Goal: Task Accomplishment & Management: Manage account settings

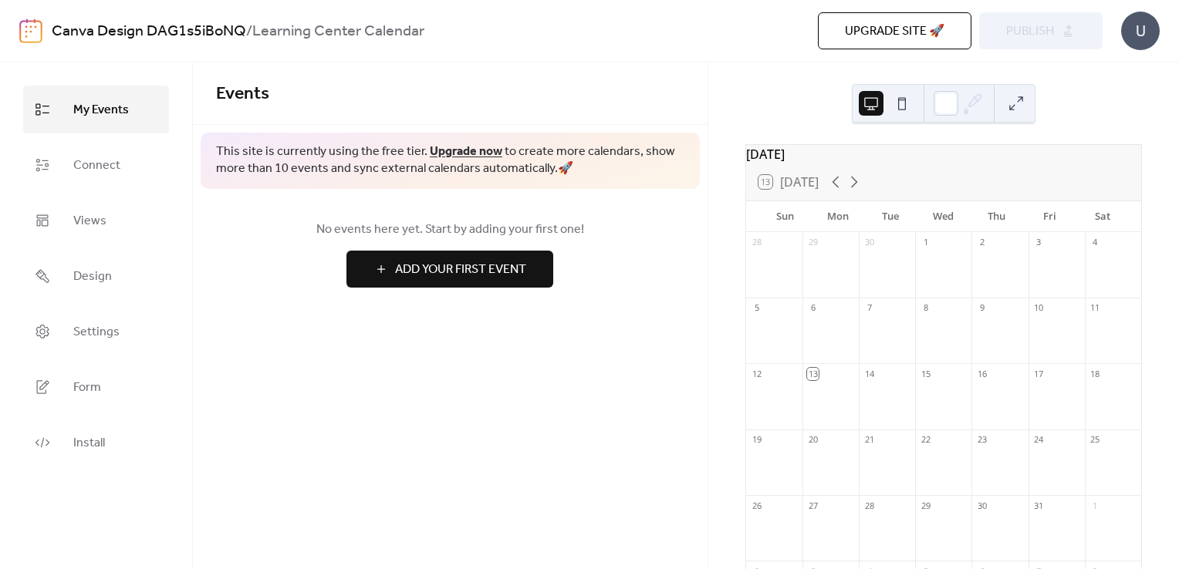
click at [907, 33] on span "Upgrade site 🚀" at bounding box center [895, 31] width 100 height 19
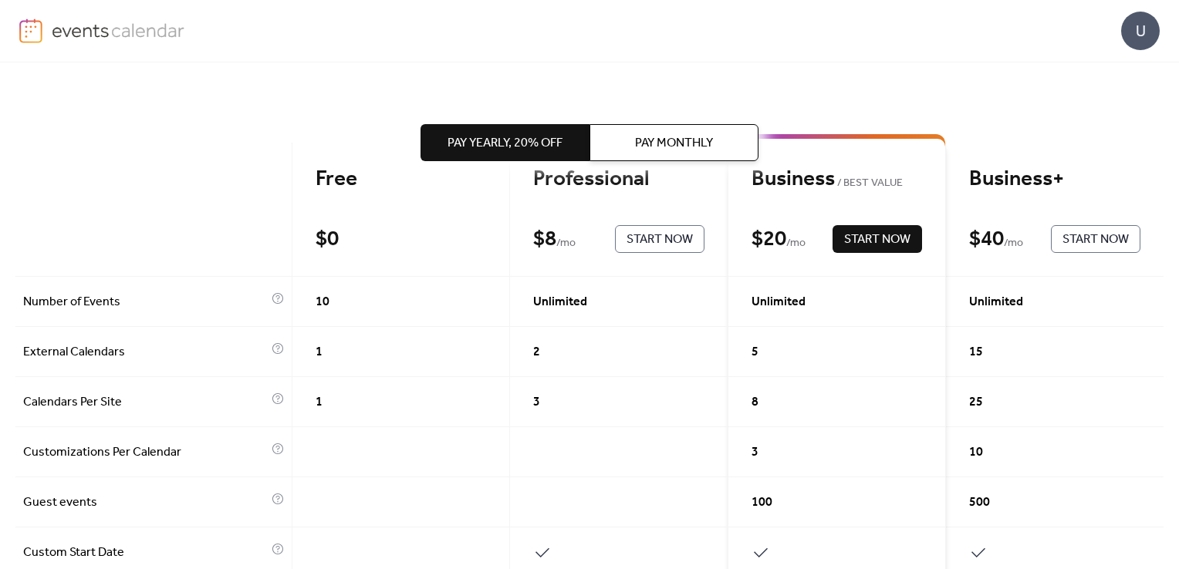
scroll to position [94, 0]
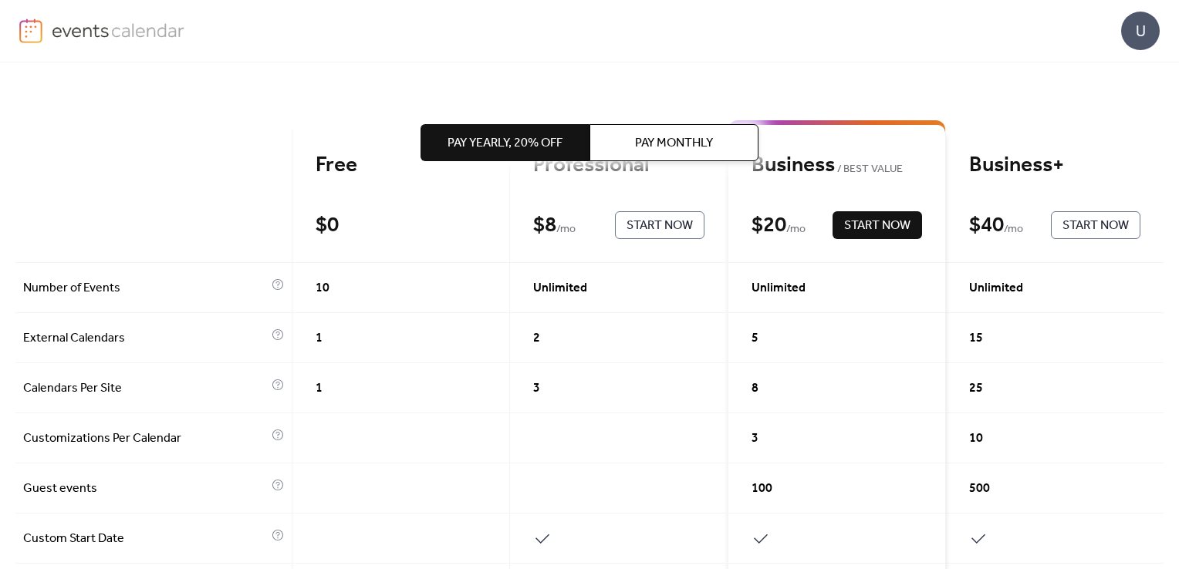
click at [597, 193] on div "Pay Yearly, 20% off Pay Monthly" at bounding box center [589, 142] width 338 height 160
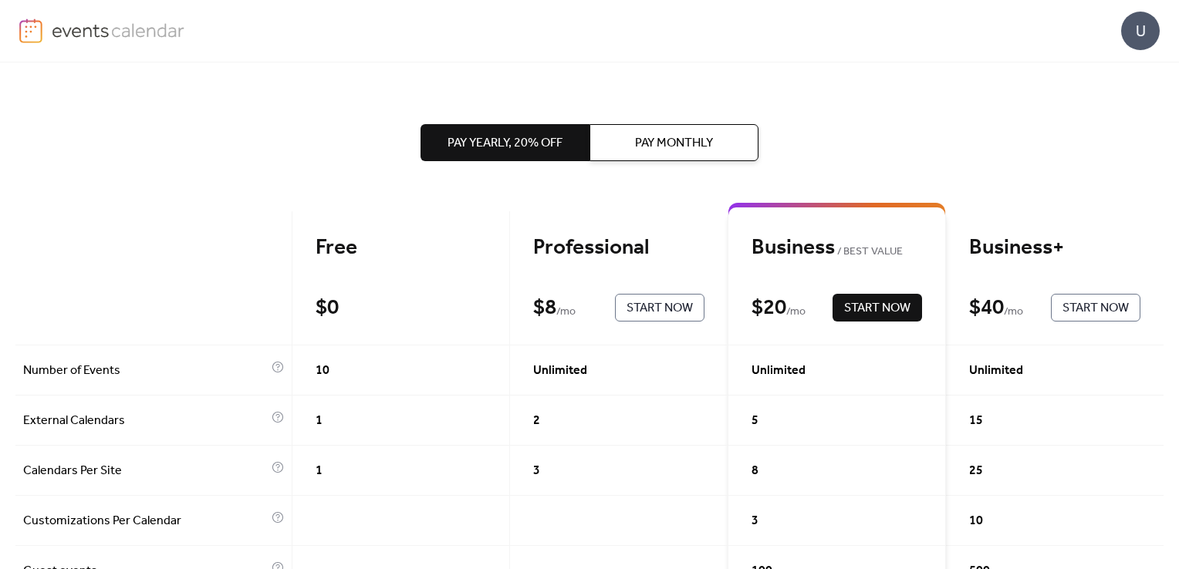
scroll to position [0, 0]
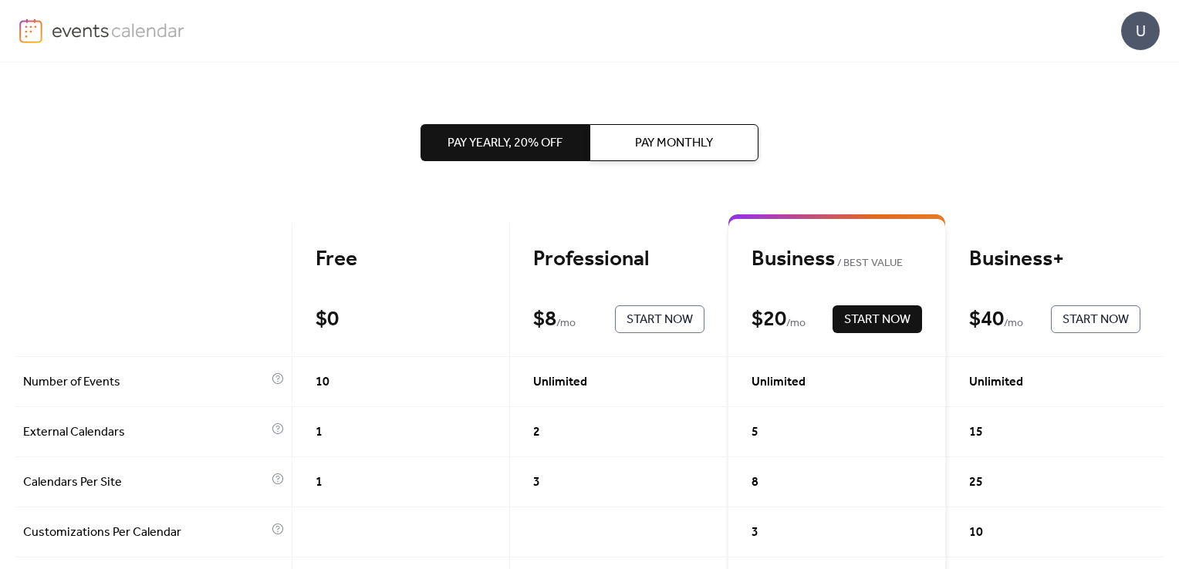
click at [581, 272] on div "Professional" at bounding box center [618, 259] width 171 height 27
click at [583, 312] on div "$ 8 / mo" at bounding box center [564, 319] width 62 height 27
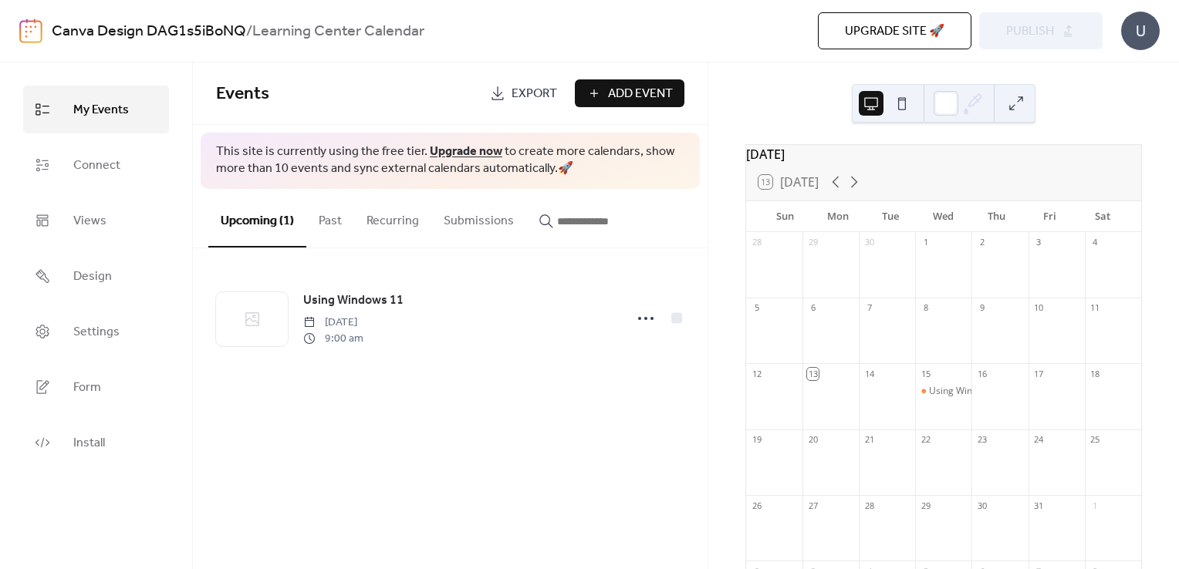
click at [1142, 33] on div "U" at bounding box center [1140, 31] width 39 height 39
click at [1133, 100] on span "Contact Us" at bounding box center [1117, 100] width 61 height 19
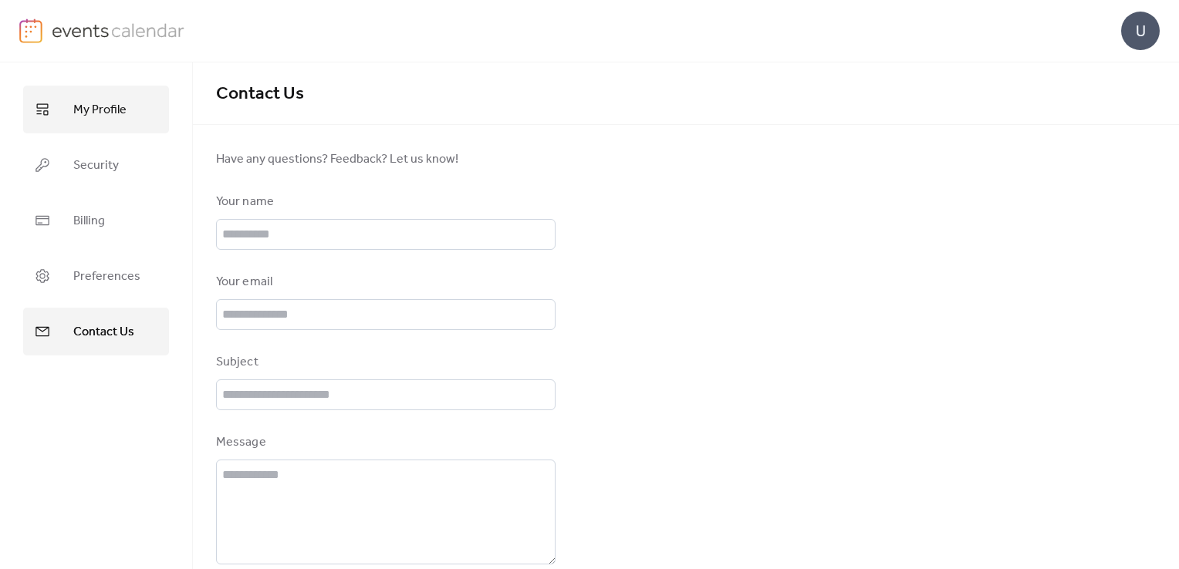
click at [116, 120] on span "My Profile" at bounding box center [99, 110] width 53 height 25
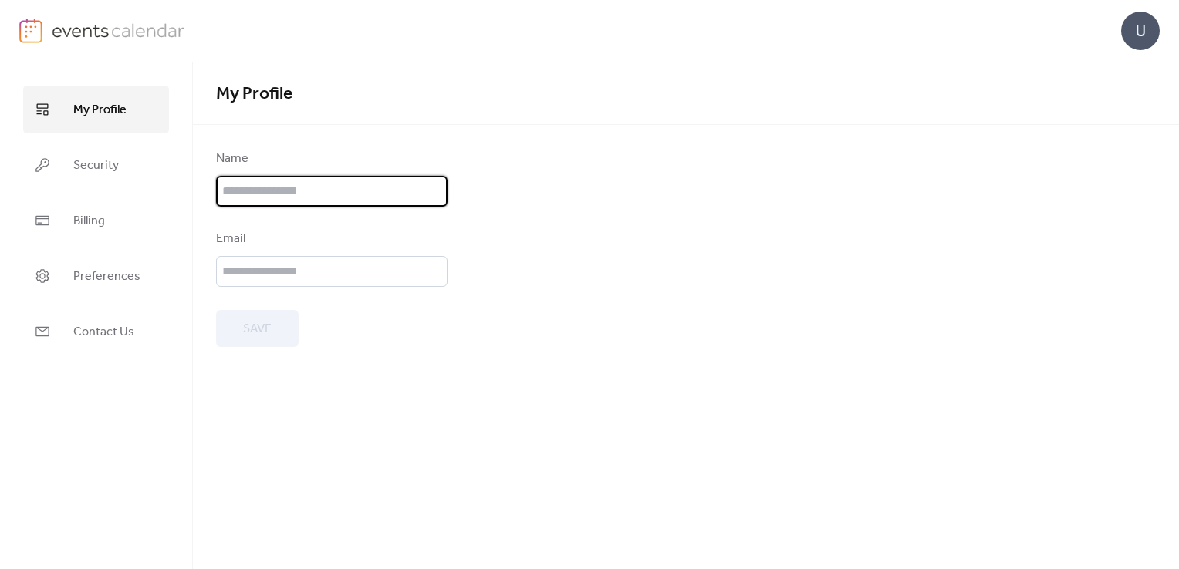
click at [312, 184] on input "text" at bounding box center [331, 191] width 231 height 31
type input "********"
click at [572, 350] on div "My Profile Name ******** Email Save" at bounding box center [686, 315] width 986 height 507
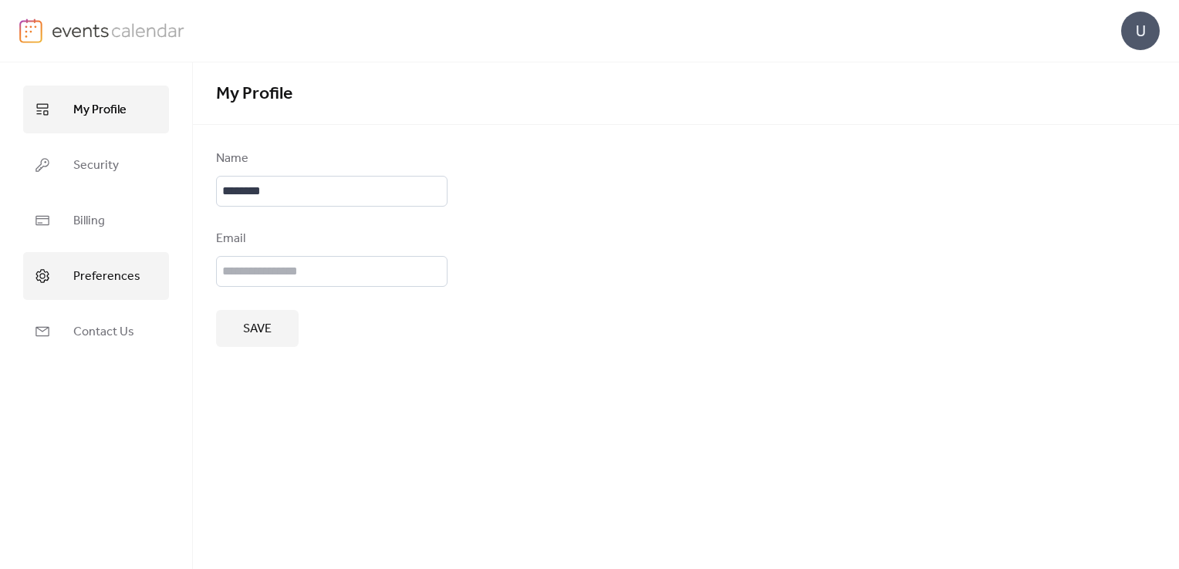
click at [127, 293] on link "Preferences" at bounding box center [96, 276] width 146 height 48
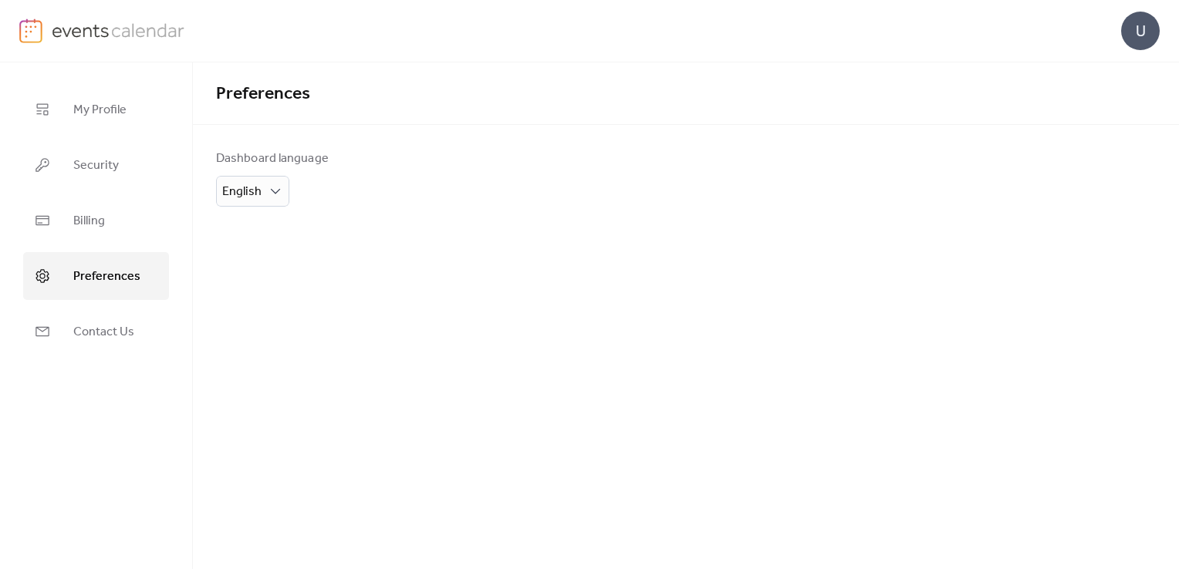
click at [87, 27] on img at bounding box center [118, 30] width 133 height 23
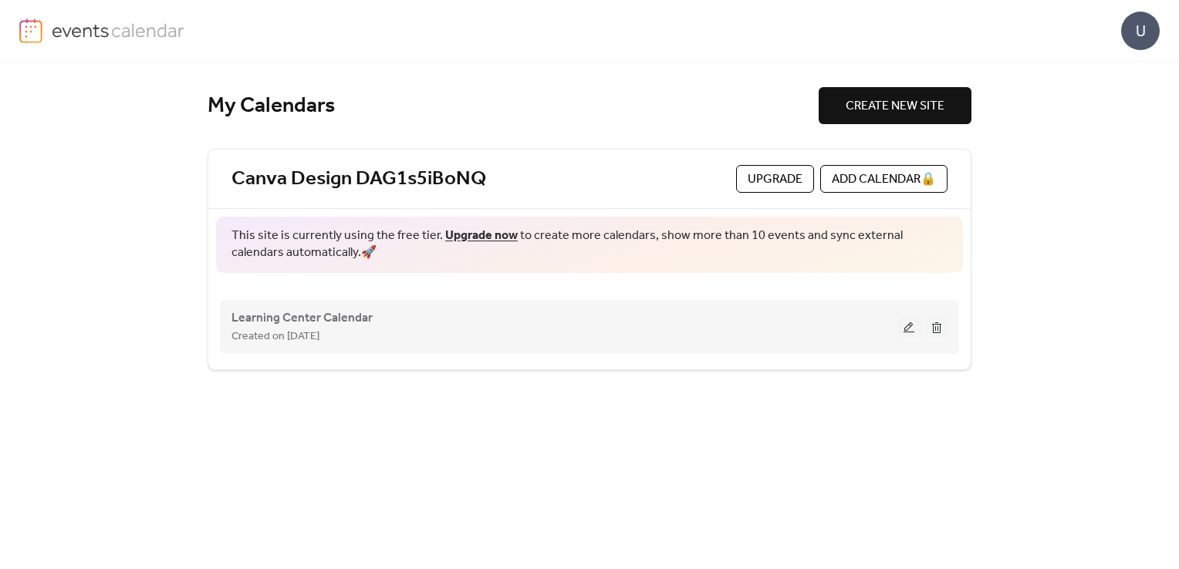
click at [559, 337] on div "Created on [DATE]" at bounding box center [564, 336] width 666 height 19
click at [362, 312] on span "Learning Center Calendar" at bounding box center [301, 318] width 141 height 19
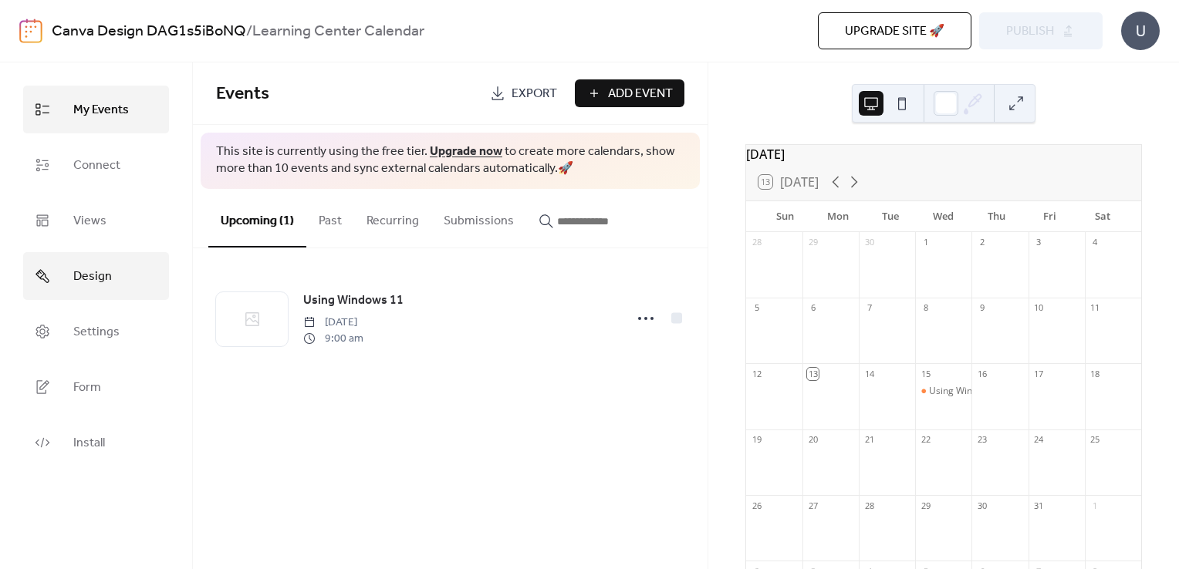
click at [101, 276] on span "Design" at bounding box center [92, 277] width 39 height 25
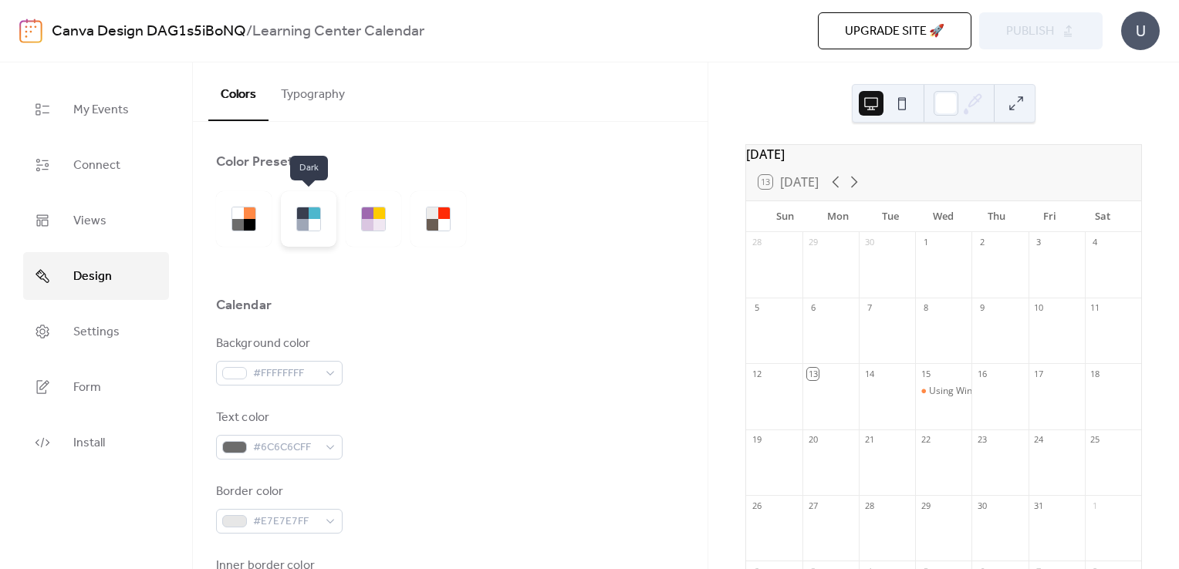
click at [309, 224] on div at bounding box center [315, 225] width 12 height 12
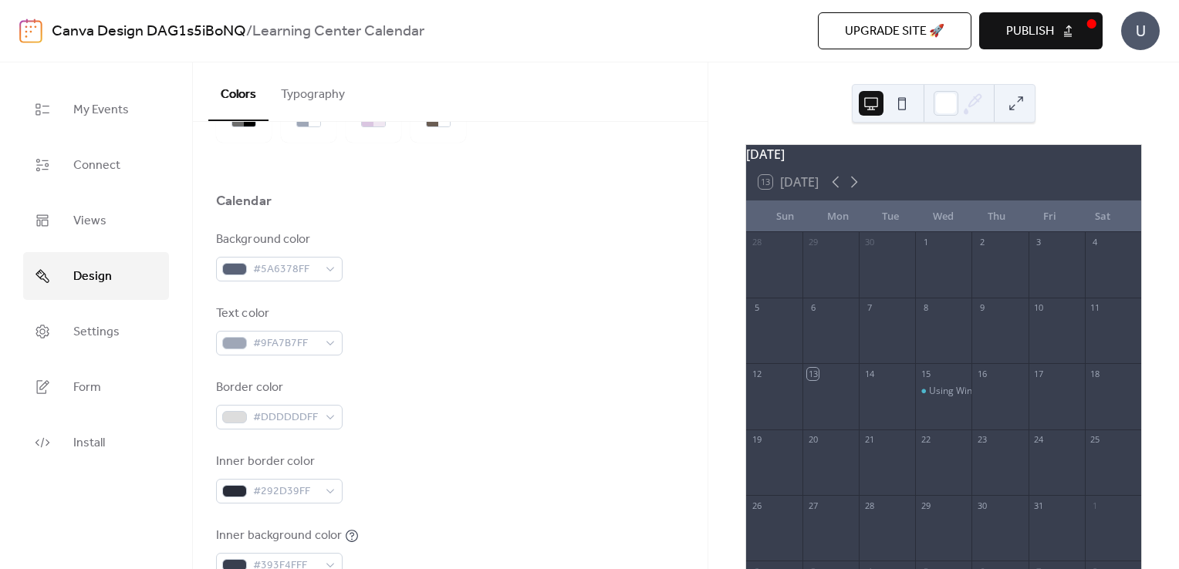
scroll to position [193, 0]
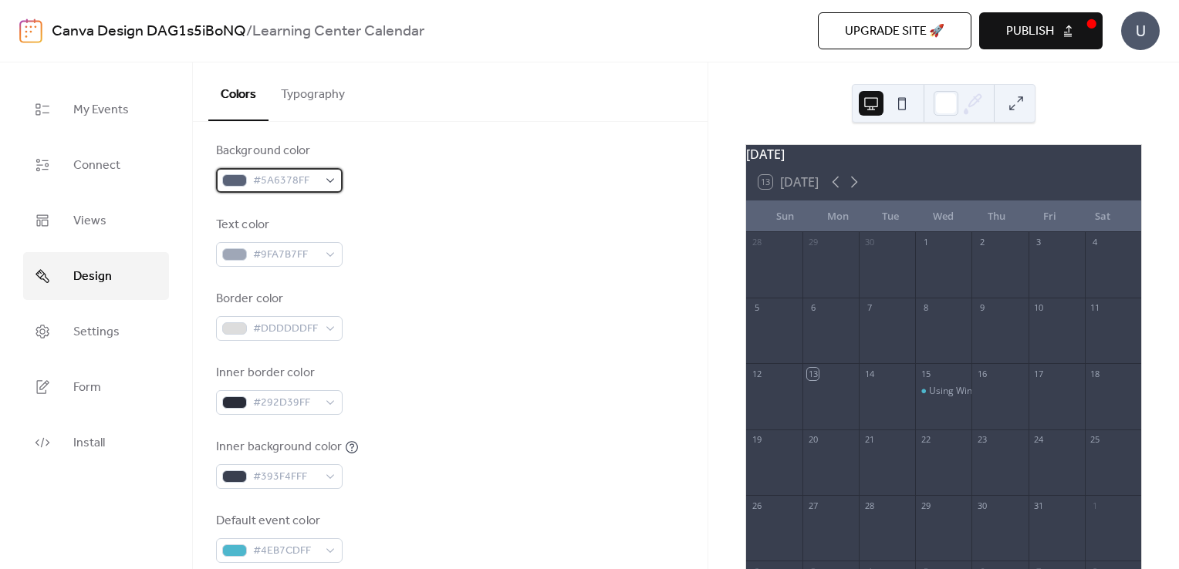
click at [323, 186] on div "#5A6378FF" at bounding box center [279, 180] width 127 height 25
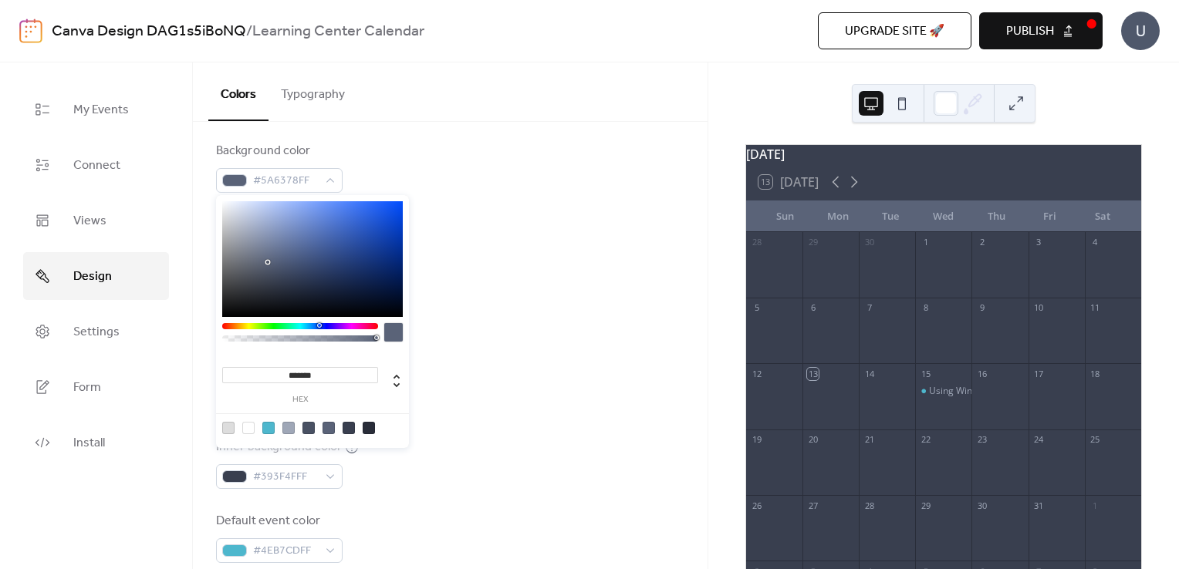
click at [495, 199] on div "Background color #5A6378FF Text color #9FA7B7FF Border color #DDDDDDFF Inner bo…" at bounding box center [450, 352] width 468 height 421
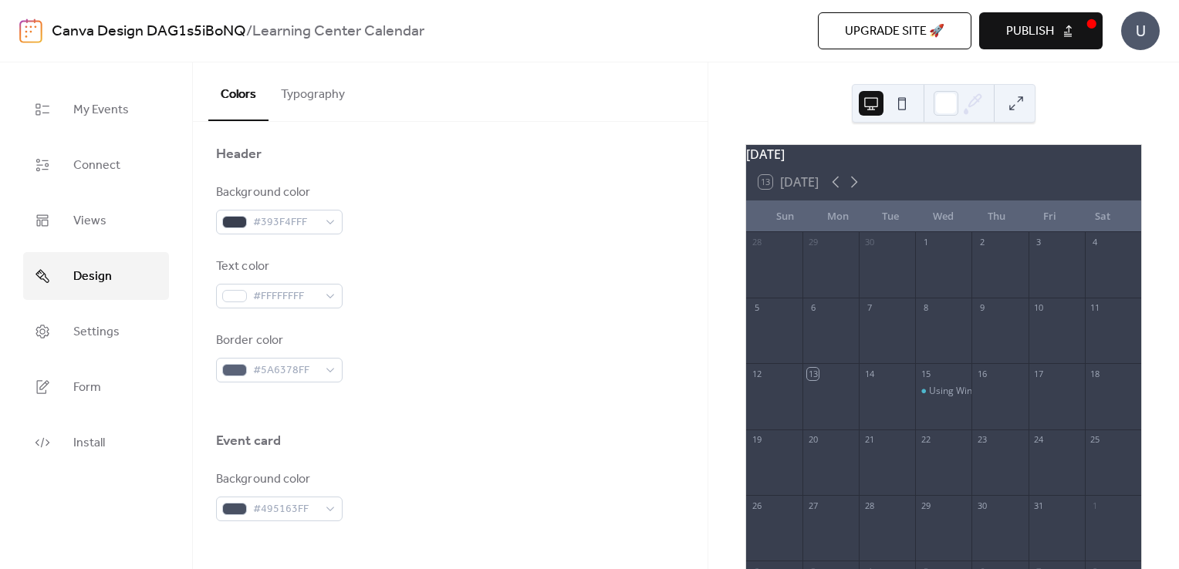
scroll to position [1046, 0]
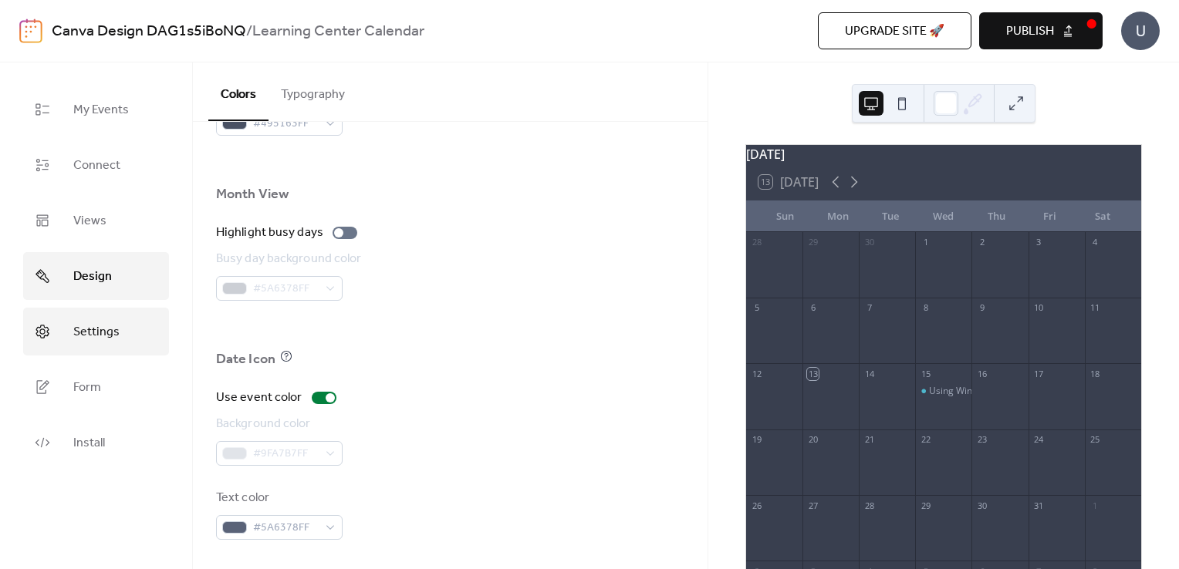
click at [111, 341] on span "Settings" at bounding box center [96, 332] width 46 height 25
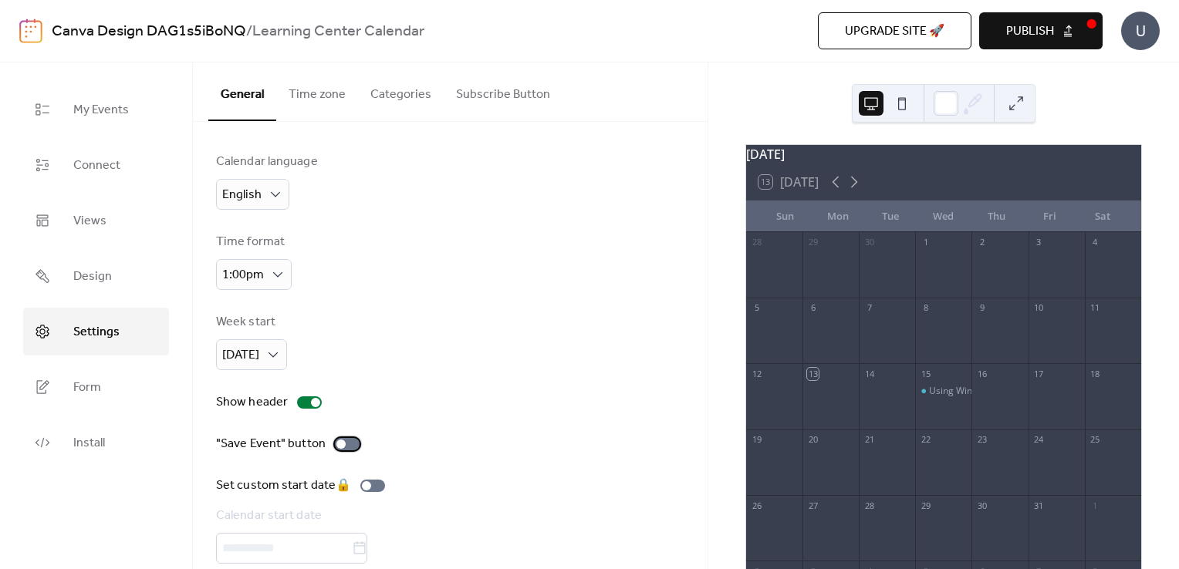
click at [339, 443] on div at bounding box center [340, 444] width 9 height 9
click at [322, 103] on button "Time zone" at bounding box center [317, 90] width 82 height 57
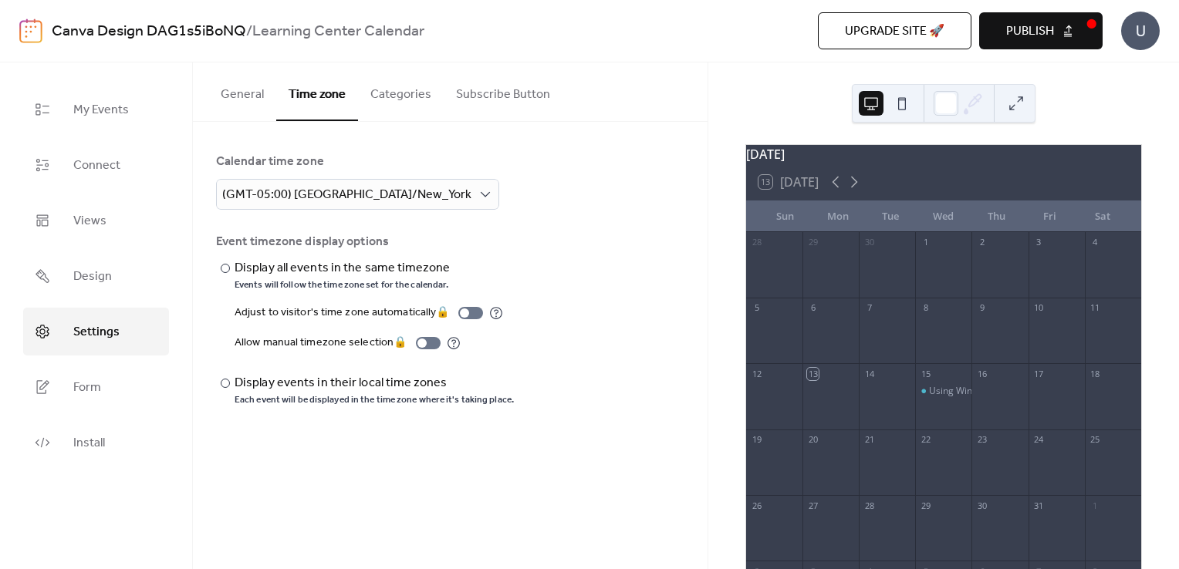
click at [403, 94] on button "Categories" at bounding box center [401, 90] width 86 height 57
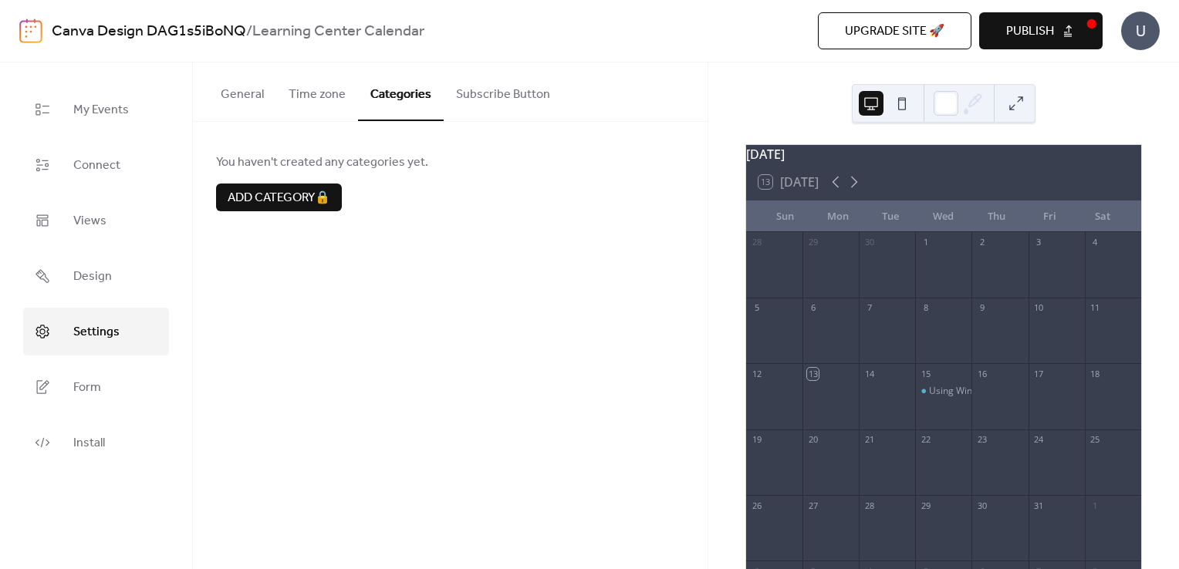
click at [502, 111] on button "Subscribe Button" at bounding box center [503, 90] width 119 height 57
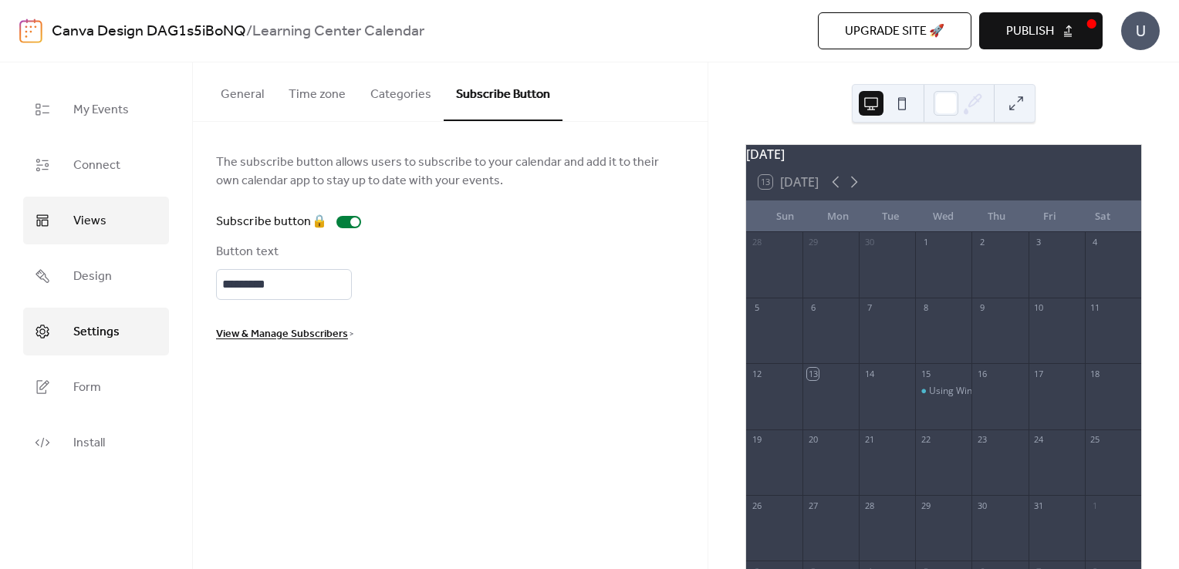
click at [95, 234] on link "Views" at bounding box center [96, 221] width 146 height 48
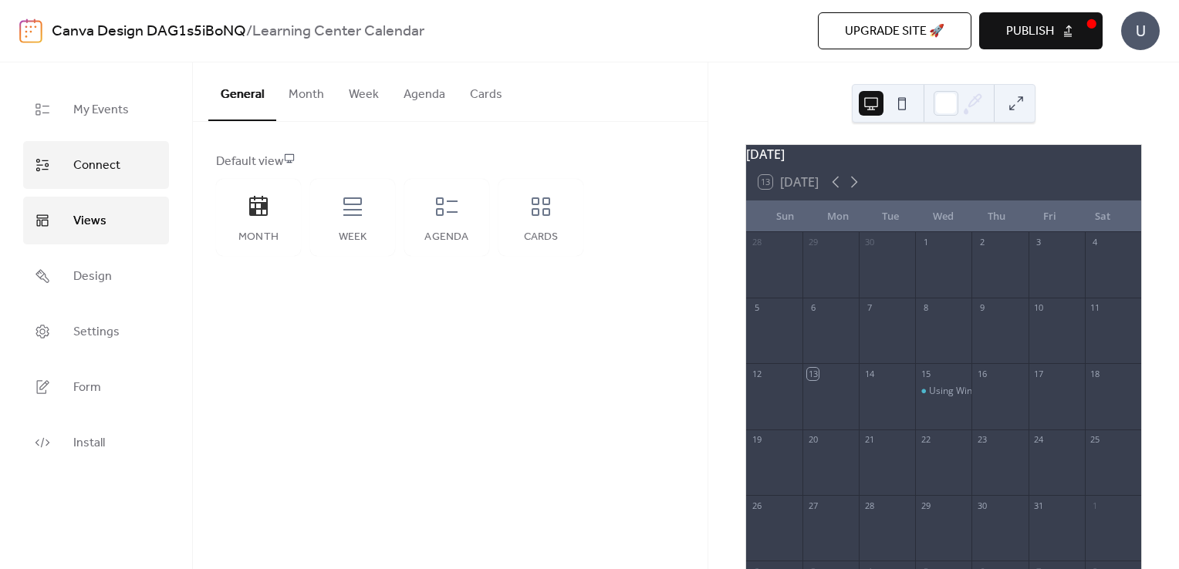
click at [131, 155] on link "Connect" at bounding box center [96, 165] width 146 height 48
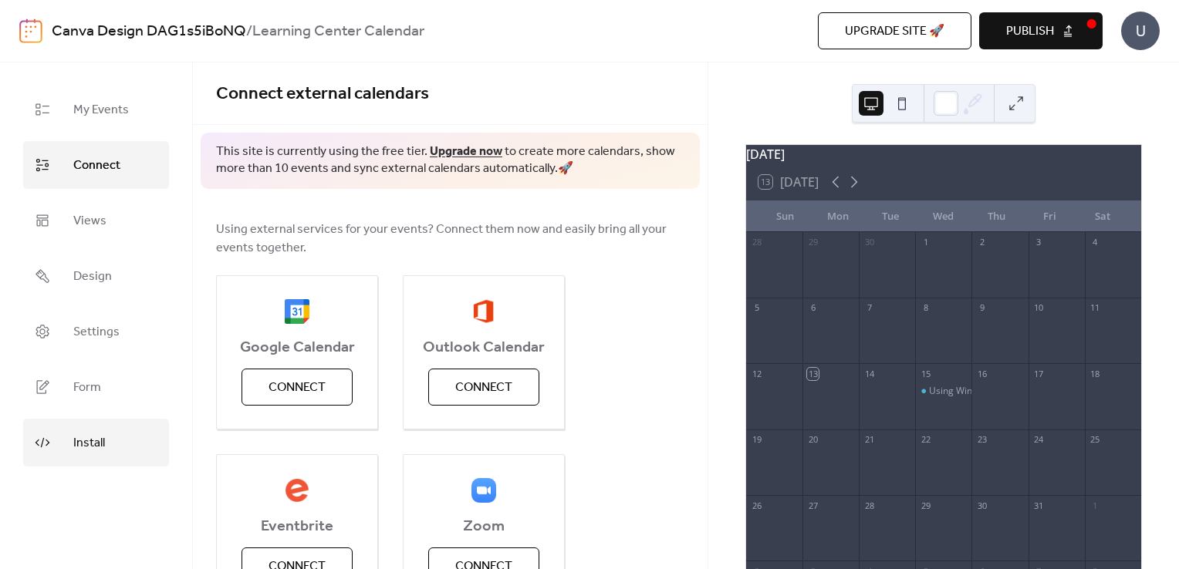
click at [103, 437] on span "Install" at bounding box center [89, 443] width 32 height 25
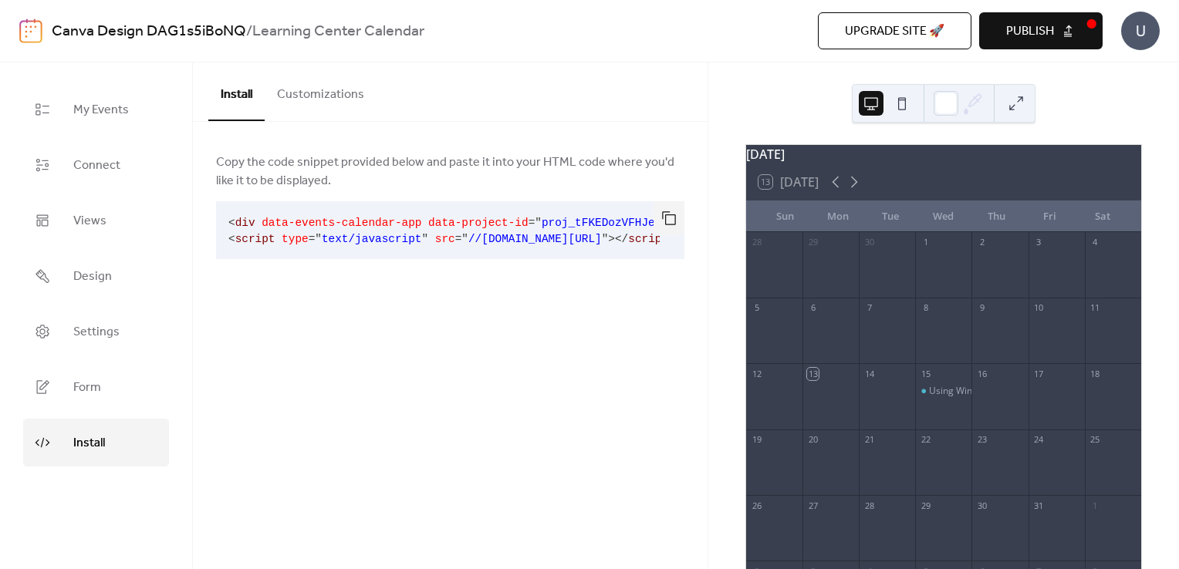
click at [328, 95] on button "Customizations" at bounding box center [321, 90] width 112 height 57
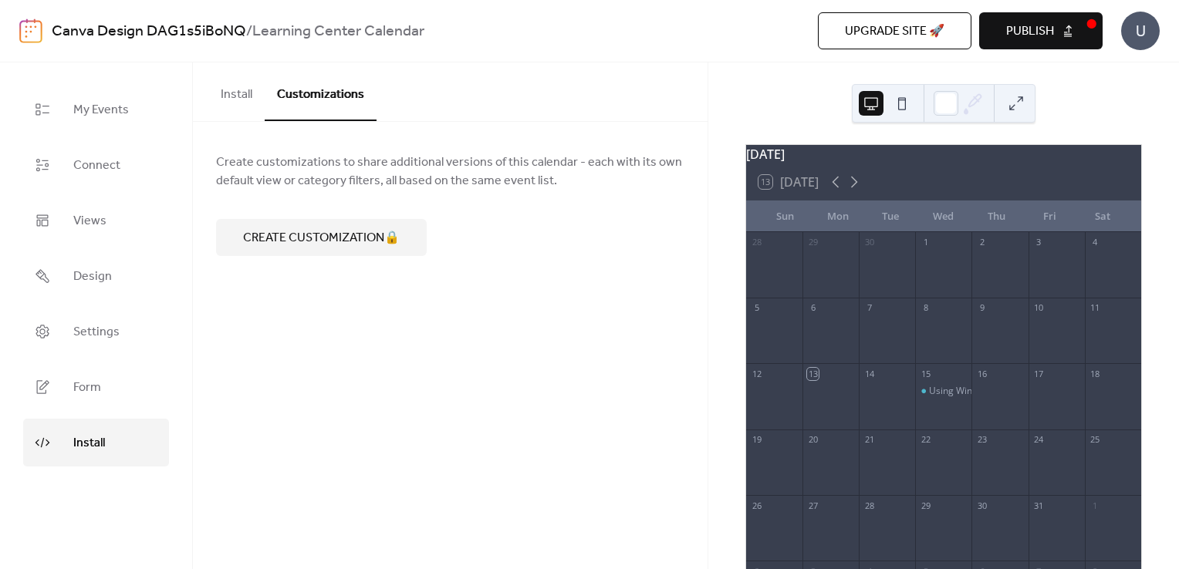
click at [228, 87] on button "Install" at bounding box center [236, 90] width 56 height 57
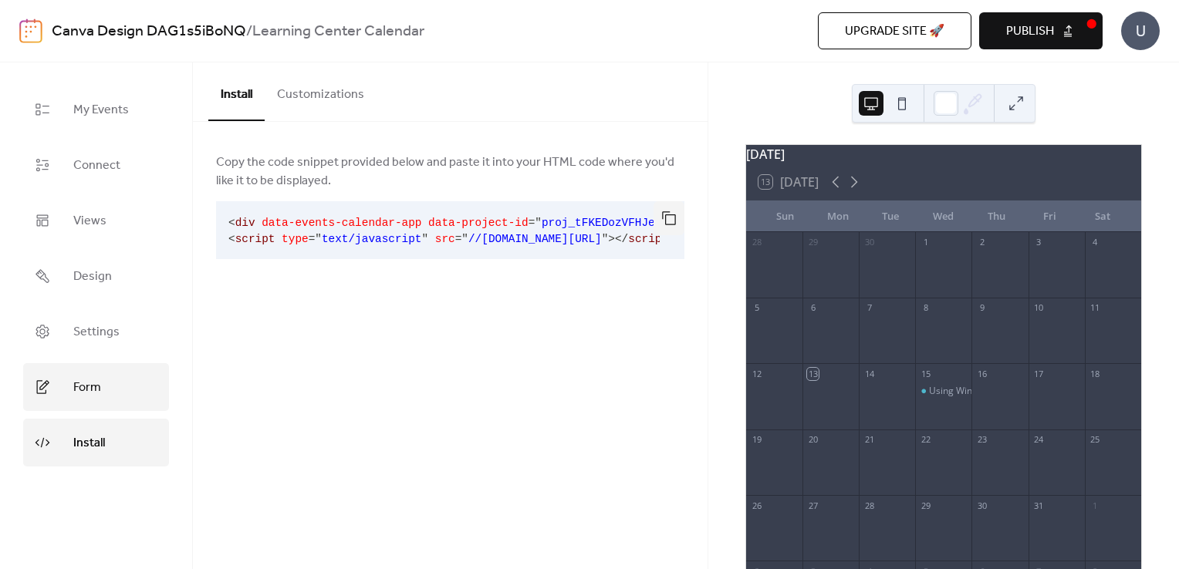
click at [113, 388] on link "Form" at bounding box center [96, 387] width 146 height 48
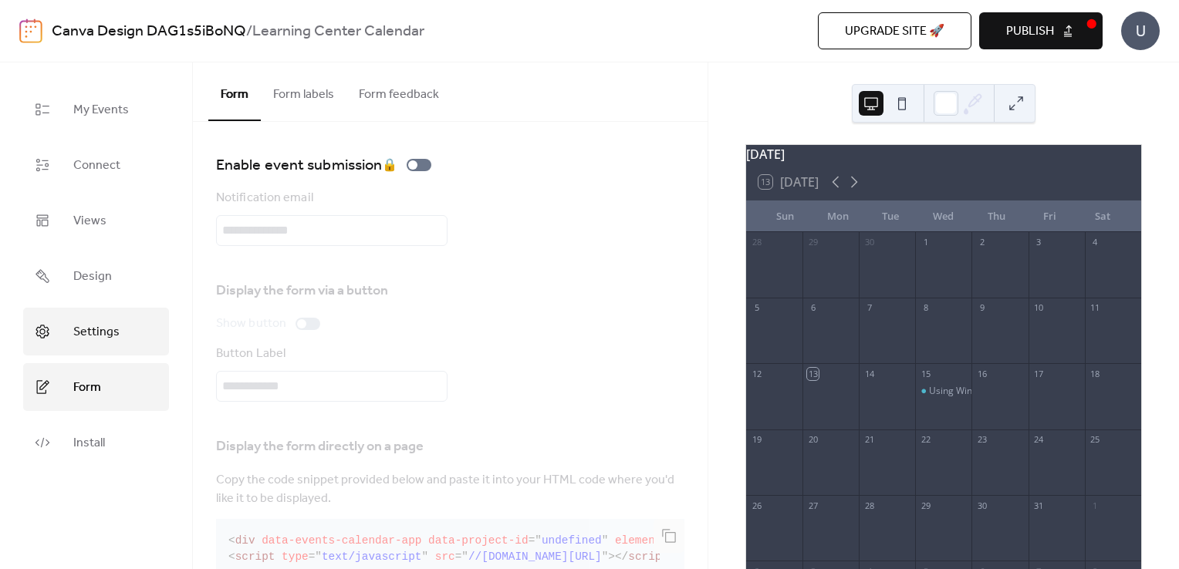
click at [90, 326] on span "Settings" at bounding box center [96, 332] width 46 height 25
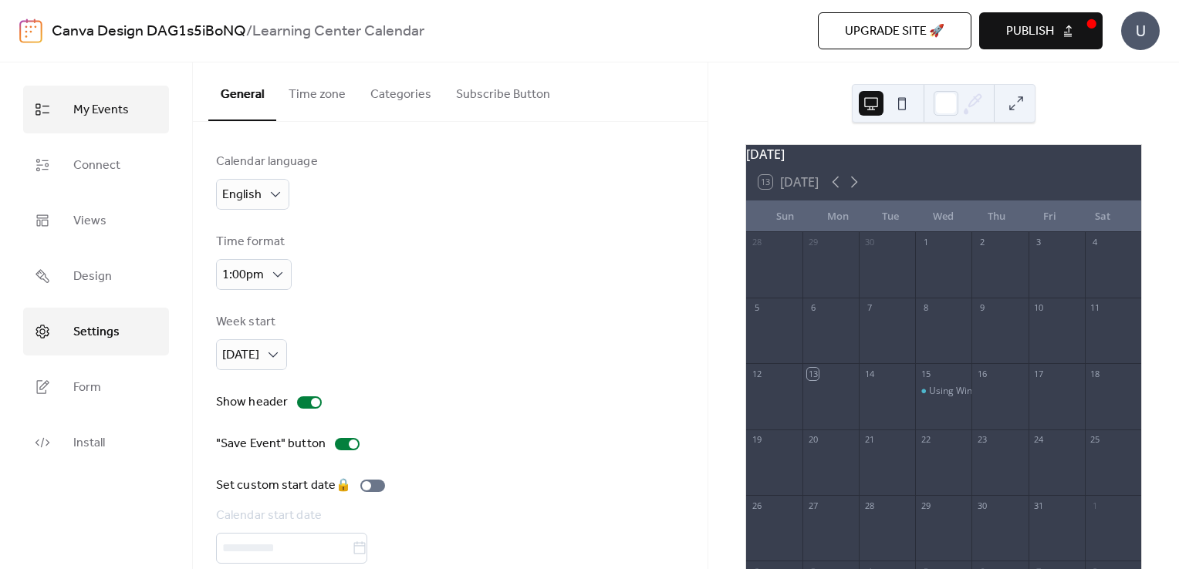
click at [88, 88] on link "My Events" at bounding box center [96, 110] width 146 height 48
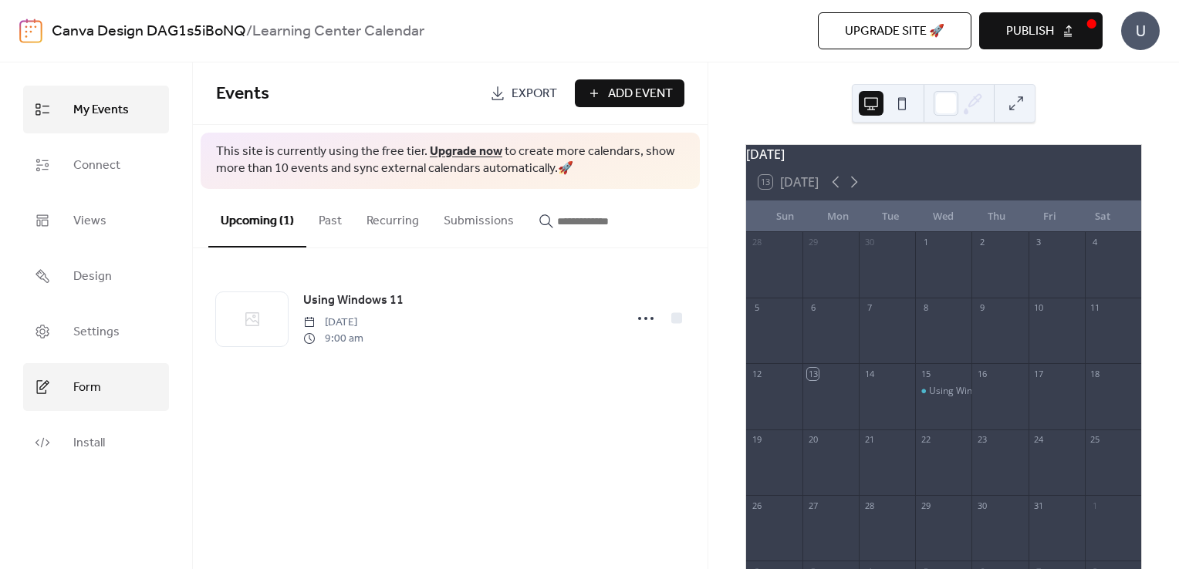
click at [111, 385] on link "Form" at bounding box center [96, 387] width 146 height 48
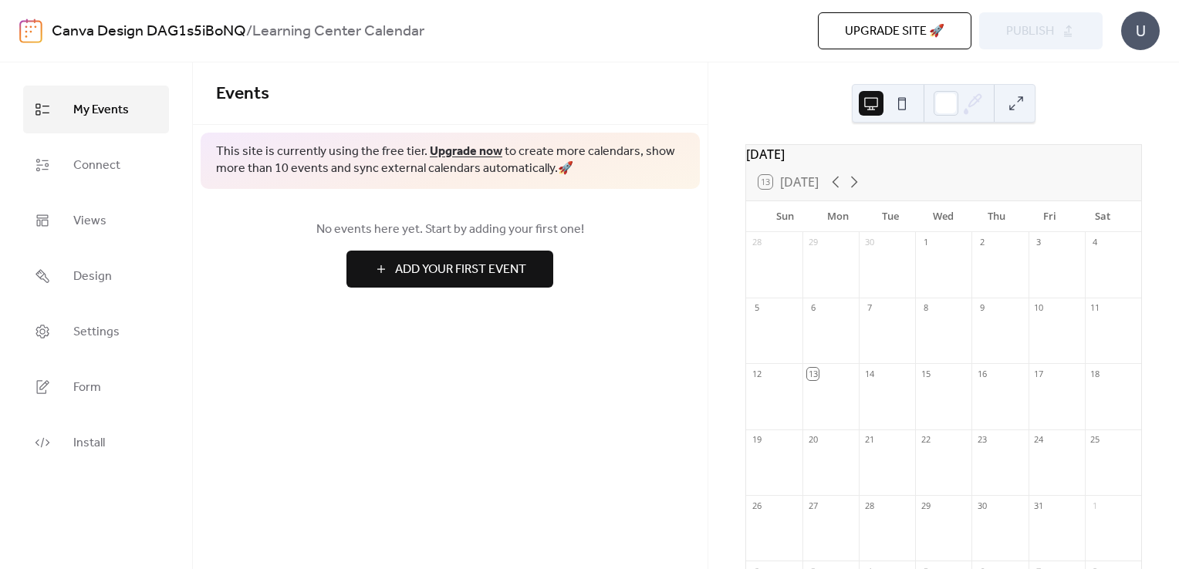
click at [451, 268] on span "Add Your First Event" at bounding box center [460, 270] width 131 height 19
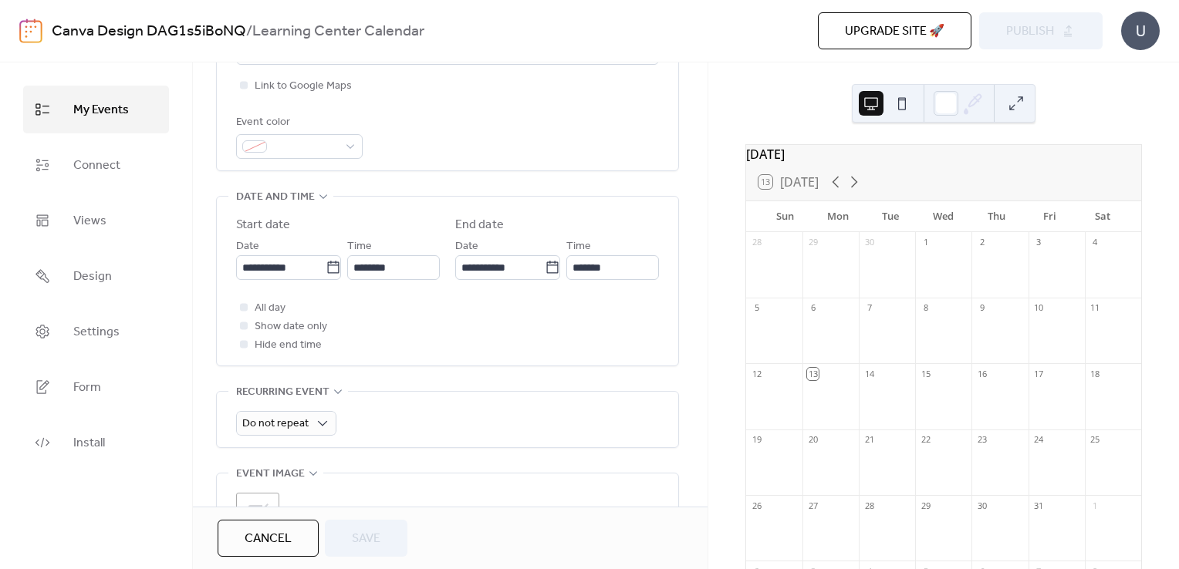
scroll to position [421, 0]
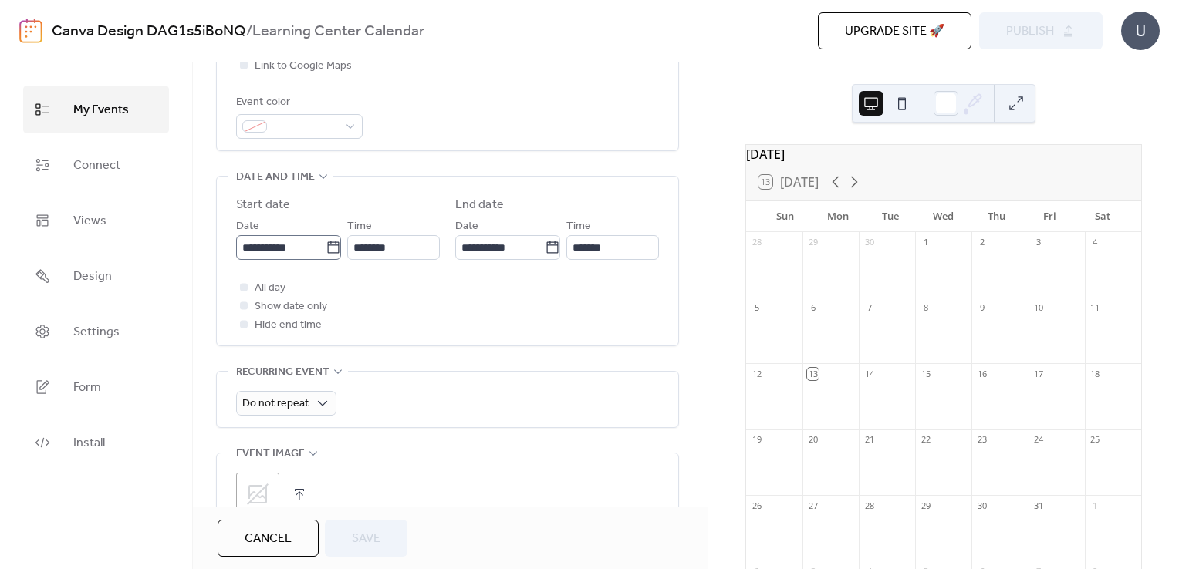
click at [326, 245] on icon at bounding box center [333, 247] width 15 height 15
click at [322, 245] on input "**********" at bounding box center [280, 247] width 89 height 25
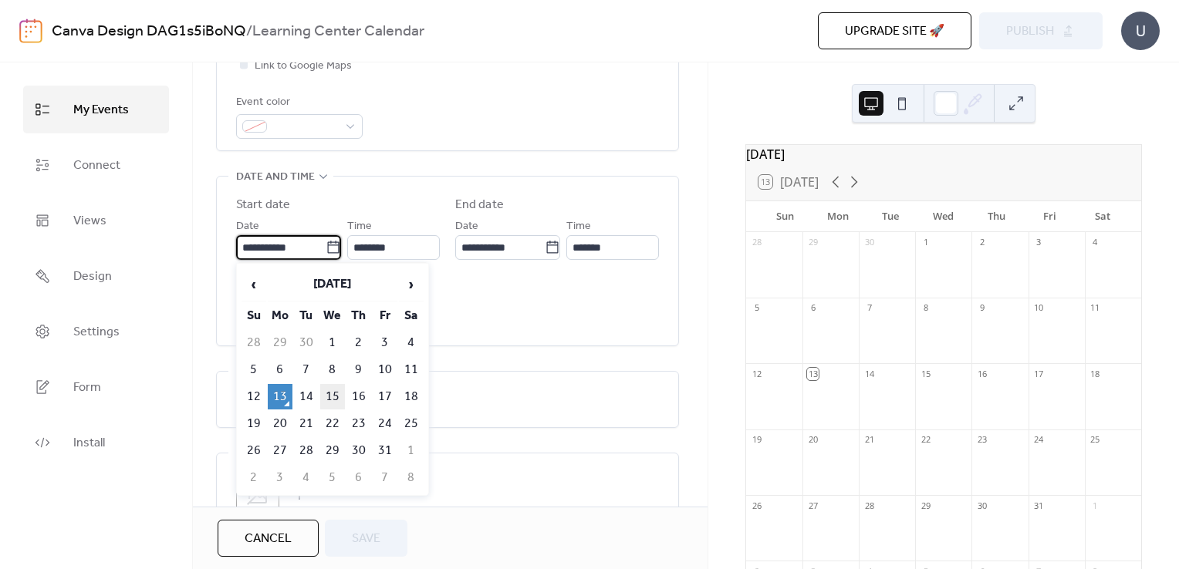
click at [332, 391] on td "15" at bounding box center [332, 396] width 25 height 25
type input "**********"
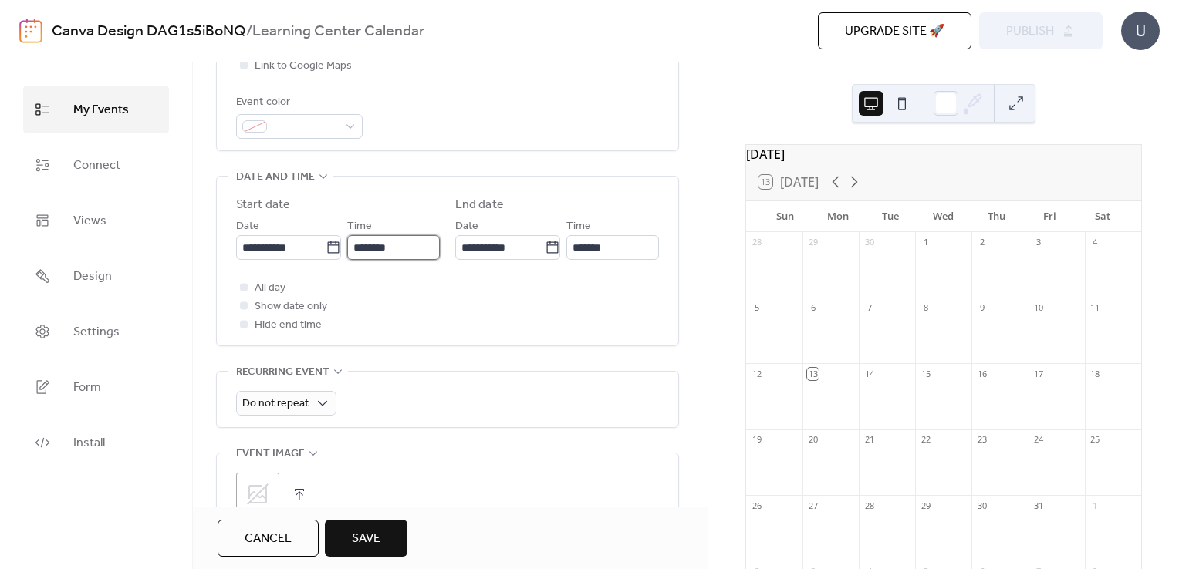
click at [381, 250] on input "********" at bounding box center [393, 247] width 93 height 25
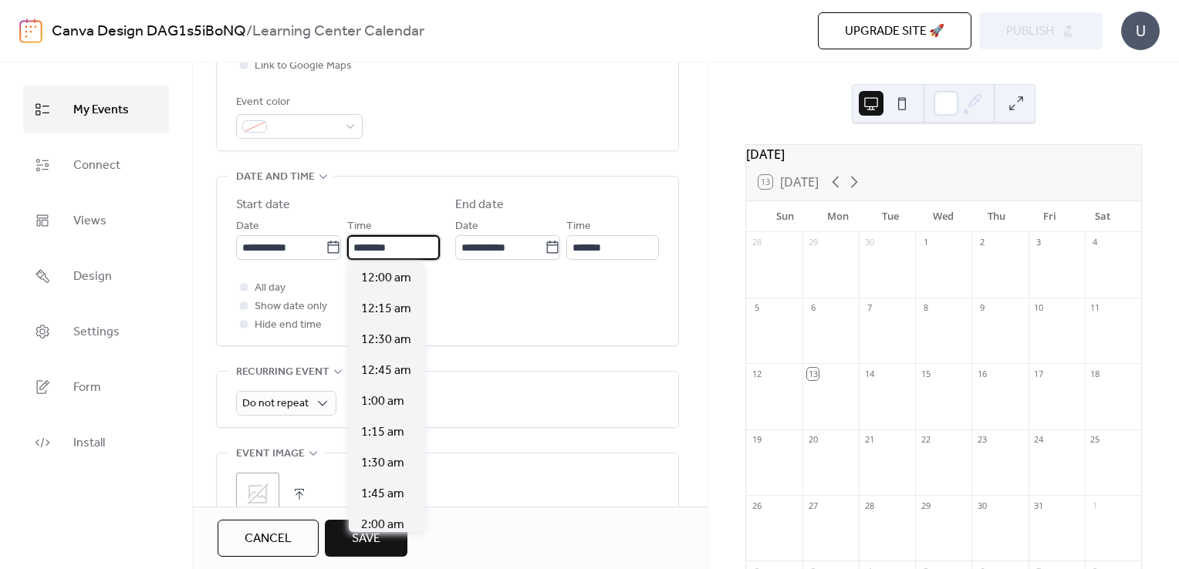
scroll to position [1481, 0]
click at [381, 250] on input "********" at bounding box center [393, 247] width 93 height 25
type input "*******"
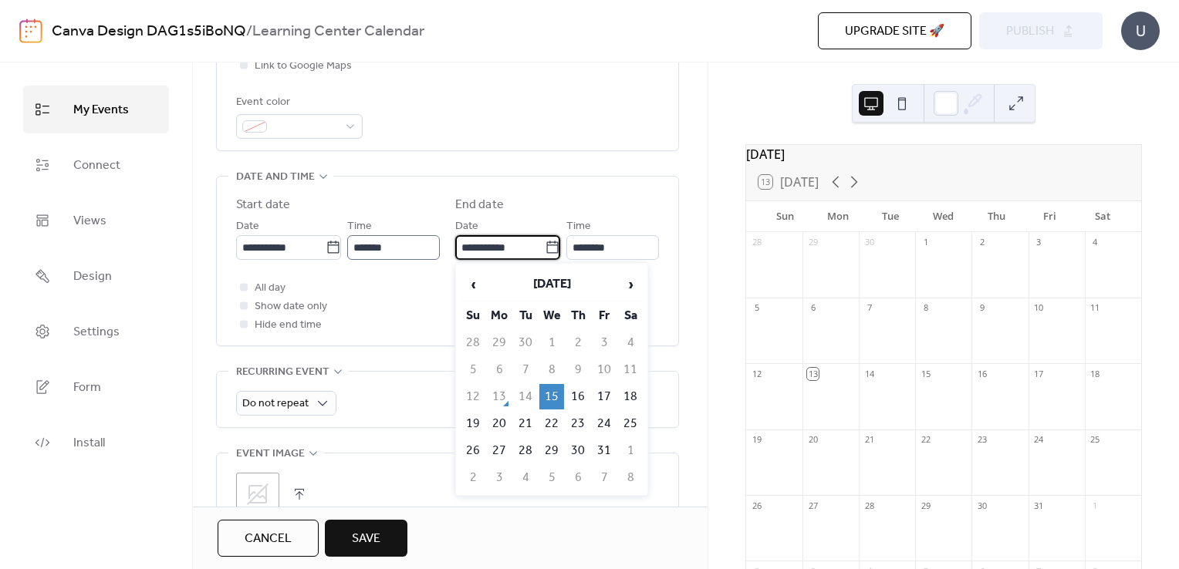
scroll to position [0, 0]
click at [602, 257] on input "********" at bounding box center [610, 247] width 97 height 25
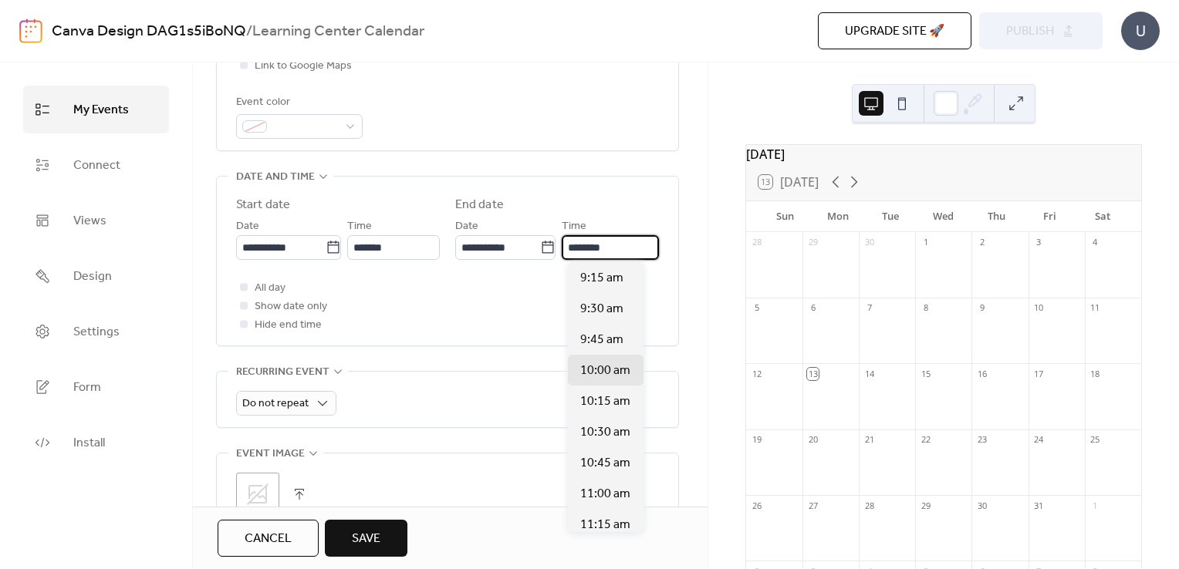
click at [600, 255] on input "********" at bounding box center [610, 247] width 97 height 25
click at [600, 255] on input "*******" at bounding box center [610, 247] width 97 height 25
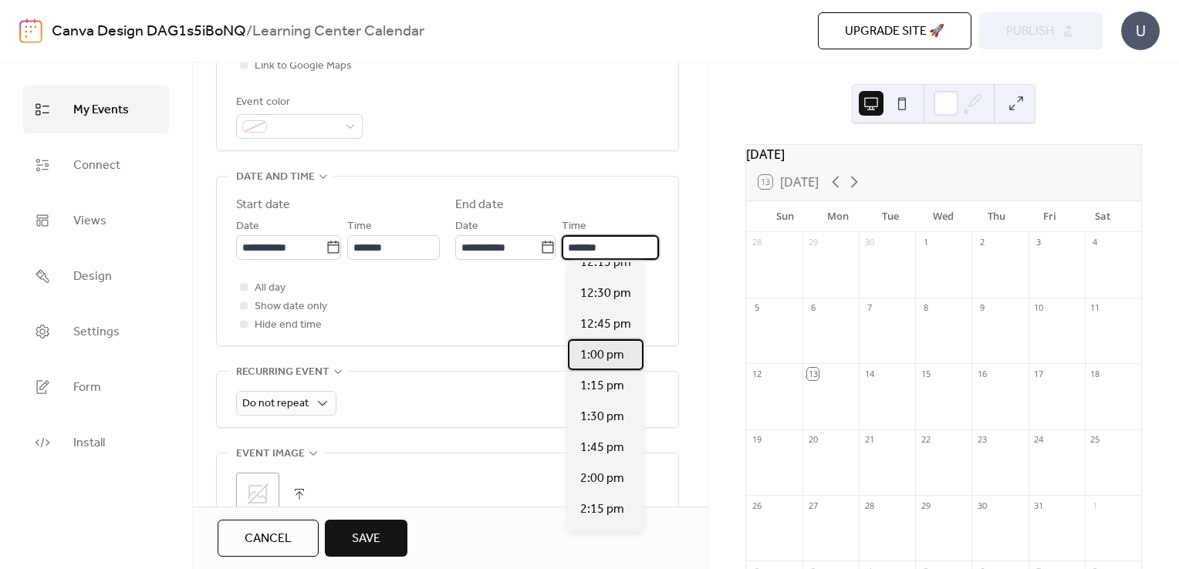
click at [599, 346] on span "1:00 pm" at bounding box center [602, 355] width 44 height 19
type input "*******"
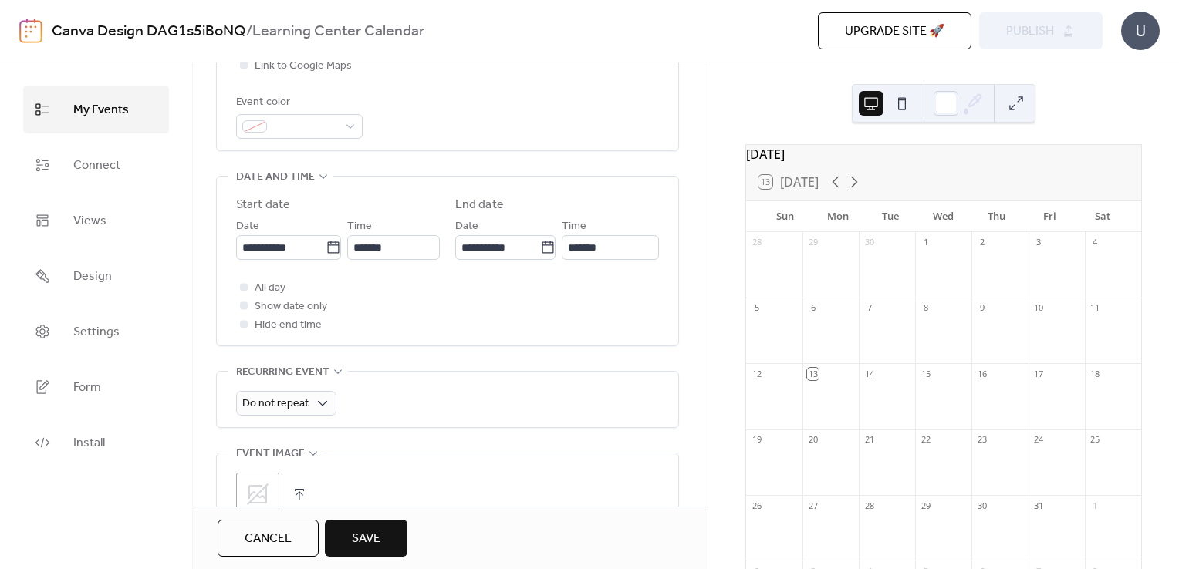
click at [491, 292] on div "All day Show date only Hide end time" at bounding box center [447, 306] width 423 height 56
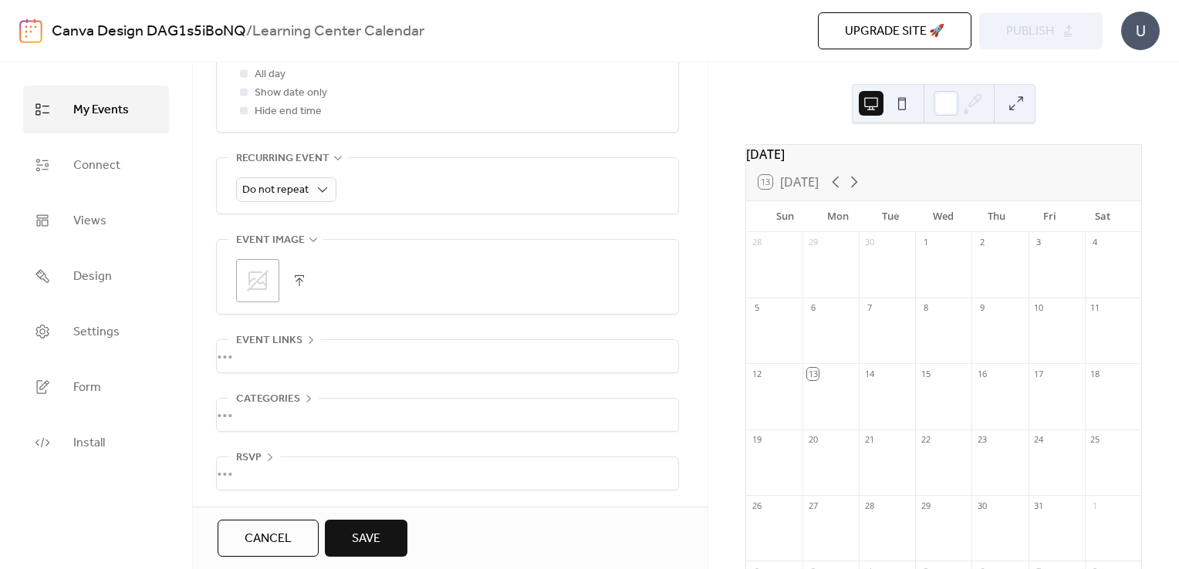
click at [250, 465] on div "•••" at bounding box center [447, 473] width 461 height 32
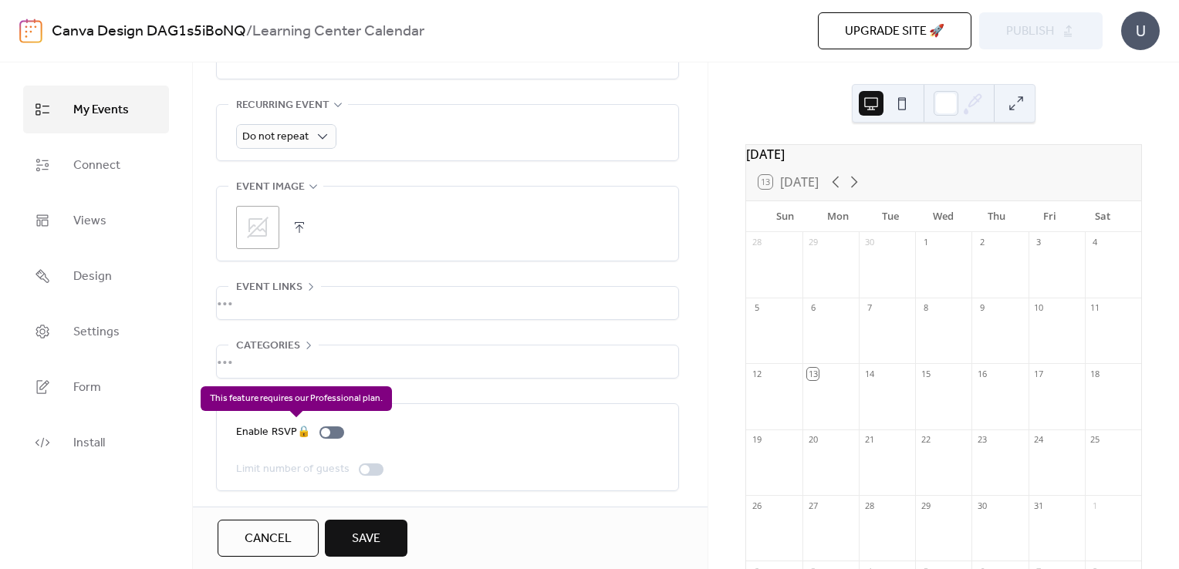
click at [332, 434] on div "Enable RSVP 🔒" at bounding box center [293, 432] width 114 height 19
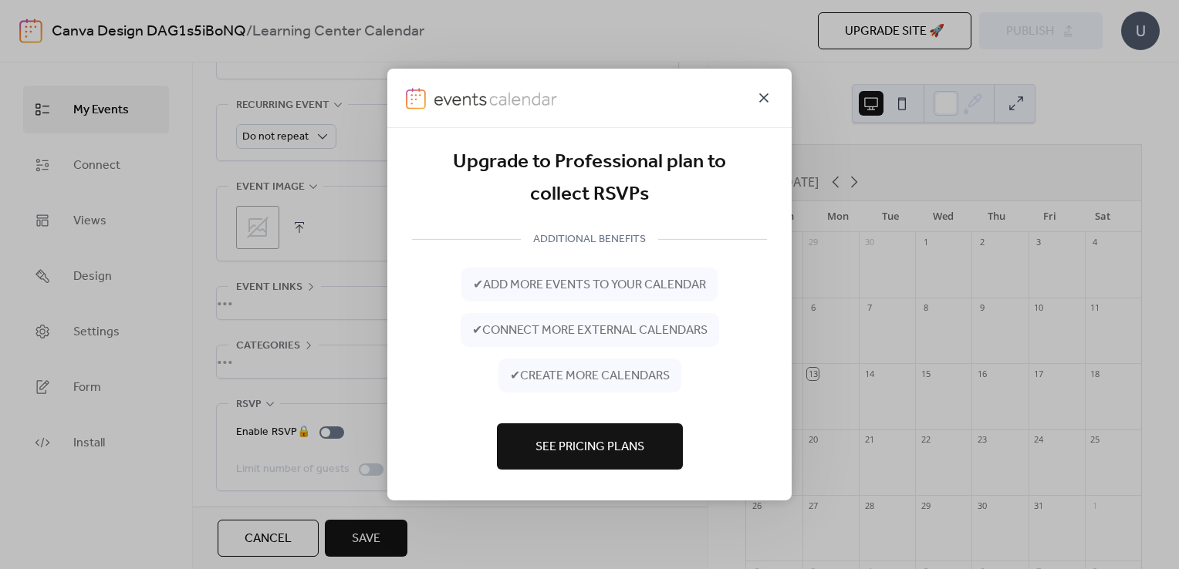
click at [765, 96] on icon at bounding box center [763, 97] width 9 height 9
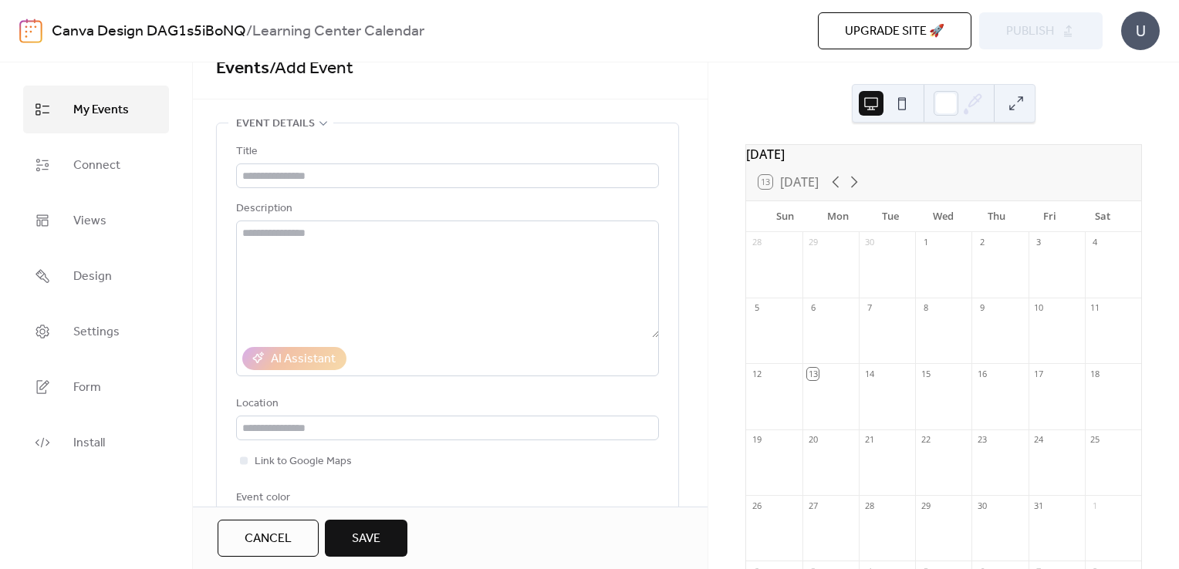
scroll to position [0, 0]
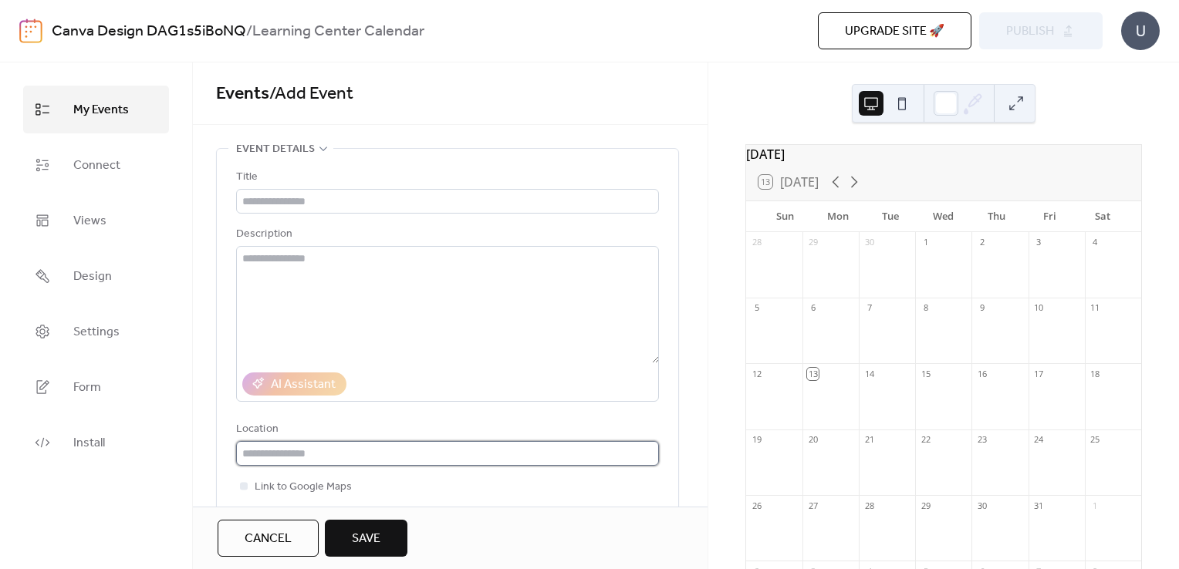
click at [313, 454] on input "text" at bounding box center [447, 453] width 423 height 25
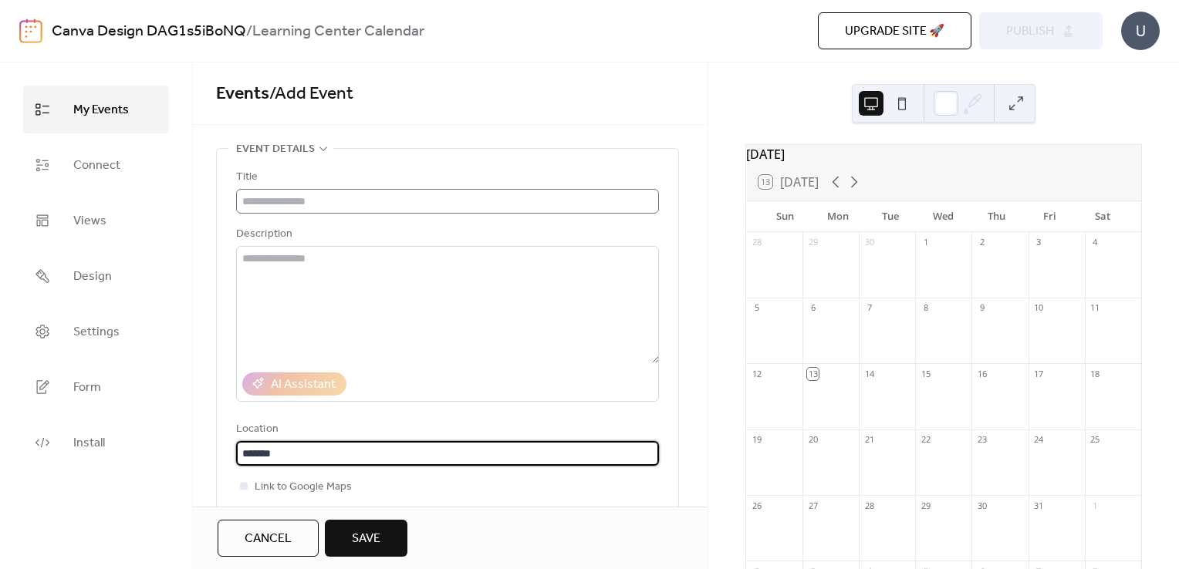
type input "*******"
click at [404, 189] on input "text" at bounding box center [447, 201] width 423 height 25
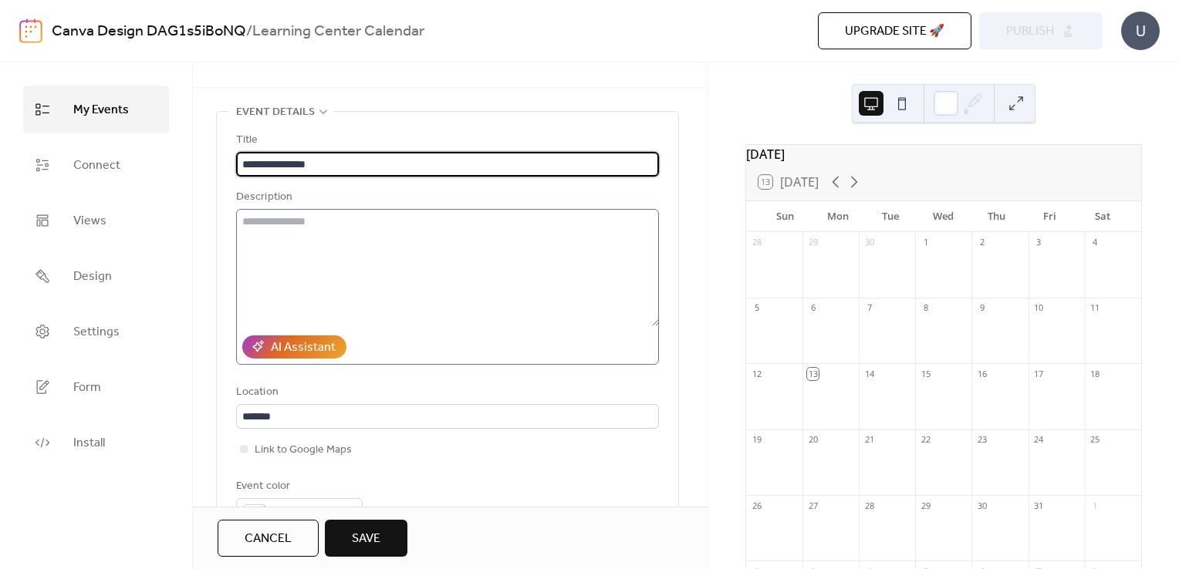
scroll to position [49, 0]
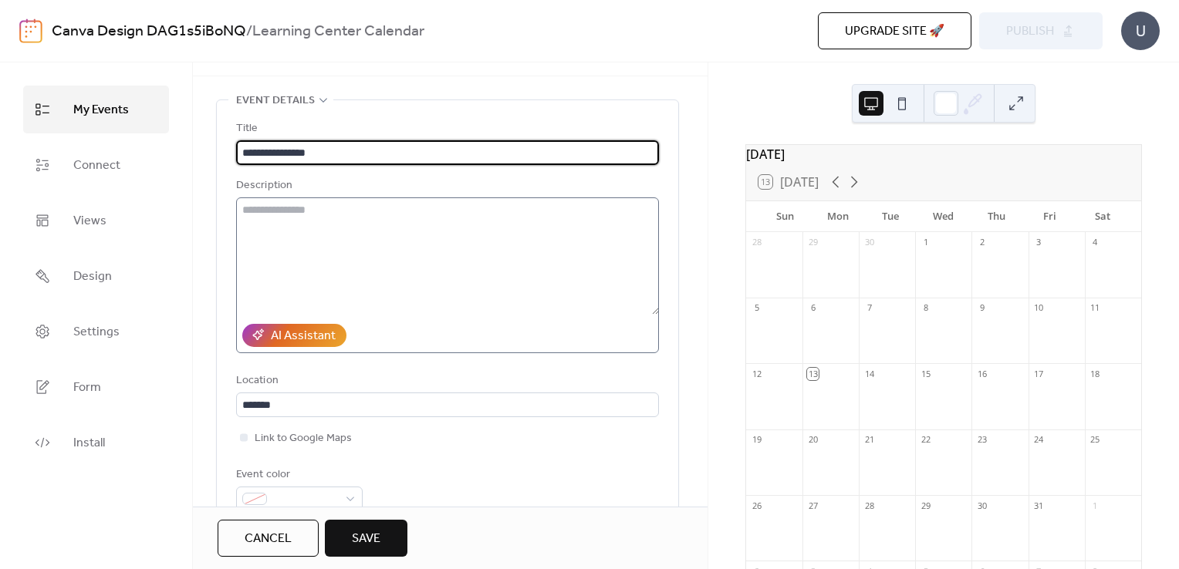
type input "**********"
click at [315, 217] on textarea at bounding box center [447, 255] width 423 height 117
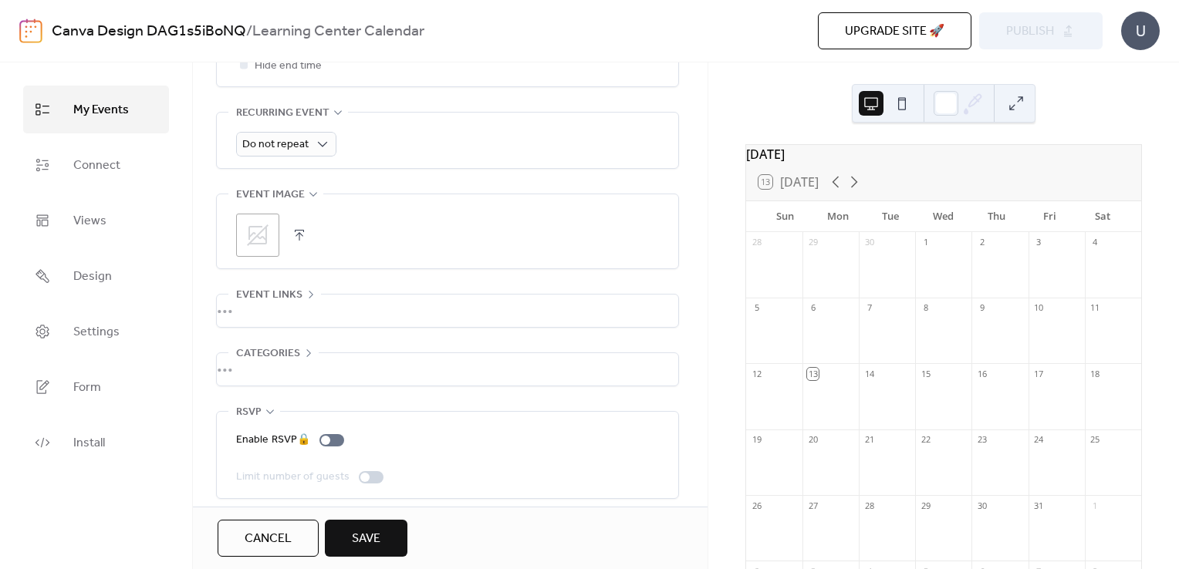
scroll to position [688, 0]
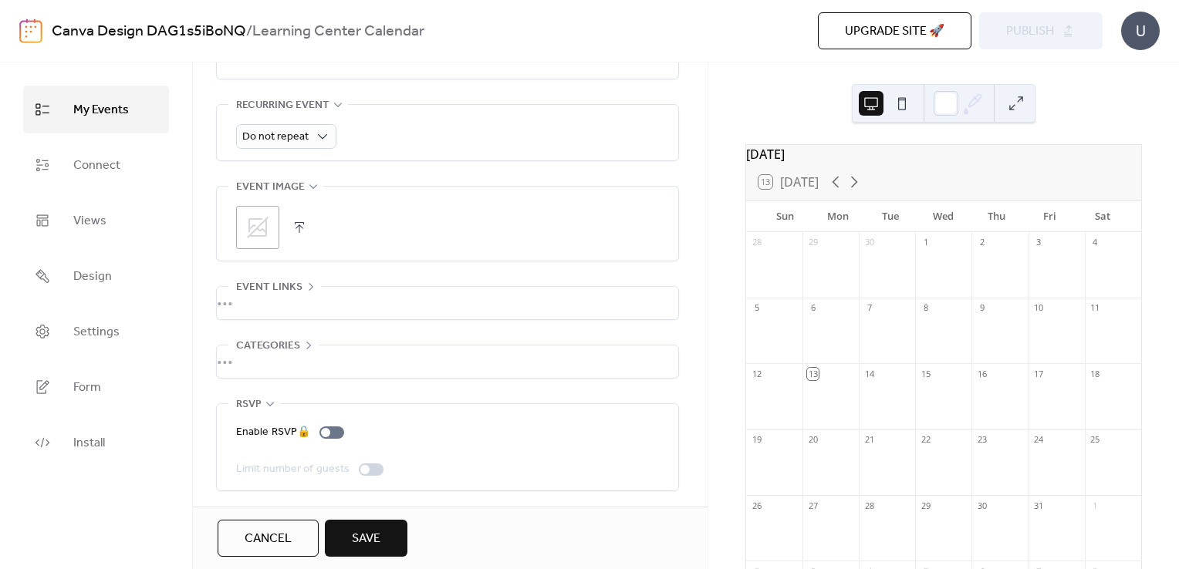
type textarea "**********"
click at [370, 531] on span "Save" at bounding box center [366, 539] width 29 height 19
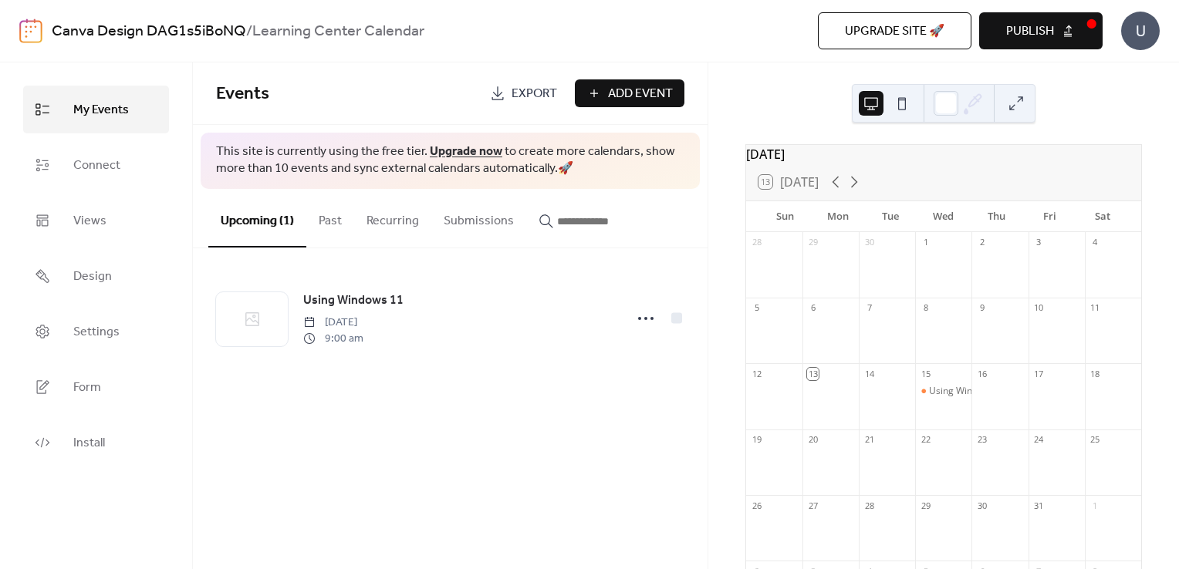
click at [416, 463] on div "Events Export Add Event This site is currently using the free tier. Upgrade now…" at bounding box center [450, 315] width 515 height 507
click at [444, 425] on div "Events Export Add Event This site is currently using the free tier. Upgrade now…" at bounding box center [450, 315] width 515 height 507
click at [100, 382] on span "Form" at bounding box center [87, 388] width 28 height 25
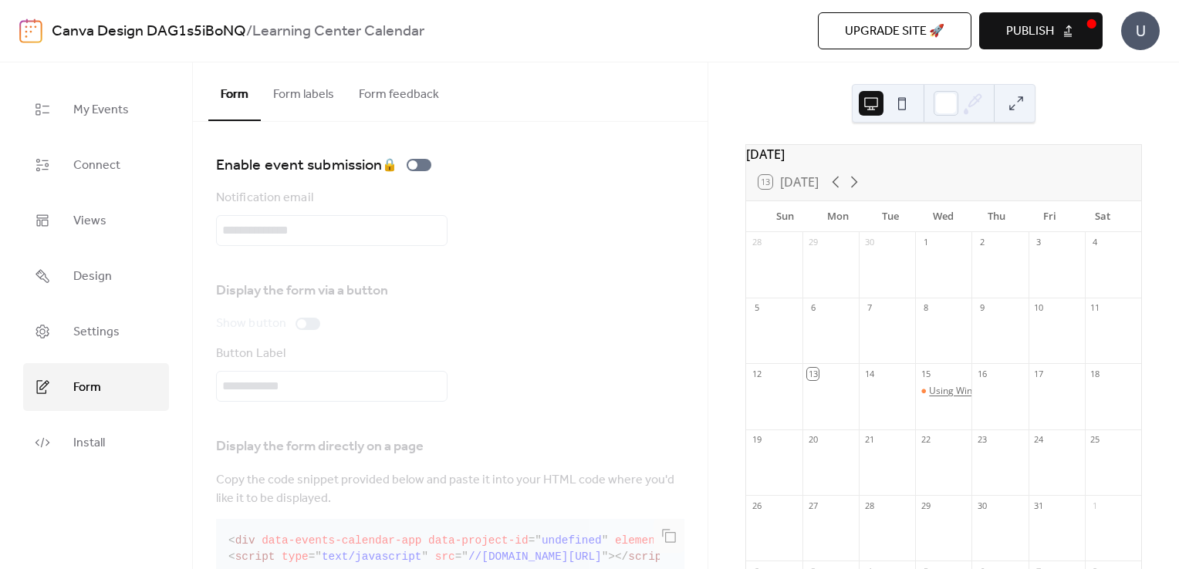
click at [948, 398] on div "Using Windows 11" at bounding box center [968, 391] width 79 height 13
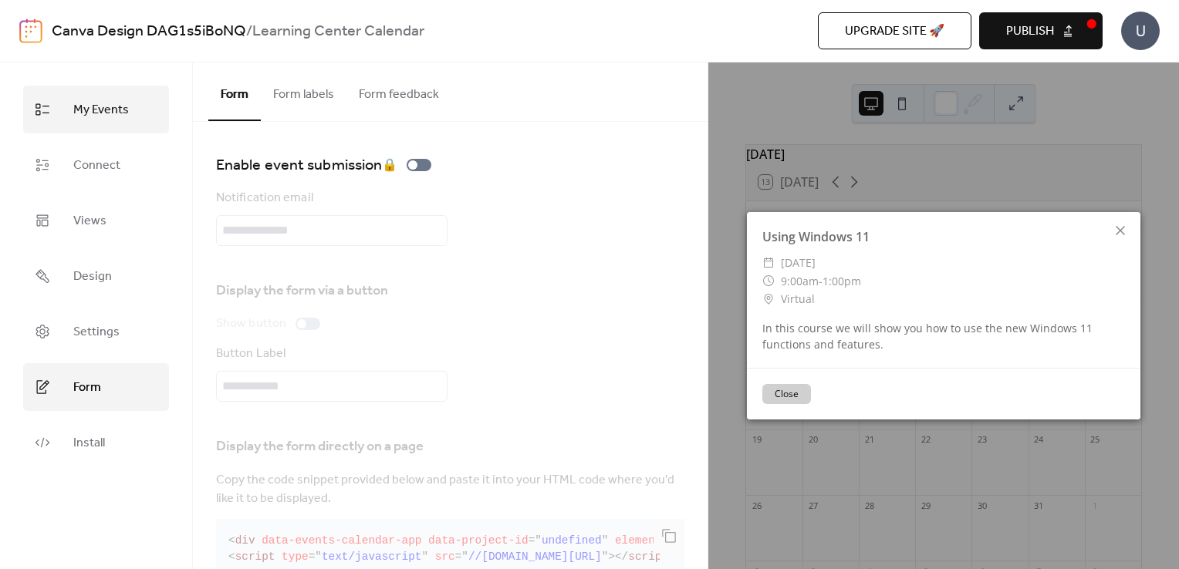
drag, startPoint x: 798, startPoint y: 391, endPoint x: 96, endPoint y: 125, distance: 750.7
click at [96, 125] on link "My Events" at bounding box center [96, 110] width 146 height 48
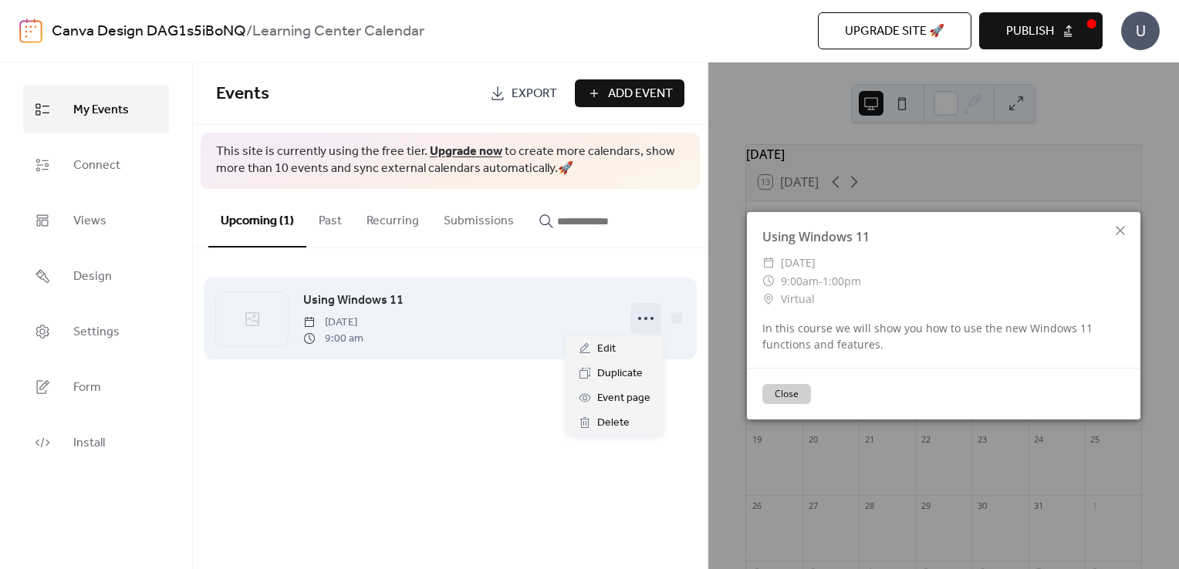
click at [655, 316] on icon at bounding box center [645, 318] width 25 height 25
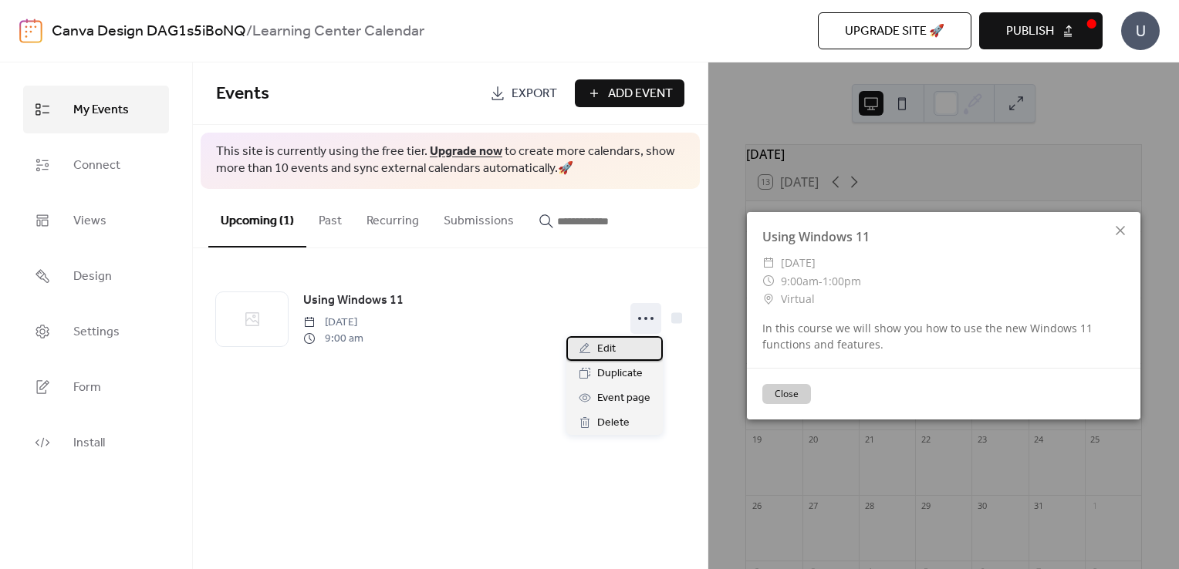
click at [611, 350] on span "Edit" at bounding box center [606, 349] width 19 height 19
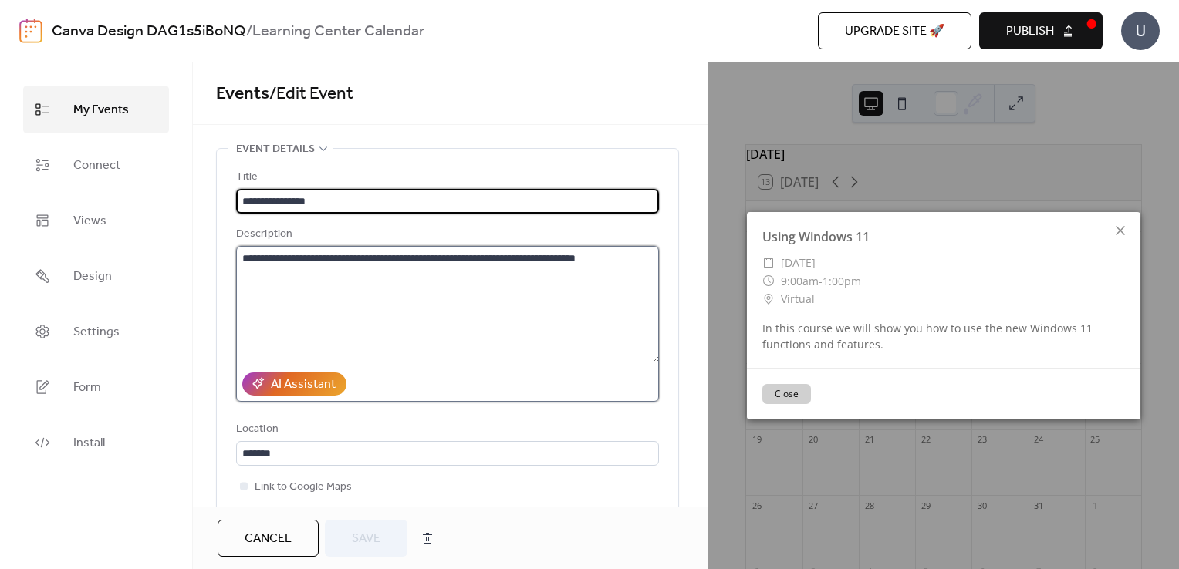
click at [644, 263] on textarea "**********" at bounding box center [447, 304] width 423 height 117
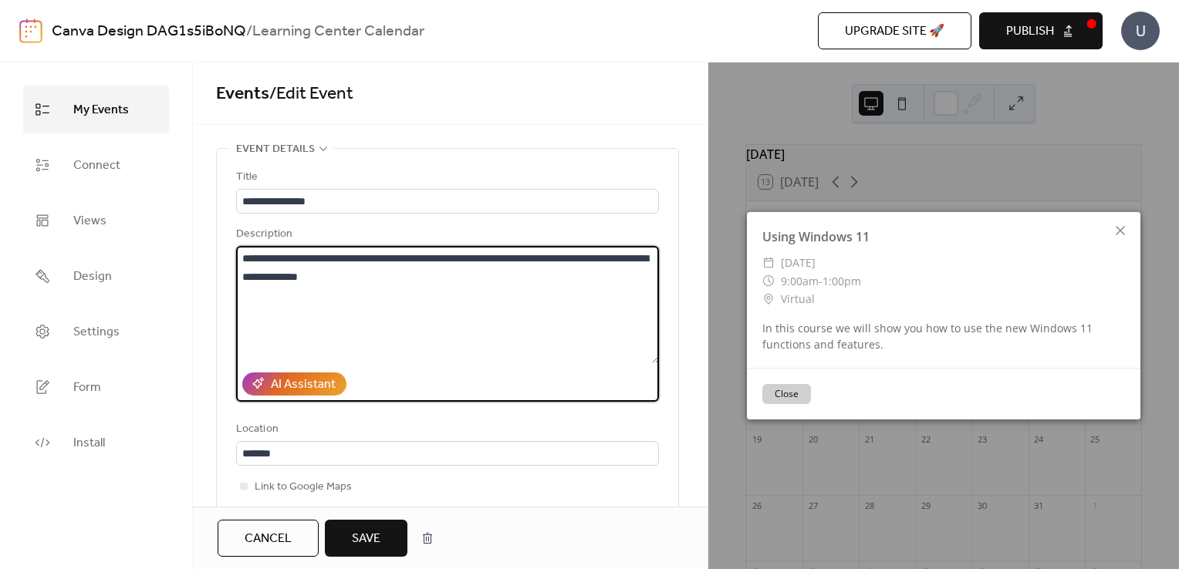
type textarea "**********"
click at [367, 545] on span "Save" at bounding box center [366, 539] width 29 height 19
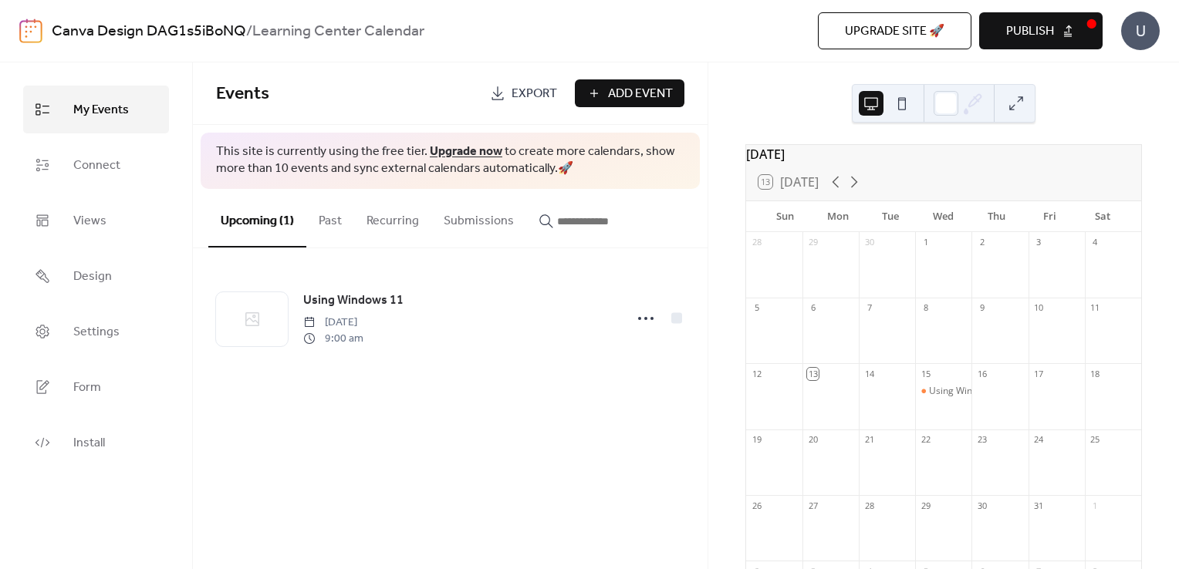
click at [1047, 26] on span "Publish" at bounding box center [1030, 31] width 48 height 19
click at [607, 108] on div "Events Export Add Event" at bounding box center [450, 93] width 515 height 62
click at [609, 90] on span "Add Event" at bounding box center [640, 94] width 65 height 19
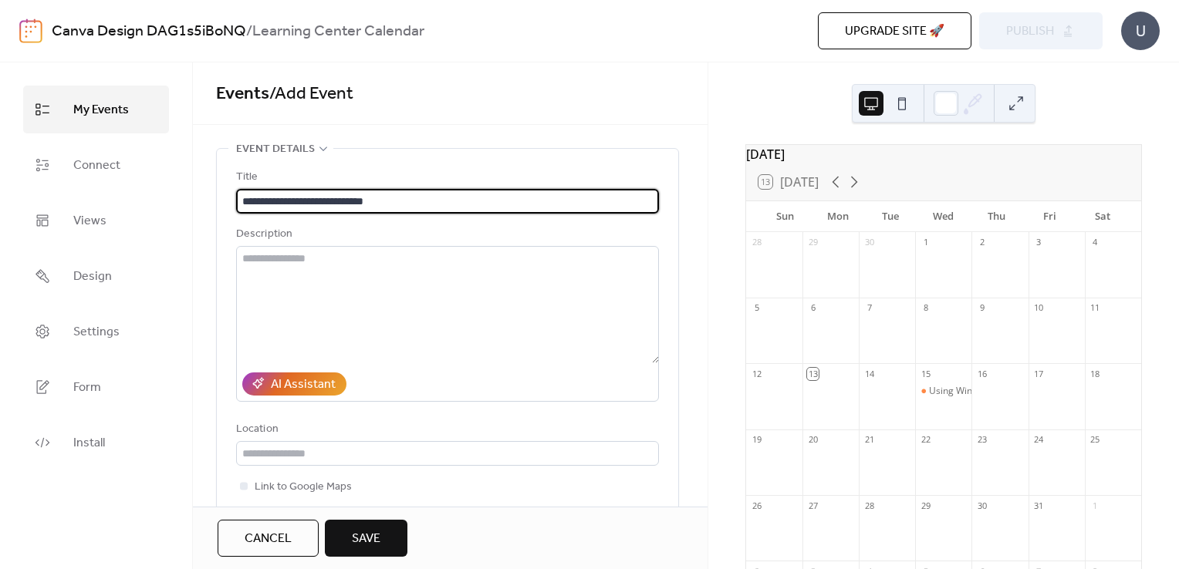
type input "**********"
click at [336, 242] on div "Description" at bounding box center [446, 234] width 420 height 19
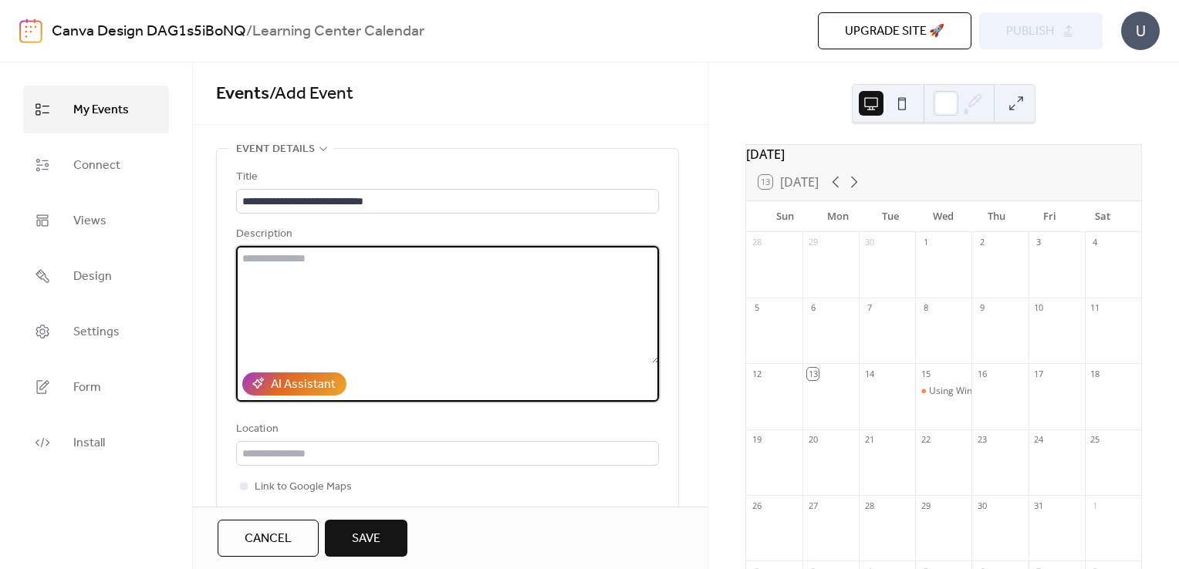
click at [338, 264] on textarea at bounding box center [447, 304] width 423 height 117
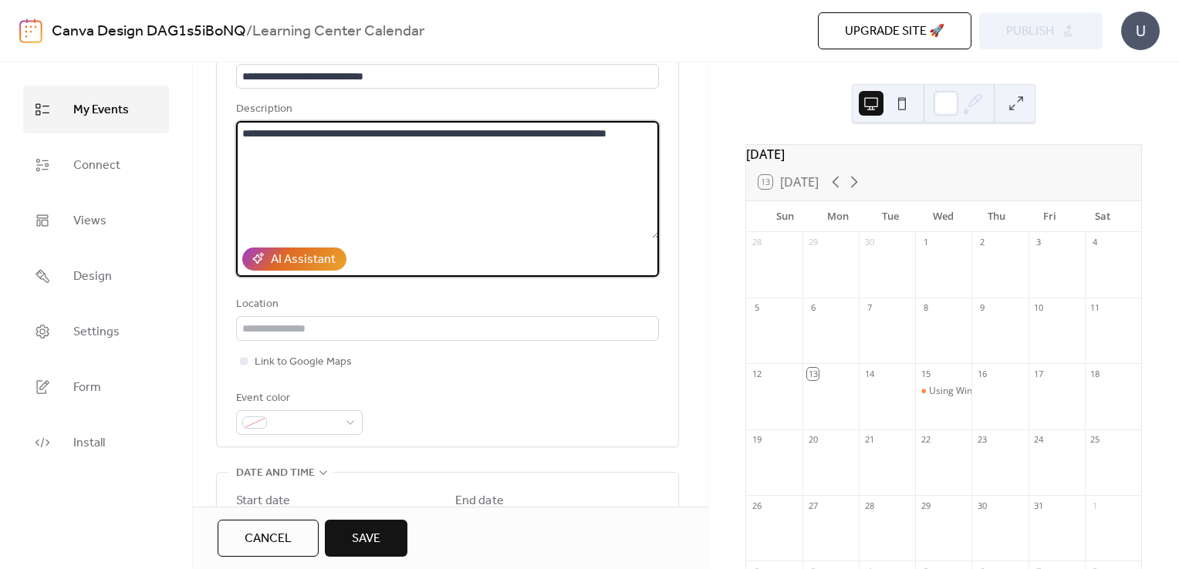
scroll to position [140, 0]
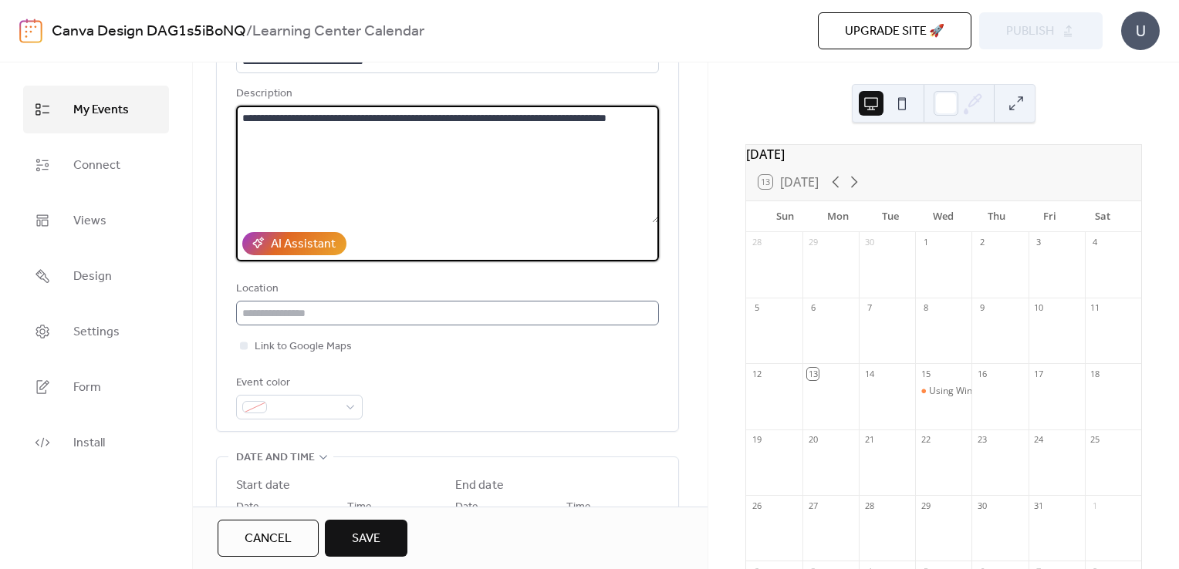
type textarea "**********"
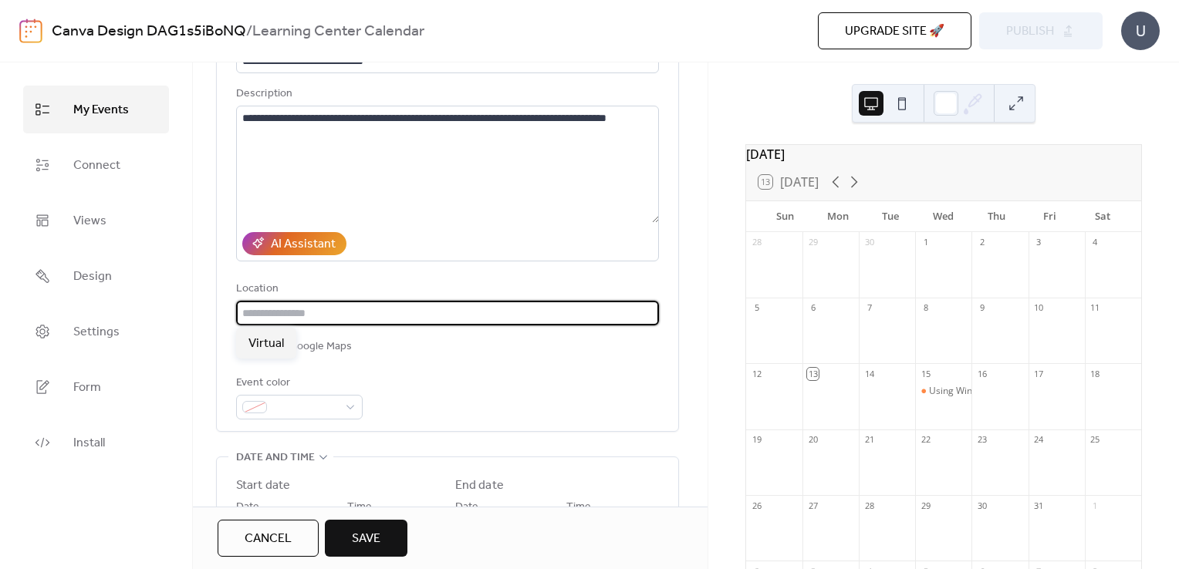
click at [349, 311] on input "text" at bounding box center [447, 313] width 423 height 25
click at [247, 338] on div "Virtual" at bounding box center [266, 343] width 60 height 31
type input "*******"
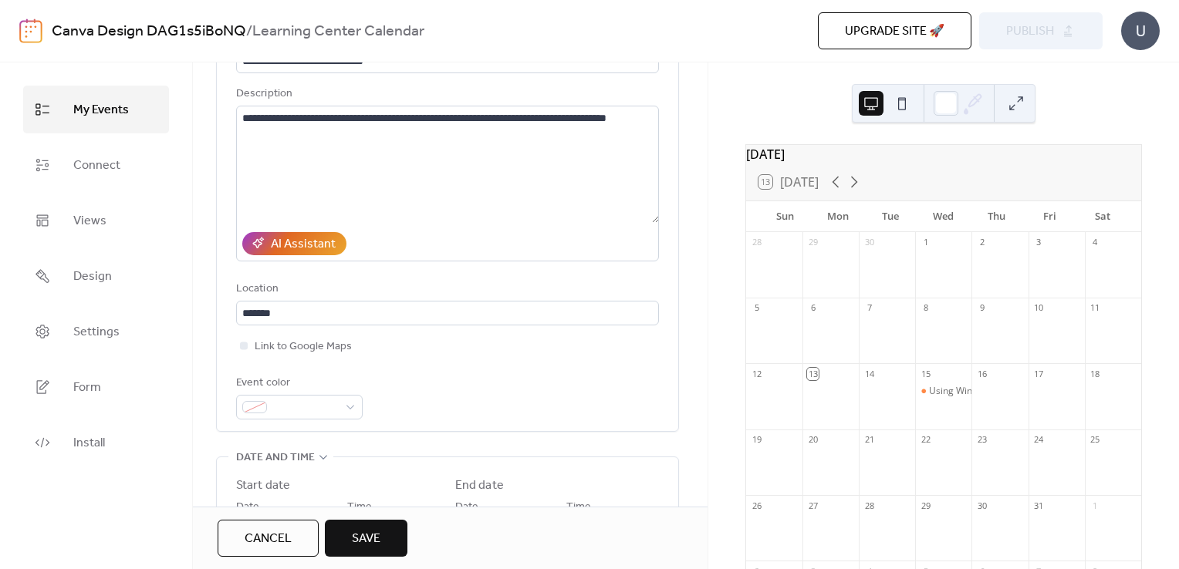
click at [417, 382] on div "Event color" at bounding box center [447, 397] width 423 height 46
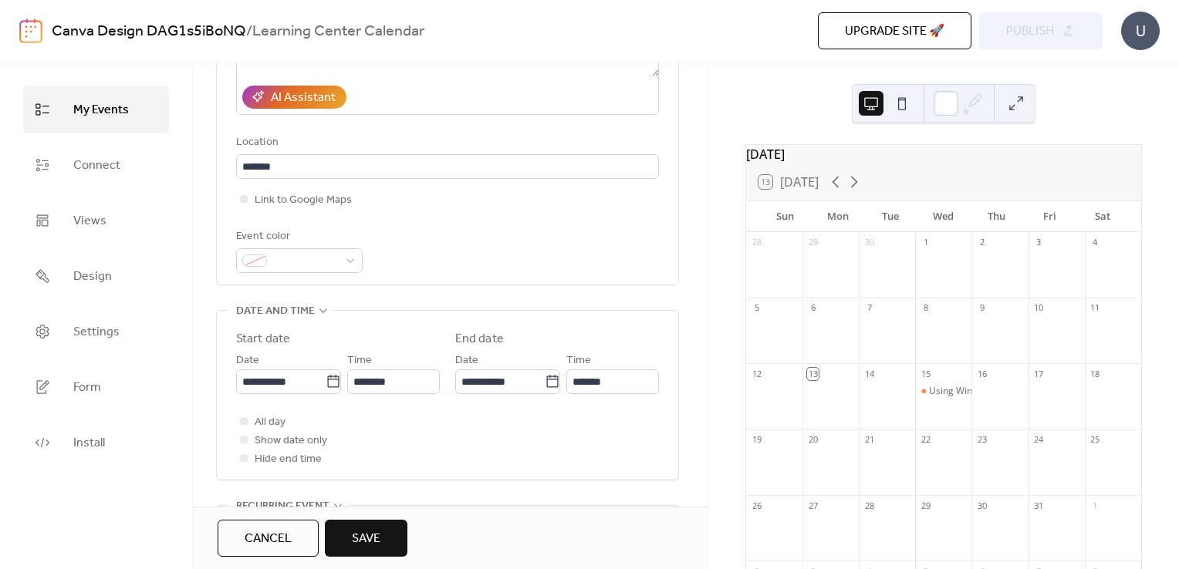
scroll to position [289, 0]
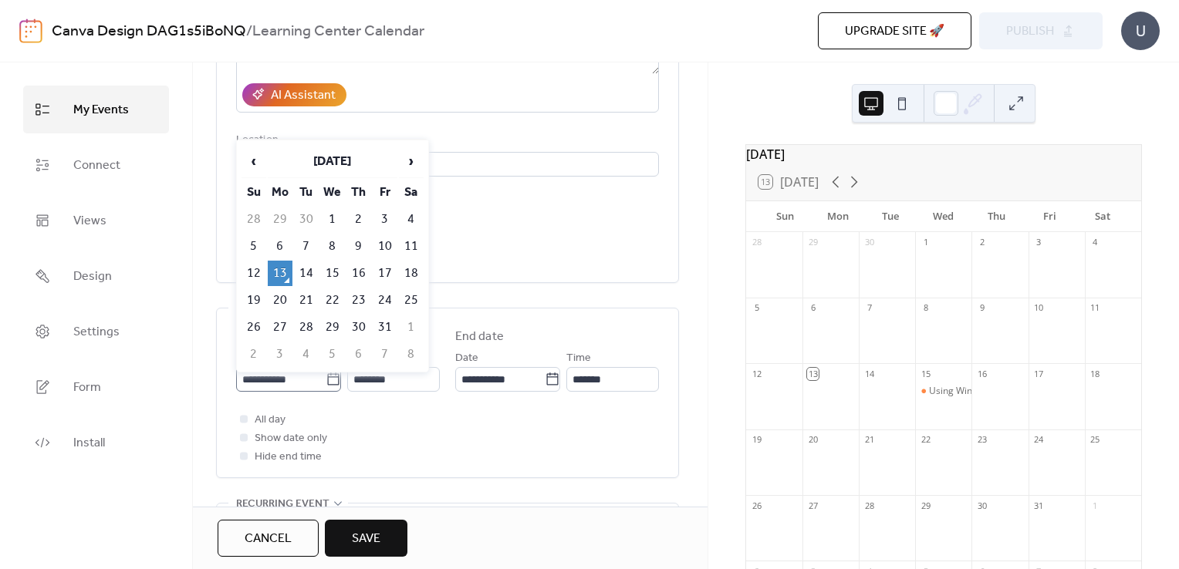
click at [327, 377] on icon at bounding box center [333, 379] width 15 height 15
click at [326, 377] on input "**********" at bounding box center [280, 379] width 89 height 25
click at [415, 155] on span "›" at bounding box center [411, 161] width 23 height 31
click at [332, 243] on td "5" at bounding box center [332, 246] width 25 height 25
type input "**********"
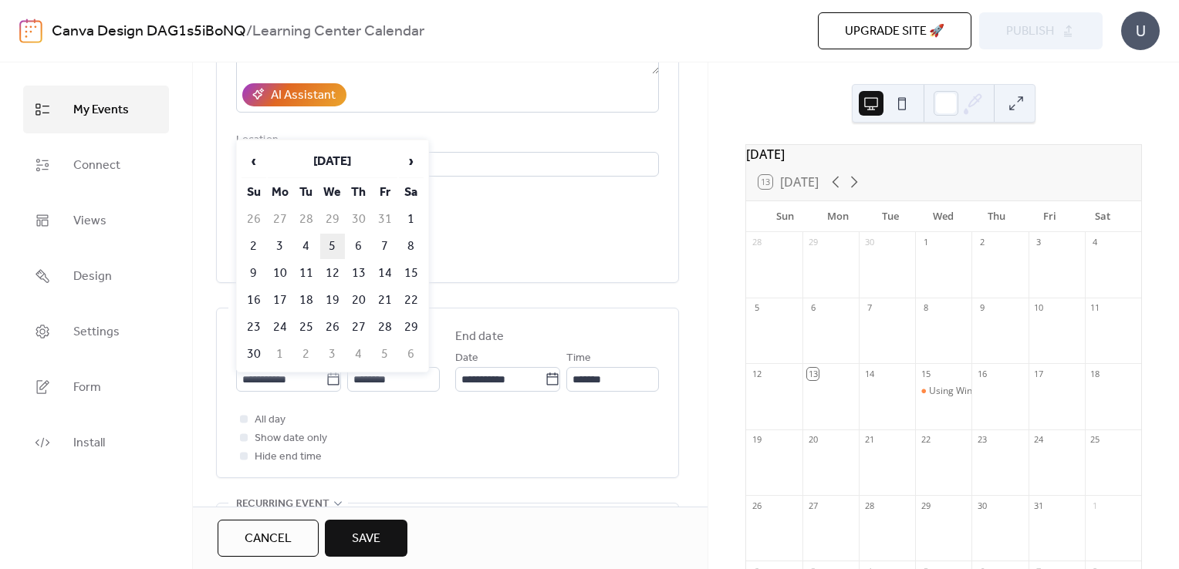
type input "**********"
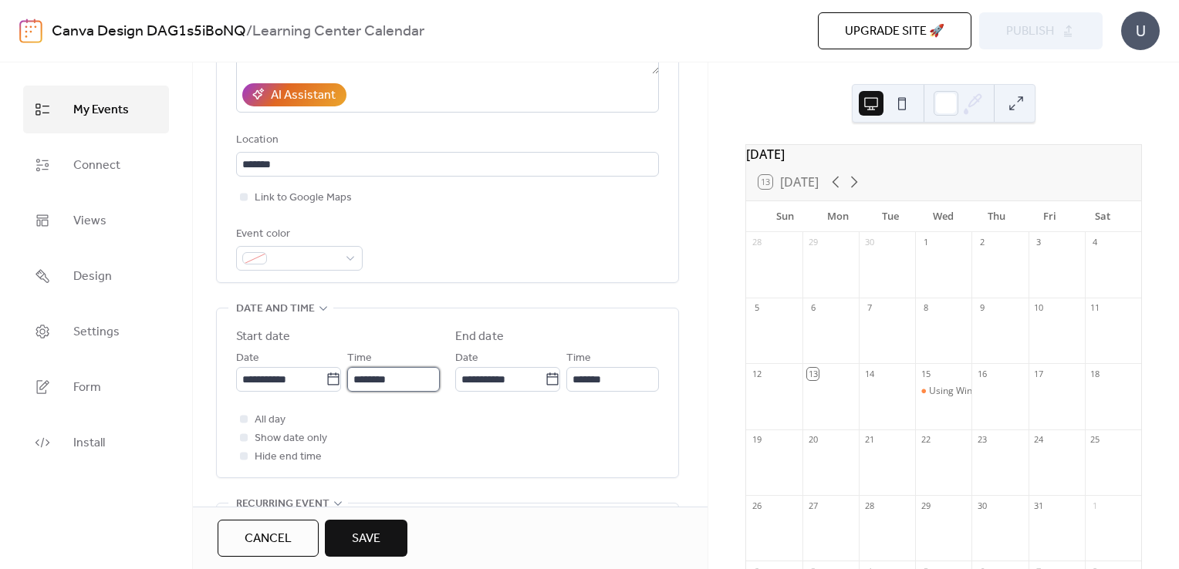
click at [383, 382] on input "********" at bounding box center [393, 379] width 93 height 25
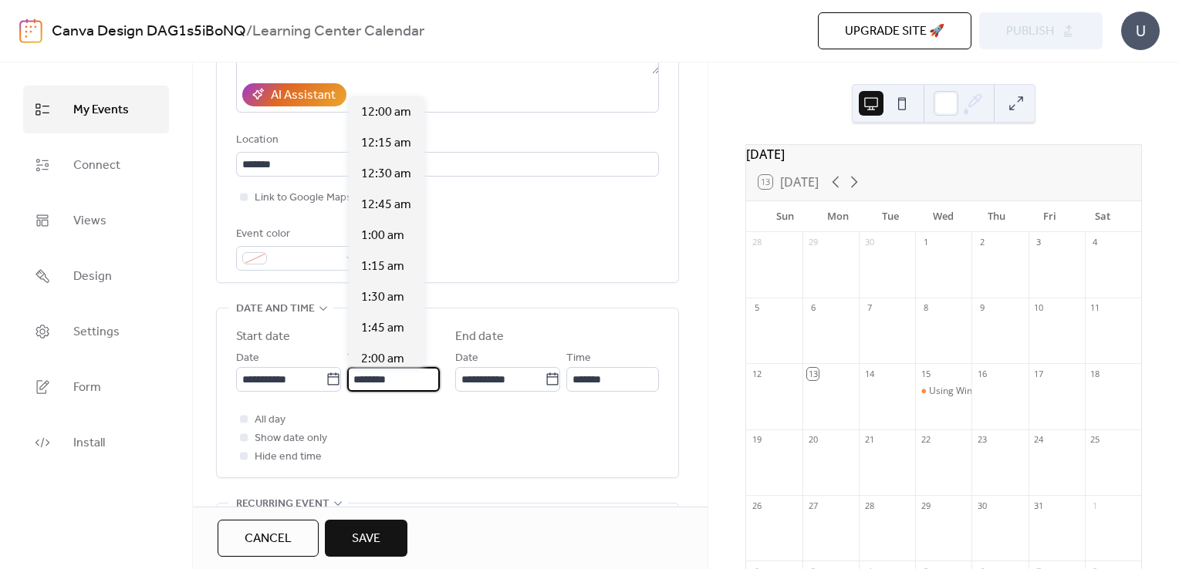
click at [383, 382] on input "********" at bounding box center [393, 379] width 93 height 25
click at [407, 109] on div "9:00 am" at bounding box center [387, 111] width 76 height 31
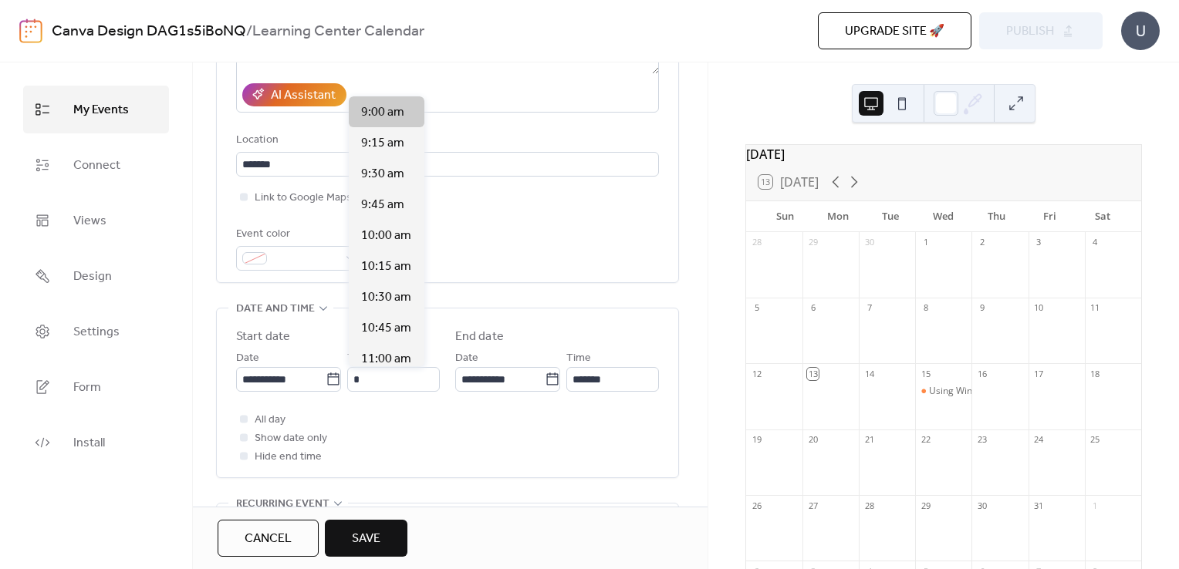
type input "*******"
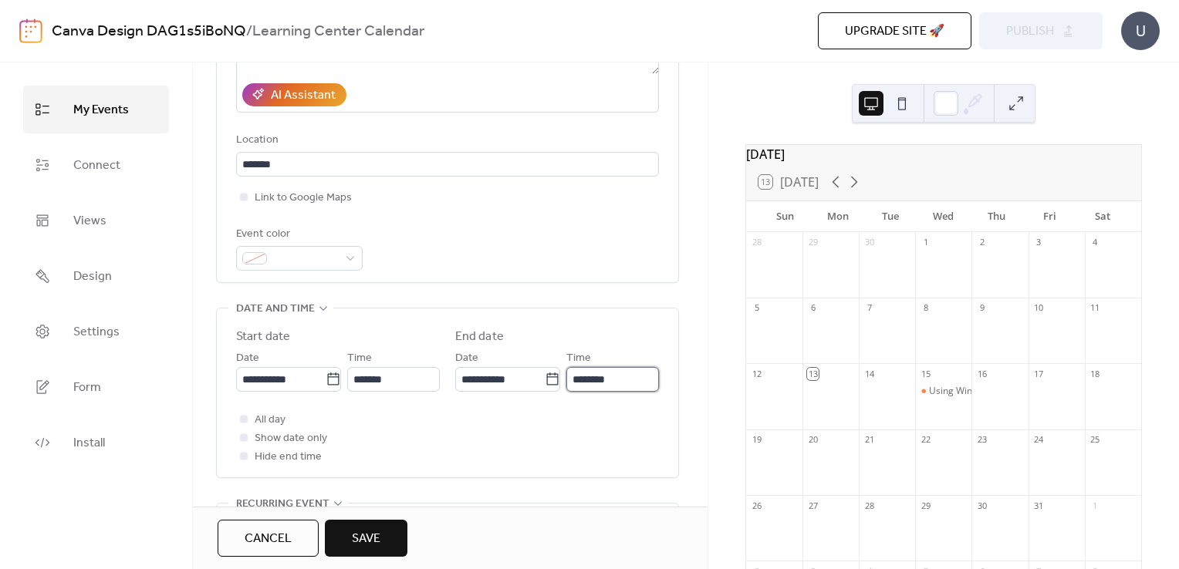
click at [586, 379] on input "********" at bounding box center [612, 379] width 93 height 25
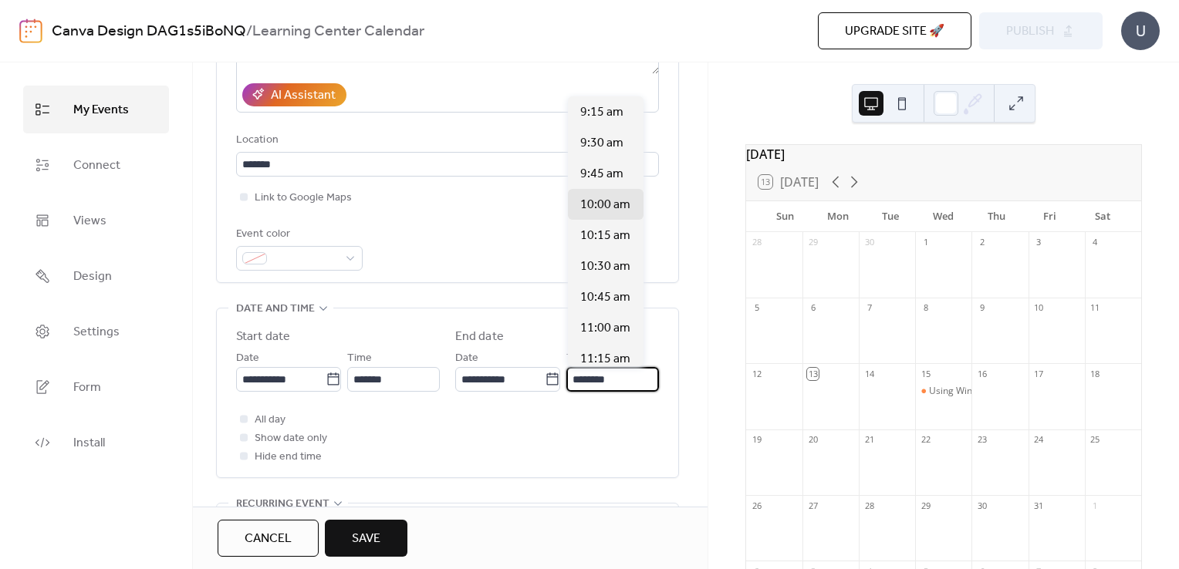
click at [586, 379] on input "********" at bounding box center [612, 379] width 93 height 25
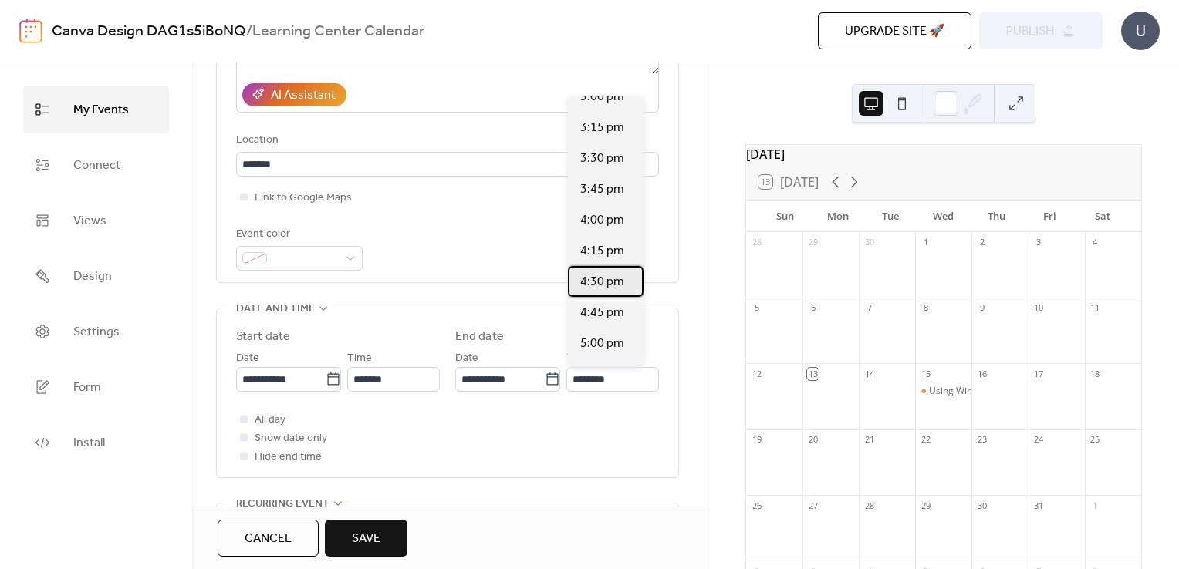
click at [606, 280] on span "4:30 pm" at bounding box center [602, 282] width 44 height 19
type input "*******"
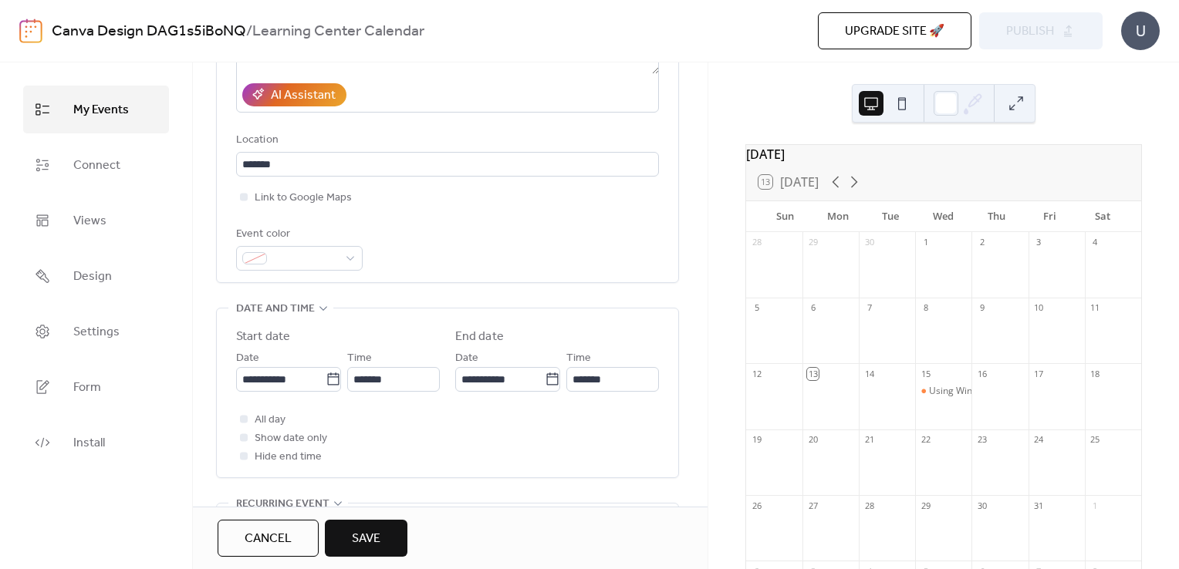
click at [478, 425] on div "All day Show date only Hide end time" at bounding box center [447, 438] width 423 height 56
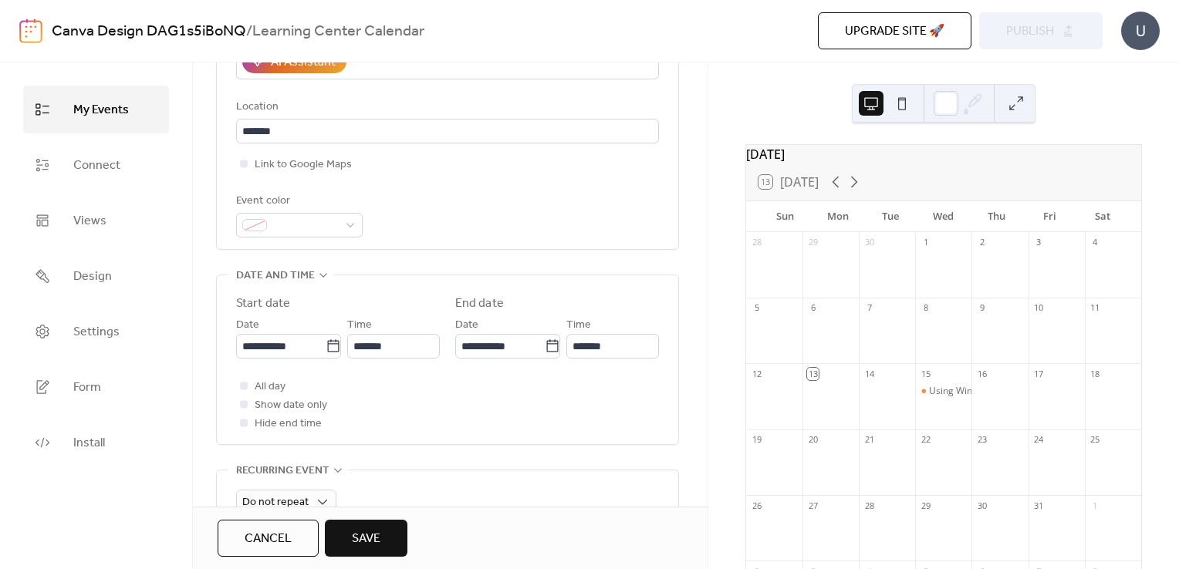
scroll to position [323, 0]
click at [241, 384] on div at bounding box center [244, 385] width 8 height 8
click at [369, 398] on div "All day Show date only Hide end time" at bounding box center [447, 404] width 423 height 56
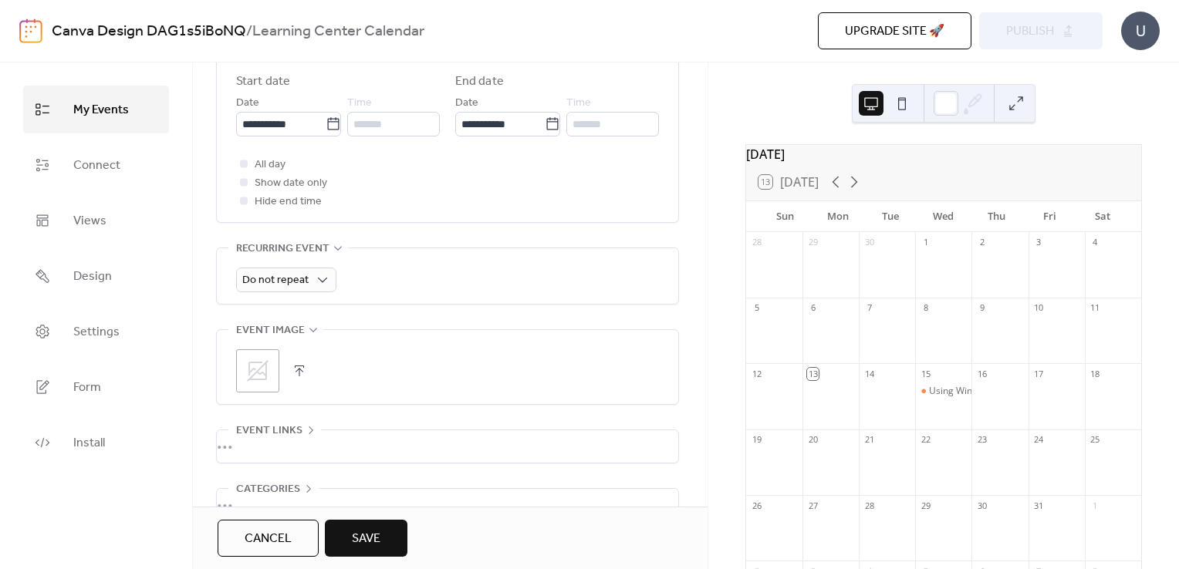
scroll to position [688, 0]
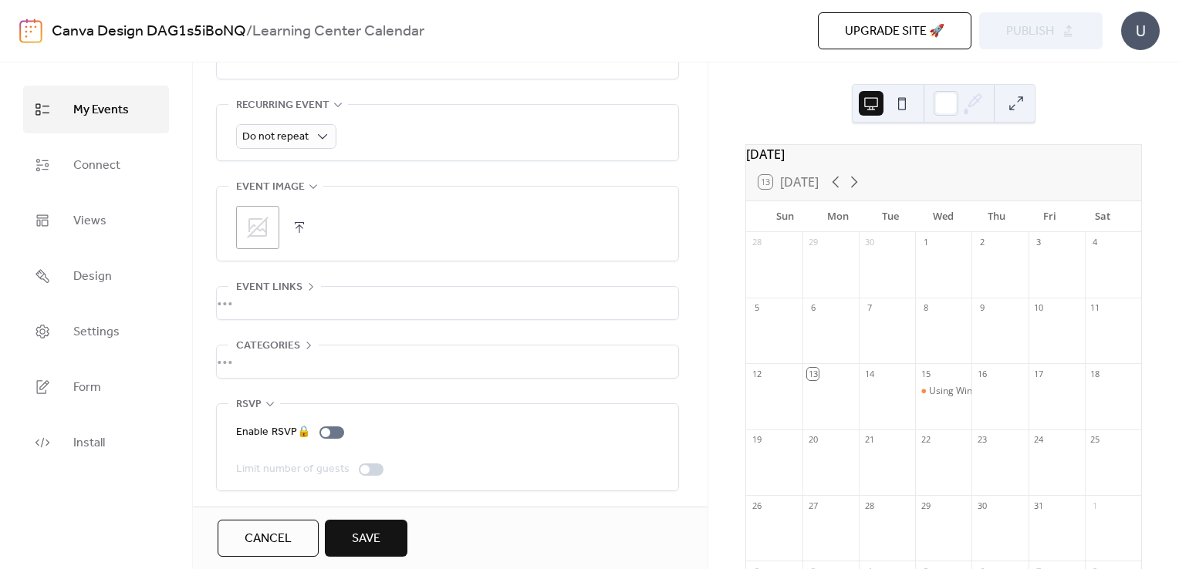
click at [269, 356] on div "•••" at bounding box center [447, 362] width 461 height 32
click at [296, 291] on div "•••" at bounding box center [447, 303] width 461 height 32
click at [301, 288] on span "Event links" at bounding box center [269, 287] width 66 height 19
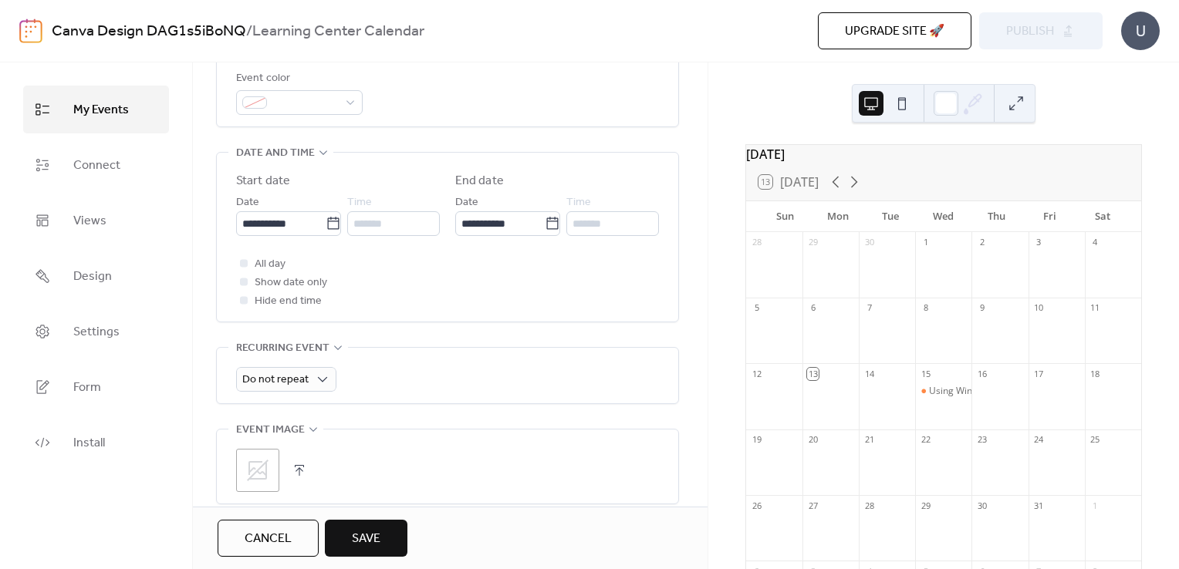
scroll to position [422, 0]
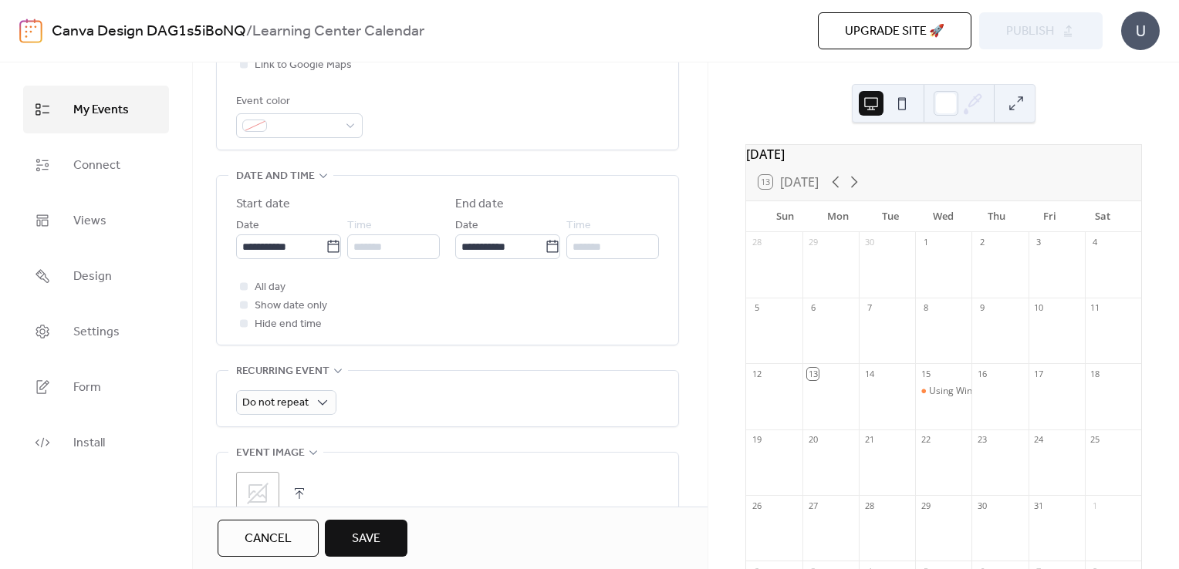
click at [356, 542] on span "Save" at bounding box center [366, 539] width 29 height 19
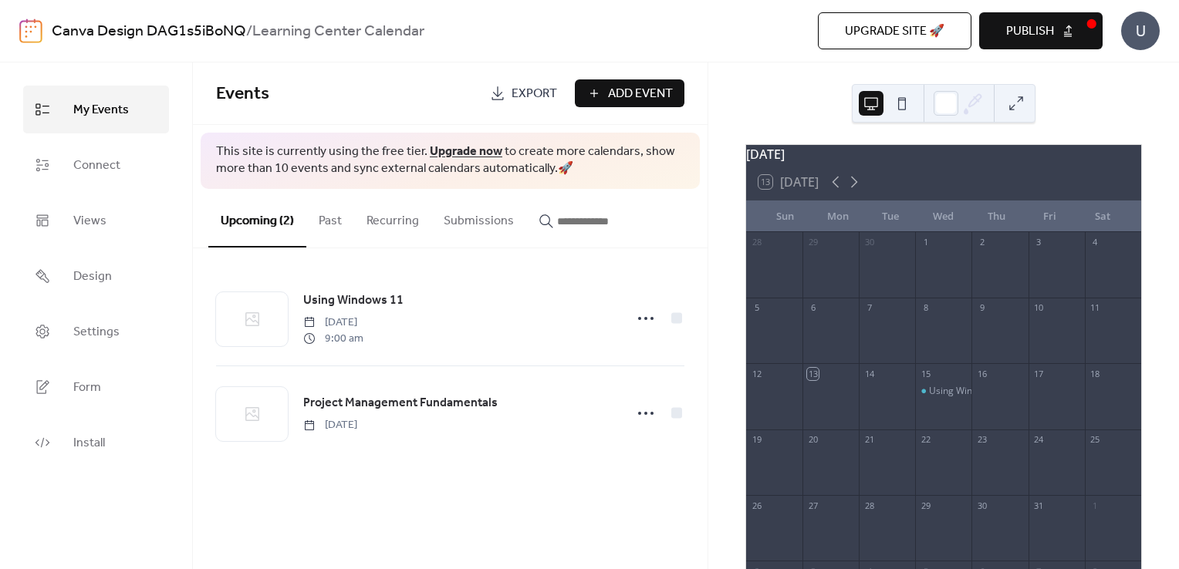
click at [643, 81] on button "Add Event" at bounding box center [630, 93] width 110 height 28
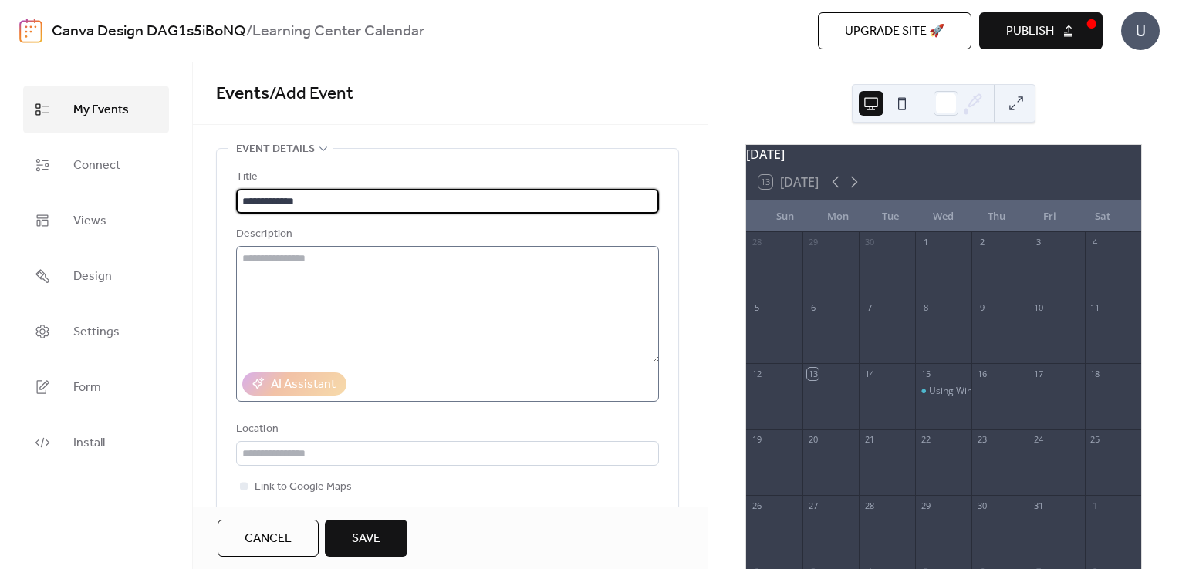
type input "**********"
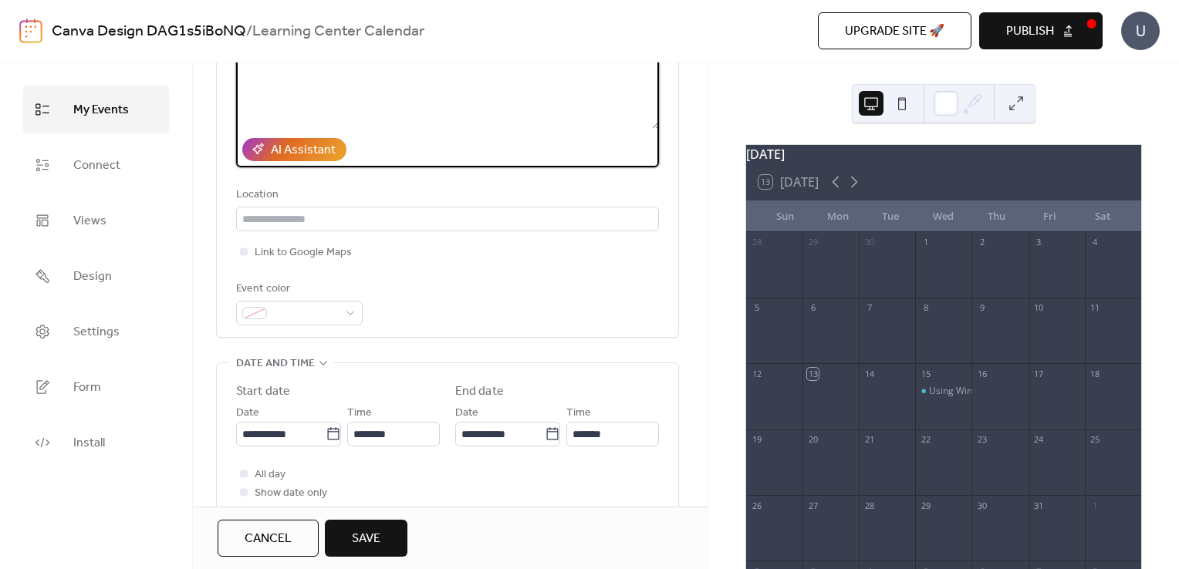
scroll to position [240, 0]
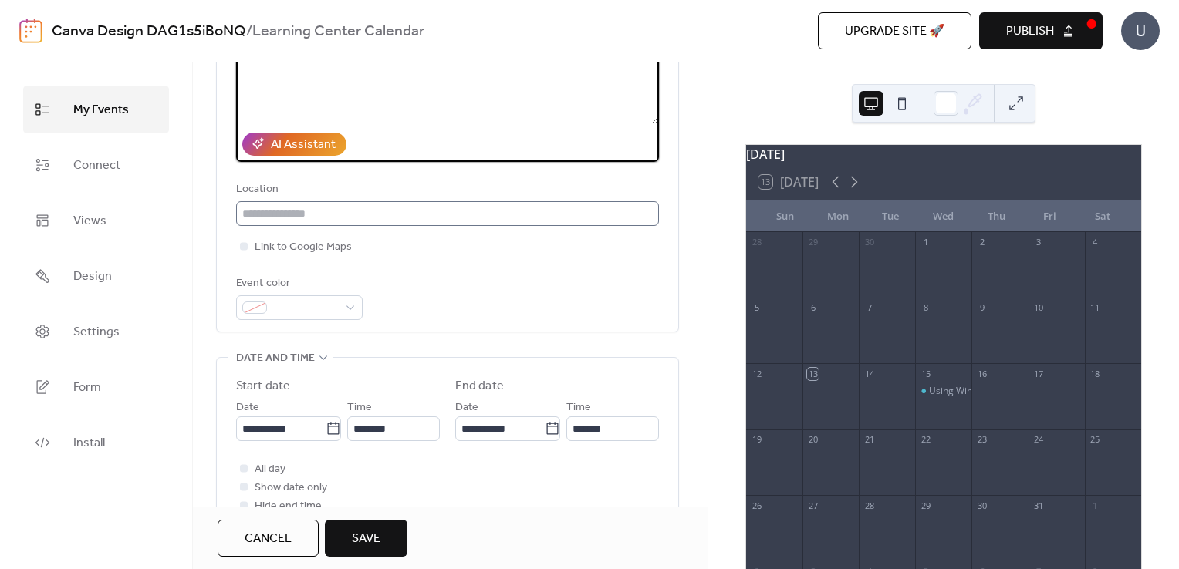
type textarea "**********"
click at [352, 211] on input "text" at bounding box center [447, 213] width 423 height 25
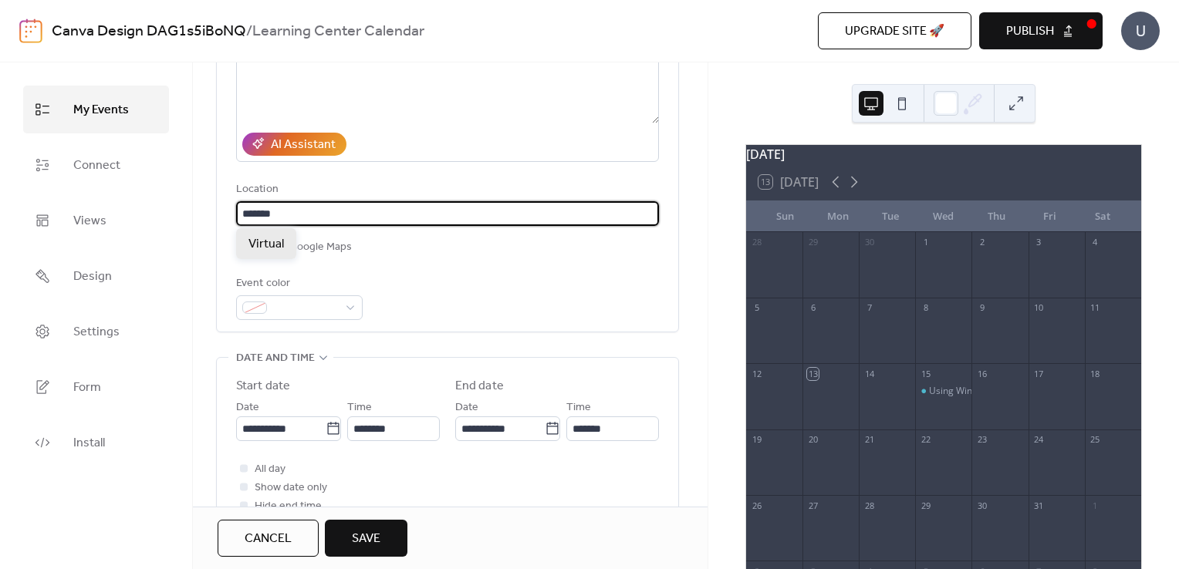
type input "*******"
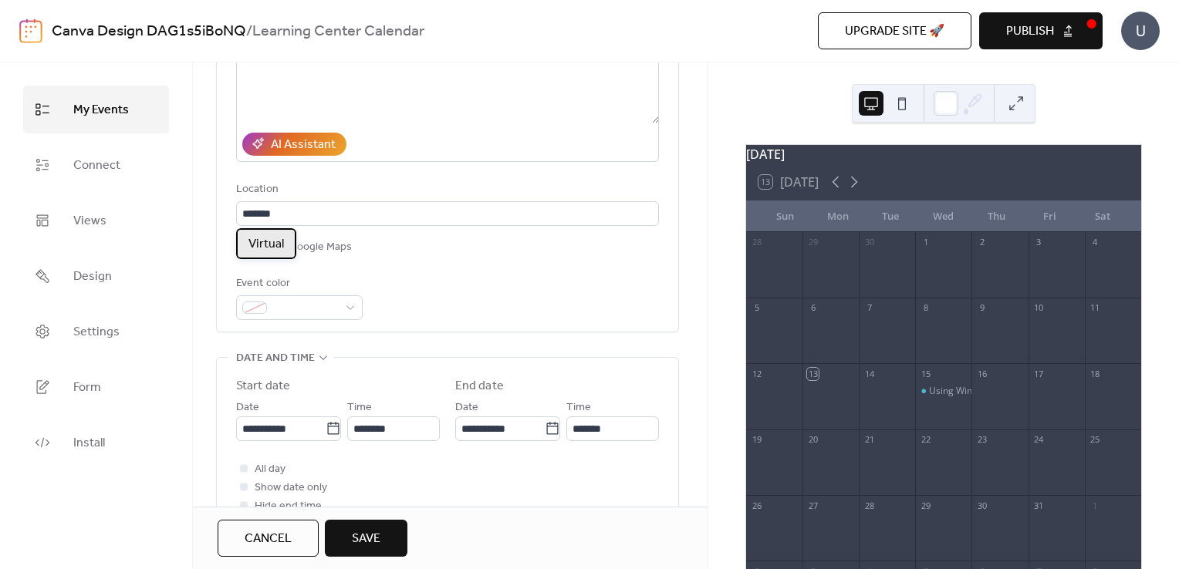
click at [271, 240] on span "Virtual" at bounding box center [265, 244] width 35 height 19
click at [427, 270] on div "**********" at bounding box center [447, 124] width 423 height 392
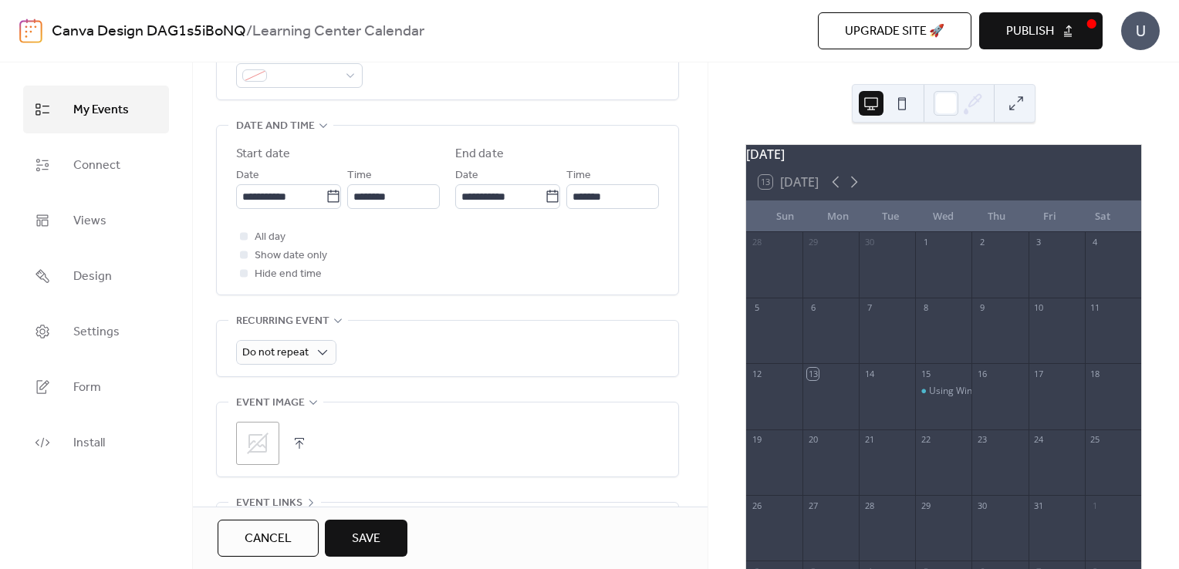
scroll to position [478, 0]
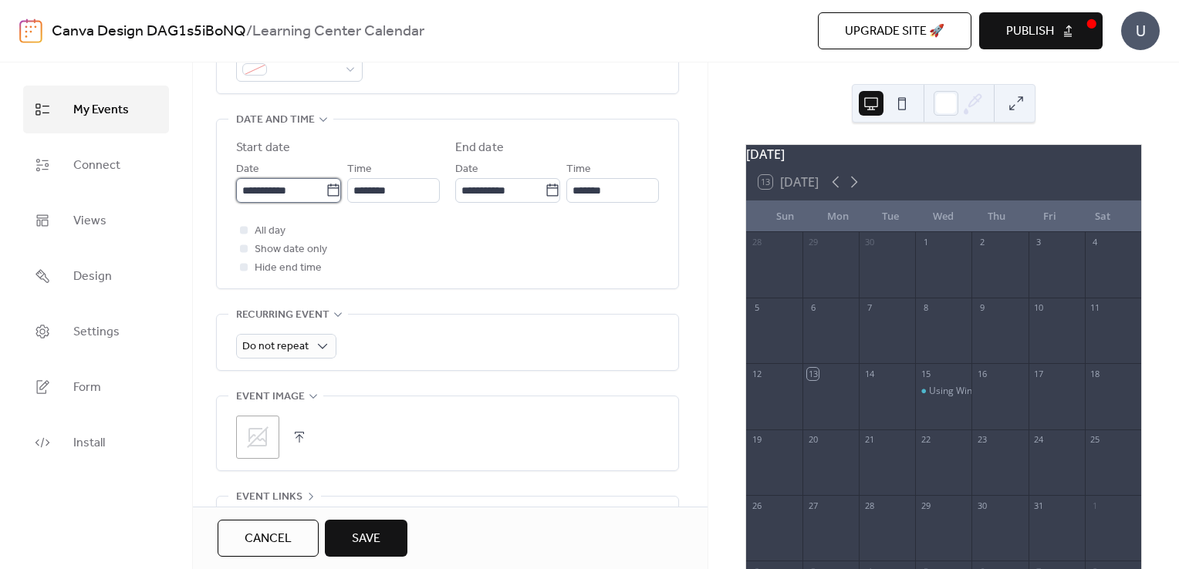
click at [309, 194] on input "**********" at bounding box center [280, 190] width 89 height 25
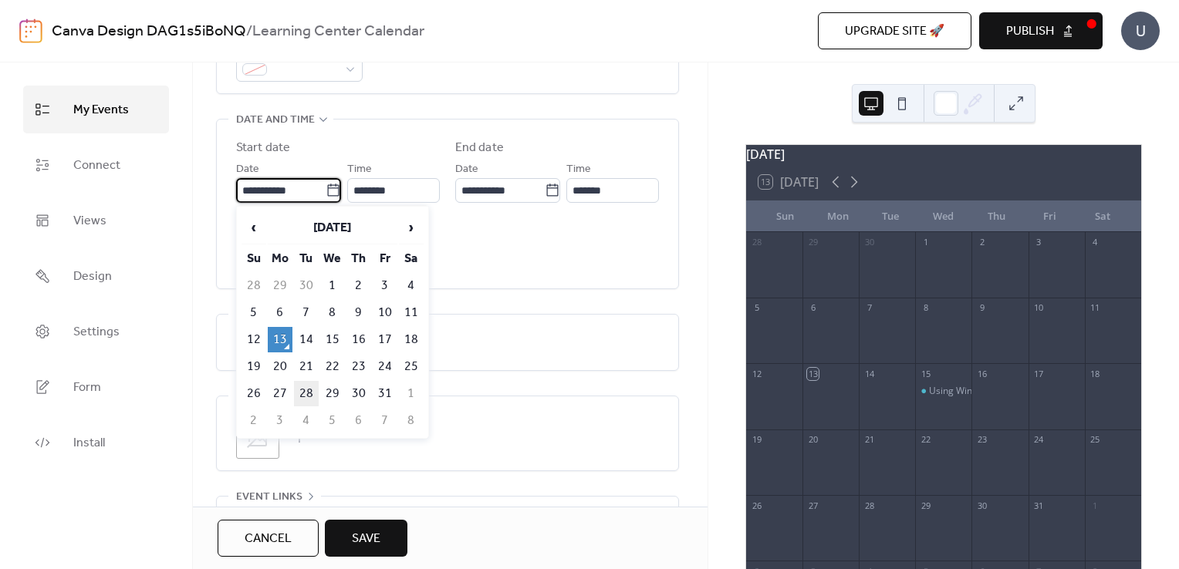
click at [302, 390] on td "28" at bounding box center [306, 393] width 25 height 25
type input "**********"
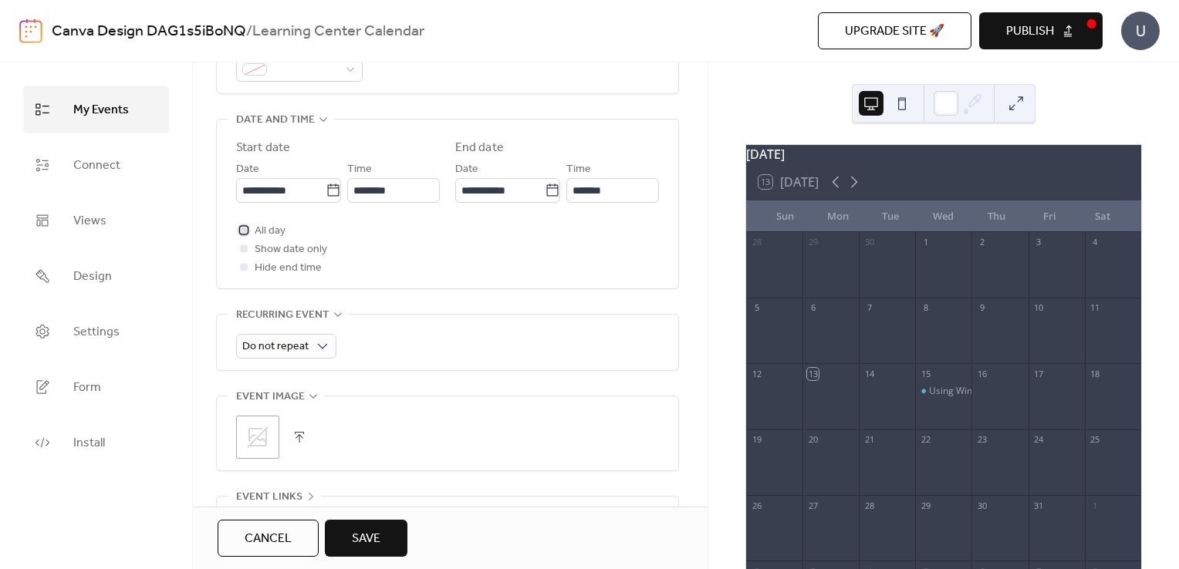
click at [265, 227] on span "All day" at bounding box center [270, 231] width 31 height 19
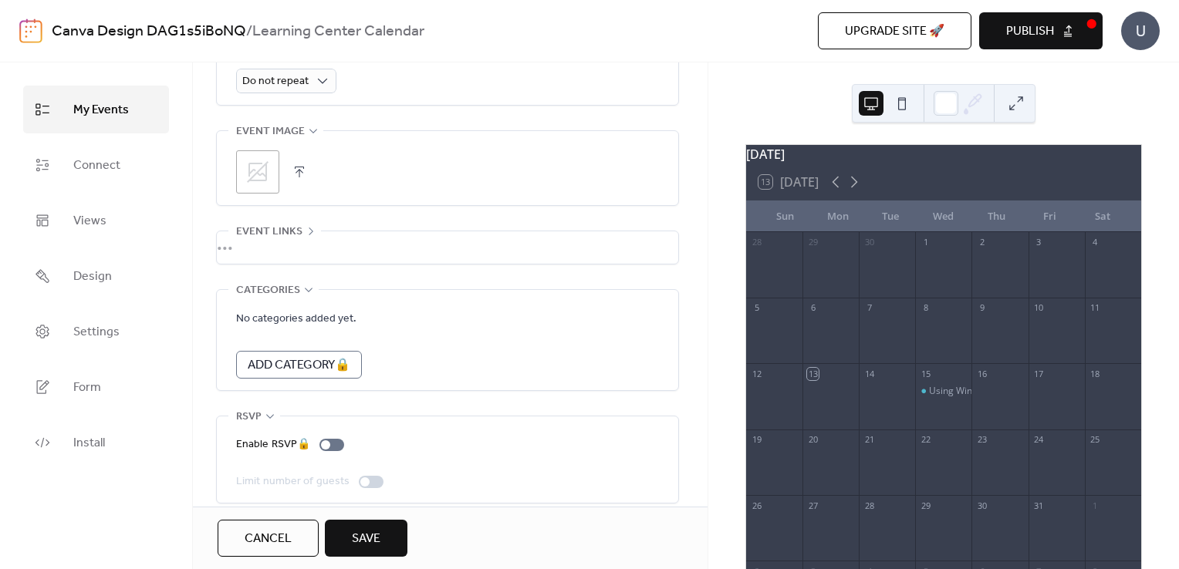
scroll to position [756, 0]
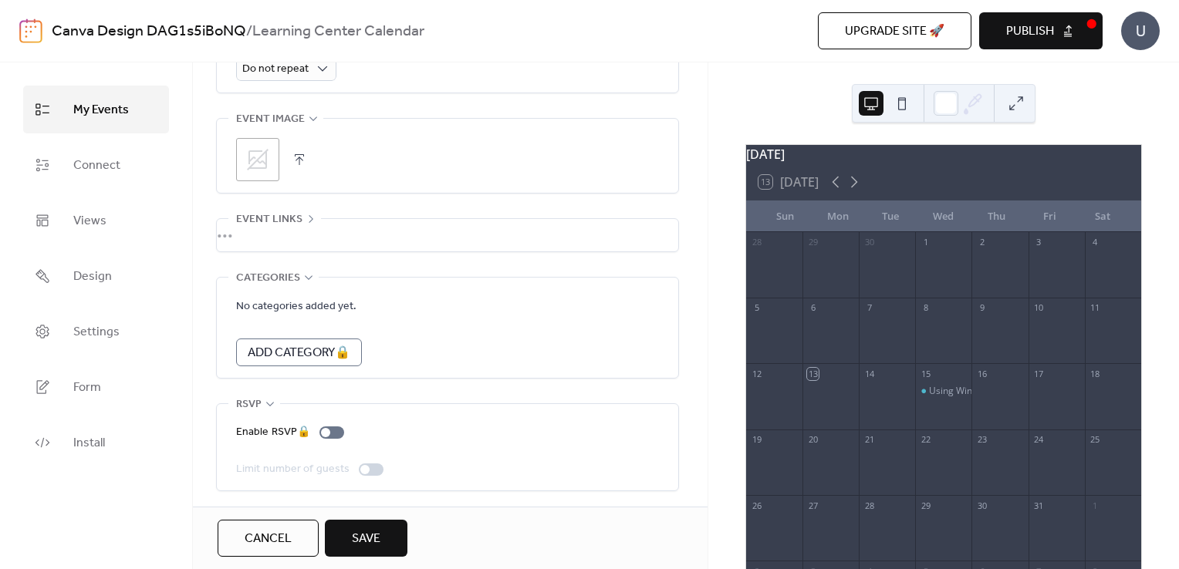
click at [376, 538] on span "Save" at bounding box center [366, 539] width 29 height 19
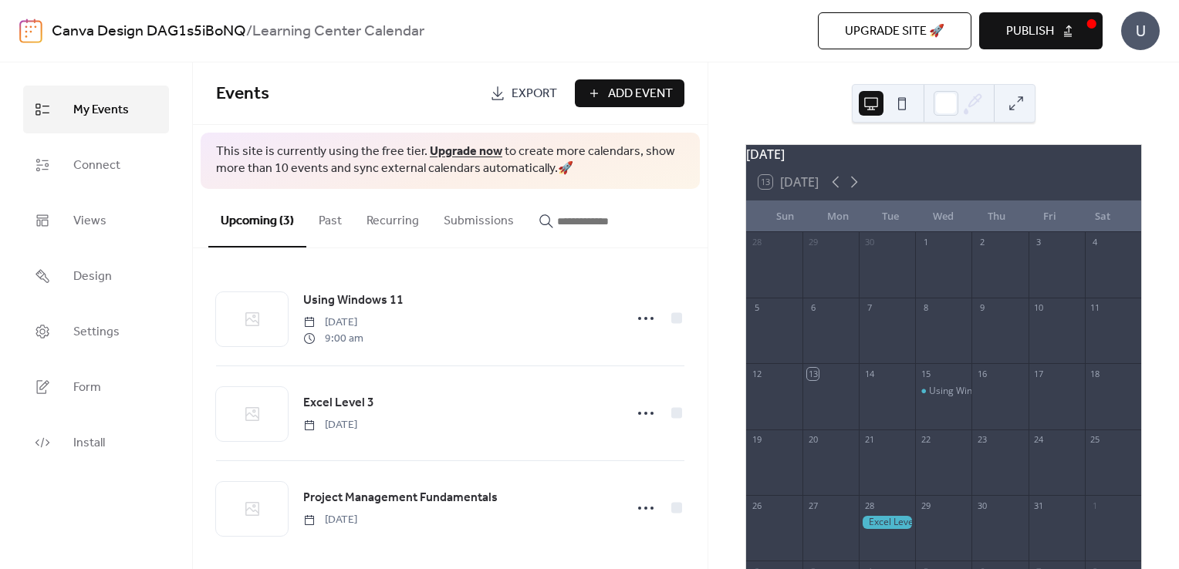
click at [1043, 22] on span "Publish" at bounding box center [1030, 31] width 48 height 19
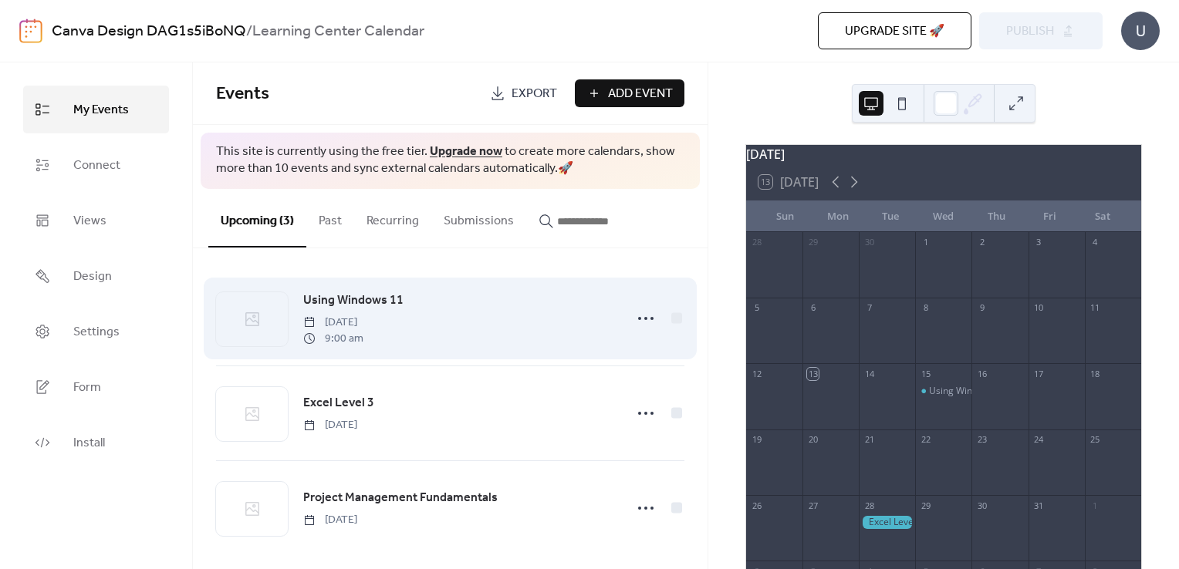
scroll to position [8, 0]
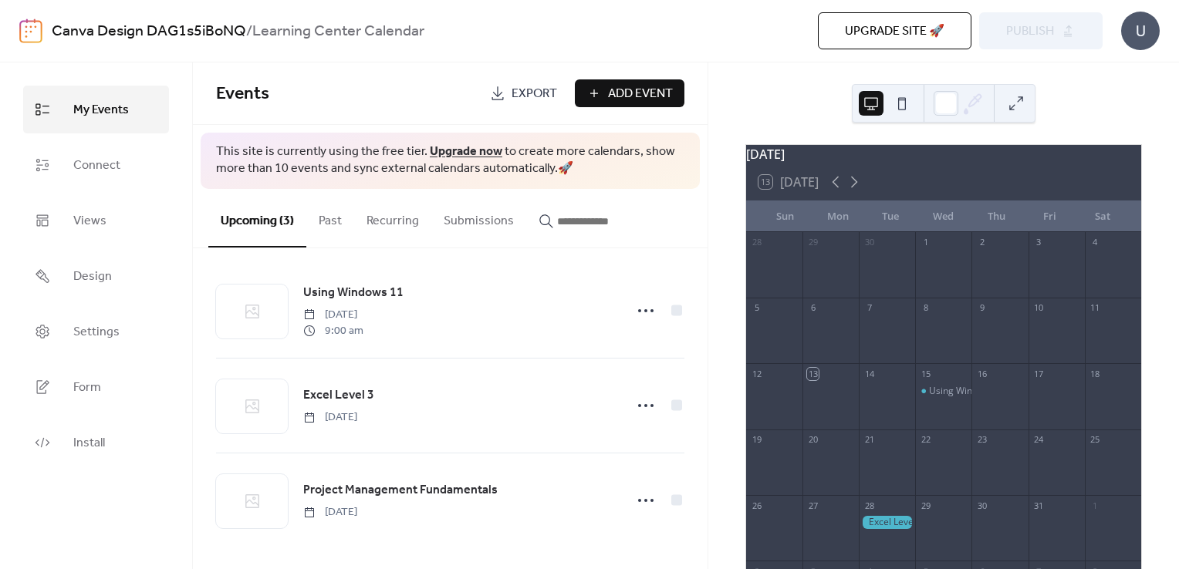
click at [648, 92] on span "Add Event" at bounding box center [640, 94] width 65 height 19
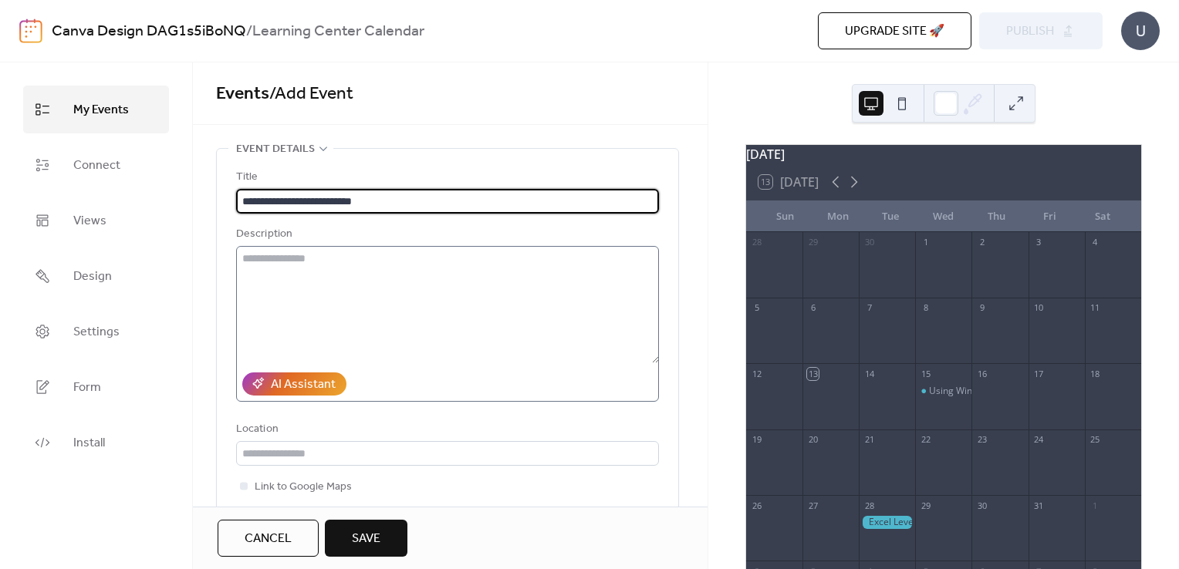
type input "**********"
click at [371, 288] on textarea at bounding box center [447, 304] width 423 height 117
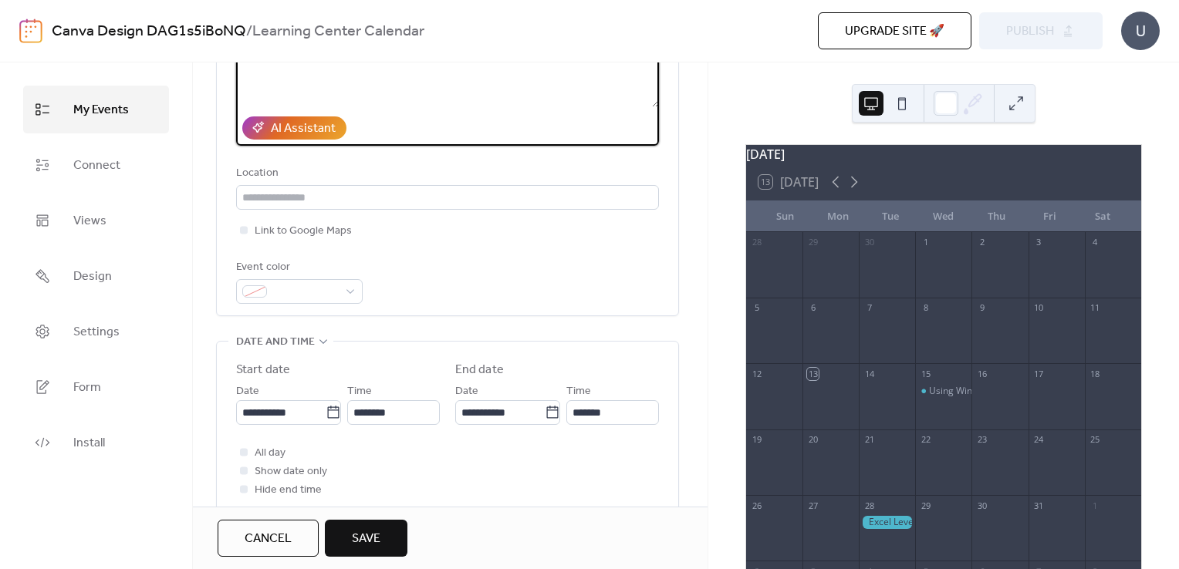
scroll to position [265, 0]
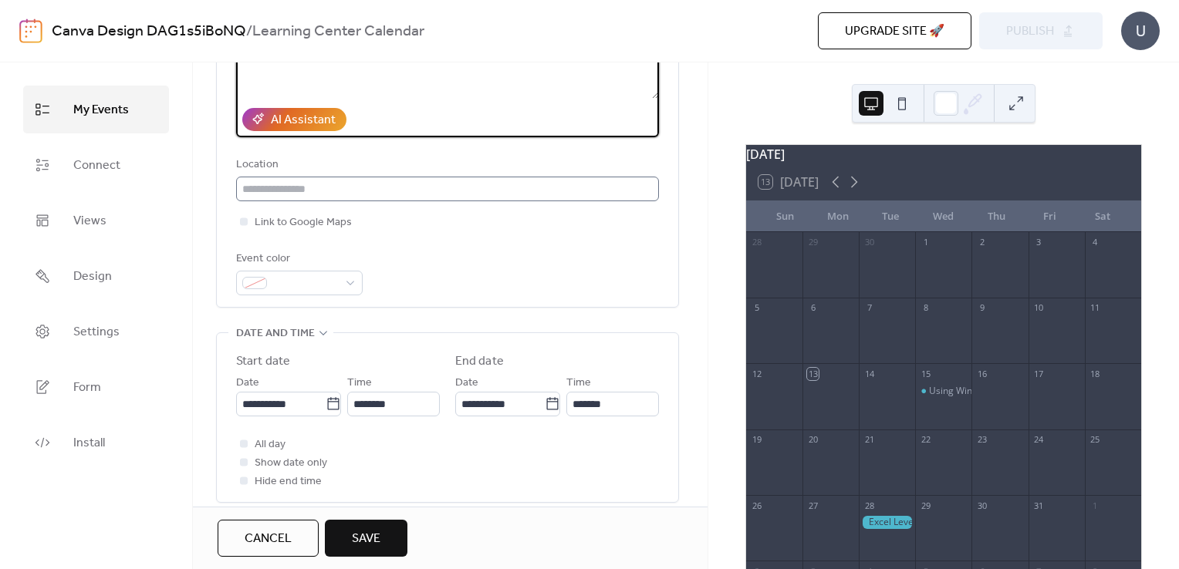
type textarea "**********"
click at [315, 184] on input "text" at bounding box center [447, 189] width 423 height 25
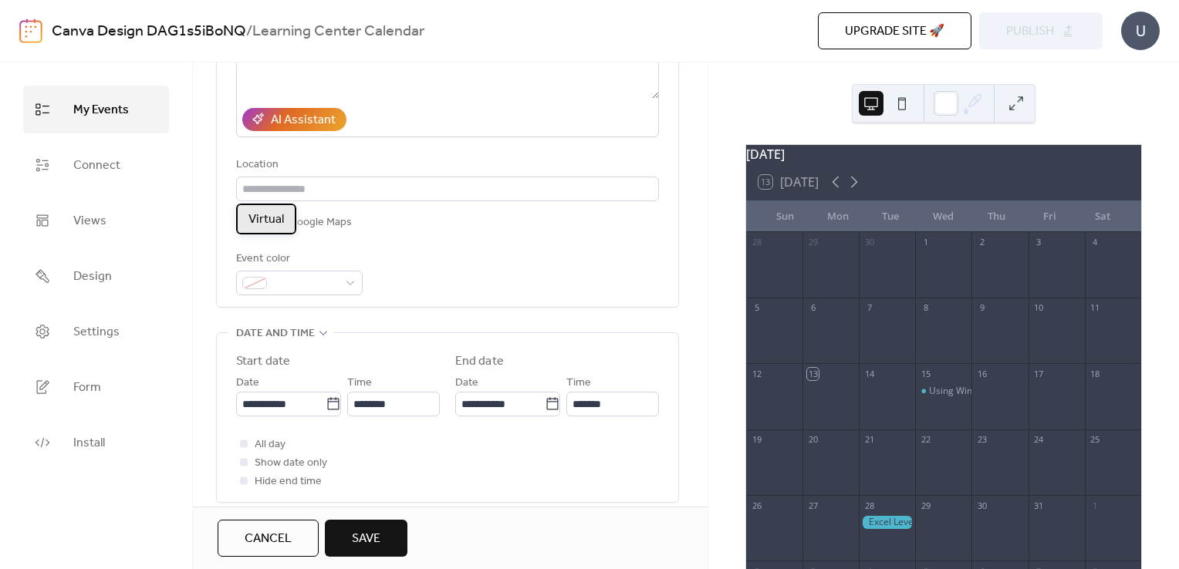
click at [272, 217] on span "Virtual" at bounding box center [265, 220] width 35 height 19
type input "*******"
click at [330, 407] on icon at bounding box center [333, 403] width 15 height 15
click at [326, 407] on input "**********" at bounding box center [280, 404] width 89 height 25
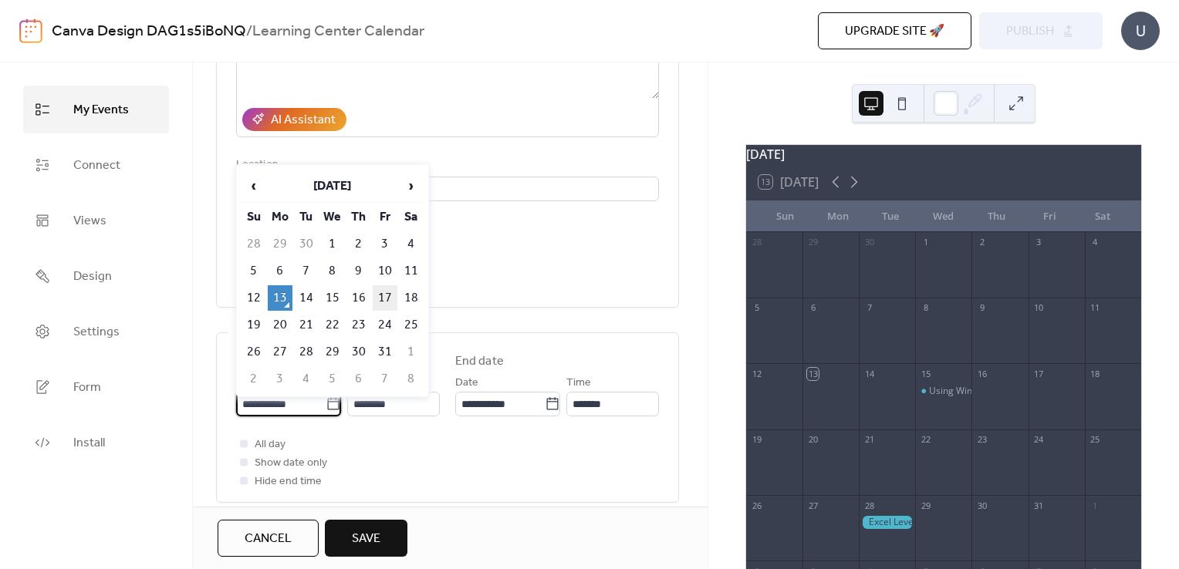
click at [382, 292] on td "17" at bounding box center [385, 297] width 25 height 25
type input "**********"
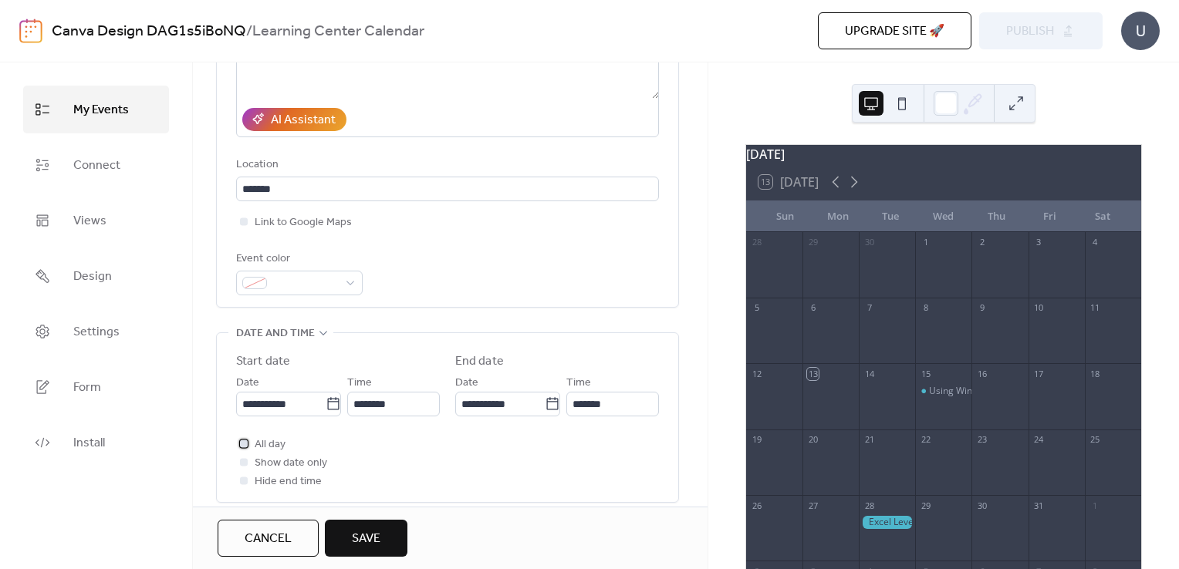
click at [261, 443] on span "All day" at bounding box center [270, 445] width 31 height 19
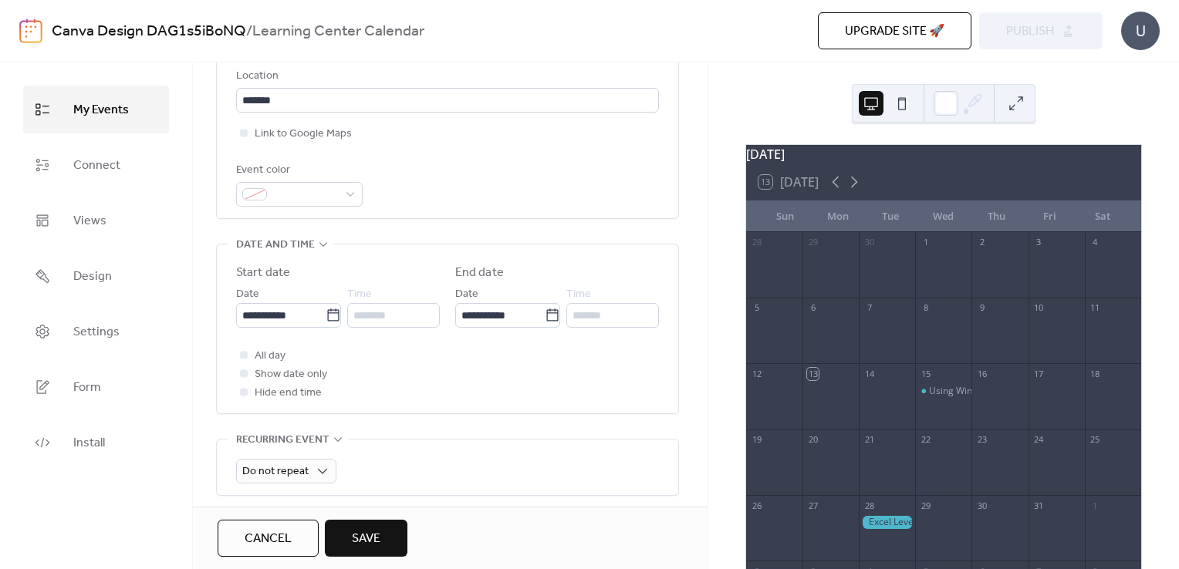
click at [401, 442] on div "Do not repeat" at bounding box center [447, 468] width 423 height 56
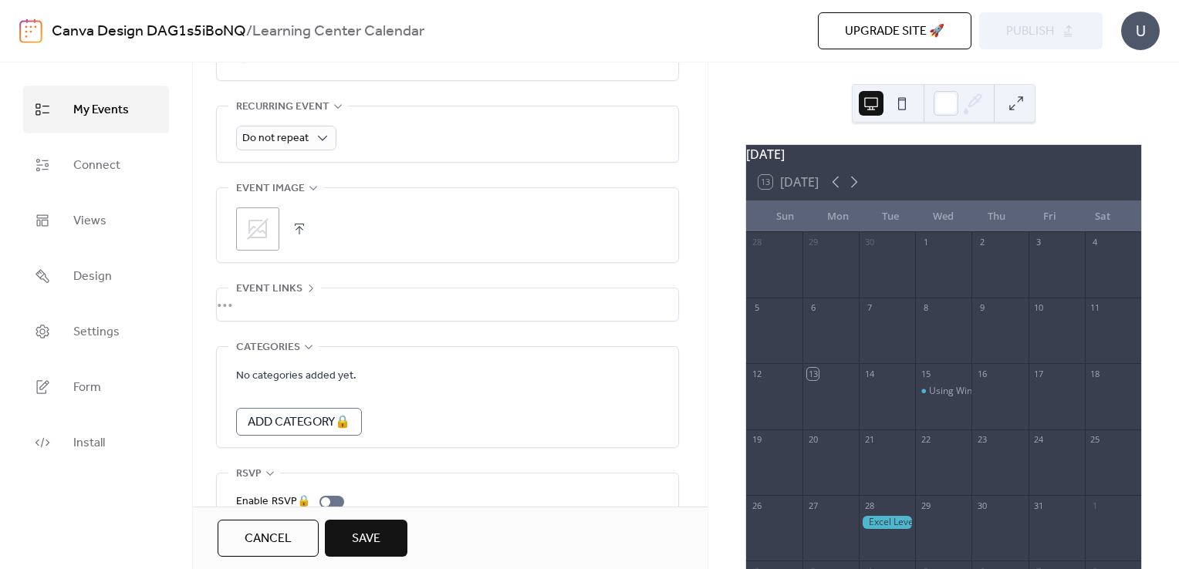
scroll to position [756, 0]
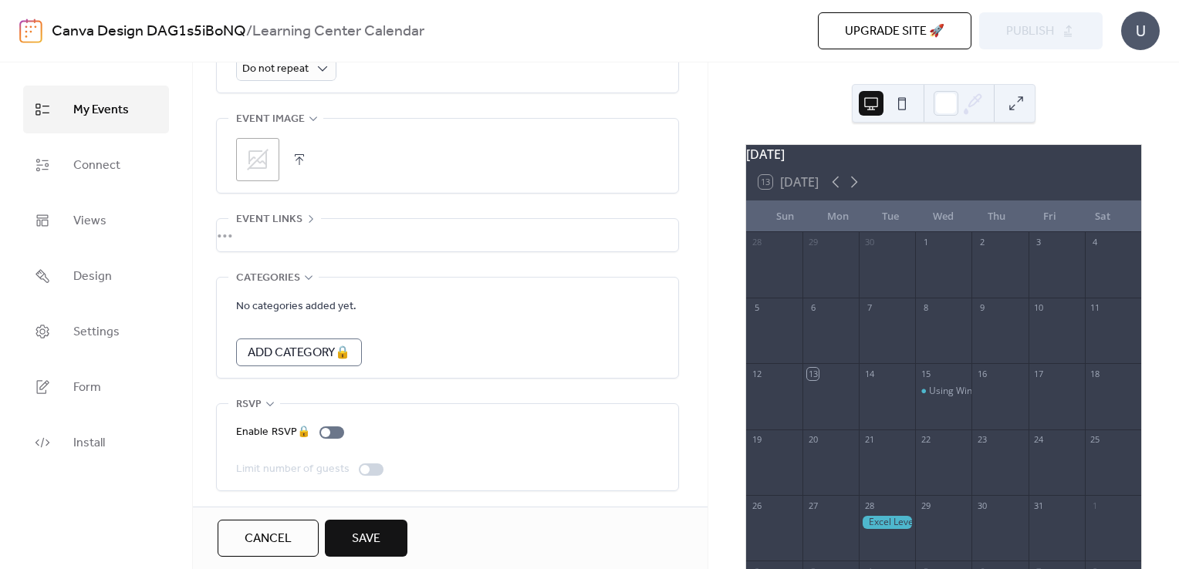
click at [373, 536] on span "Save" at bounding box center [366, 539] width 29 height 19
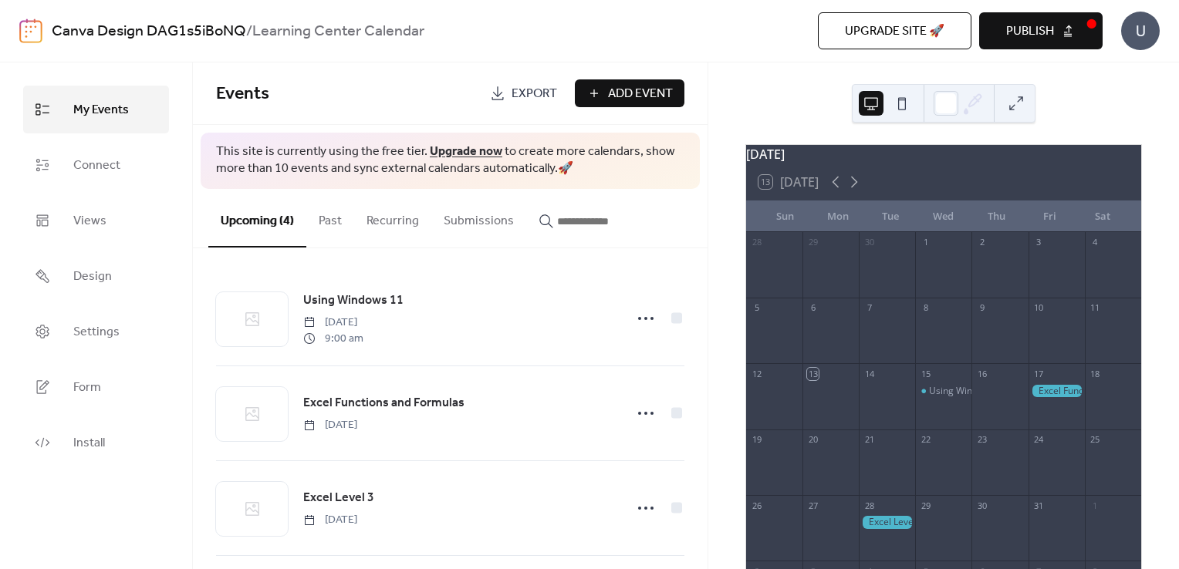
click at [623, 91] on span "Add Event" at bounding box center [640, 94] width 65 height 19
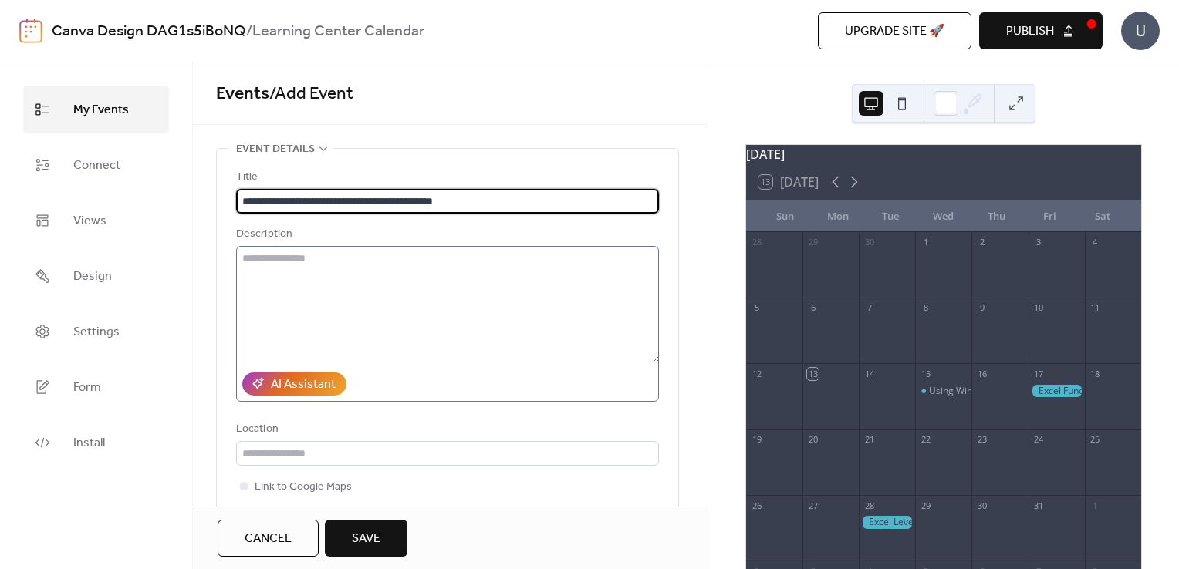
type input "**********"
click at [456, 272] on textarea at bounding box center [447, 304] width 423 height 117
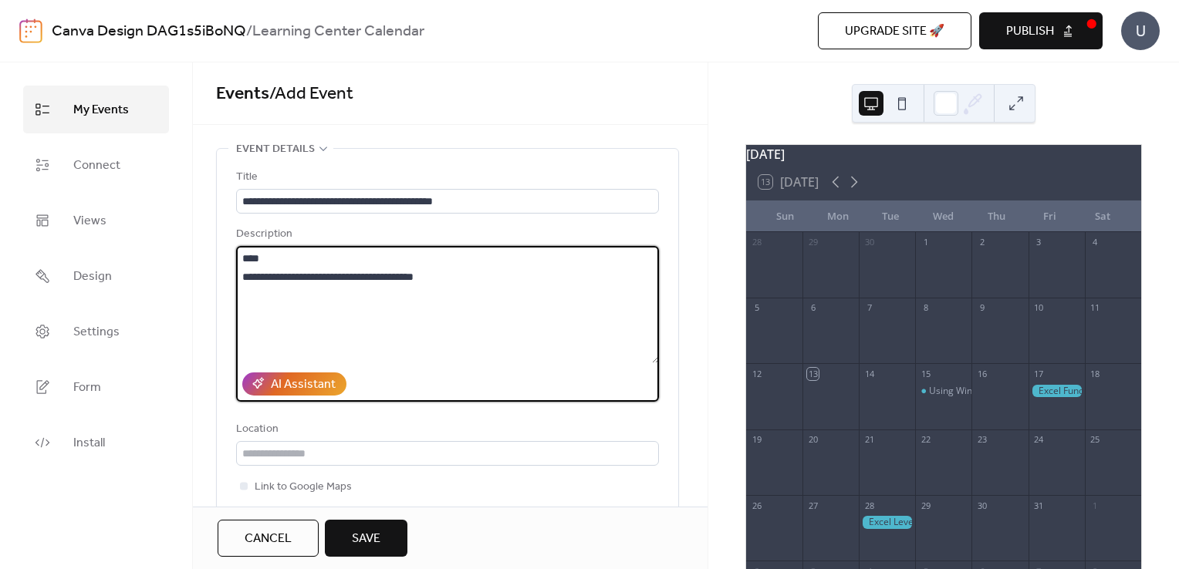
click at [502, 288] on textarea "**********" at bounding box center [447, 304] width 423 height 117
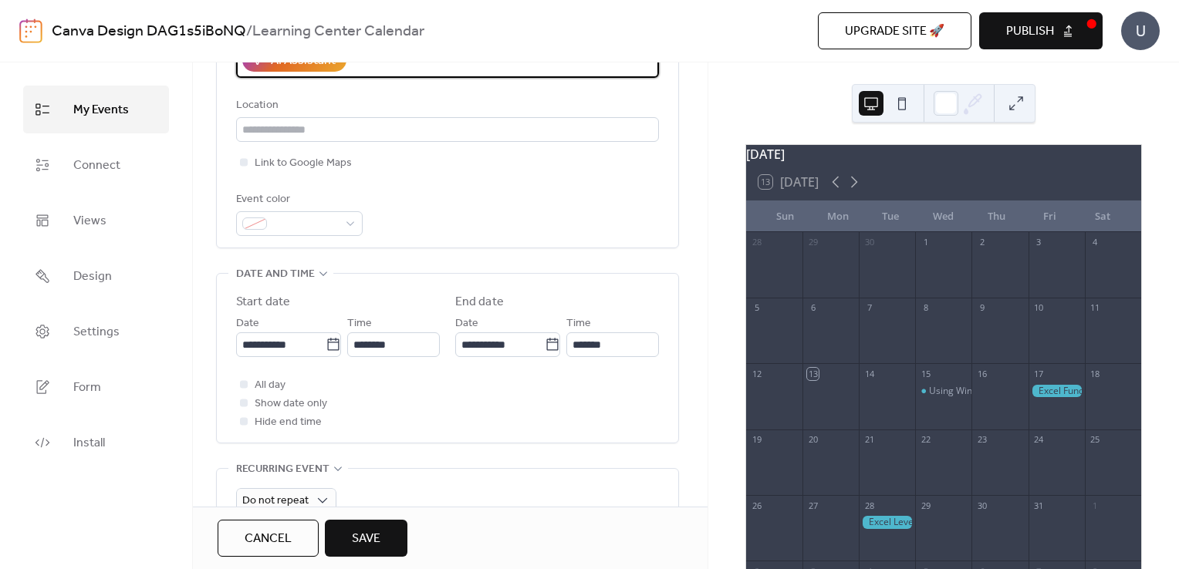
scroll to position [324, 0]
type textarea "**********"
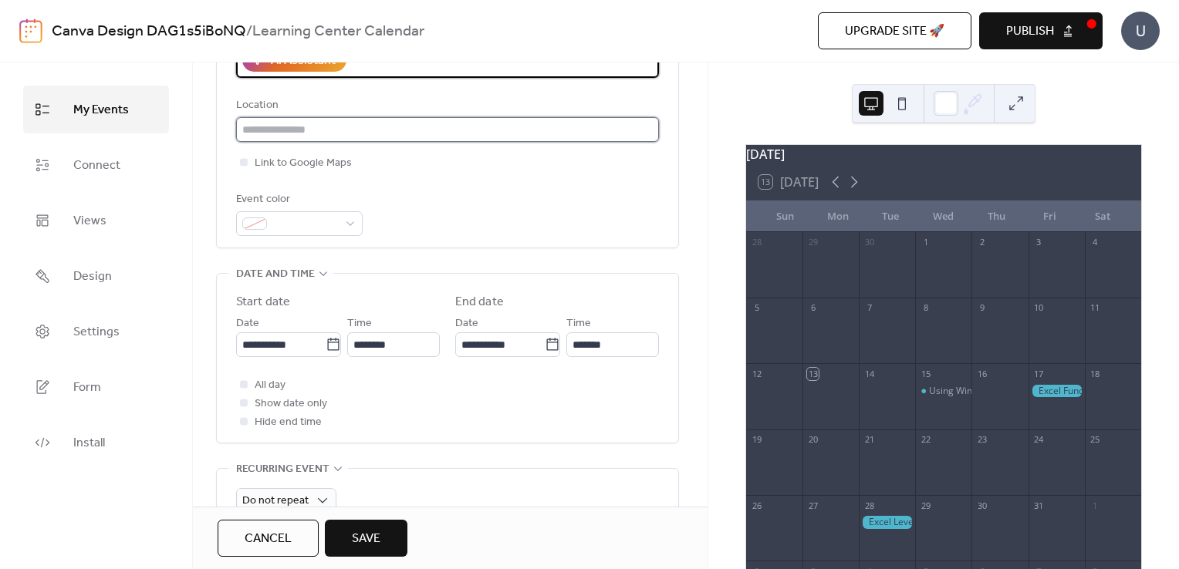
click at [254, 131] on input "text" at bounding box center [447, 129] width 423 height 25
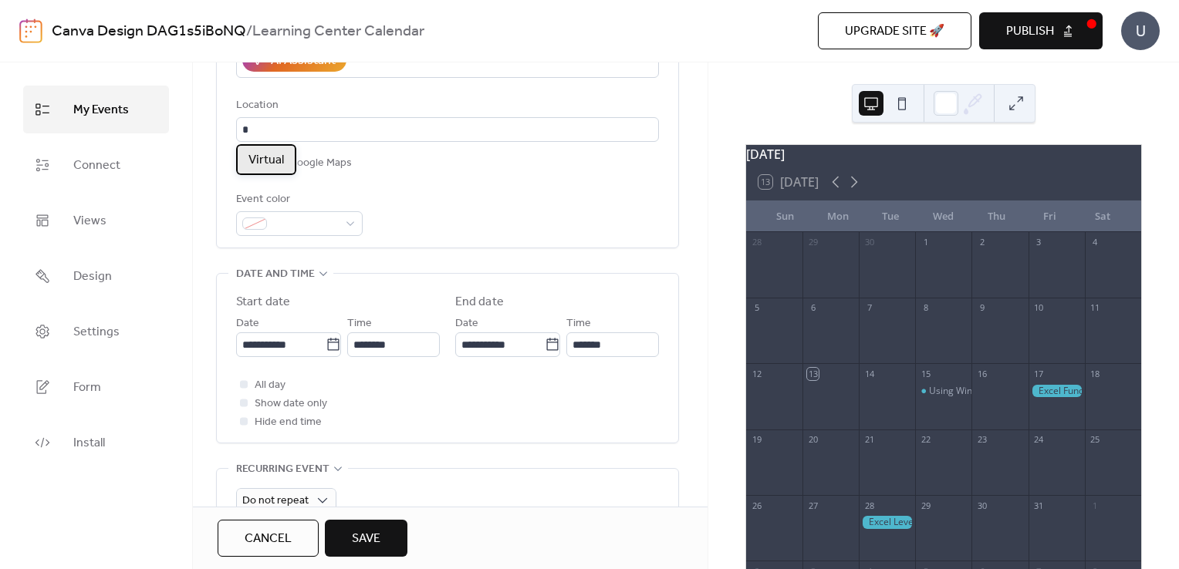
click at [266, 163] on span "Virtual" at bounding box center [265, 160] width 35 height 19
type input "*******"
click at [305, 344] on input "**********" at bounding box center [280, 344] width 89 height 25
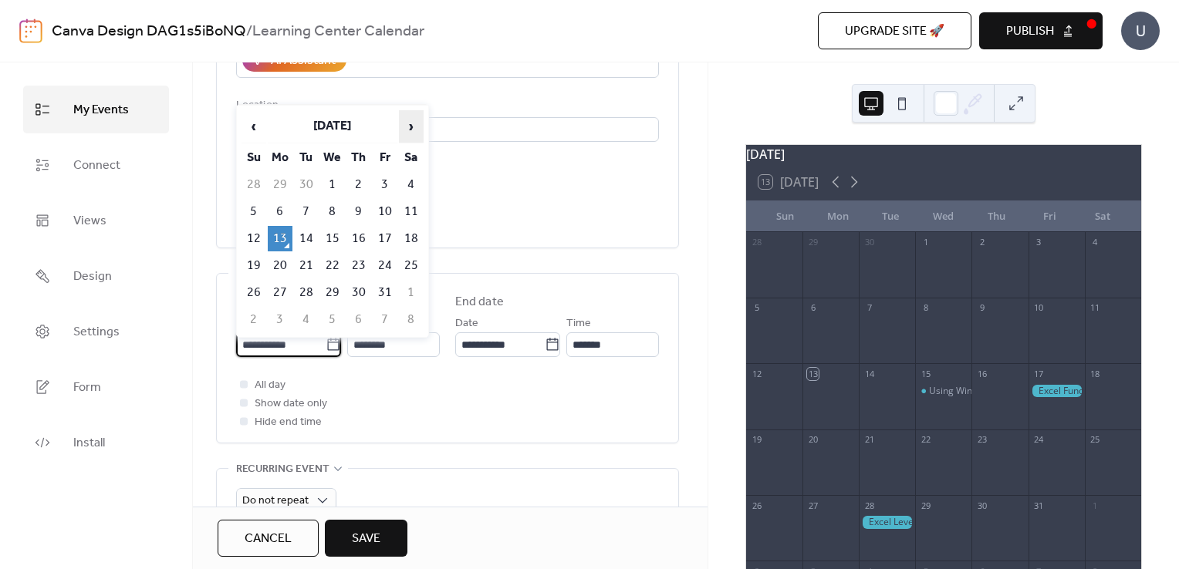
click at [407, 129] on span "›" at bounding box center [411, 126] width 23 height 31
click at [311, 259] on td "18" at bounding box center [306, 265] width 25 height 25
type input "**********"
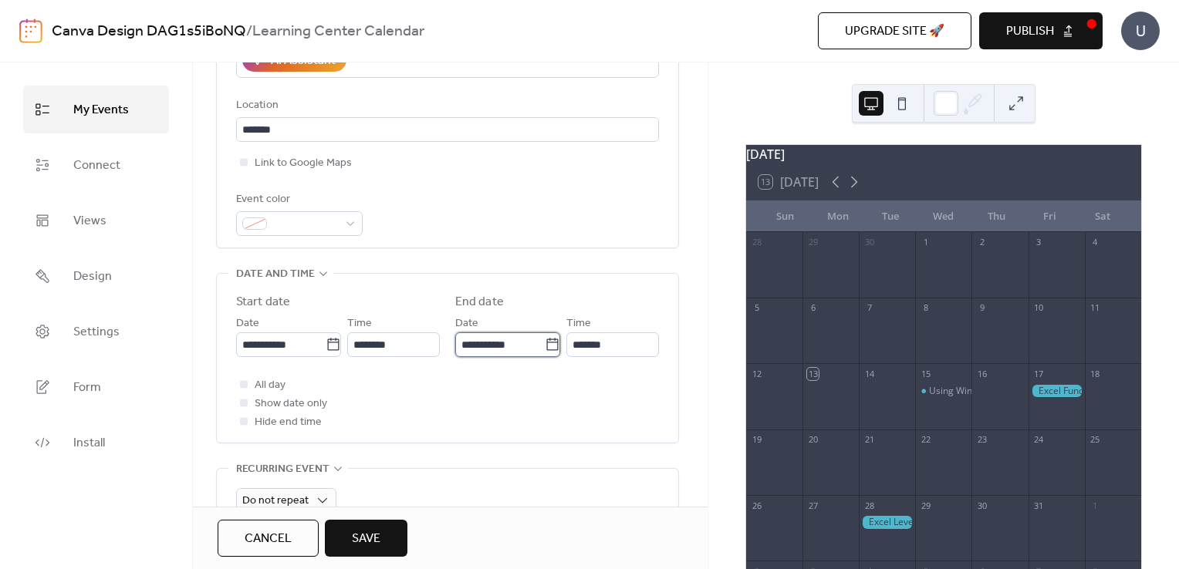
click at [491, 350] on input "**********" at bounding box center [499, 344] width 89 height 25
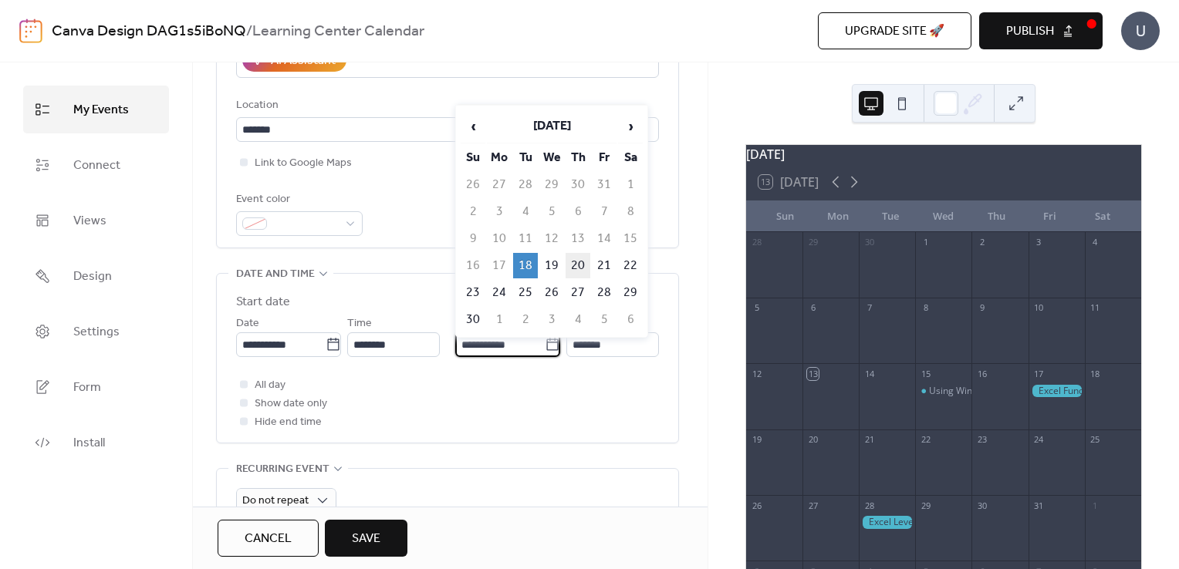
click at [580, 264] on td "20" at bounding box center [577, 265] width 25 height 25
type input "**********"
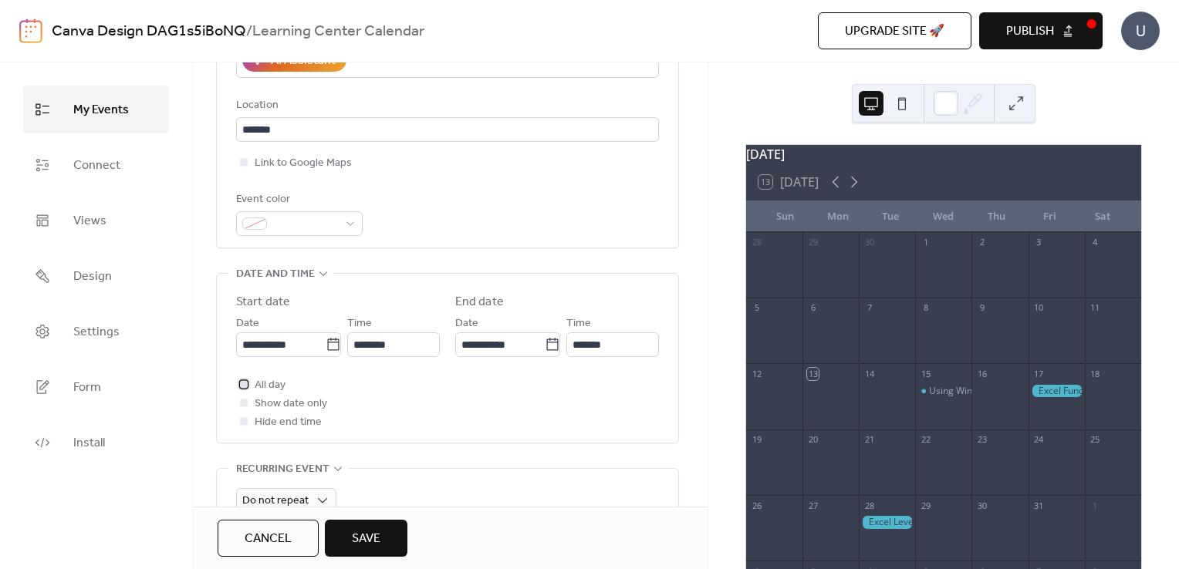
click at [272, 384] on span "All day" at bounding box center [270, 385] width 31 height 19
click at [481, 403] on div "All day Show date only Hide end time" at bounding box center [447, 404] width 423 height 56
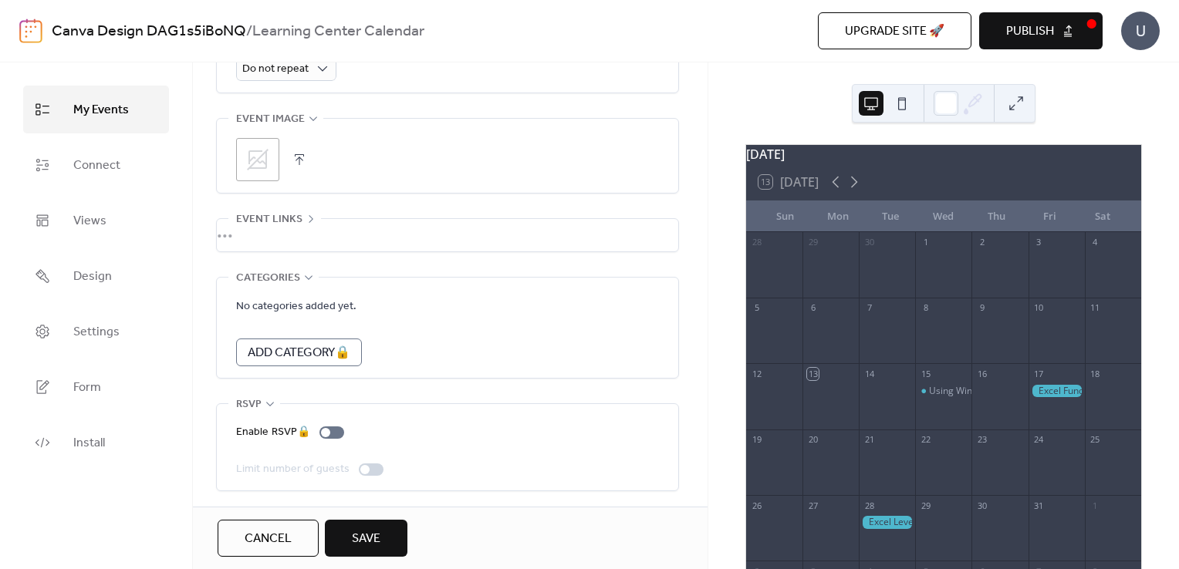
click at [373, 538] on span "Save" at bounding box center [366, 539] width 29 height 19
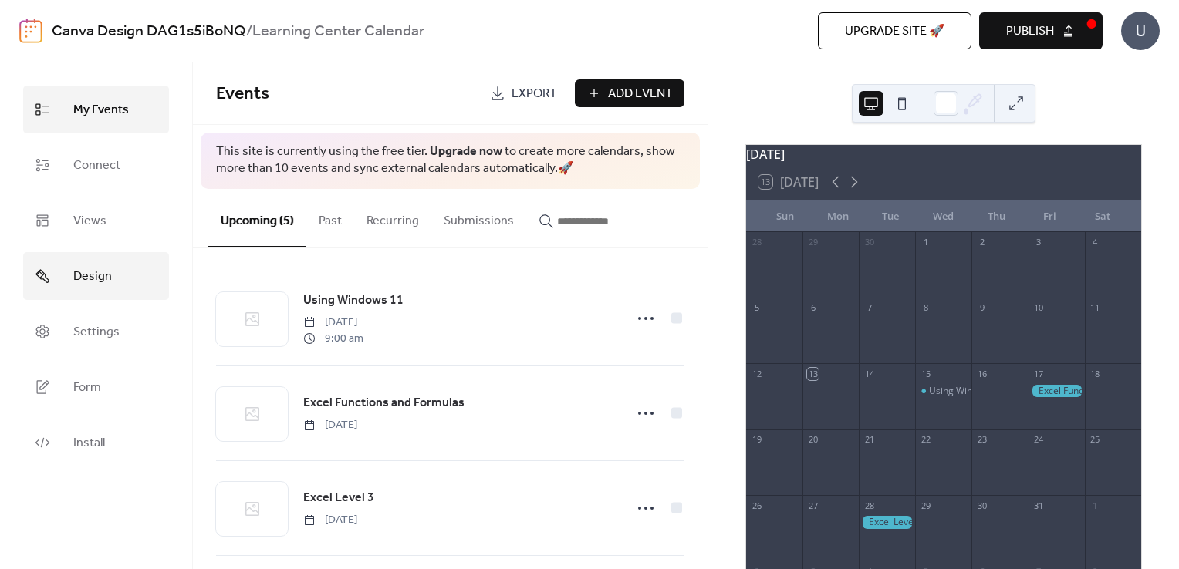
click at [116, 277] on link "Design" at bounding box center [96, 276] width 146 height 48
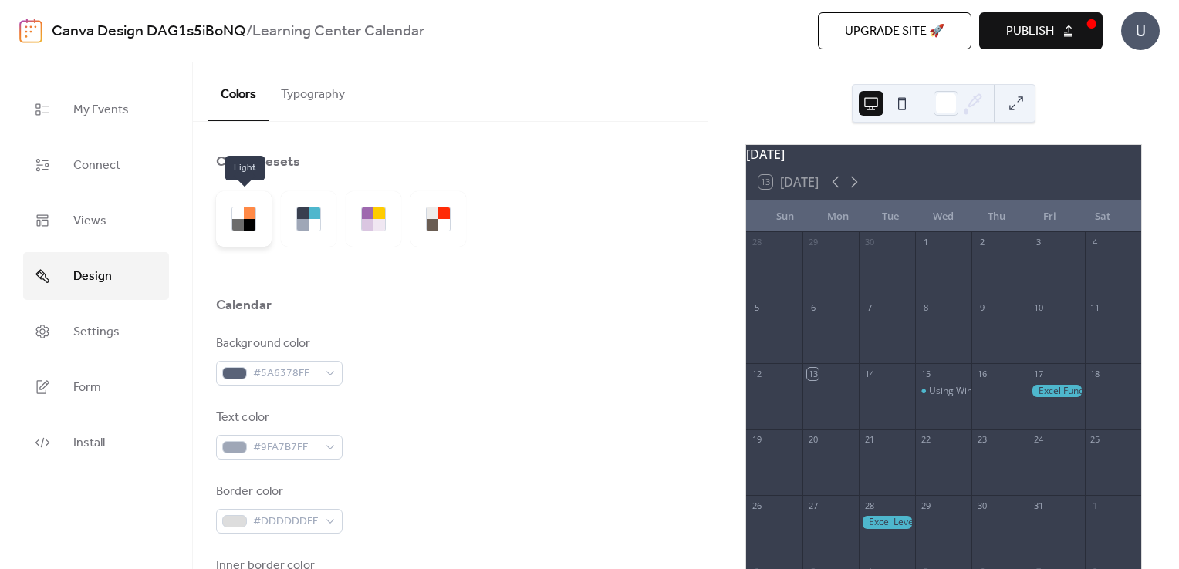
click at [242, 221] on div at bounding box center [238, 225] width 12 height 12
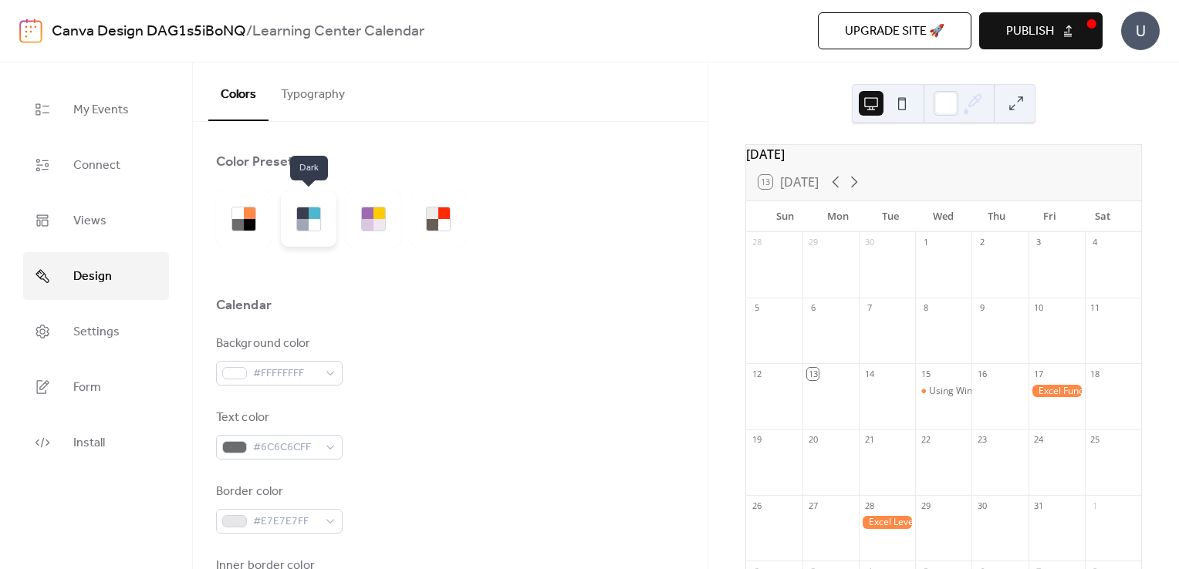
click at [314, 224] on div at bounding box center [315, 225] width 12 height 12
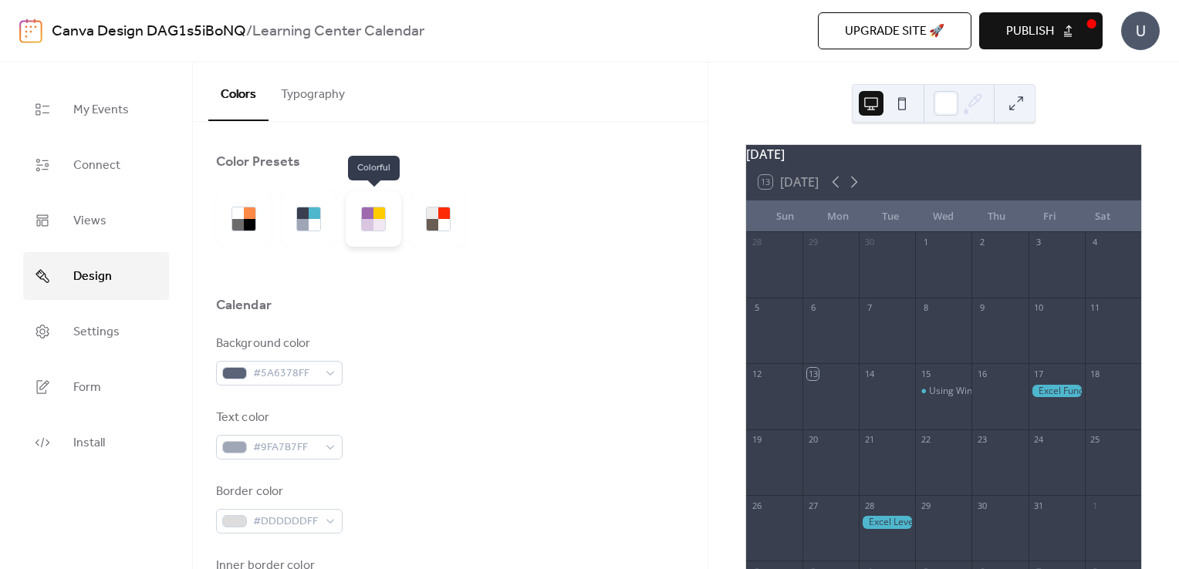
click at [374, 226] on div at bounding box center [379, 225] width 12 height 12
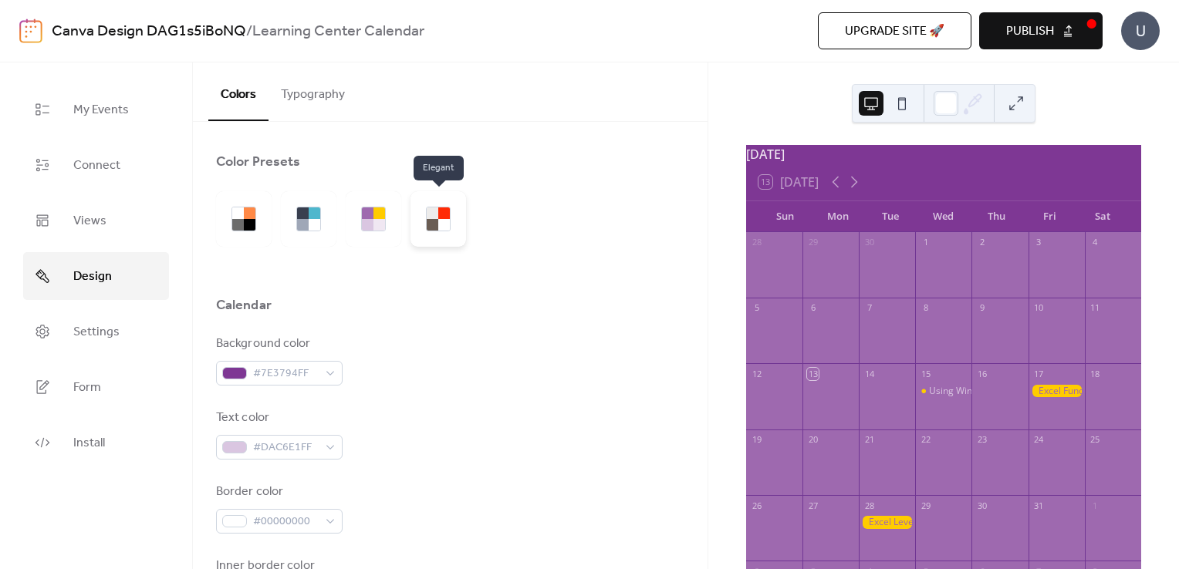
click at [436, 221] on div at bounding box center [433, 225] width 12 height 12
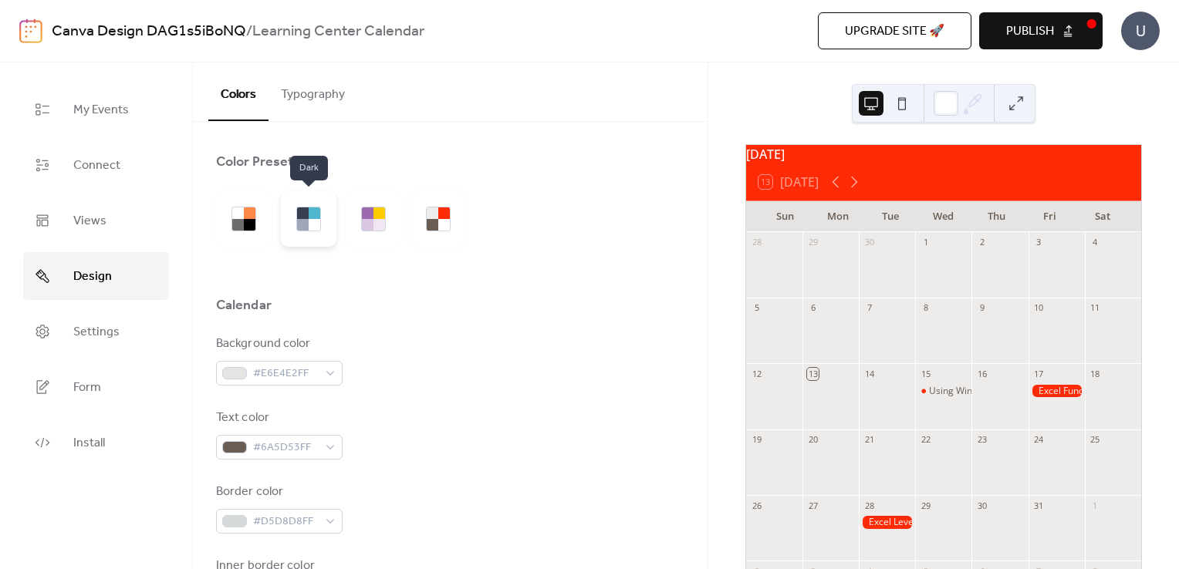
click at [309, 227] on div at bounding box center [315, 225] width 12 height 12
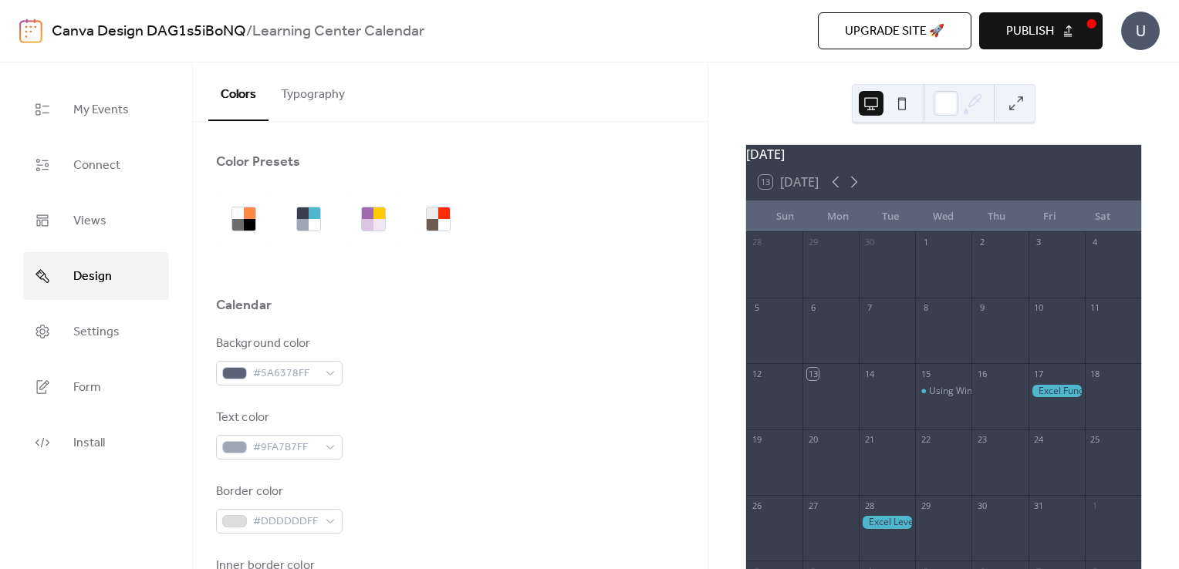
click at [492, 380] on div "Background color #5A6378FF" at bounding box center [450, 360] width 468 height 51
click at [318, 96] on button "Typography" at bounding box center [312, 90] width 89 height 57
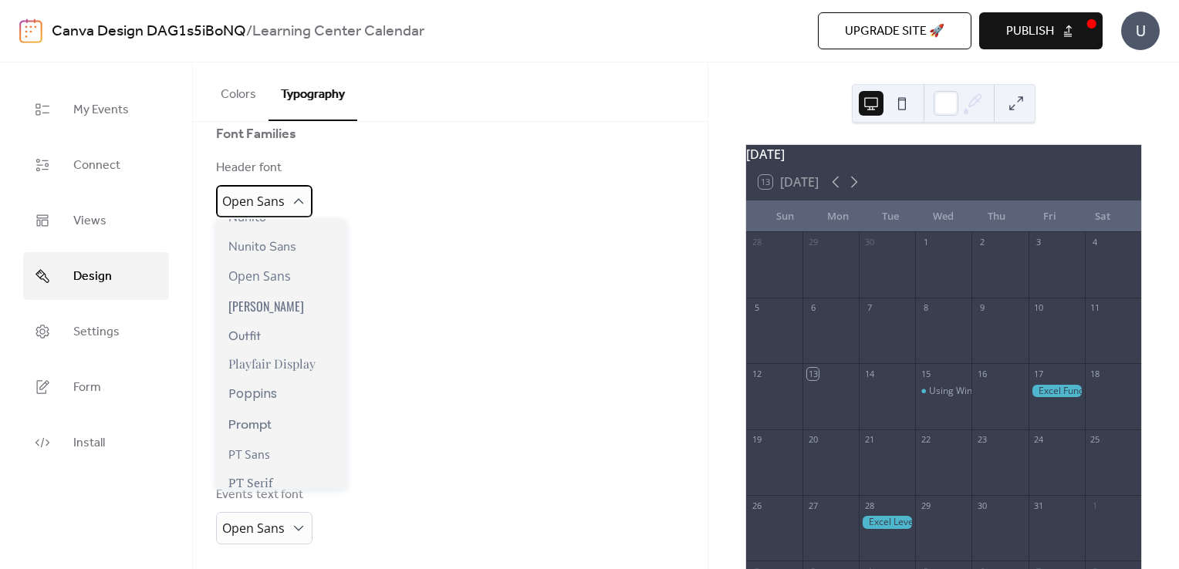
scroll to position [902, 0]
click at [299, 372] on div "Playfair Display" at bounding box center [281, 363] width 130 height 29
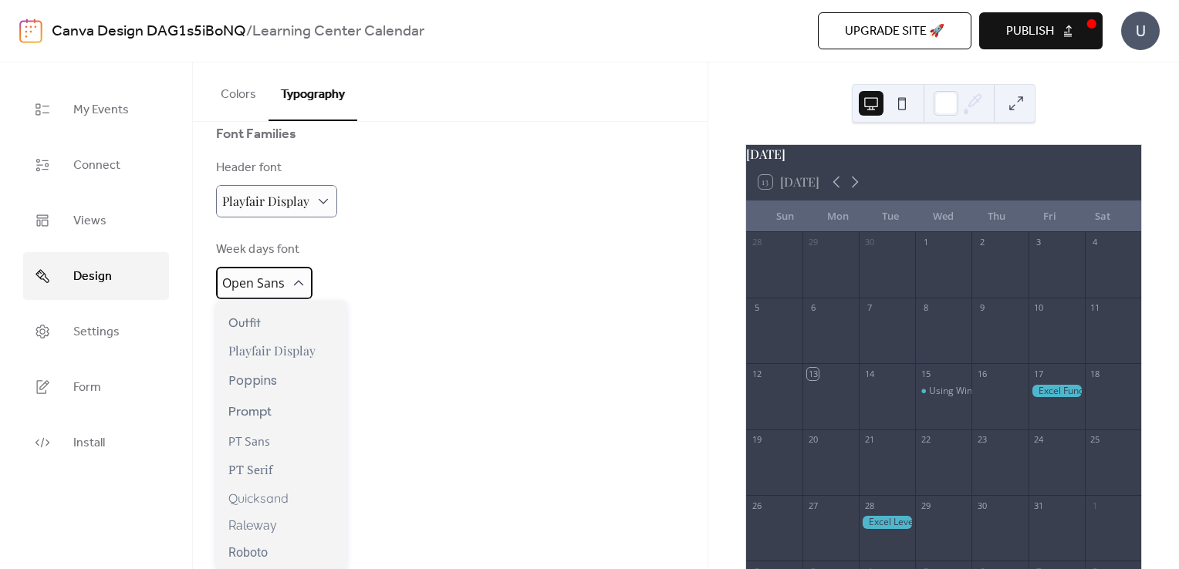
scroll to position [1023, 0]
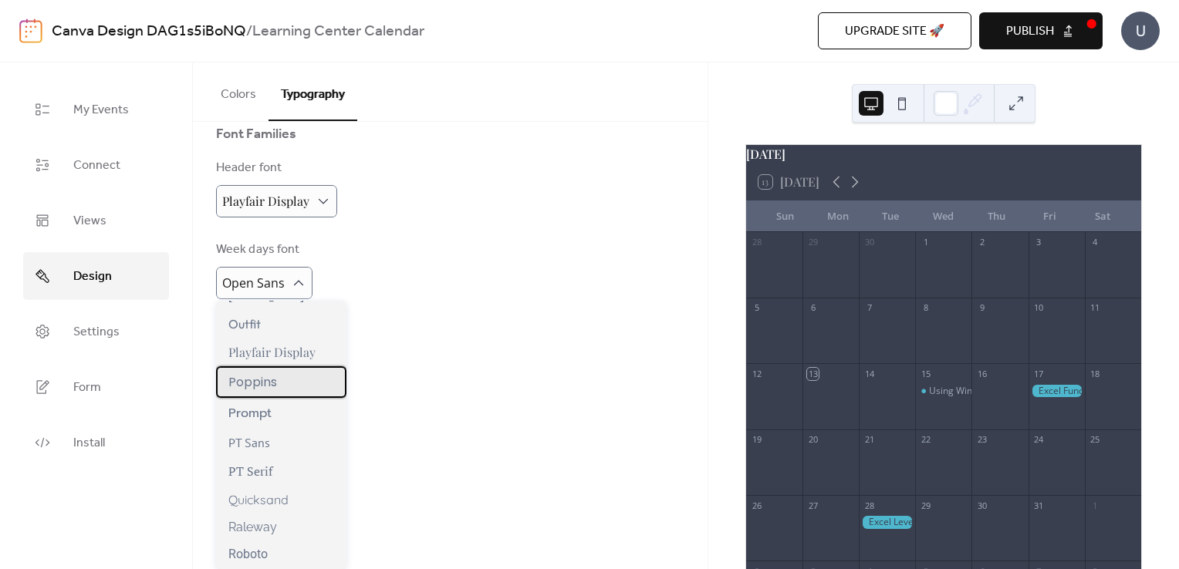
click at [272, 382] on span "Poppins" at bounding box center [252, 382] width 49 height 19
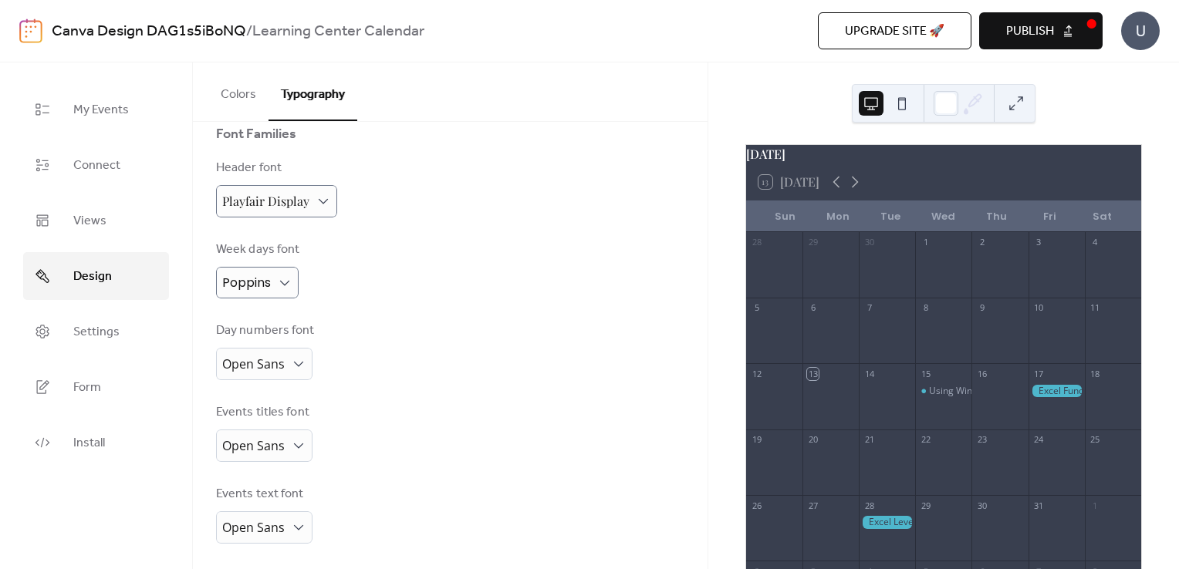
click at [460, 349] on div "Day numbers font Open Sans" at bounding box center [450, 351] width 468 height 59
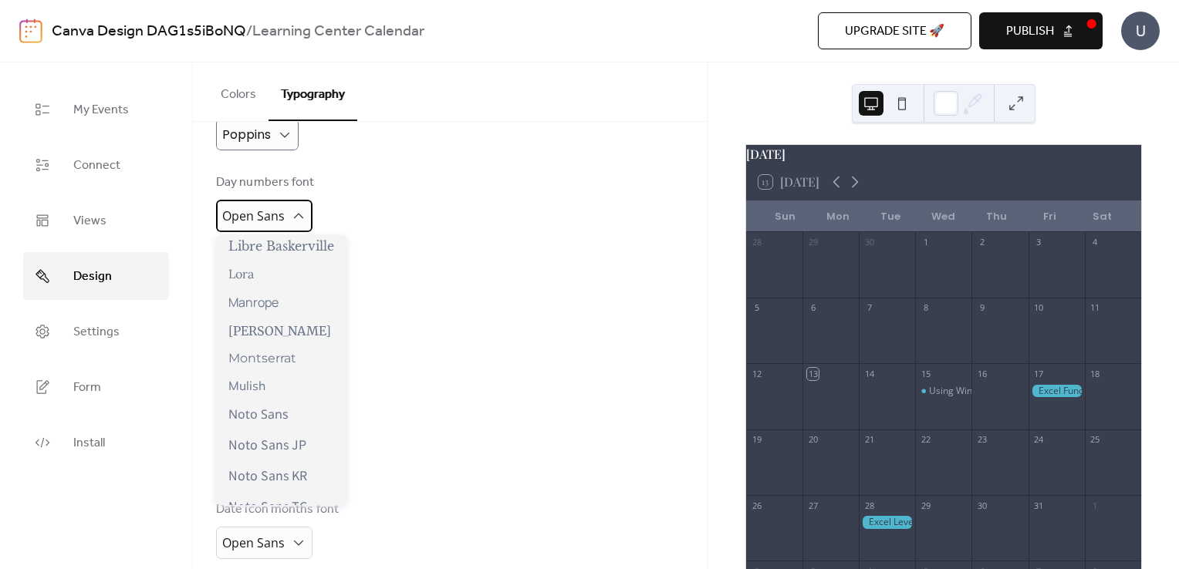
scroll to position [1307, 0]
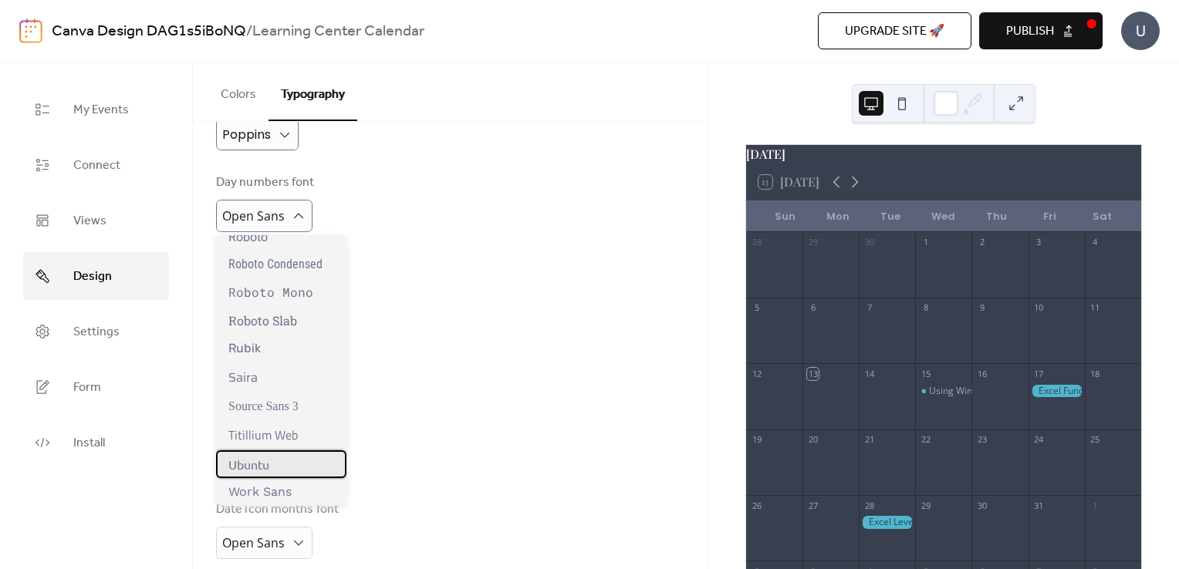
click at [258, 464] on span "Ubuntu" at bounding box center [248, 464] width 41 height 15
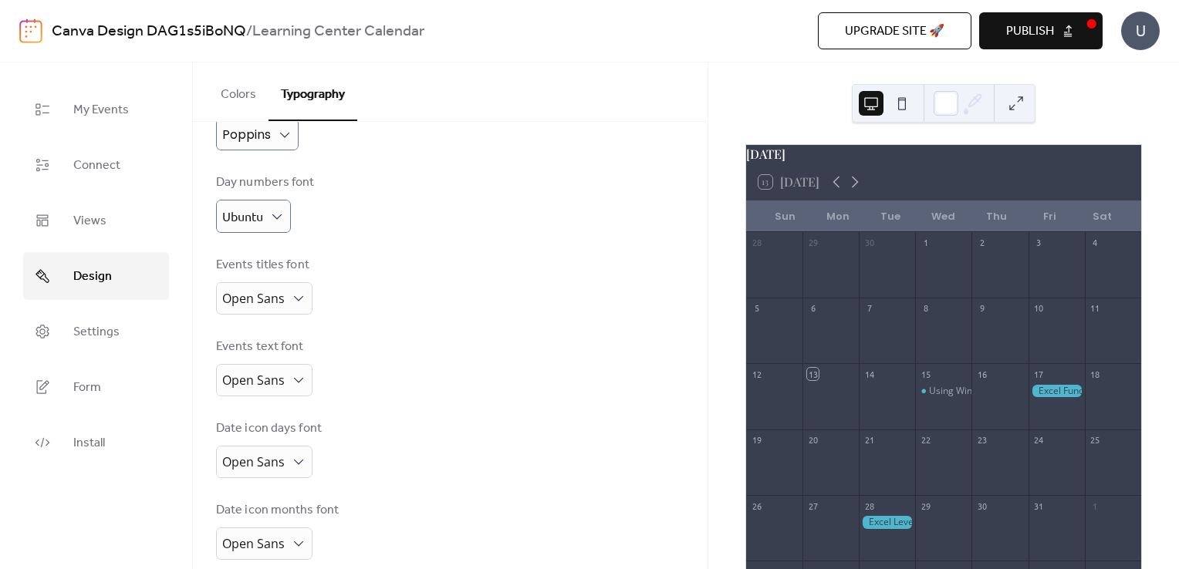
click at [494, 307] on div "Events titles font Open Sans" at bounding box center [450, 285] width 468 height 59
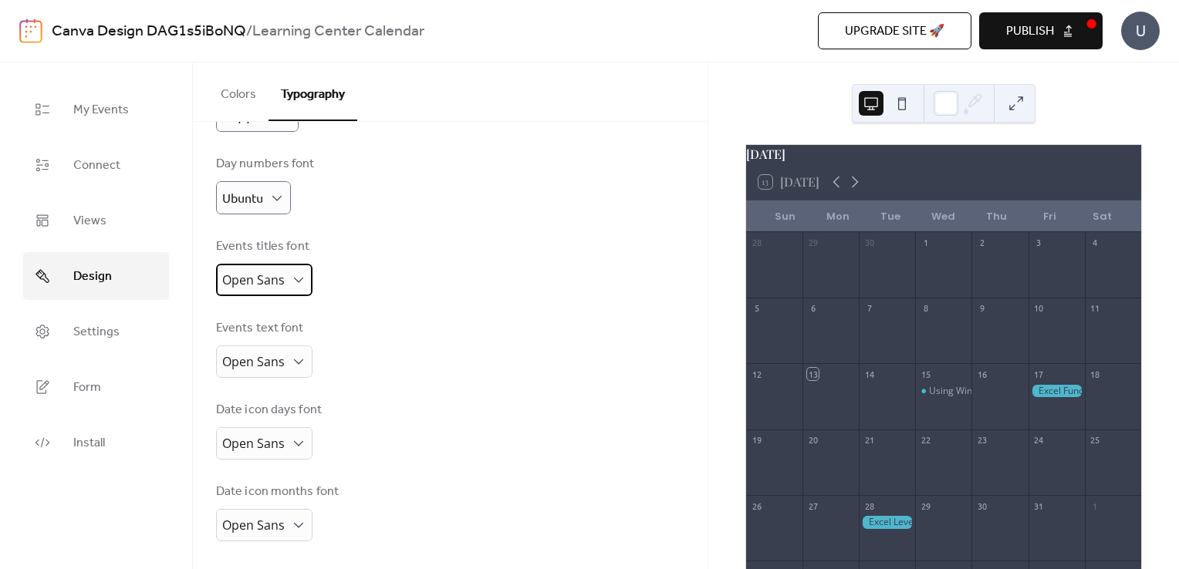
click at [305, 281] on div "Open Sans" at bounding box center [264, 280] width 96 height 32
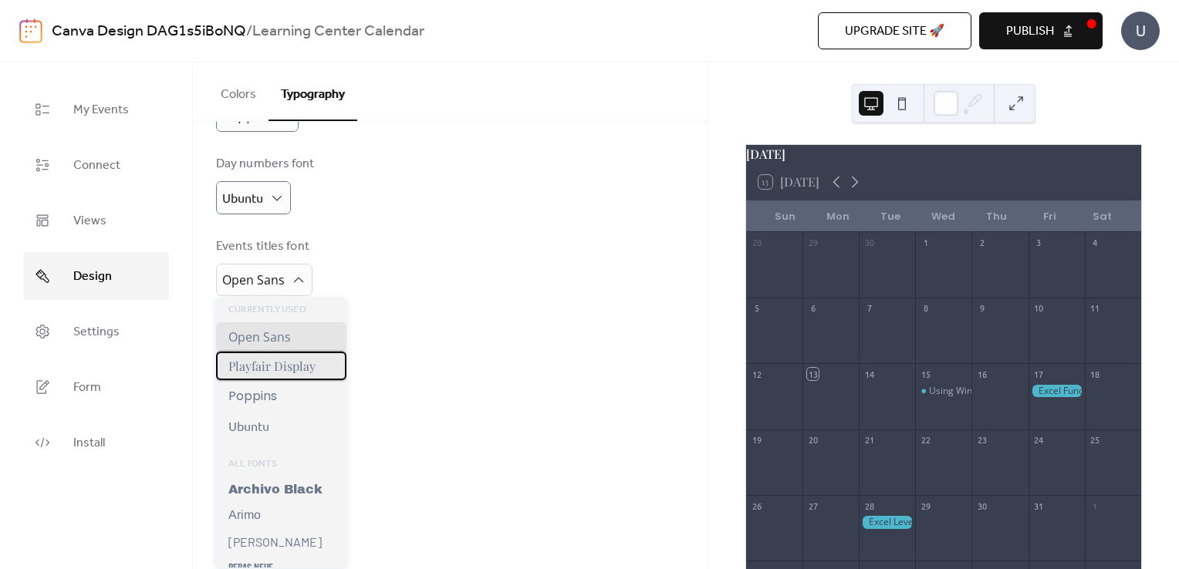
click at [281, 366] on span "Playfair Display" at bounding box center [271, 366] width 87 height 16
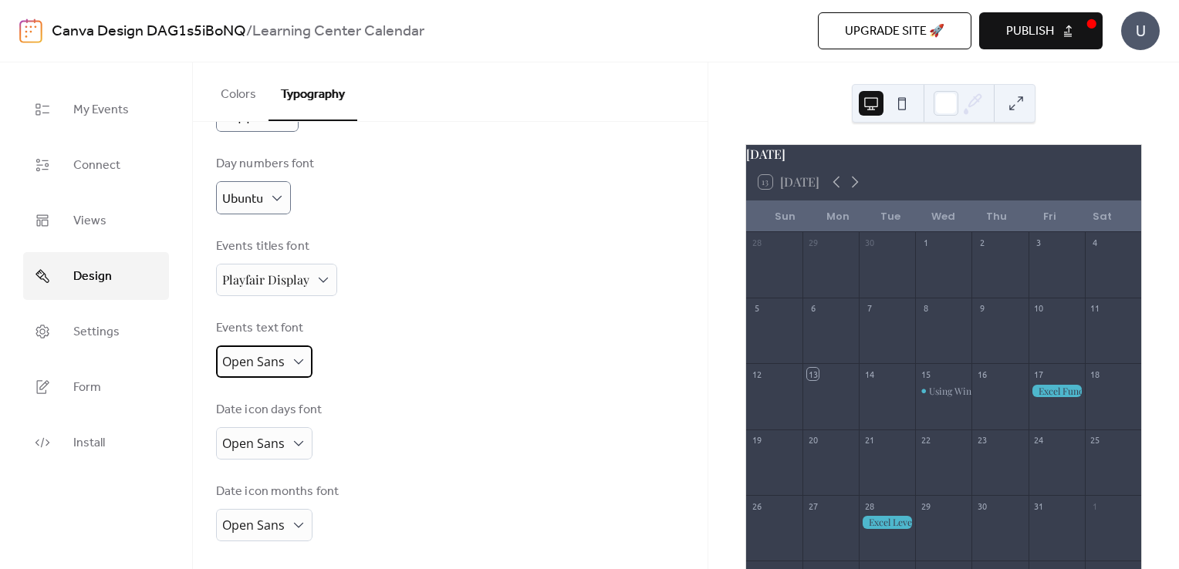
click at [281, 359] on span "Open Sans" at bounding box center [253, 361] width 62 height 17
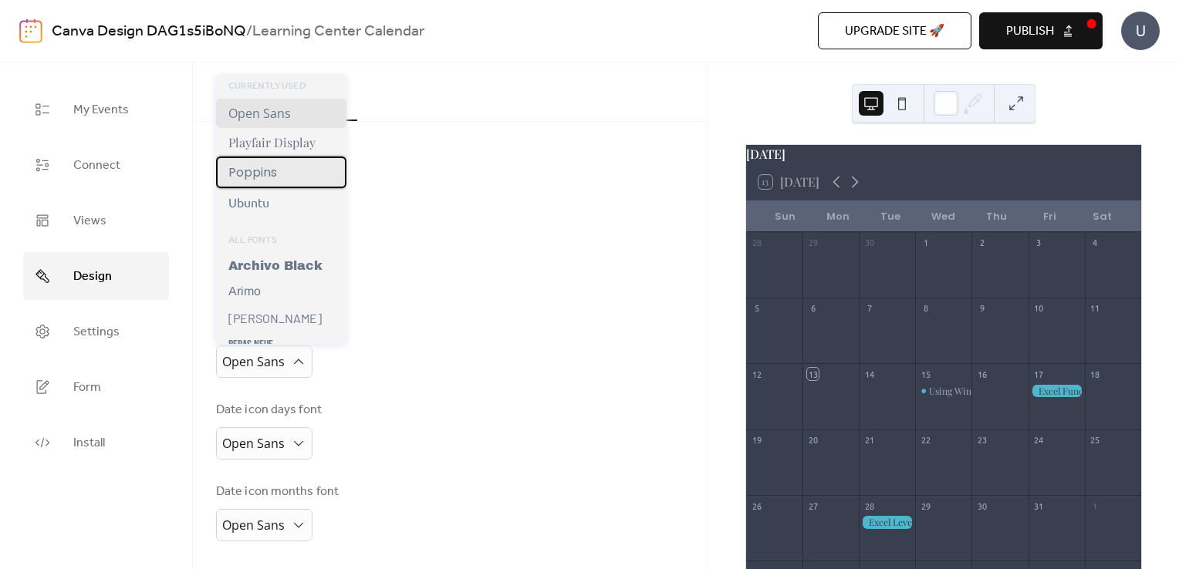
click at [271, 180] on span "Poppins" at bounding box center [252, 172] width 49 height 19
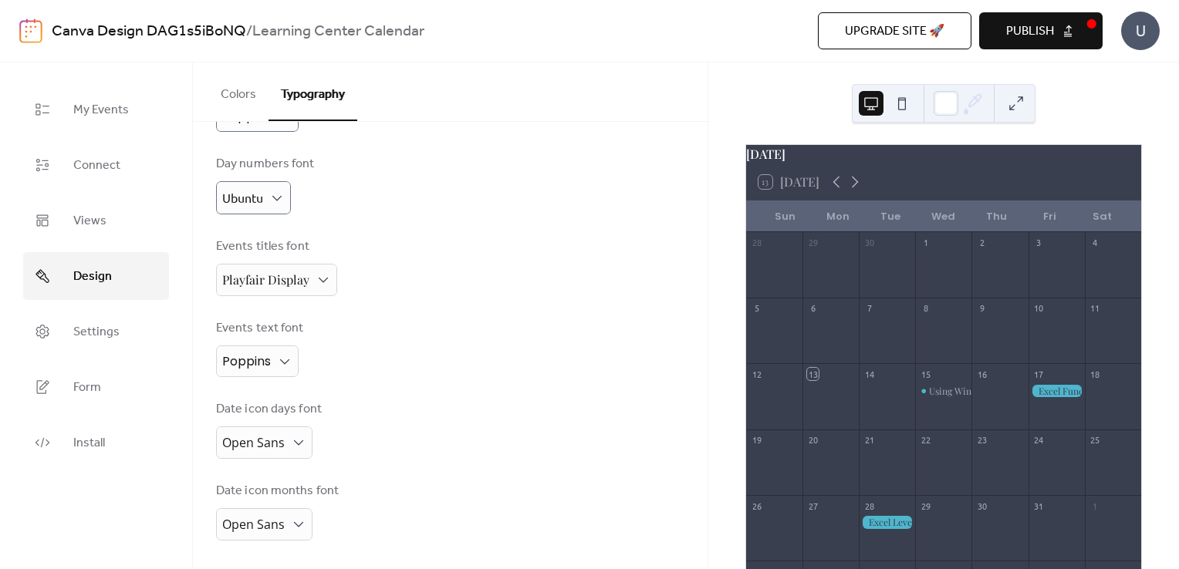
click at [396, 430] on div "Date icon days font Open Sans" at bounding box center [450, 429] width 468 height 59
click at [261, 434] on span "Open Sans" at bounding box center [253, 442] width 62 height 17
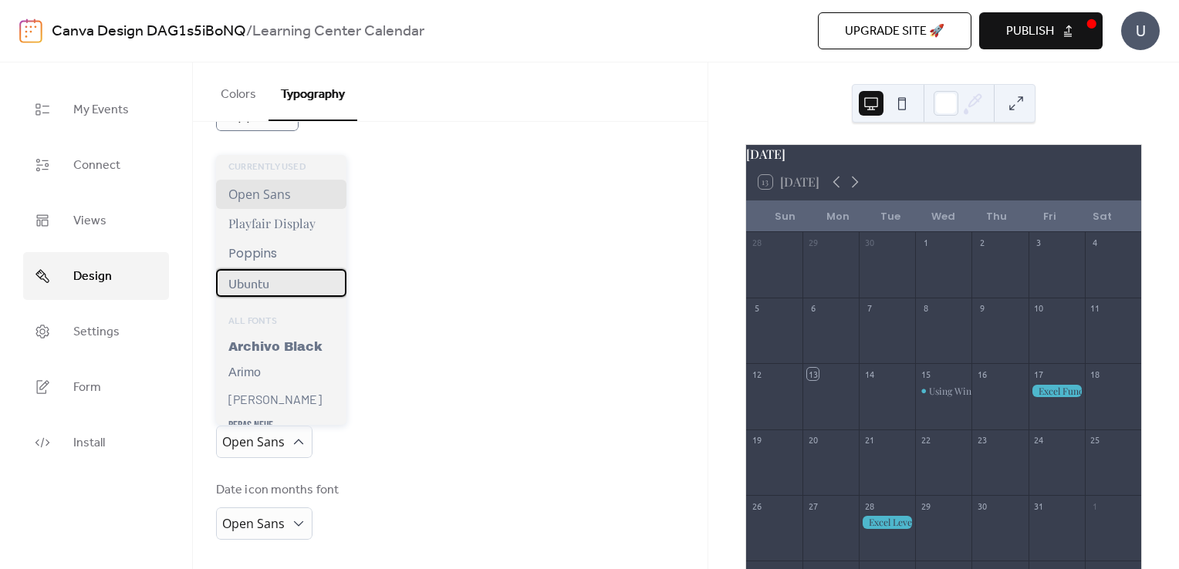
click at [284, 287] on div "Ubuntu" at bounding box center [281, 283] width 130 height 28
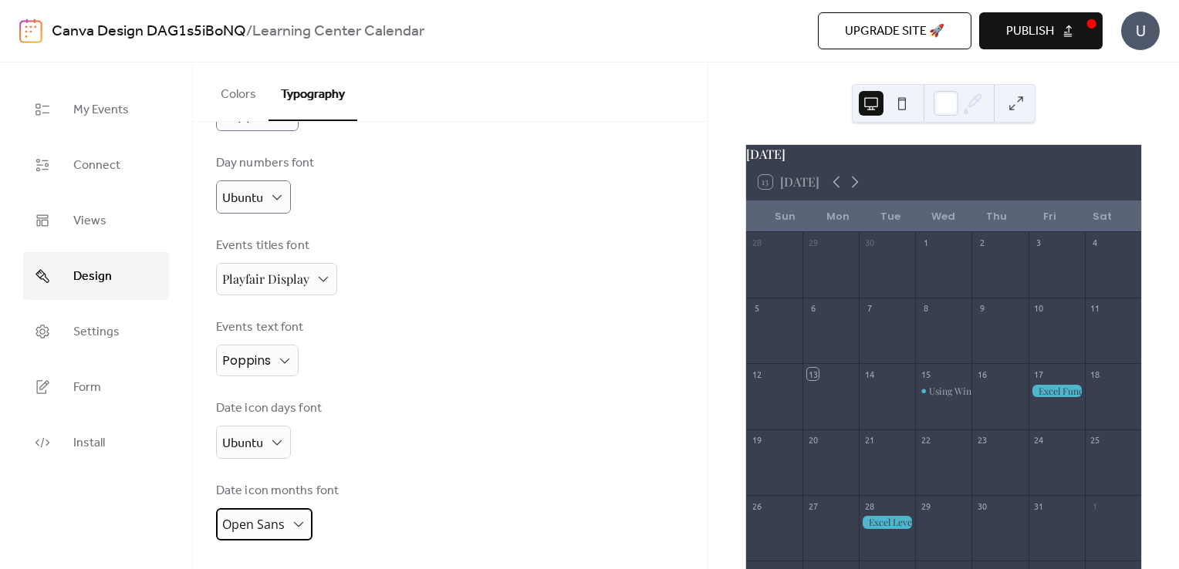
click at [292, 510] on div "Open Sans" at bounding box center [264, 524] width 96 height 32
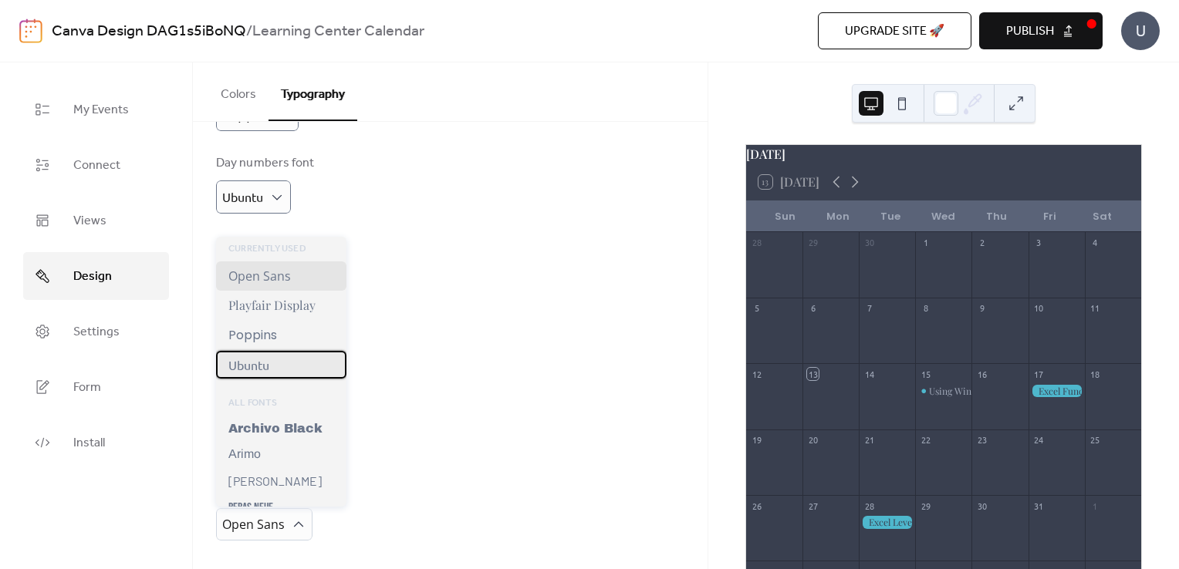
click at [256, 361] on span "Ubuntu" at bounding box center [248, 364] width 41 height 15
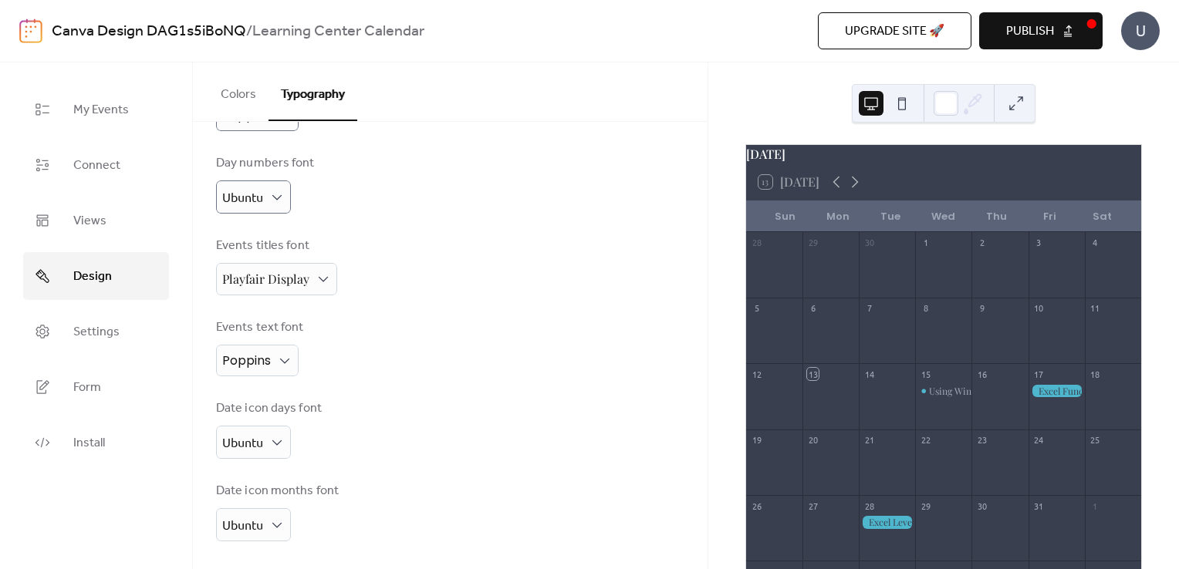
click at [386, 356] on div "Events text font Poppins" at bounding box center [450, 348] width 468 height 58
click at [235, 93] on button "Colors" at bounding box center [238, 90] width 60 height 57
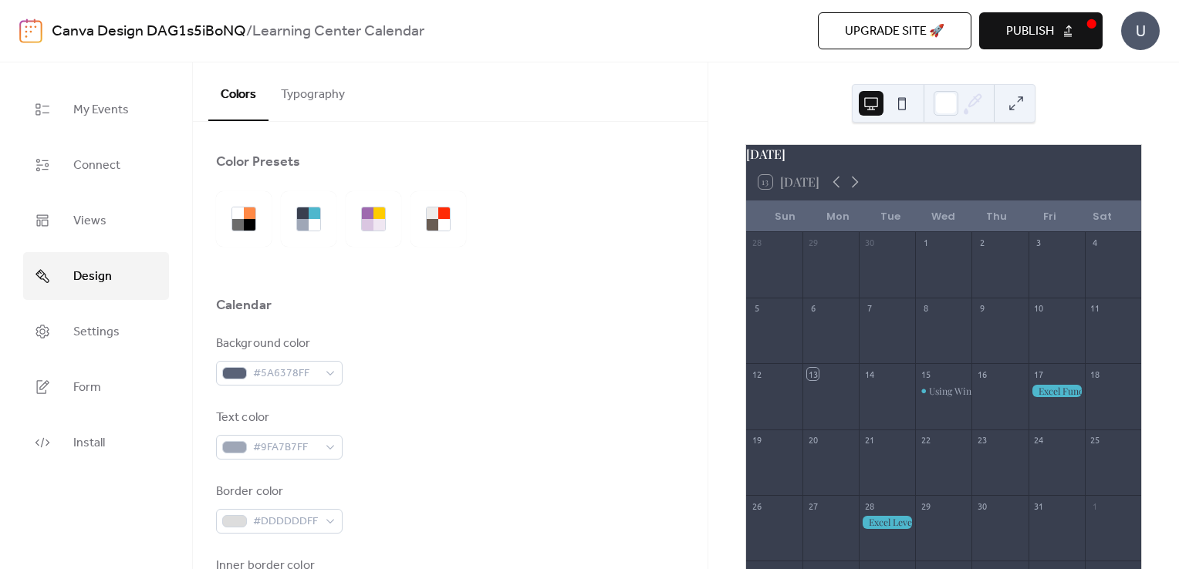
click at [1045, 22] on span "Publish" at bounding box center [1030, 31] width 48 height 19
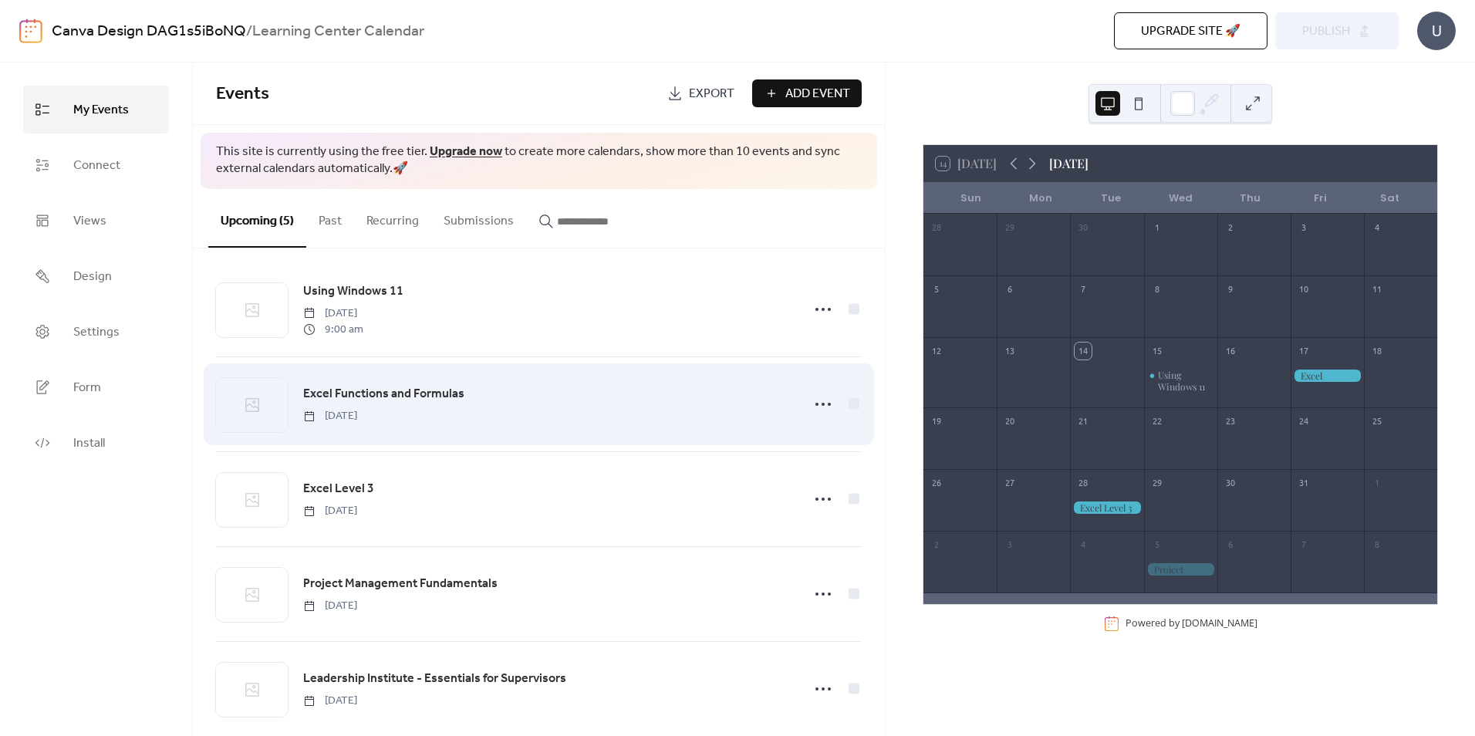
scroll to position [33, 0]
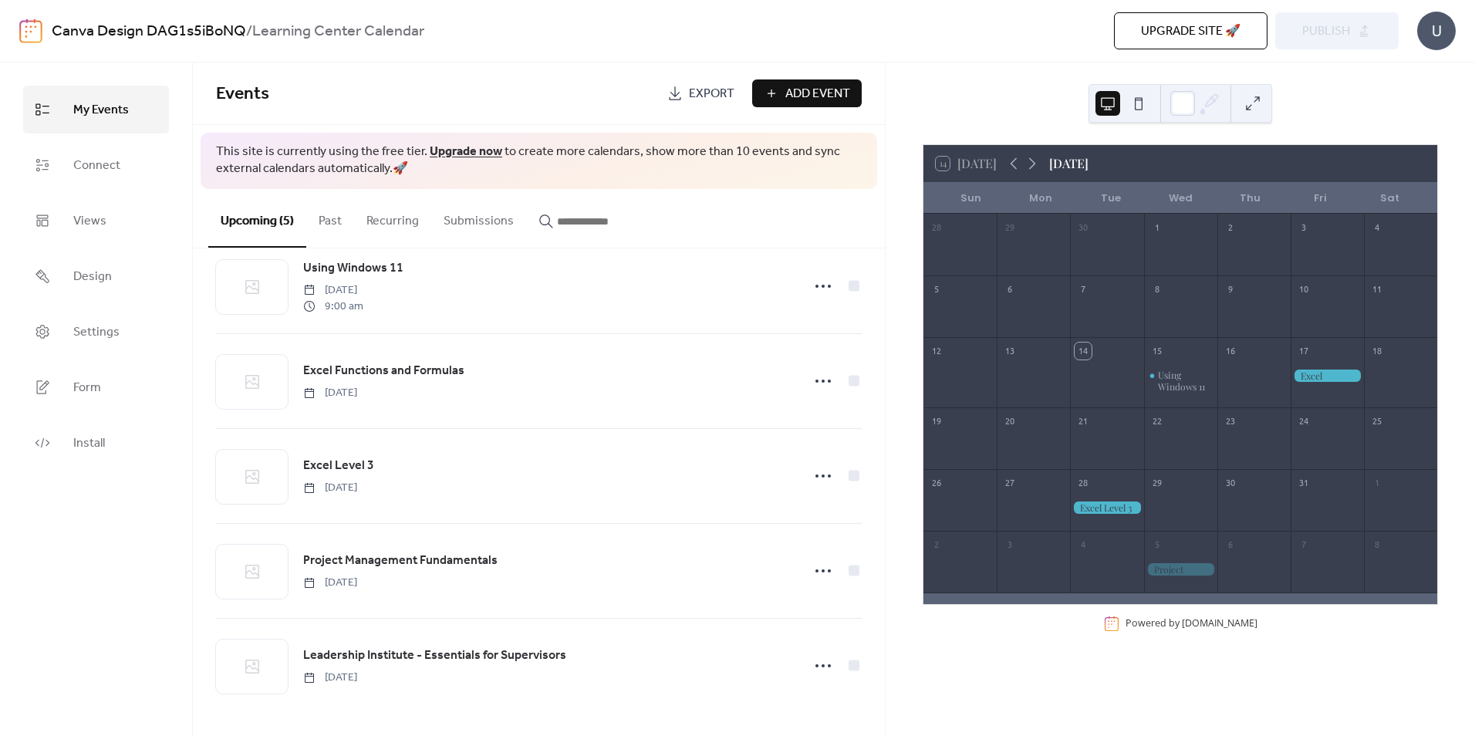
click at [818, 93] on span "Add Event" at bounding box center [817, 94] width 65 height 19
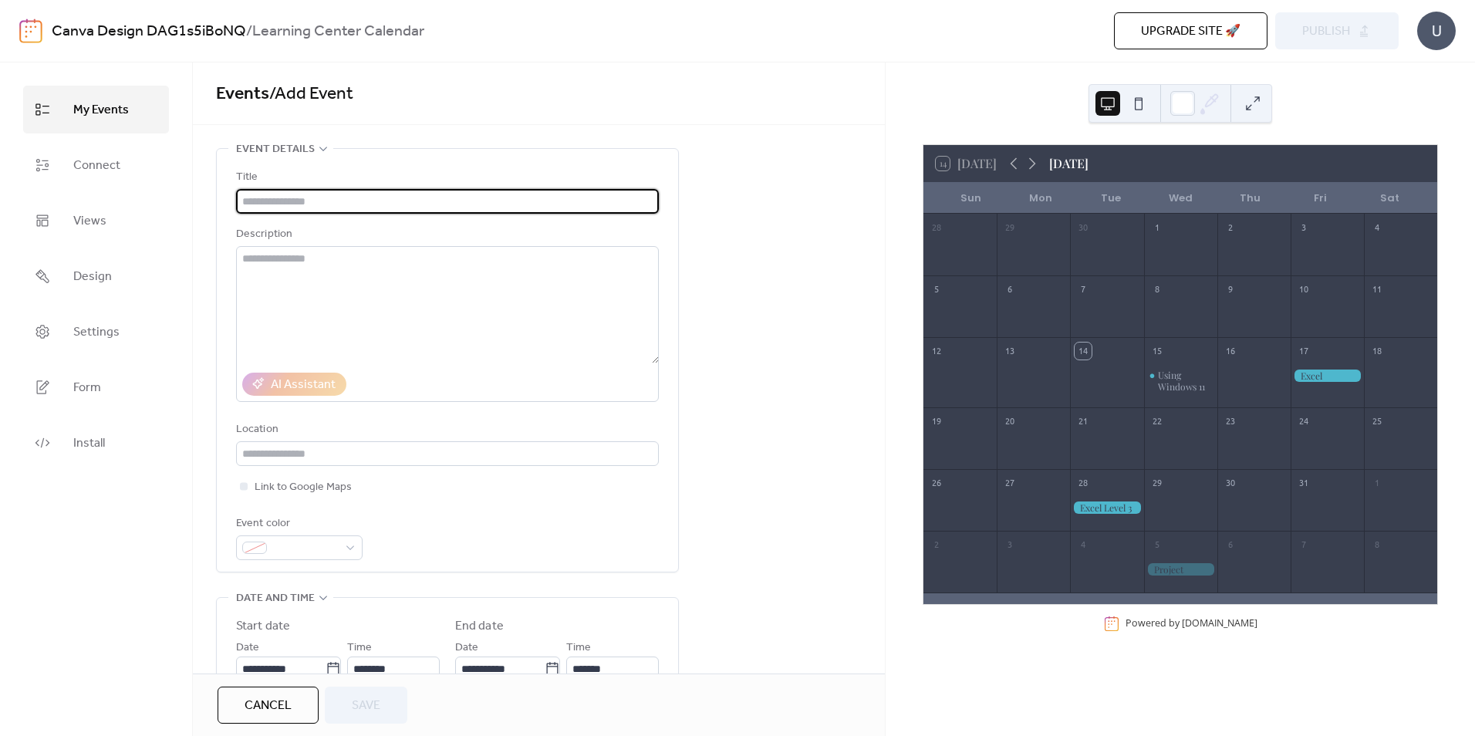
click at [305, 211] on input "text" at bounding box center [447, 201] width 423 height 25
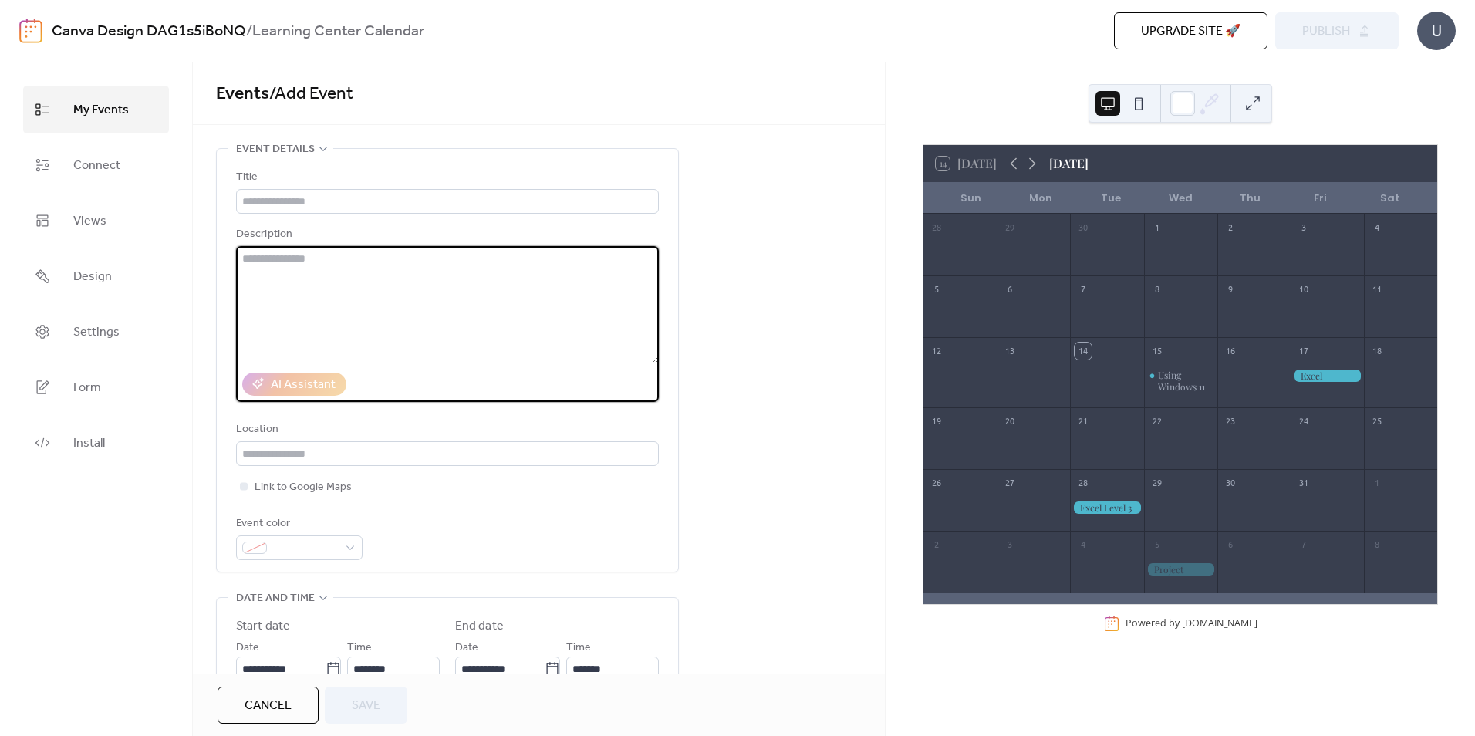
click at [315, 303] on textarea at bounding box center [447, 304] width 423 height 117
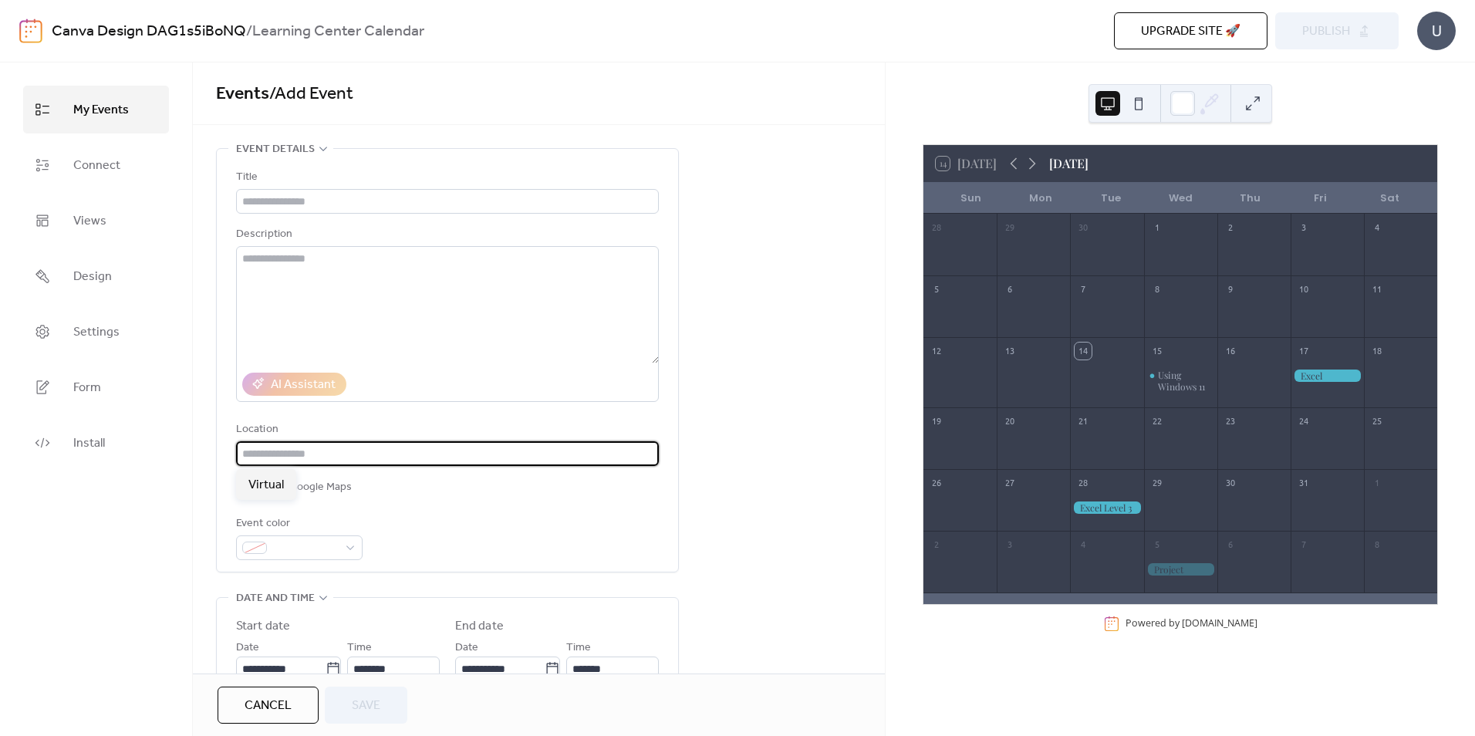
click at [376, 444] on input "text" at bounding box center [447, 453] width 423 height 25
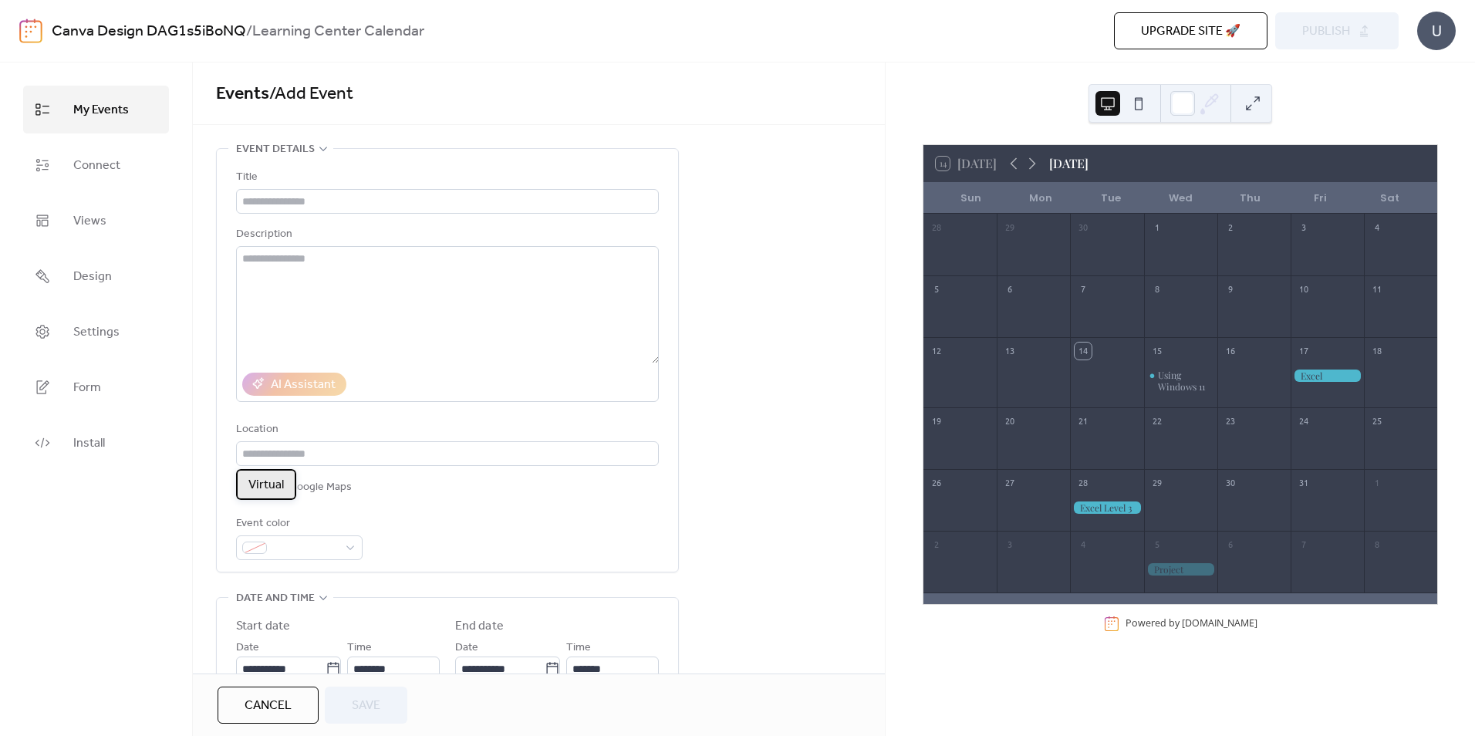
click at [266, 484] on span "Virtual" at bounding box center [265, 485] width 35 height 19
type input "*******"
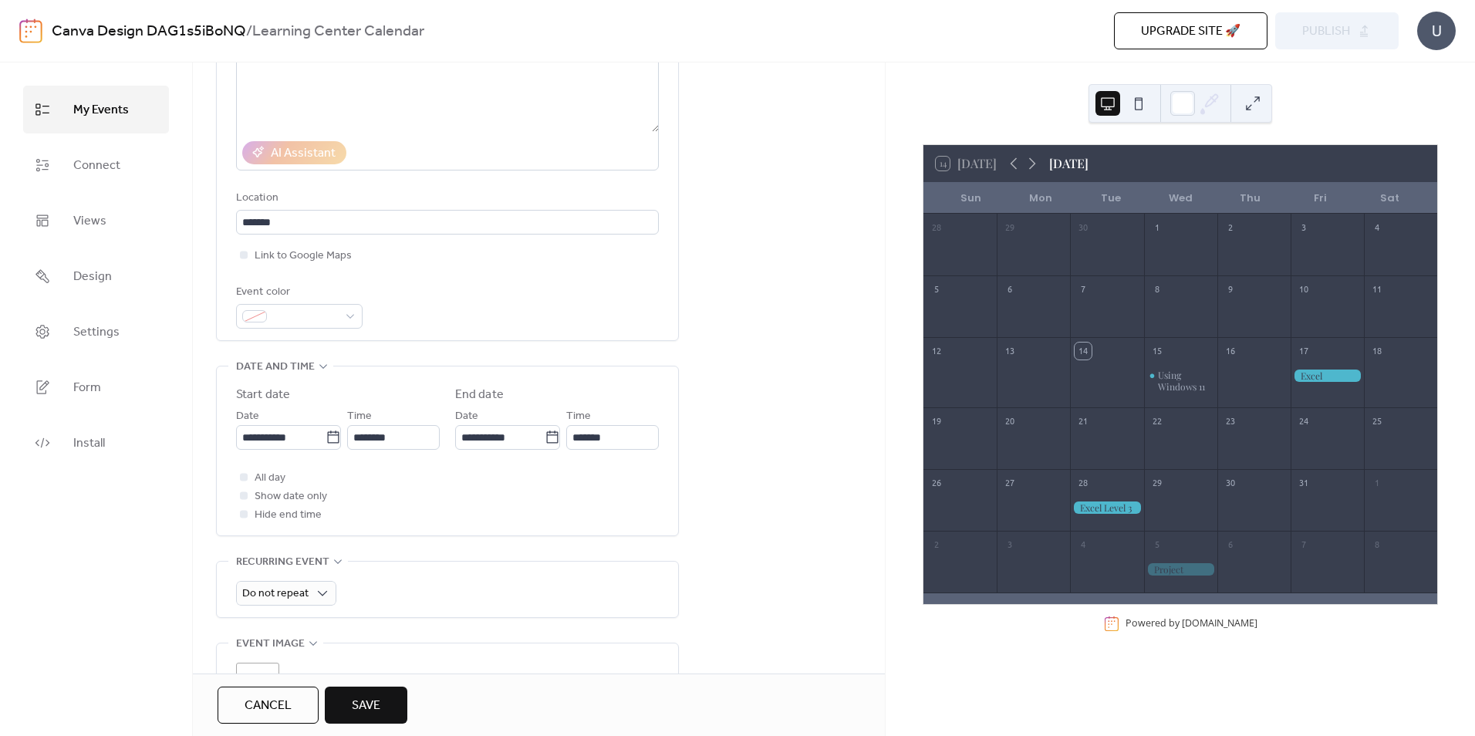
scroll to position [309, 0]
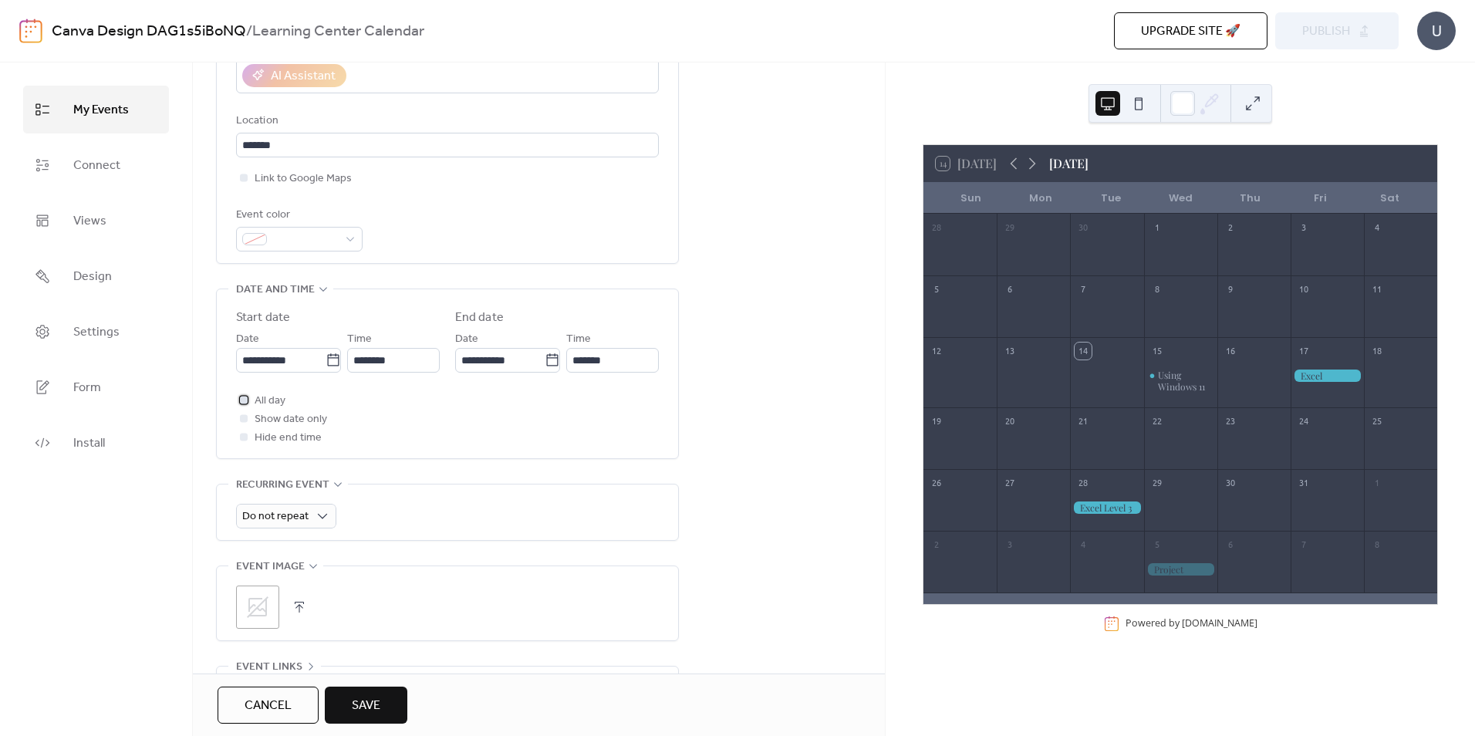
click at [271, 400] on span "All day" at bounding box center [270, 401] width 31 height 19
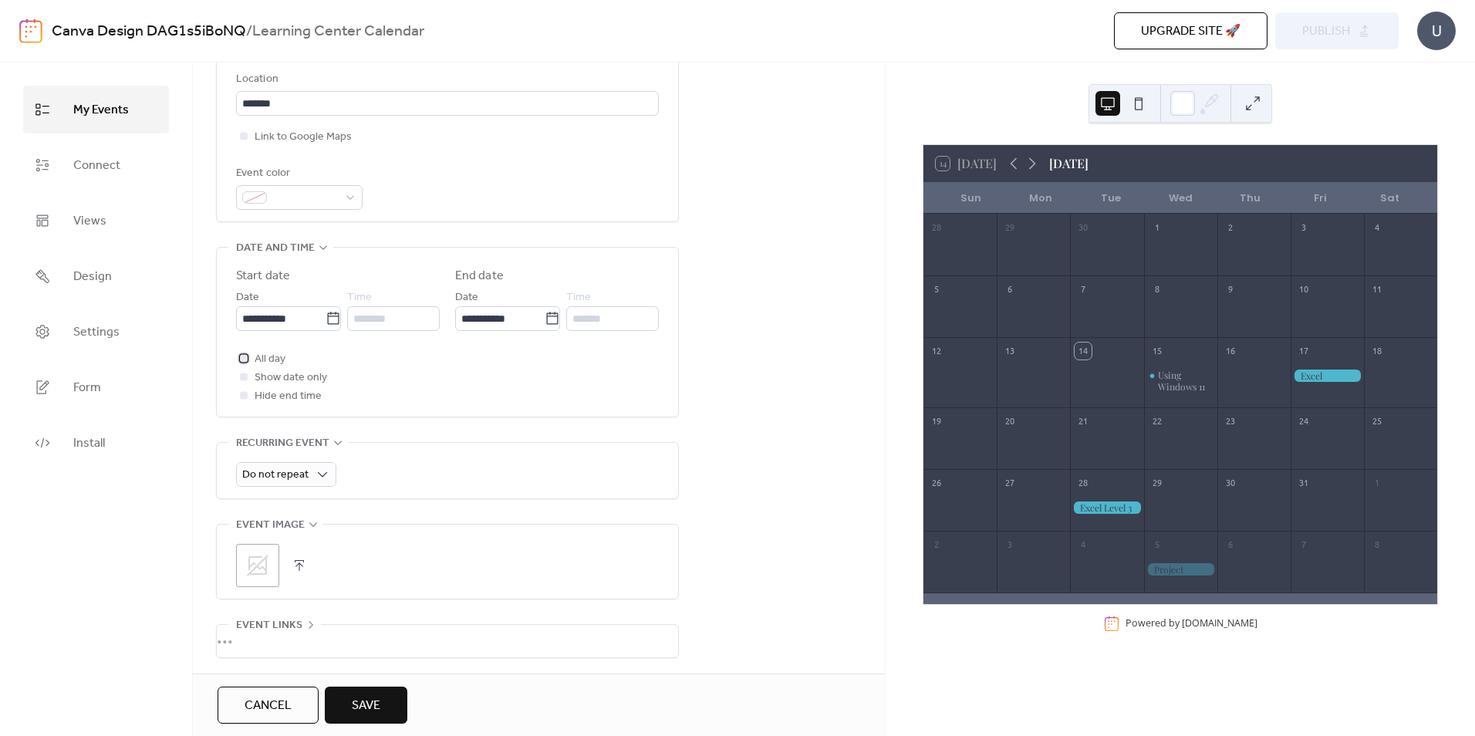
scroll to position [386, 0]
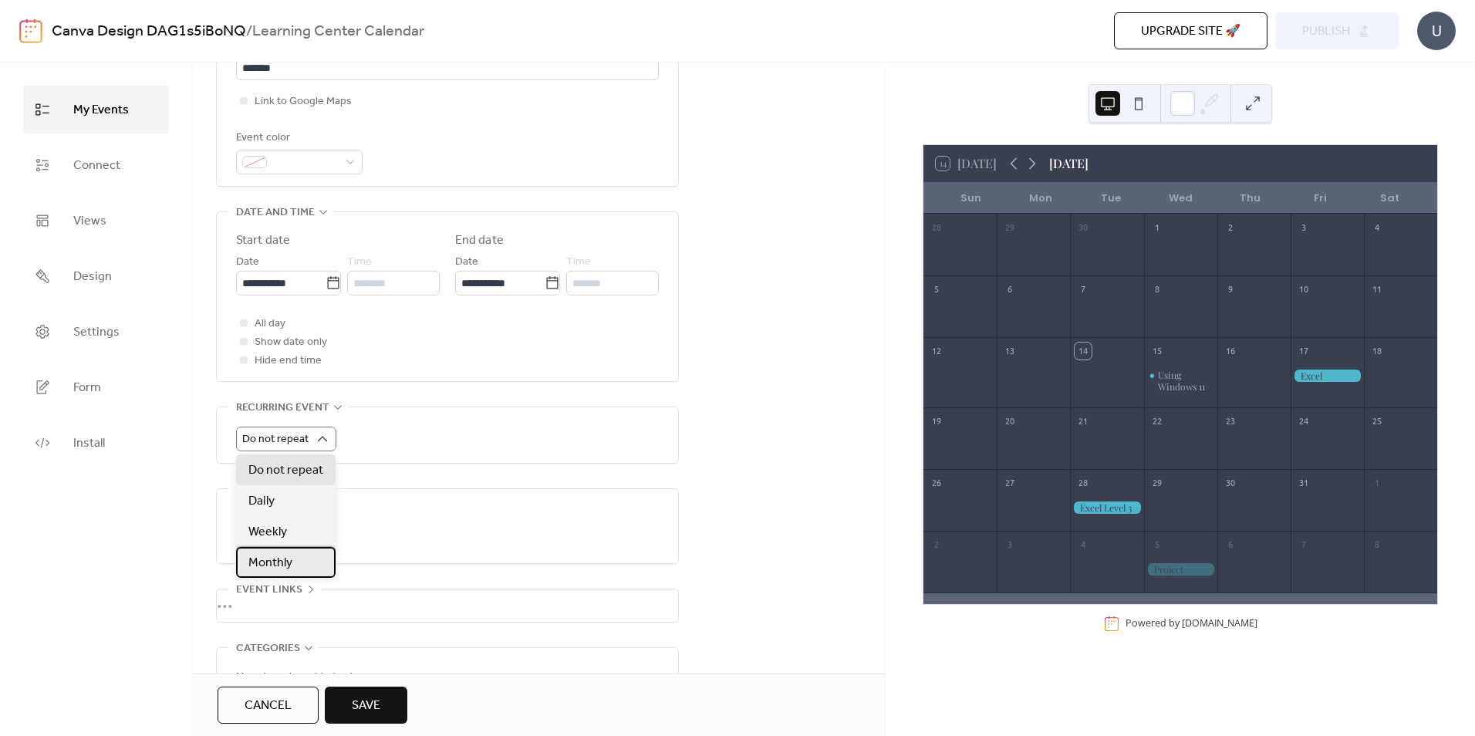
click at [299, 562] on div "Monthly" at bounding box center [286, 562] width 100 height 31
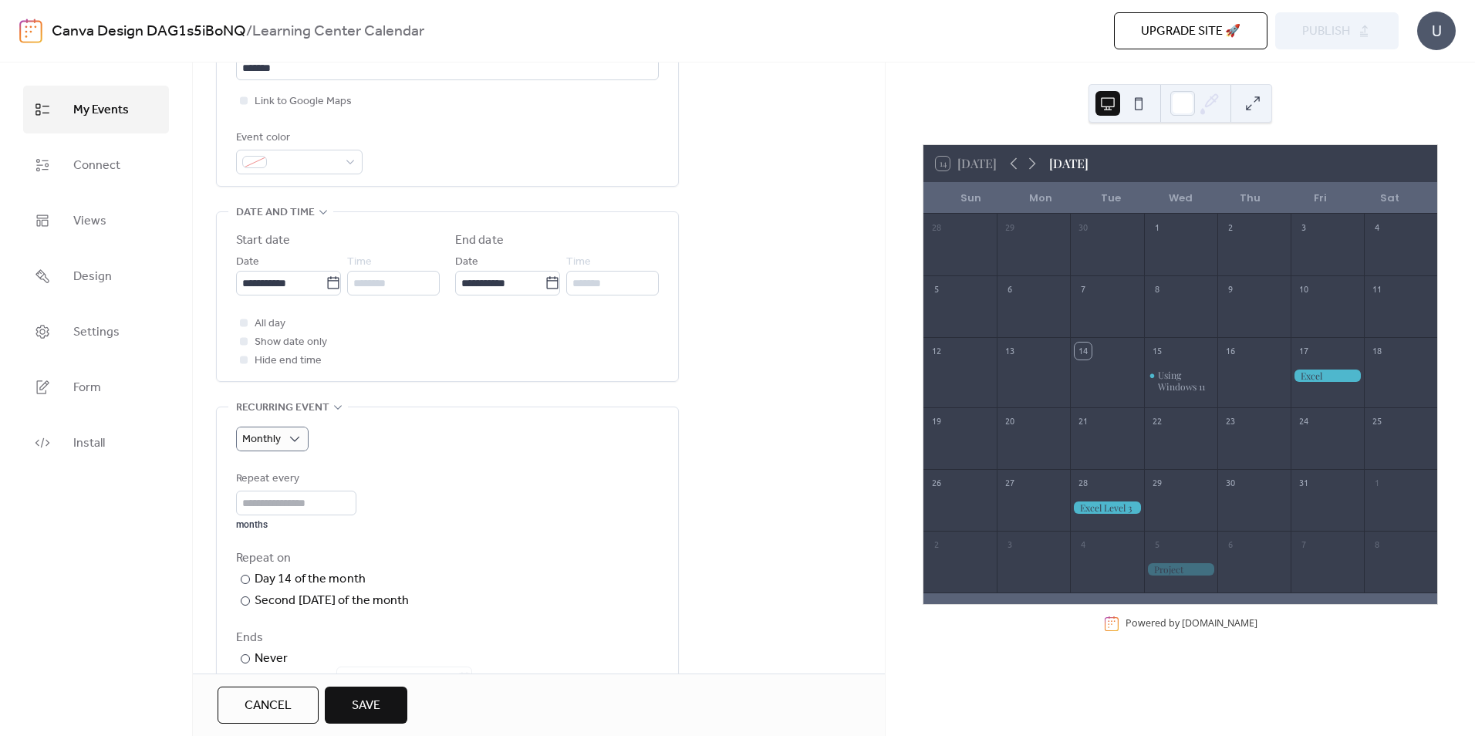
click at [778, 398] on div "**********" at bounding box center [539, 476] width 692 height 1428
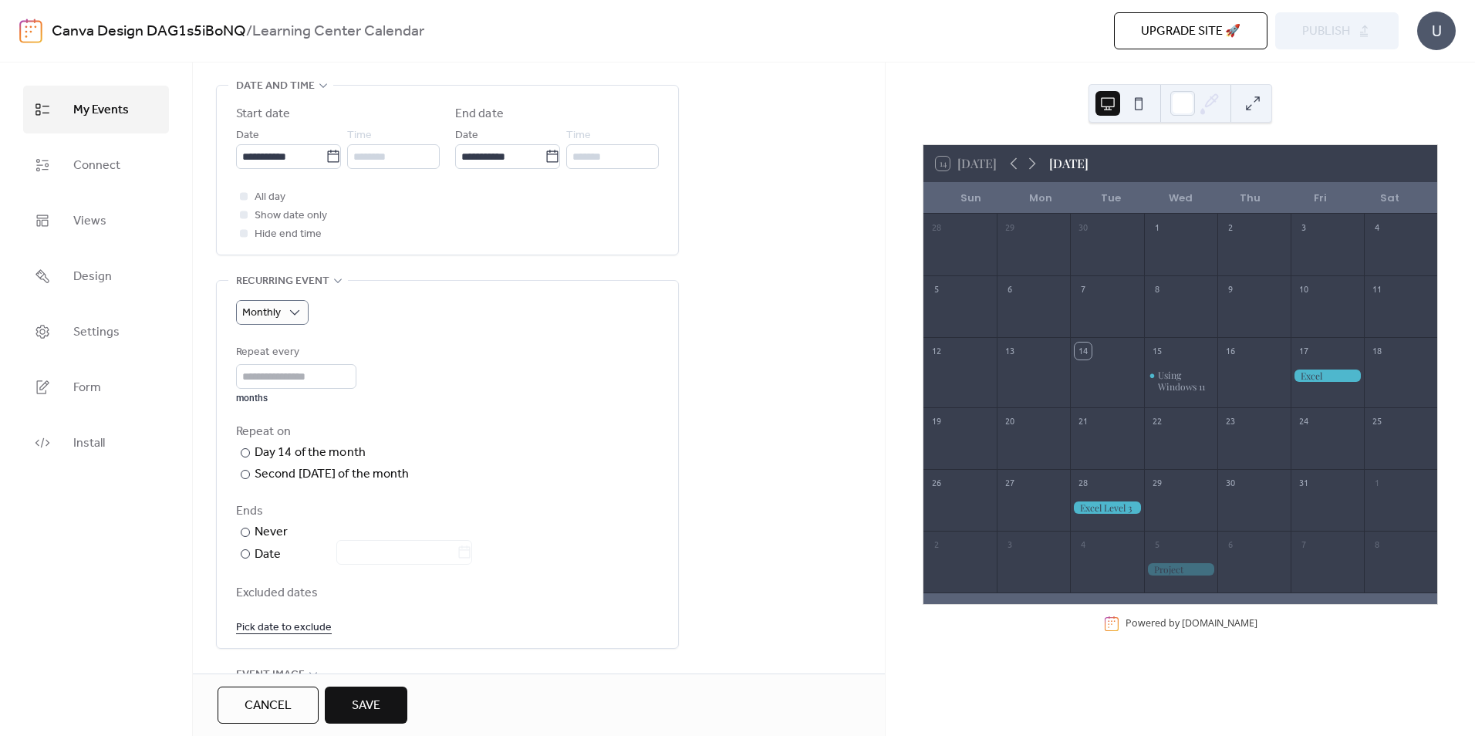
scroll to position [540, 0]
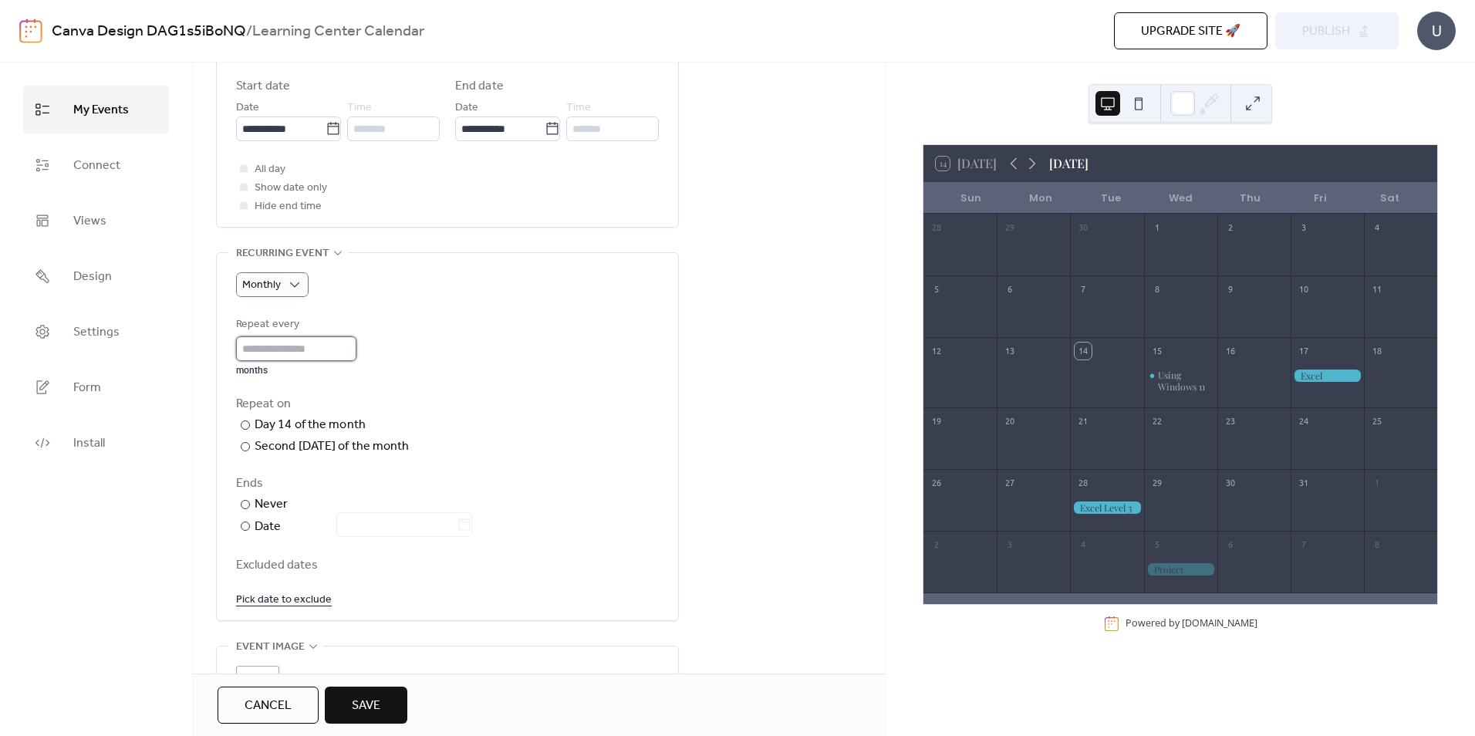
click at [333, 353] on input "*" at bounding box center [296, 348] width 120 height 25
click at [509, 440] on div "Repeat on ​ Day 14 of the month ​ Second Tuesday of the month ​ Last Tuesday of…" at bounding box center [447, 425] width 423 height 61
drag, startPoint x: 278, startPoint y: 278, endPoint x: 278, endPoint y: 287, distance: 9.3
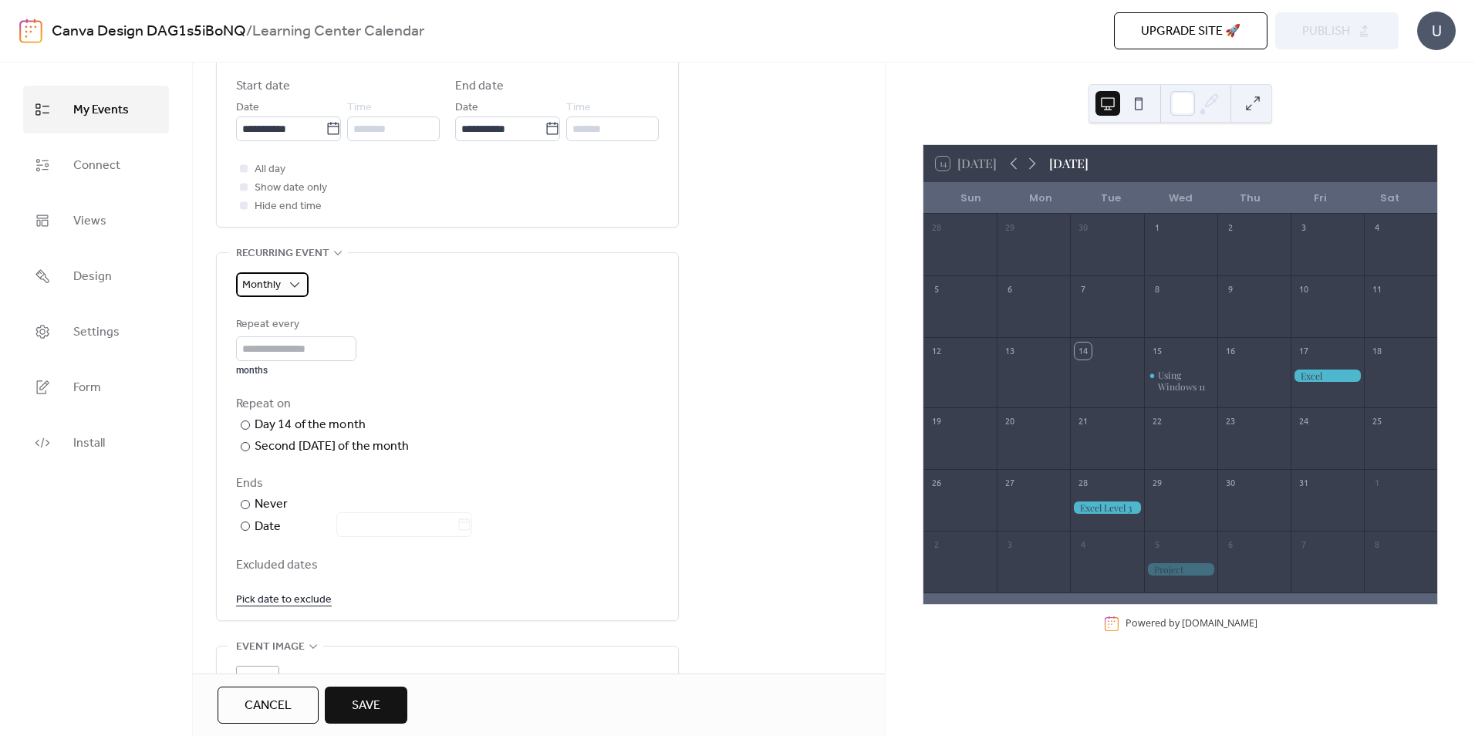
click at [278, 278] on span "Monthly" at bounding box center [261, 285] width 39 height 21
click at [272, 315] on span "Do not repeat" at bounding box center [285, 316] width 75 height 19
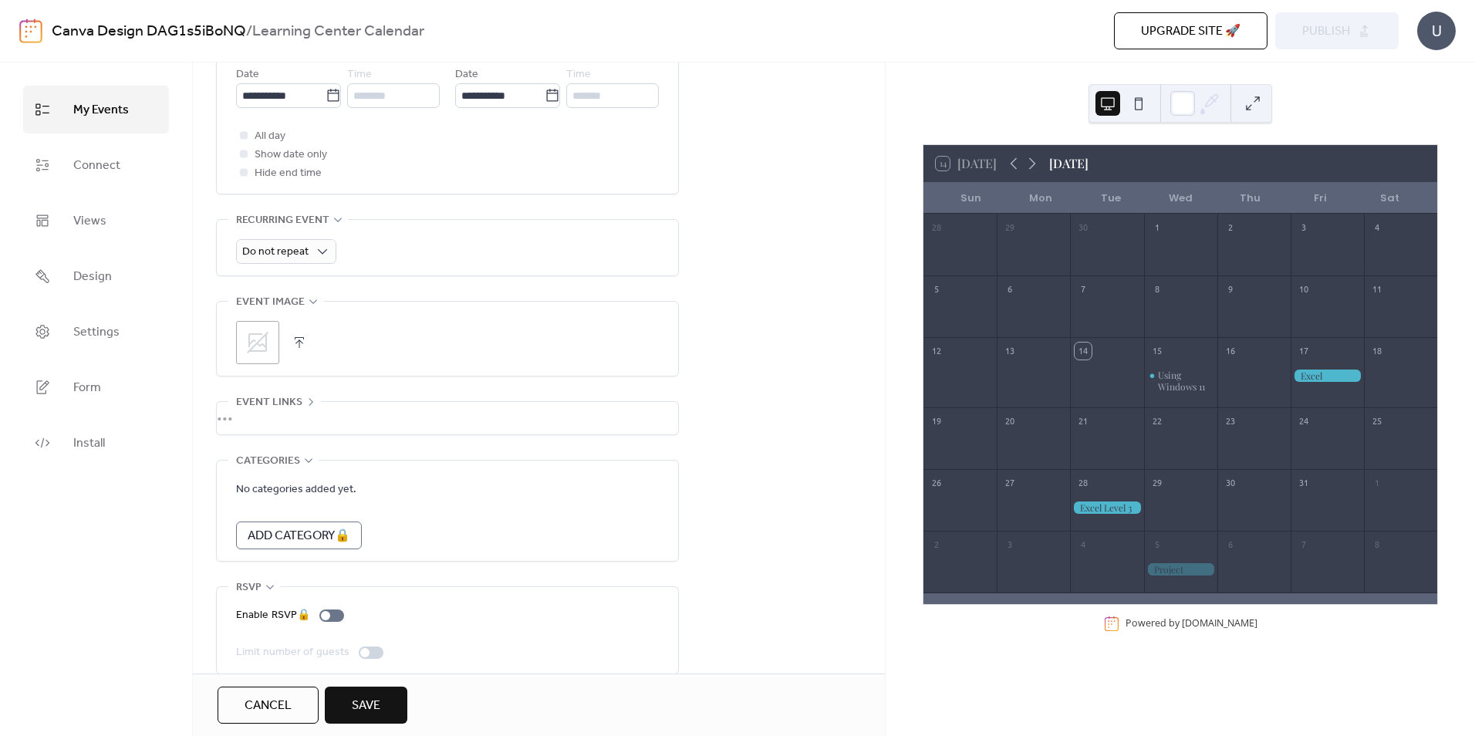
scroll to position [594, 0]
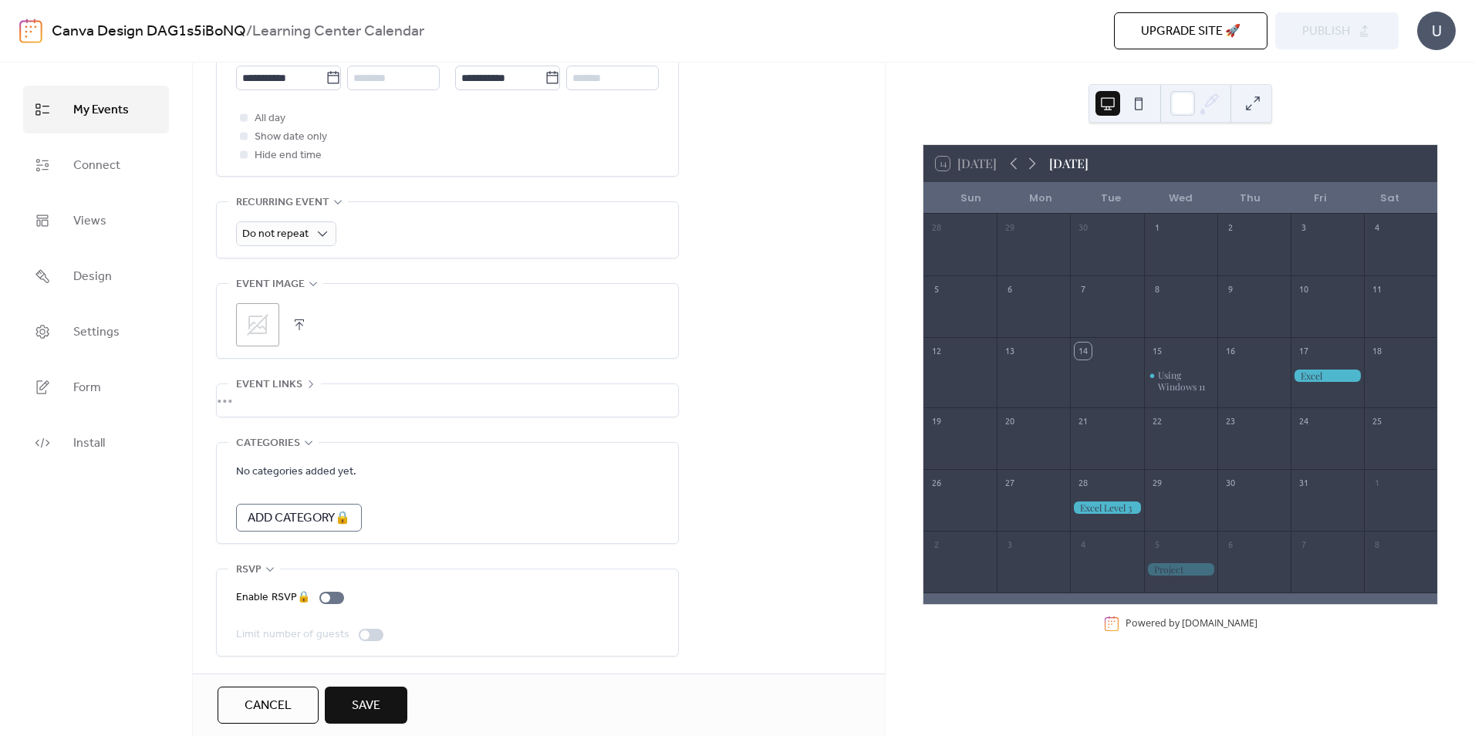
click at [282, 387] on div "•••" at bounding box center [447, 400] width 461 height 32
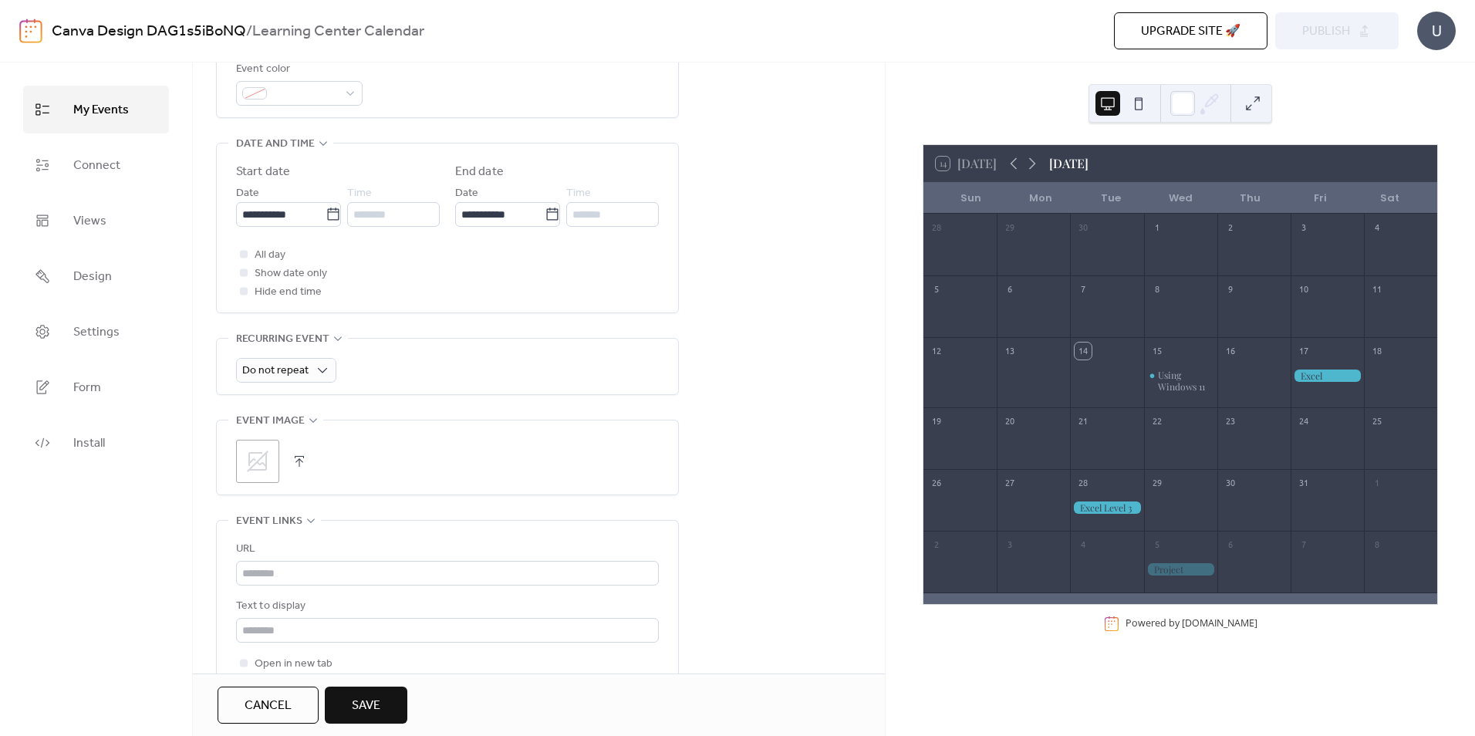
scroll to position [417, 0]
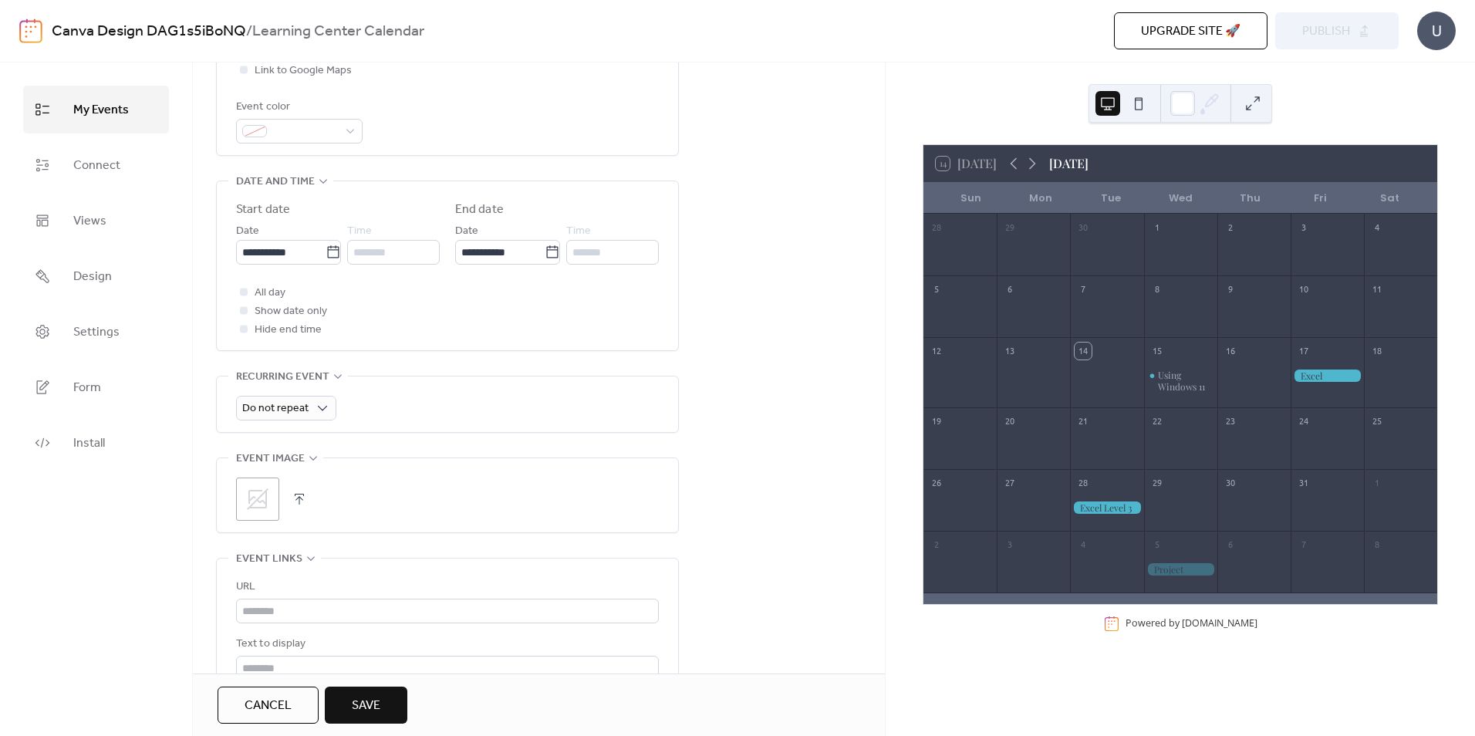
click at [1211, 33] on span "Upgrade site 🚀" at bounding box center [1191, 31] width 100 height 19
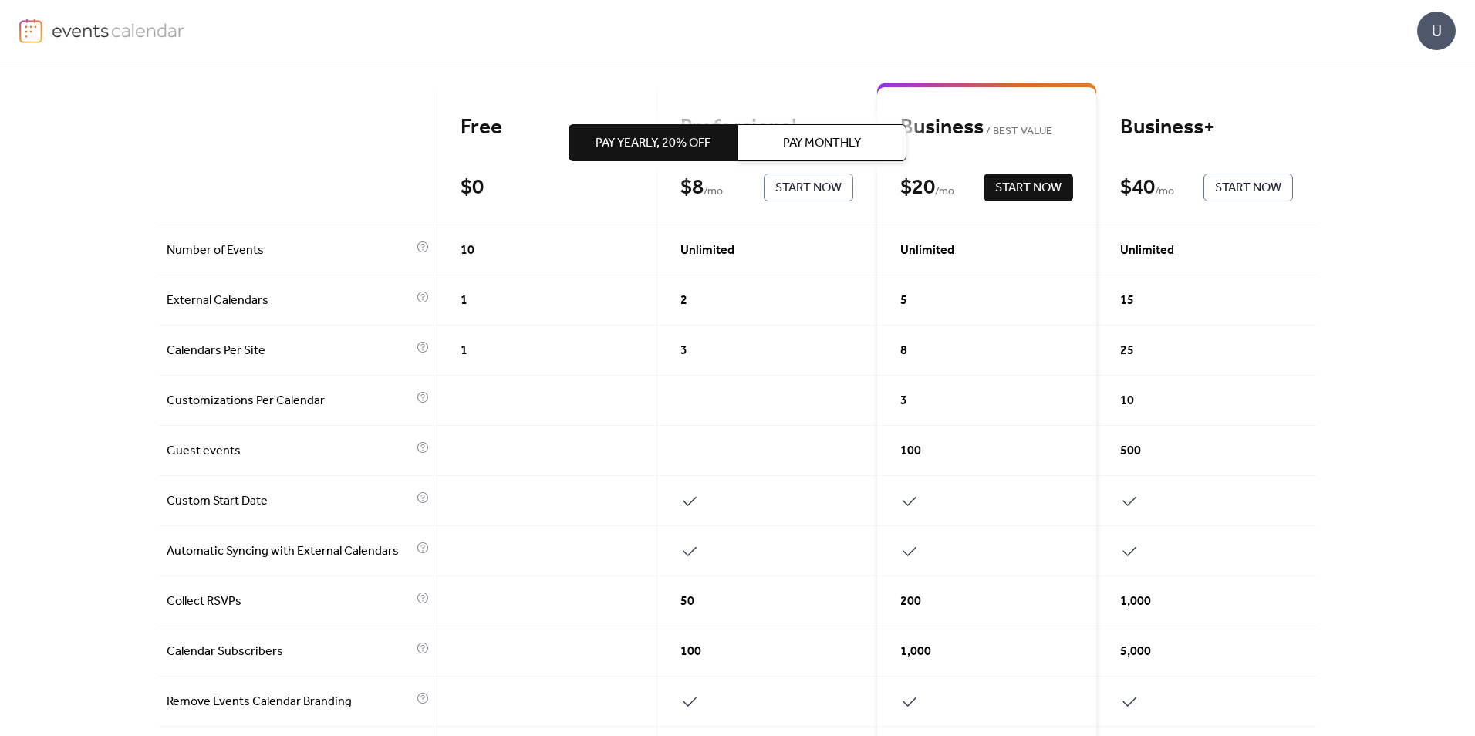
scroll to position [154, 0]
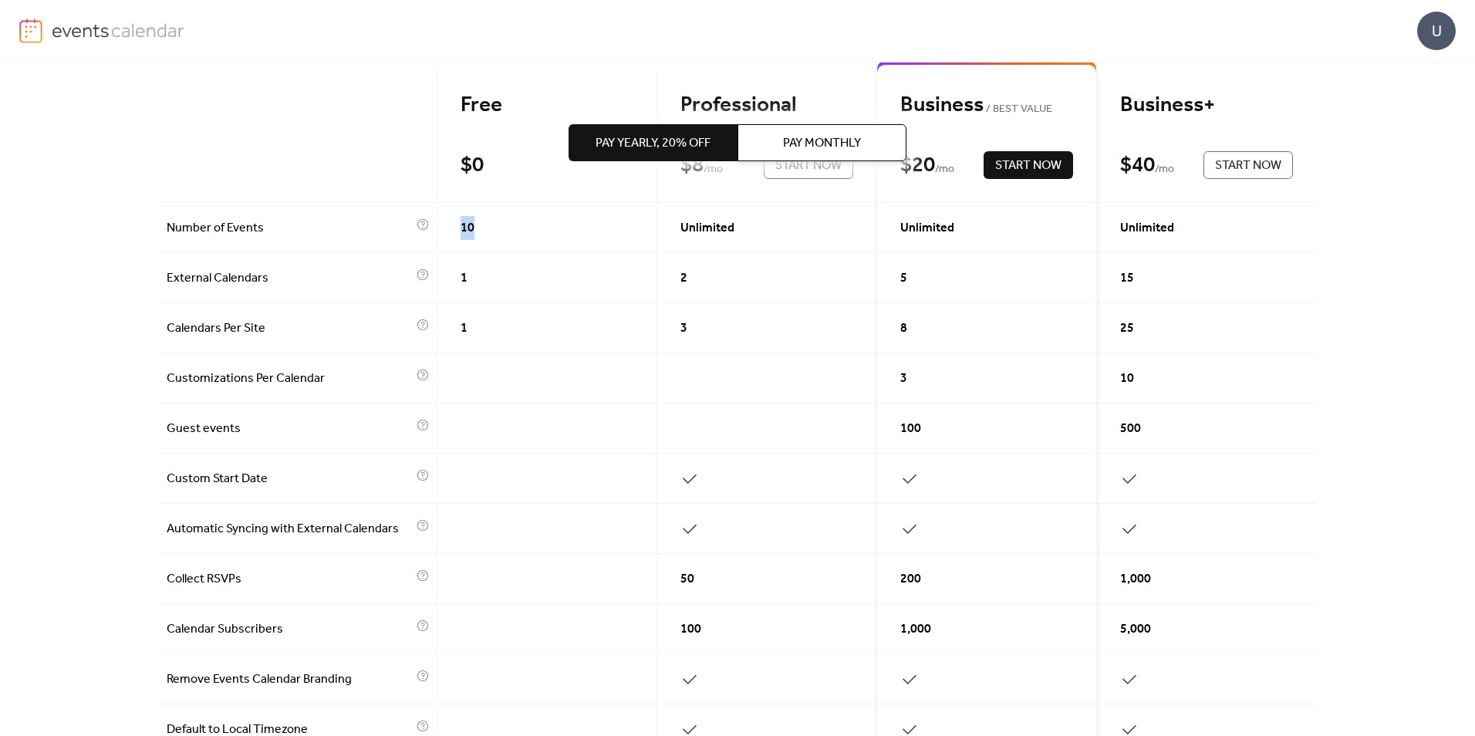
drag, startPoint x: 477, startPoint y: 225, endPoint x: 432, endPoint y: 224, distance: 45.5
click at [437, 224] on div "10" at bounding box center [547, 228] width 220 height 50
drag, startPoint x: 432, startPoint y: 224, endPoint x: 508, endPoint y: 238, distance: 77.6
click at [508, 238] on div "10" at bounding box center [547, 228] width 220 height 50
drag, startPoint x: 467, startPoint y: 228, endPoint x: 436, endPoint y: 224, distance: 31.0
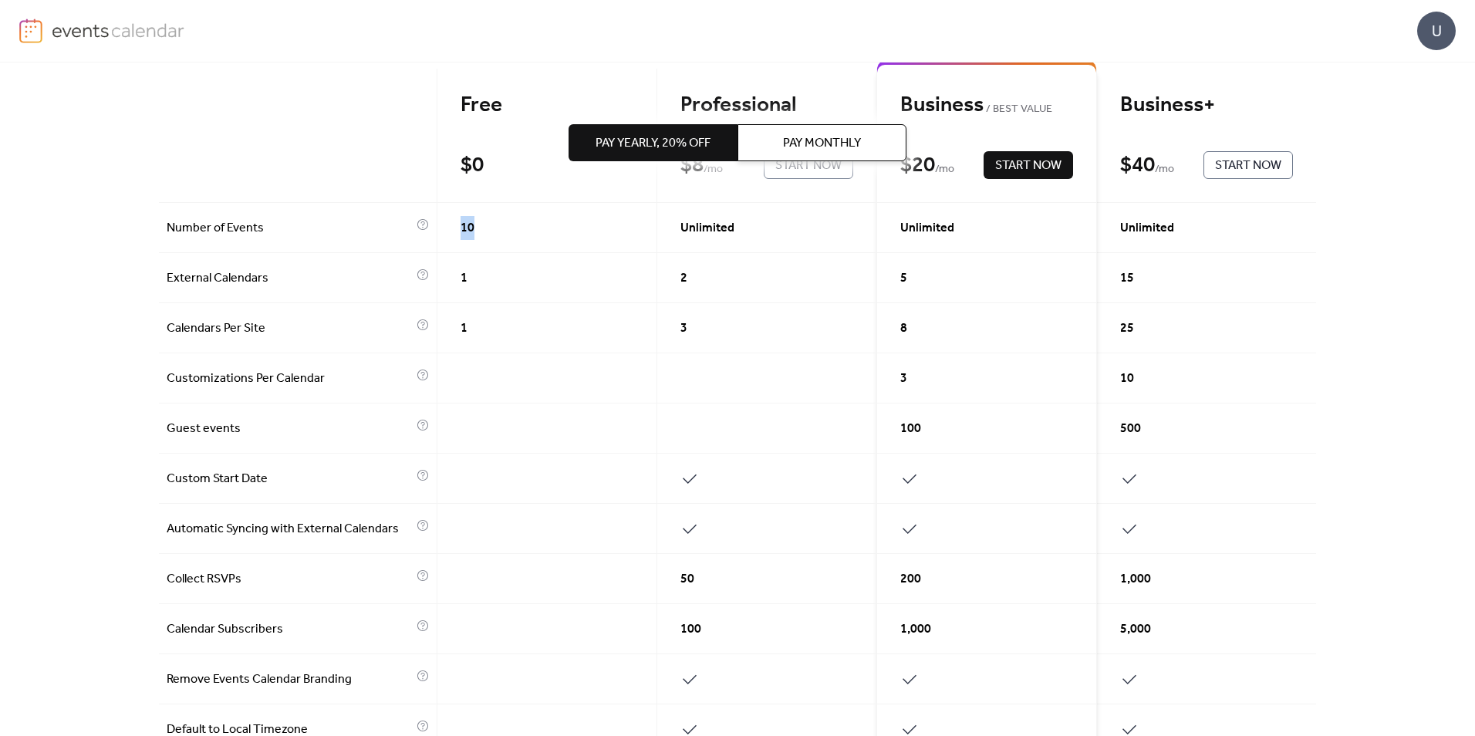
click at [437, 224] on div "10" at bounding box center [547, 228] width 220 height 50
drag, startPoint x: 483, startPoint y: 350, endPoint x: 571, endPoint y: 394, distance: 98.3
click at [484, 350] on div "1" at bounding box center [547, 328] width 220 height 50
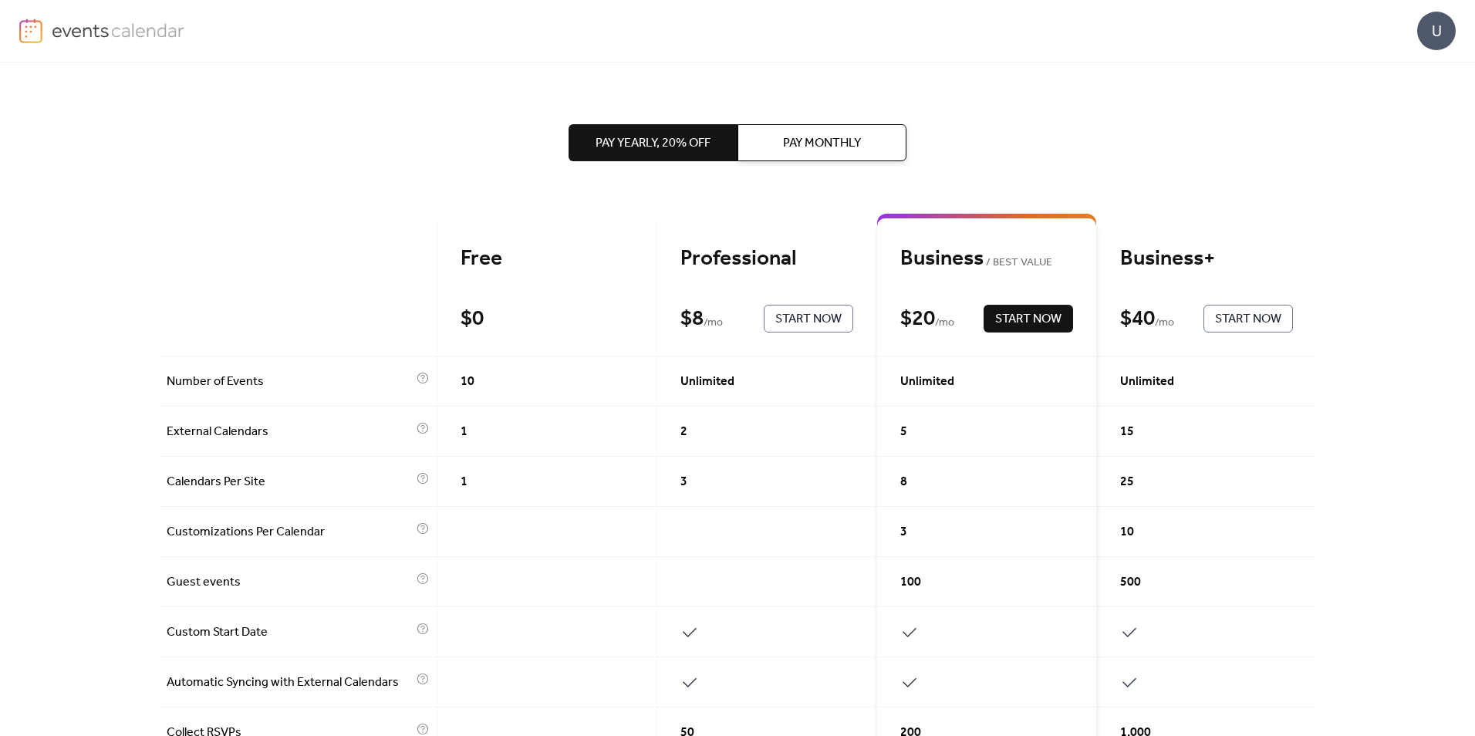
scroll to position [0, 0]
drag, startPoint x: 798, startPoint y: 260, endPoint x: 691, endPoint y: 277, distance: 108.6
click at [691, 273] on div "Professional" at bounding box center [766, 259] width 173 height 27
drag, startPoint x: 691, startPoint y: 277, endPoint x: 845, endPoint y: 262, distance: 155.0
click at [845, 262] on div "Professional" at bounding box center [766, 259] width 173 height 27
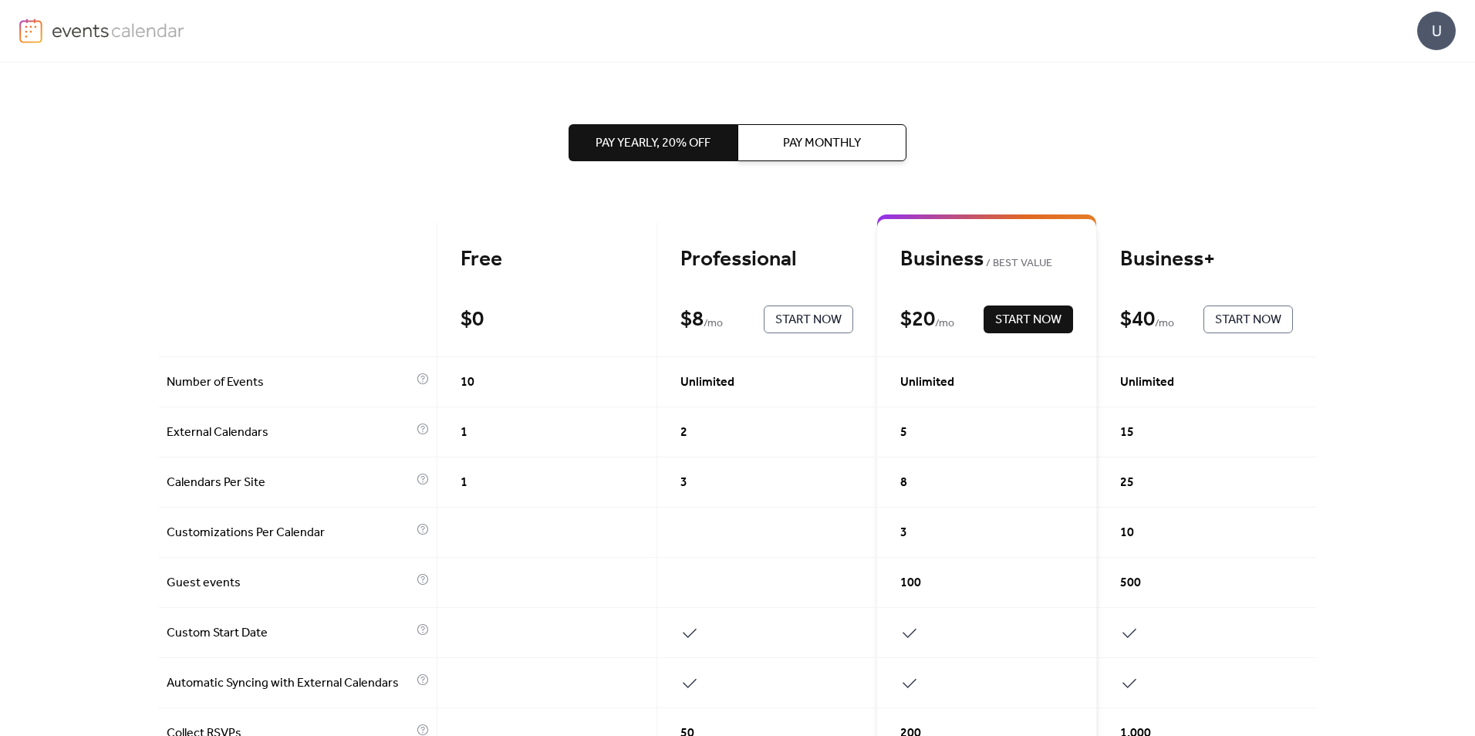
click at [744, 390] on div "Unlimited" at bounding box center [767, 382] width 220 height 50
drag, startPoint x: 716, startPoint y: 386, endPoint x: 643, endPoint y: 386, distance: 72.5
drag, startPoint x: 643, startPoint y: 386, endPoint x: 733, endPoint y: 451, distance: 110.9
click at [733, 451] on div "2" at bounding box center [767, 432] width 220 height 50
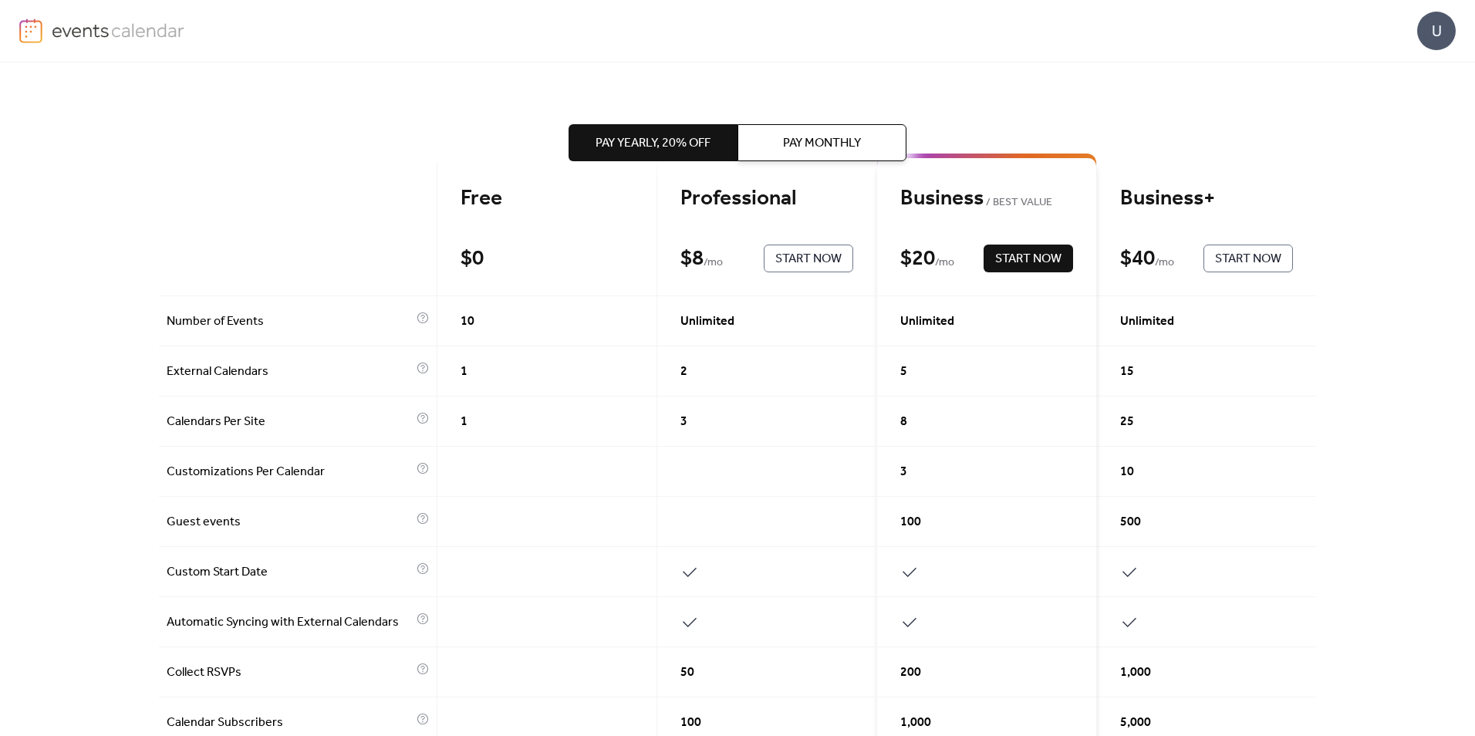
scroll to position [154, 0]
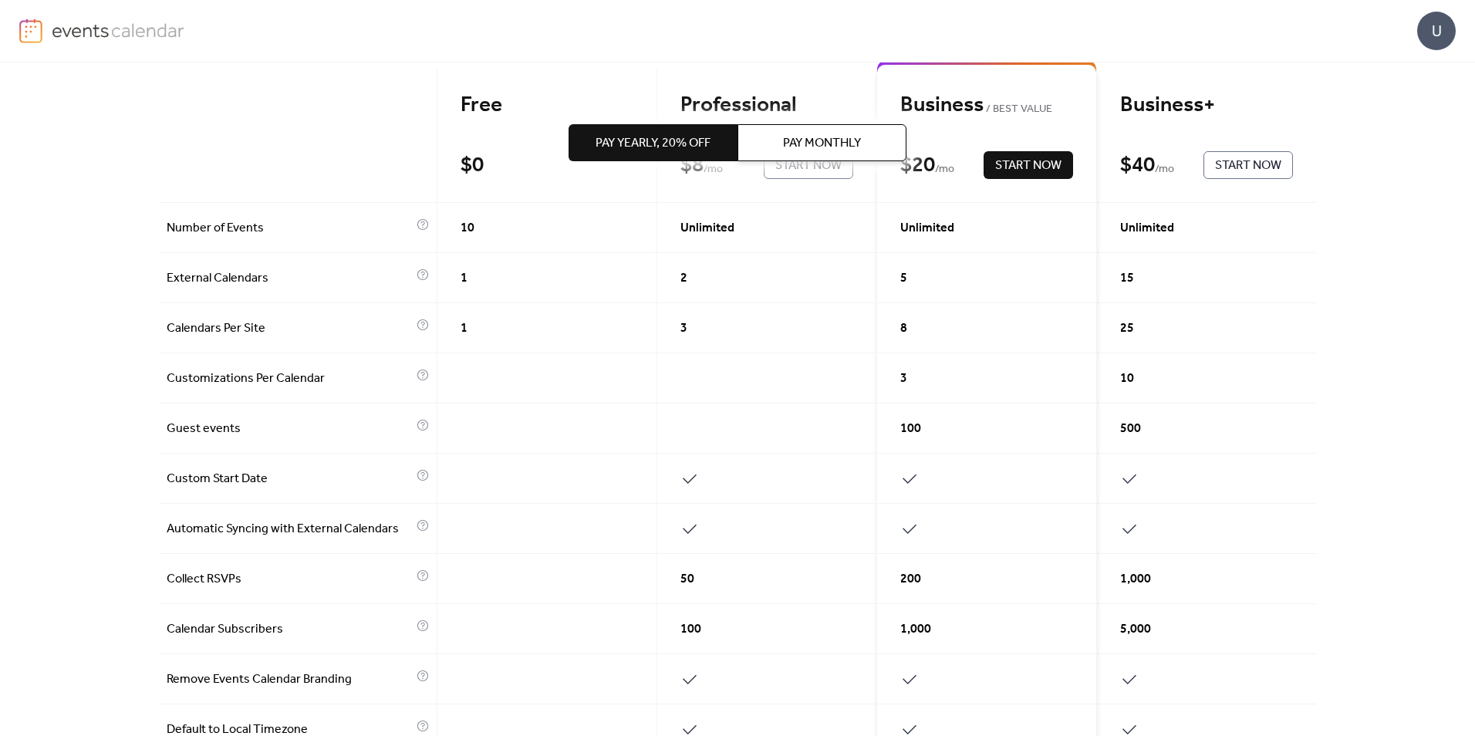
click at [710, 335] on div "3" at bounding box center [767, 328] width 220 height 50
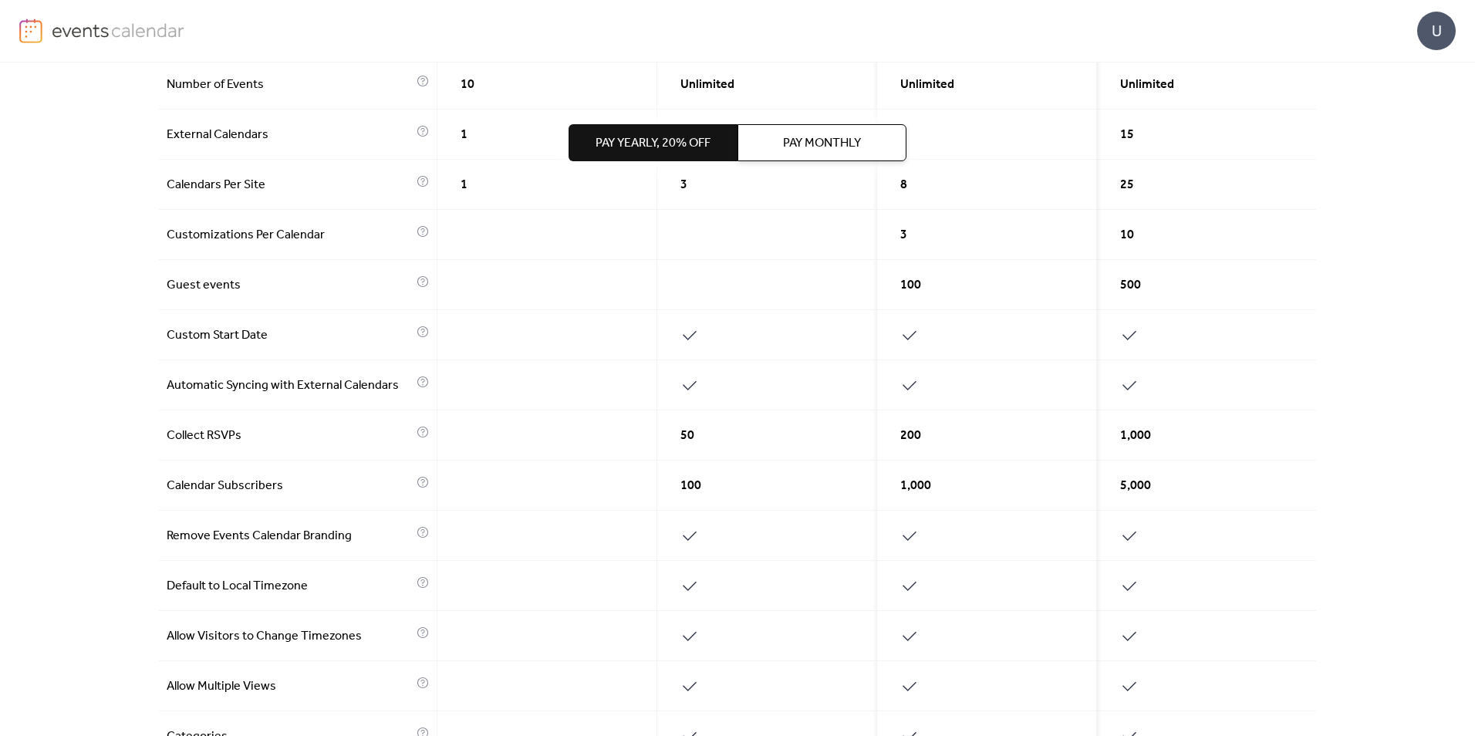
scroll to position [309, 0]
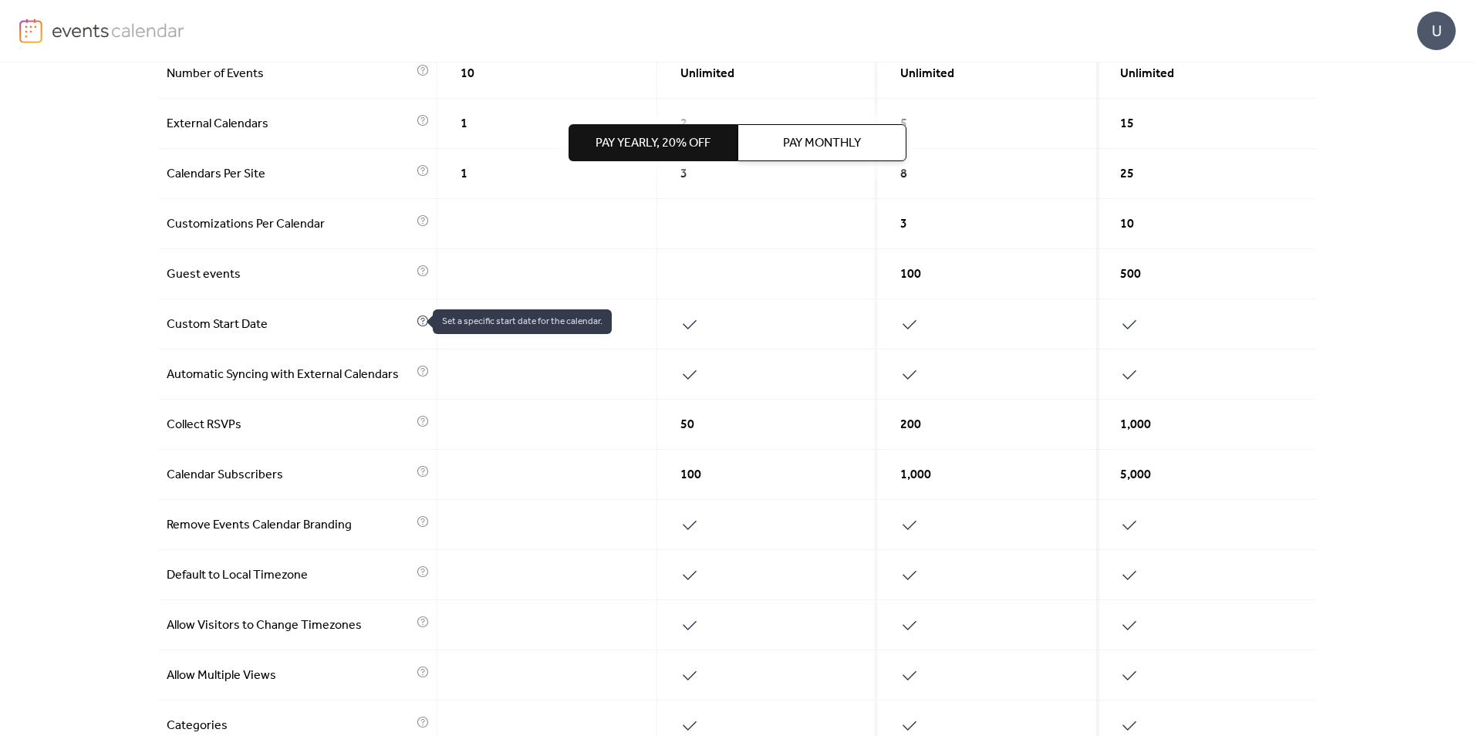
click at [417, 320] on icon at bounding box center [423, 321] width 12 height 12
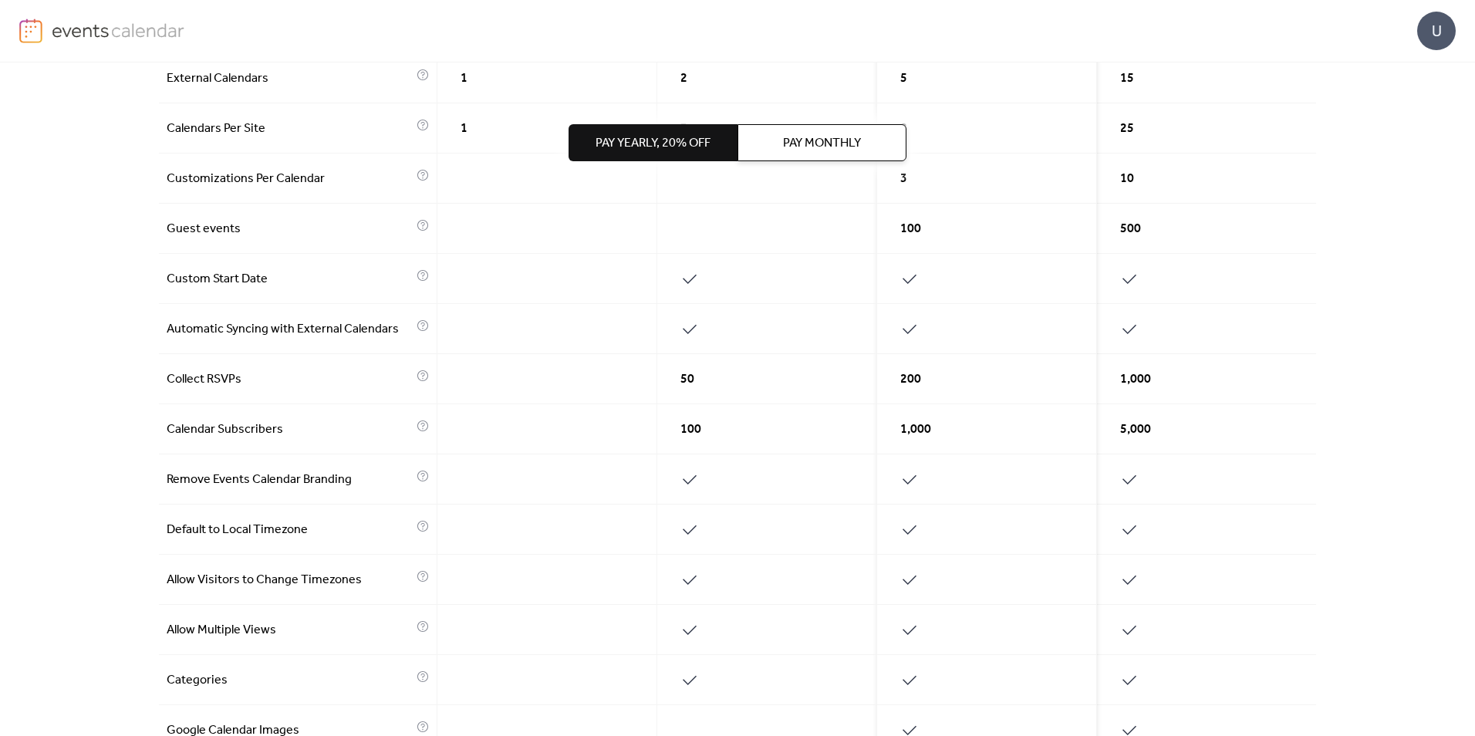
scroll to position [386, 0]
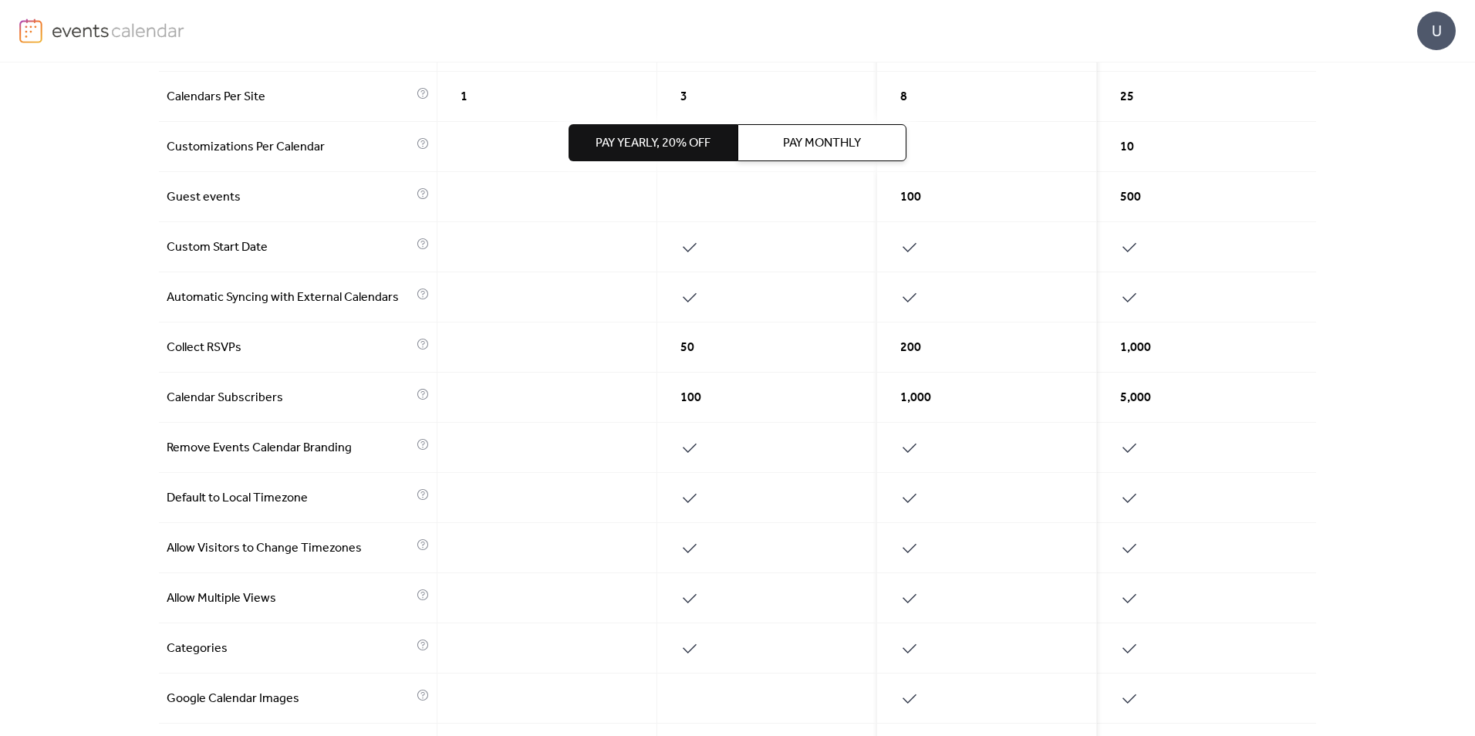
click at [248, 303] on span "Automatic Syncing with External Calendars" at bounding box center [290, 297] width 246 height 19
drag, startPoint x: 248, startPoint y: 303, endPoint x: 411, endPoint y: 295, distance: 163.0
click at [417, 295] on icon at bounding box center [422, 293] width 11 height 11
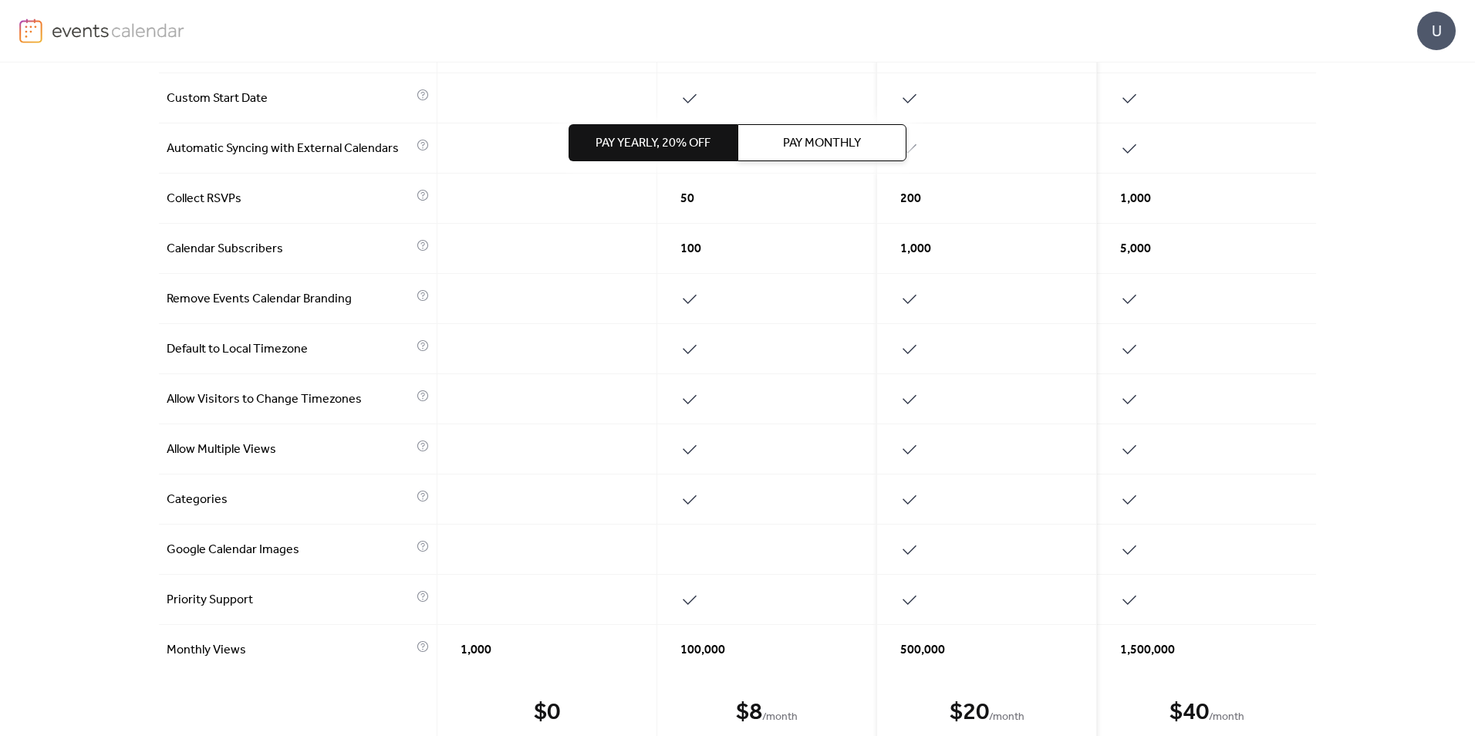
scroll to position [540, 0]
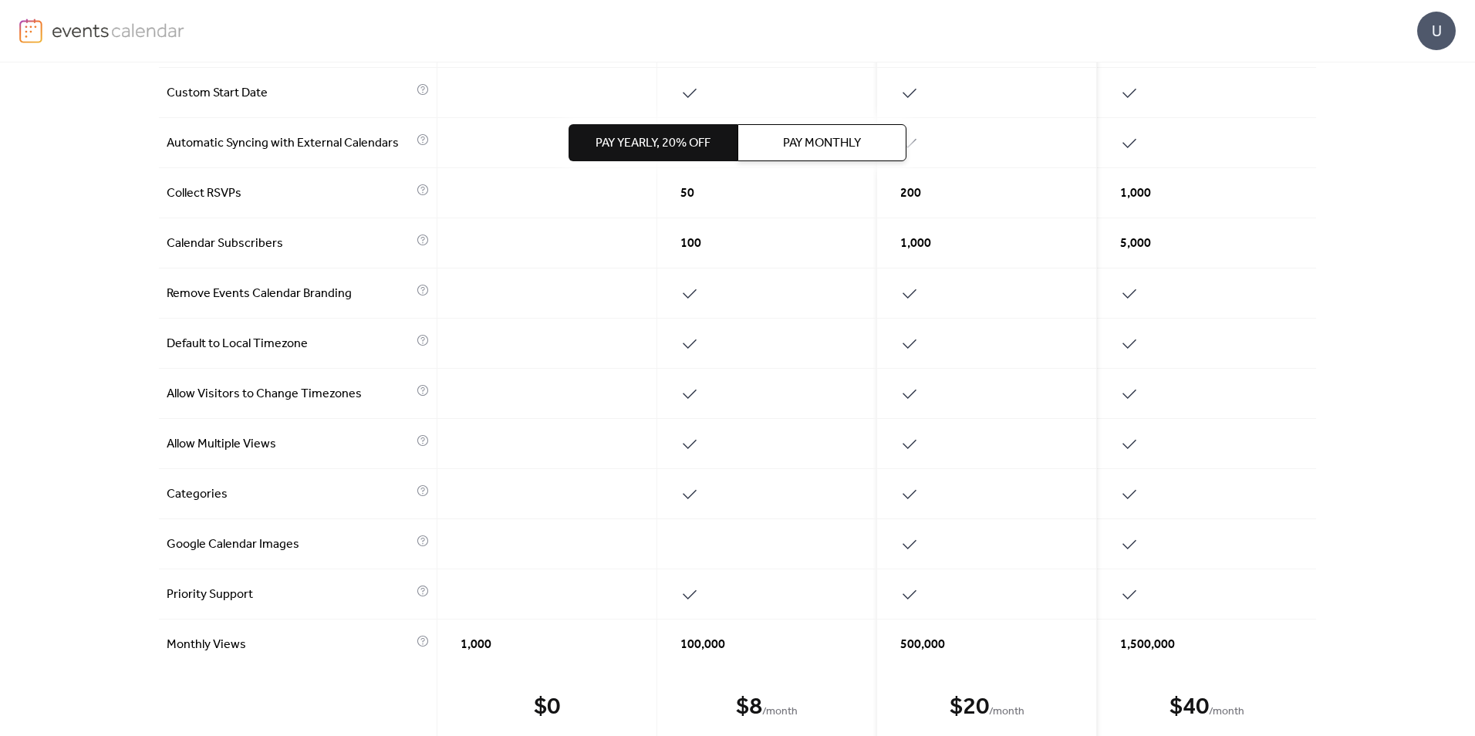
click at [707, 201] on div "Pay Yearly, 20% off Pay Monthly" at bounding box center [738, 142] width 338 height 160
drag, startPoint x: 691, startPoint y: 188, endPoint x: 683, endPoint y: 197, distance: 12.0
click at [691, 190] on div "Pay Yearly, 20% off Pay Monthly" at bounding box center [738, 142] width 338 height 160
click at [683, 197] on div "Pay Yearly, 20% off Pay Monthly" at bounding box center [738, 142] width 338 height 160
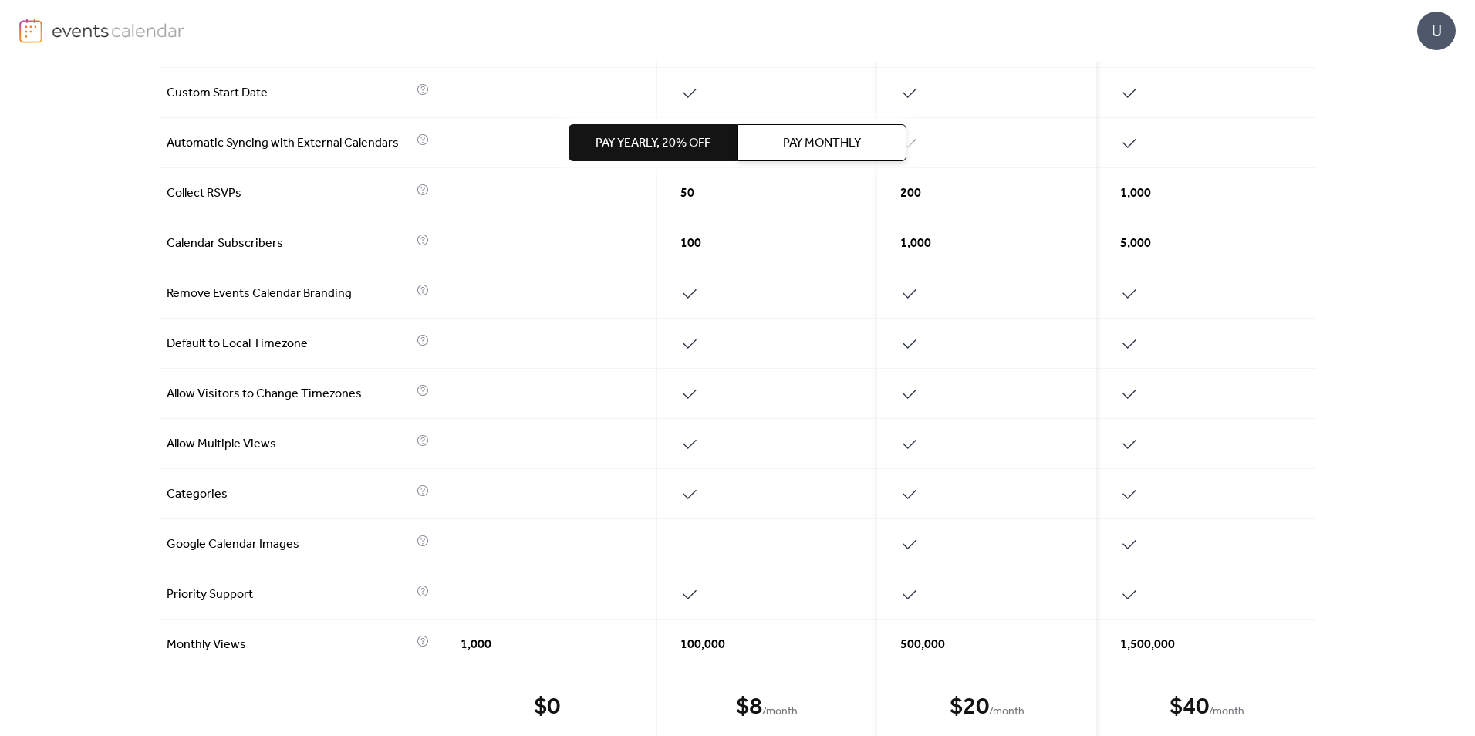
click at [683, 197] on div "Pay Yearly, 20% off Pay Monthly" at bounding box center [738, 142] width 338 height 160
click at [683, 196] on div "Pay Yearly, 20% off Pay Monthly" at bounding box center [738, 142] width 338 height 160
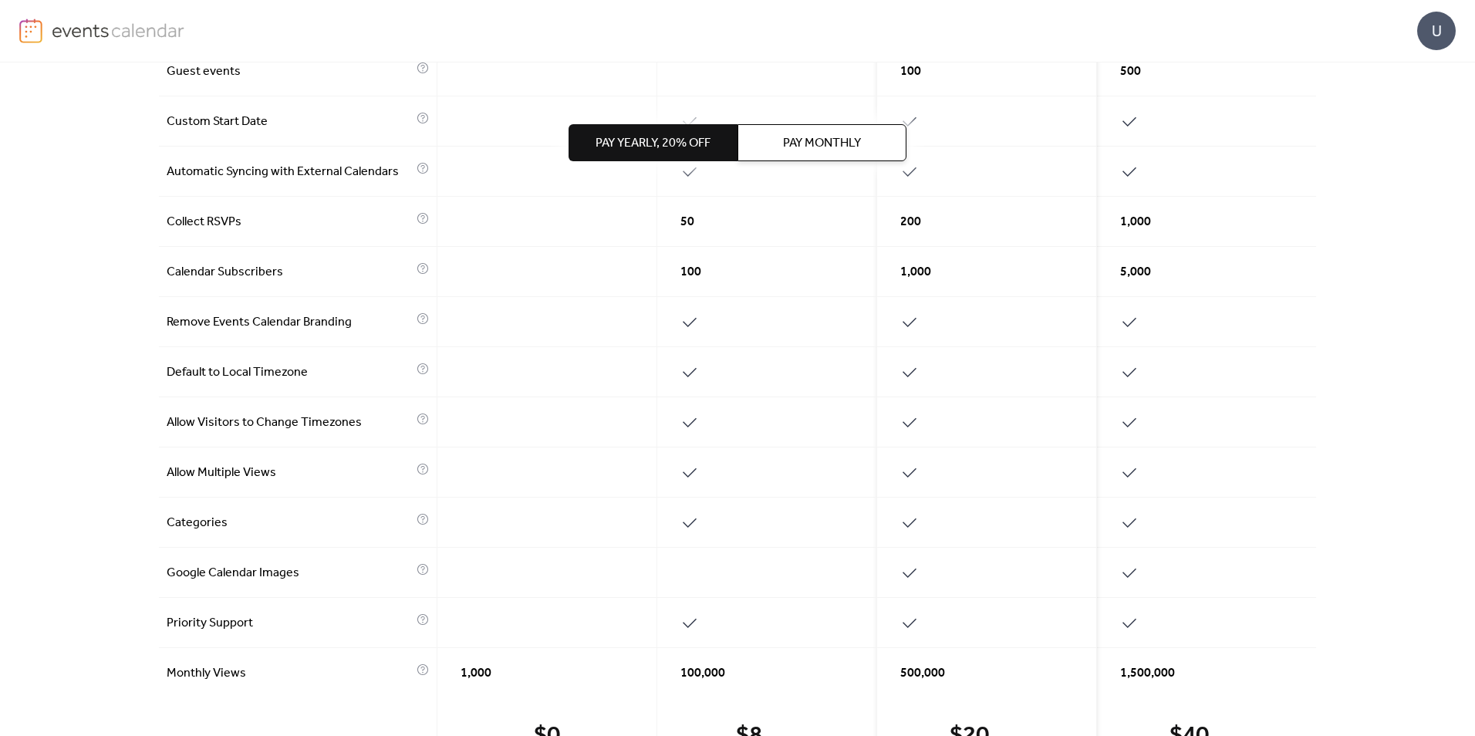
scroll to position [463, 0]
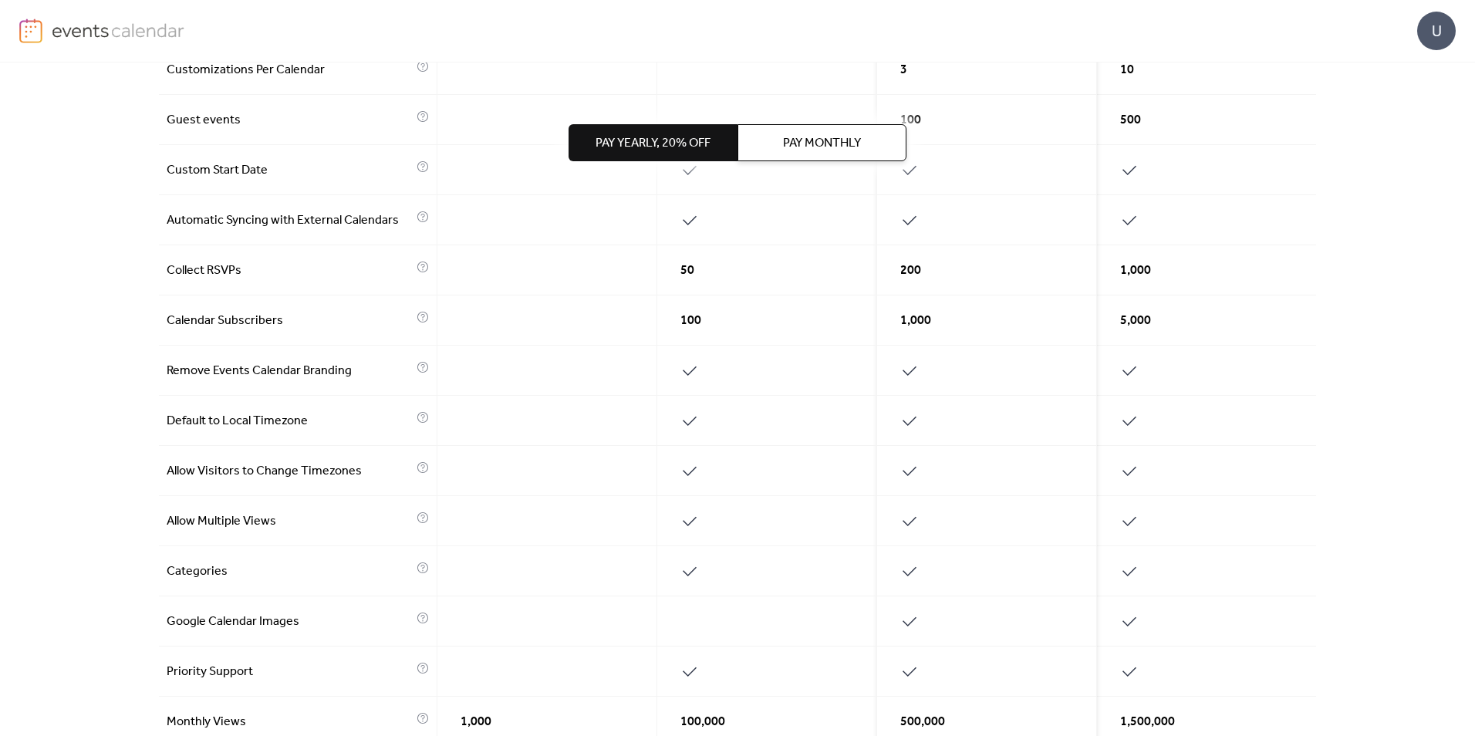
click at [248, 324] on span "Calendar Subscribers" at bounding box center [290, 321] width 246 height 19
click at [248, 325] on span "Calendar Subscribers" at bounding box center [290, 321] width 246 height 19
click at [683, 329] on span "100" at bounding box center [690, 321] width 21 height 19
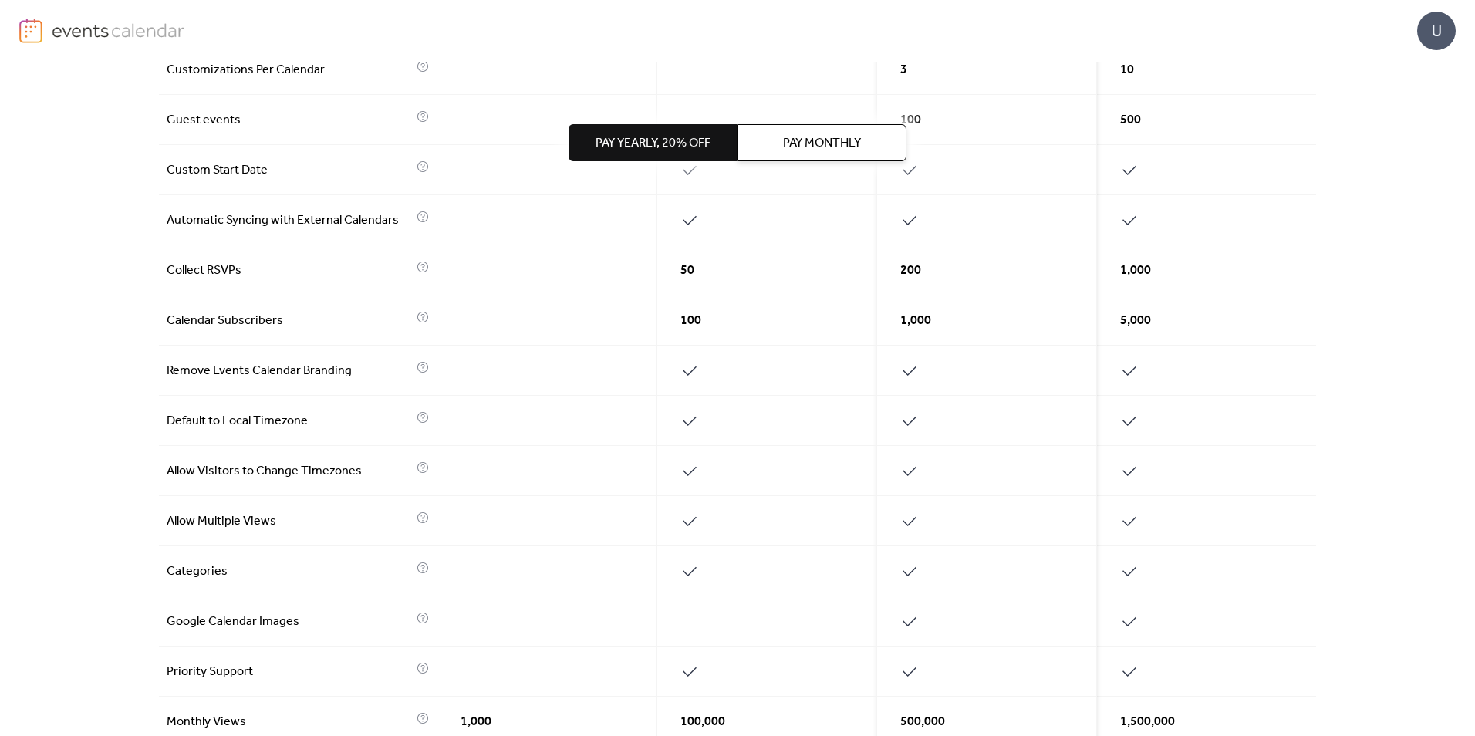
drag, startPoint x: 683, startPoint y: 329, endPoint x: 724, endPoint y: 356, distance: 49.6
click at [724, 356] on div at bounding box center [767, 371] width 220 height 50
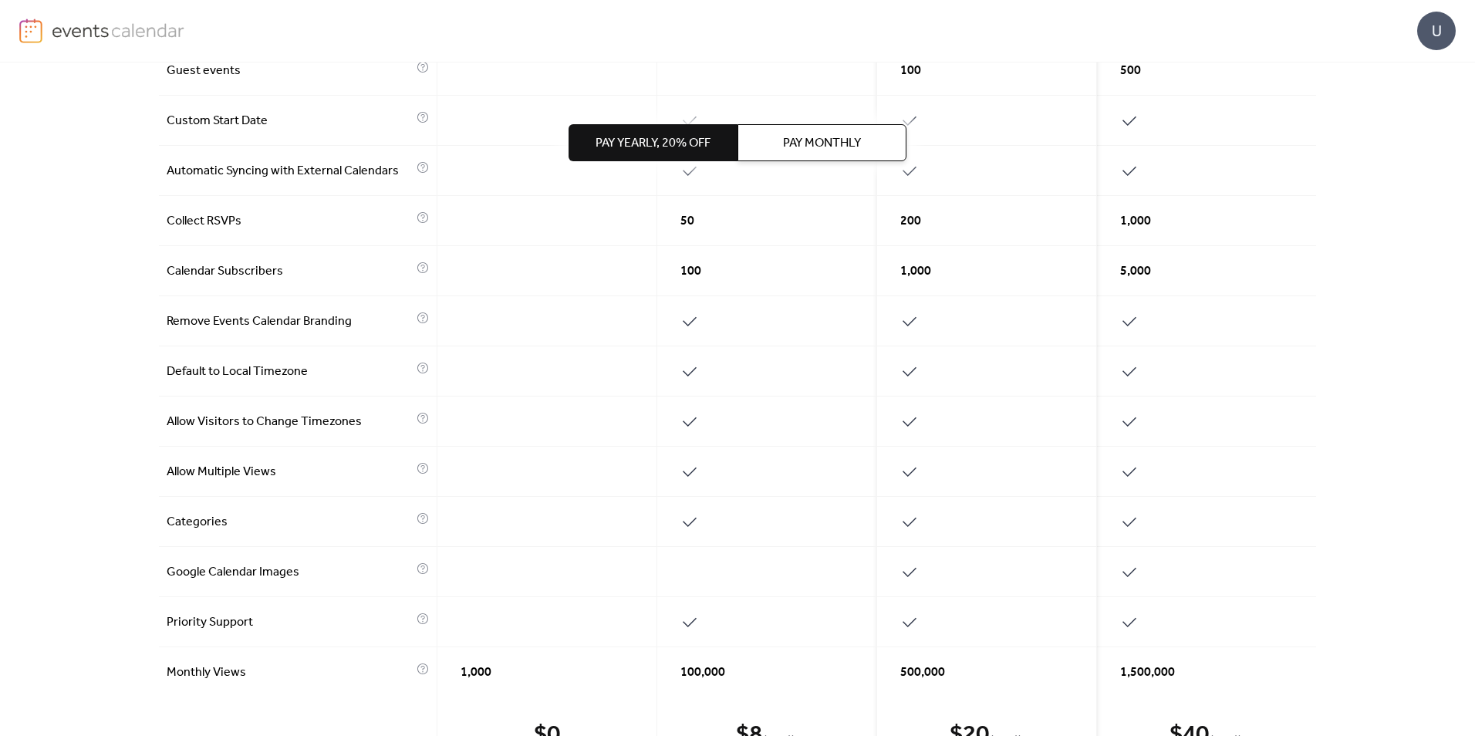
scroll to position [540, 0]
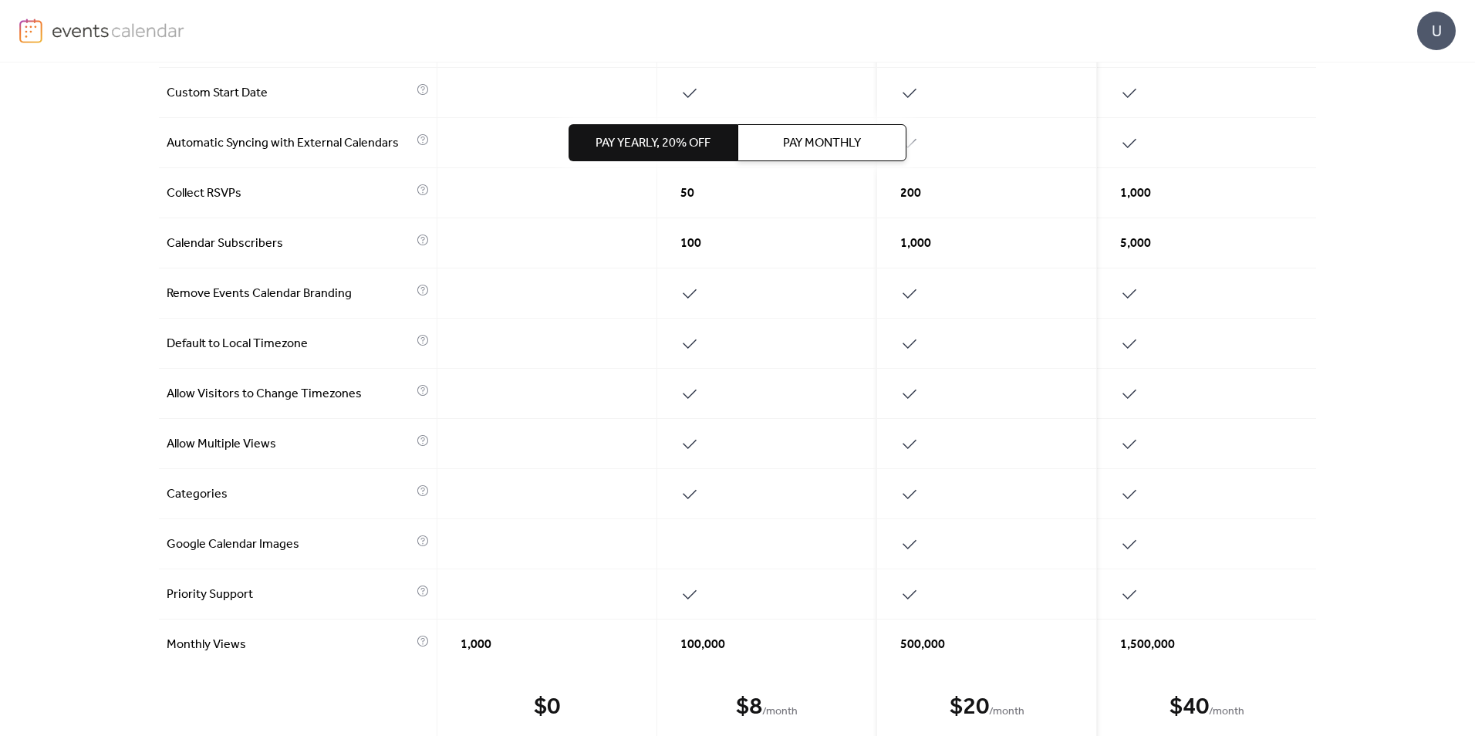
click at [243, 289] on span "Remove Events Calendar Branding" at bounding box center [290, 294] width 246 height 19
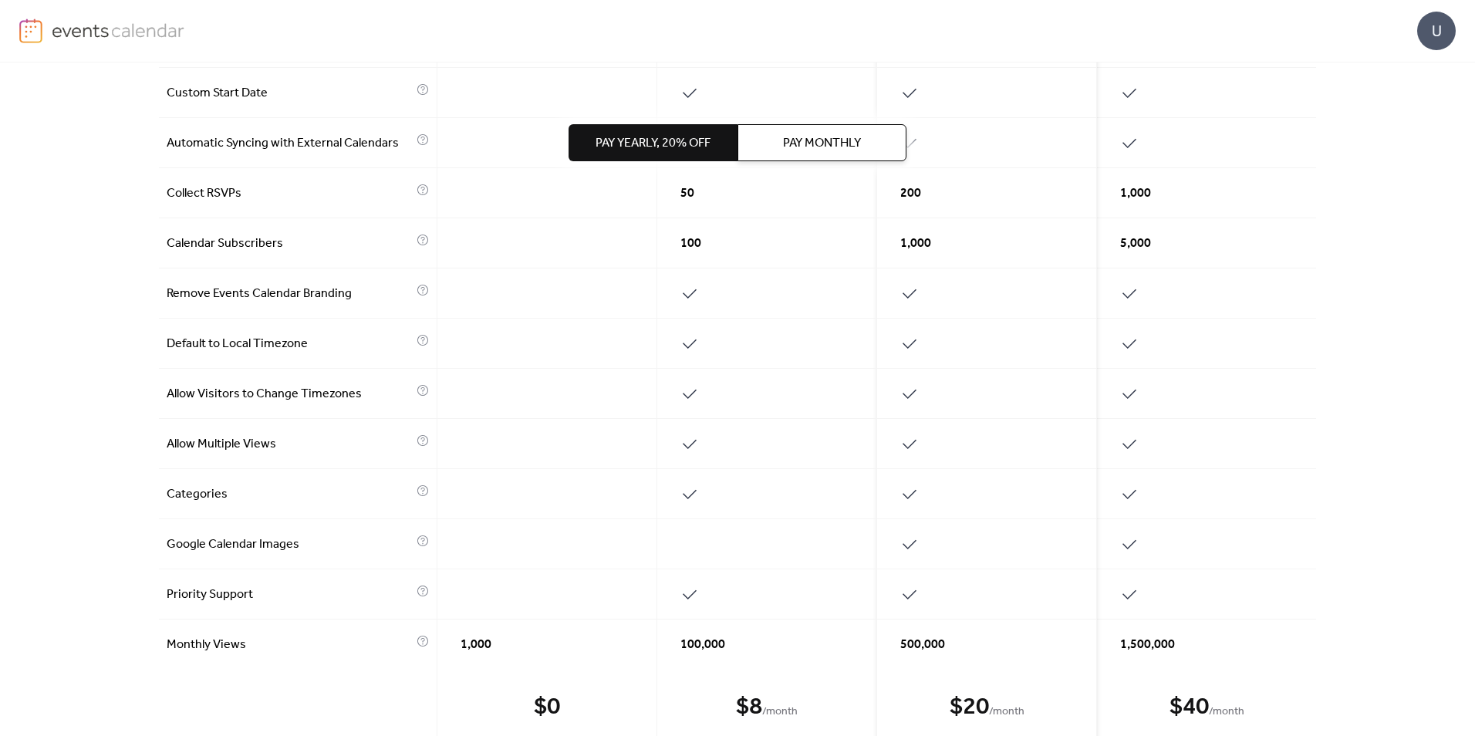
click at [195, 492] on span "Categories" at bounding box center [290, 494] width 246 height 19
click at [211, 602] on span "Priority Support" at bounding box center [290, 594] width 246 height 19
drag, startPoint x: 211, startPoint y: 602, endPoint x: 184, endPoint y: 596, distance: 27.5
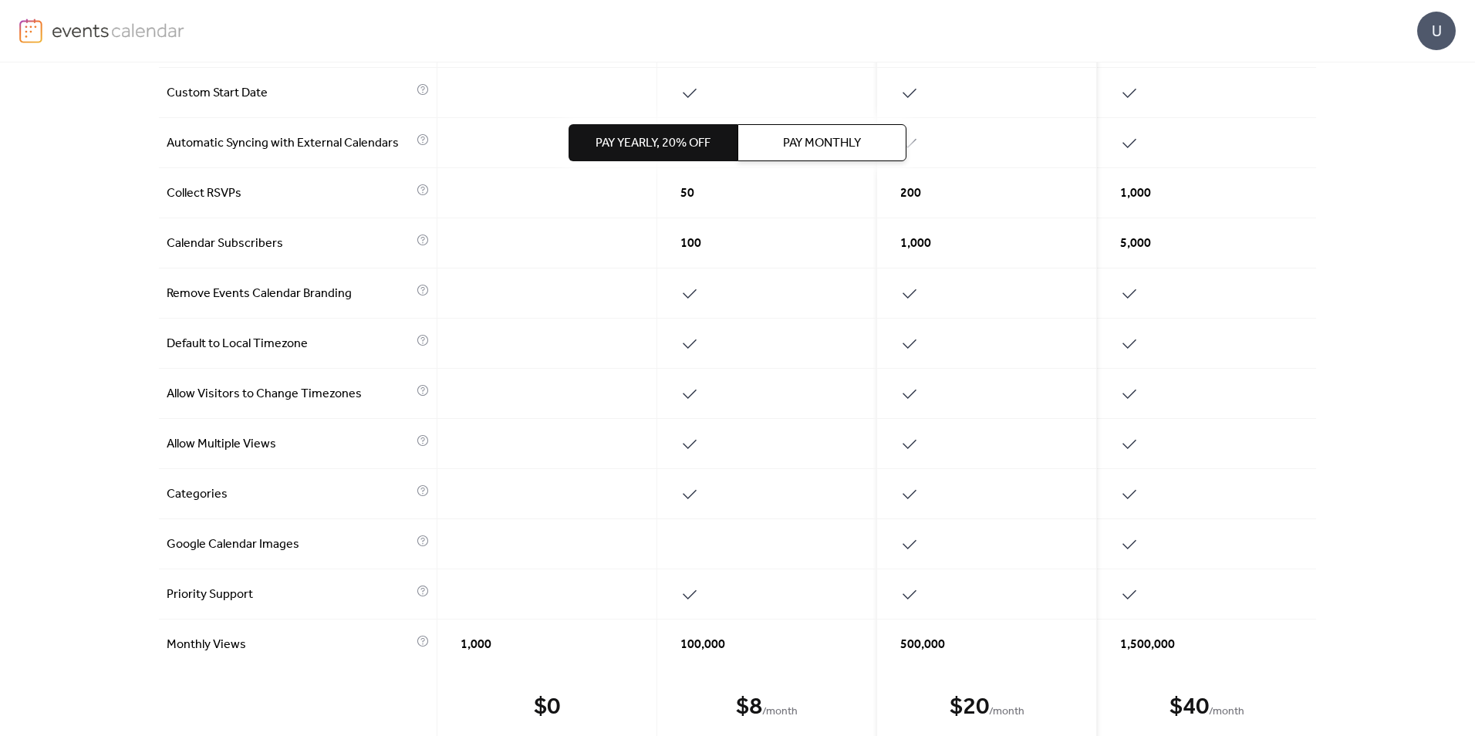
click at [184, 596] on span "Priority Support" at bounding box center [290, 594] width 246 height 19
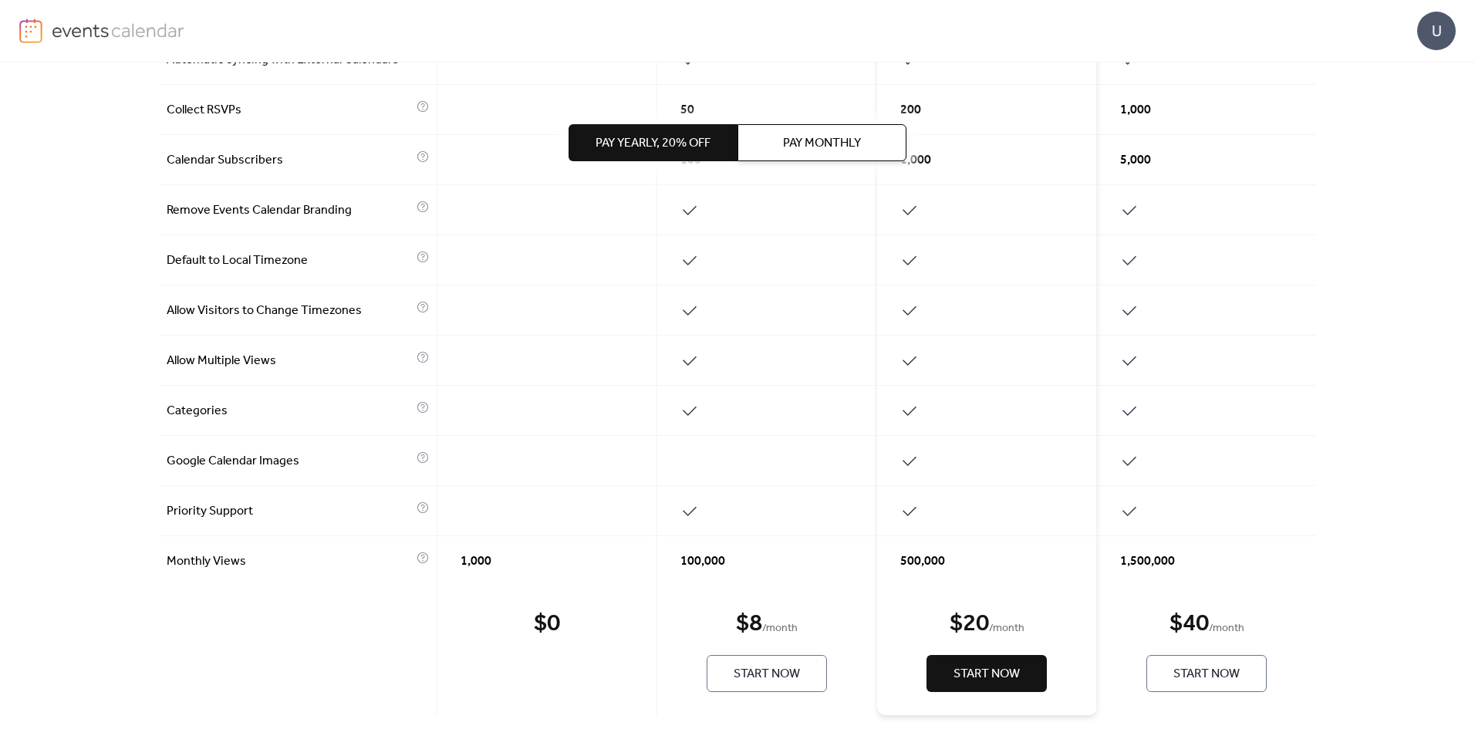
scroll to position [633, 0]
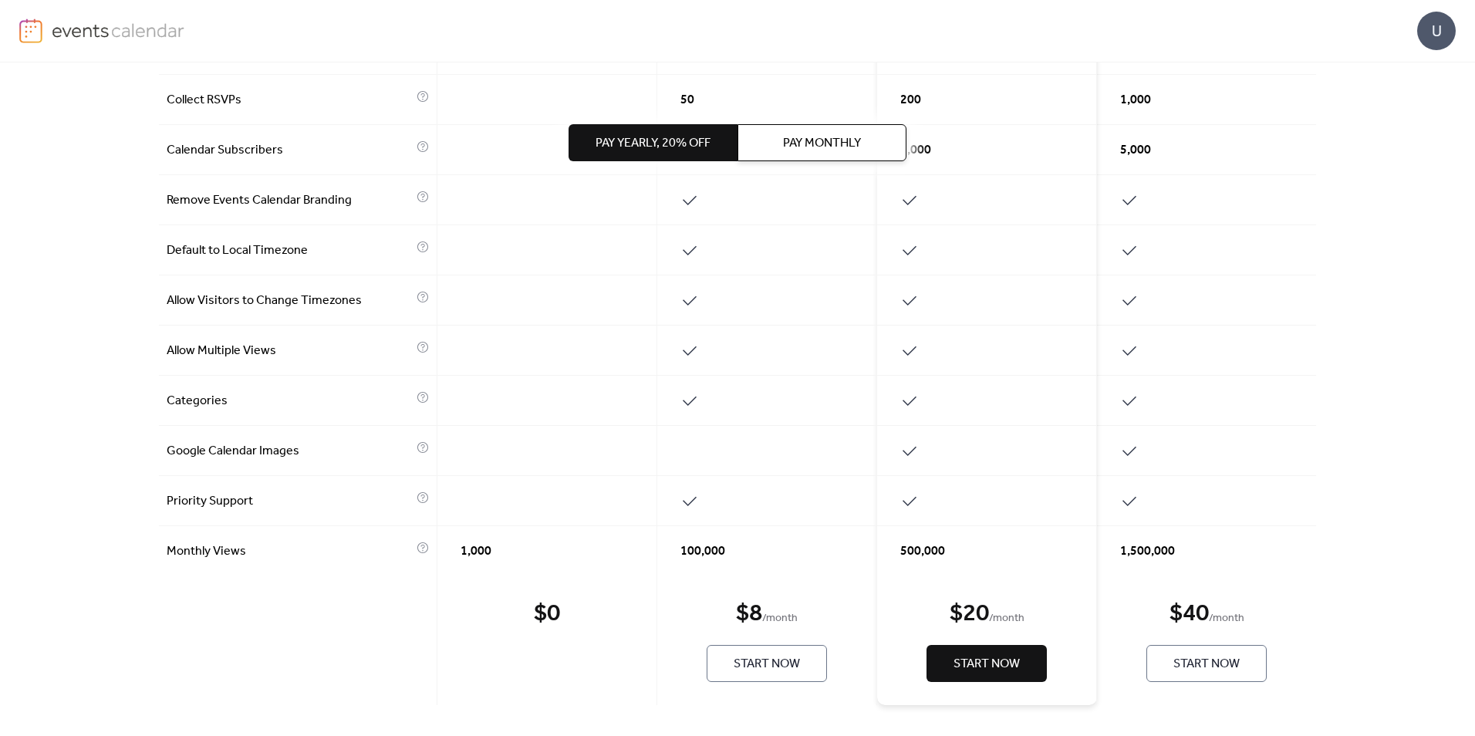
click at [219, 554] on span "Monthly Views" at bounding box center [290, 551] width 246 height 19
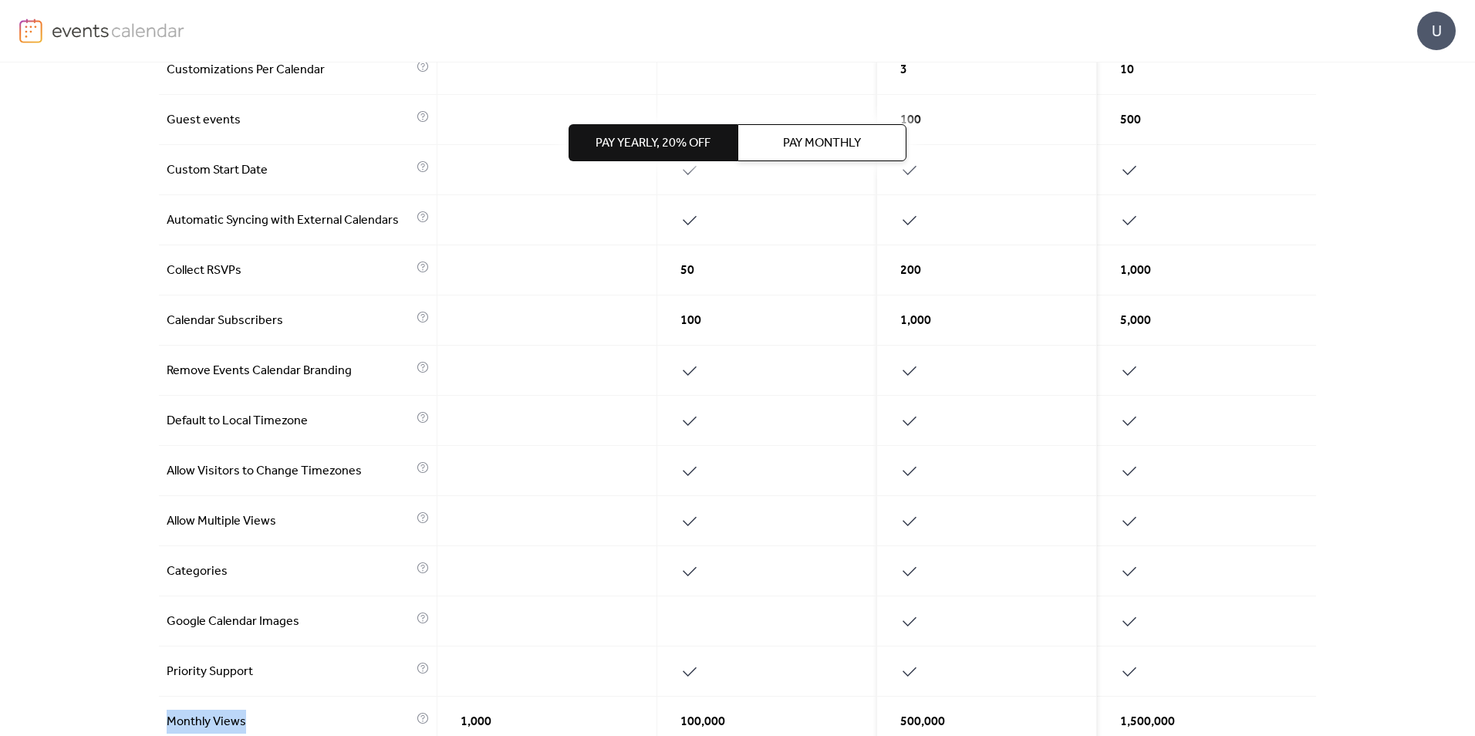
scroll to position [540, 0]
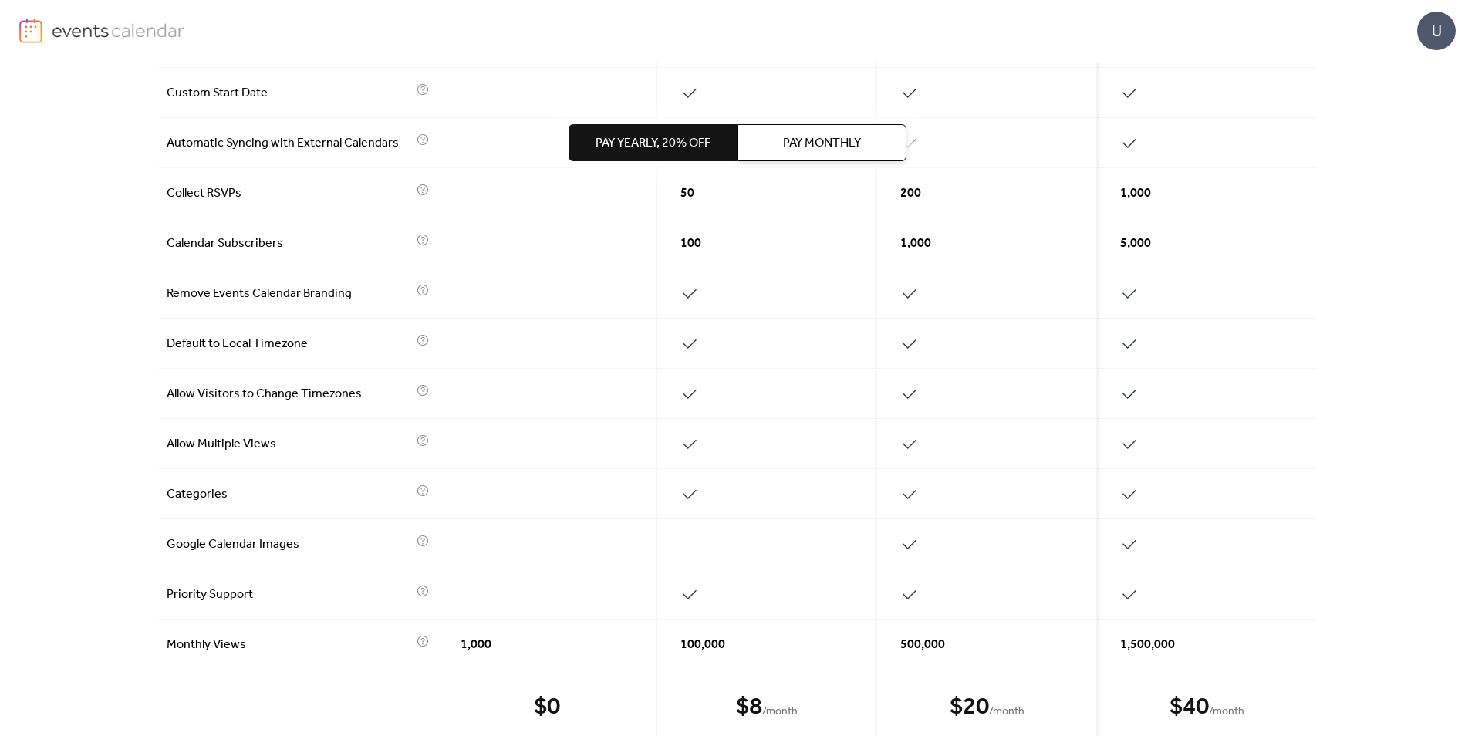
click at [200, 191] on span "Collect RSVPs" at bounding box center [290, 193] width 246 height 19
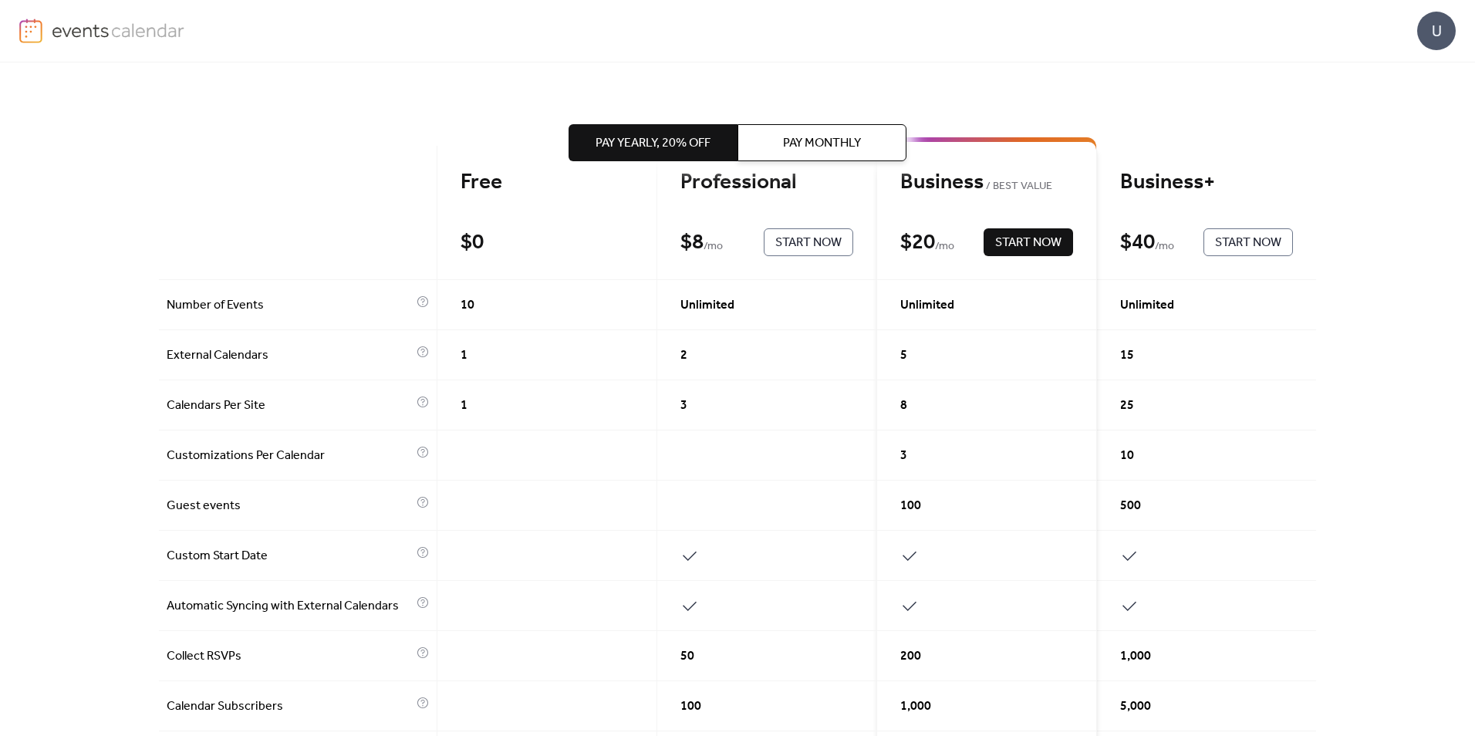
scroll to position [77, 0]
click at [811, 150] on span "Pay Monthly" at bounding box center [822, 143] width 78 height 19
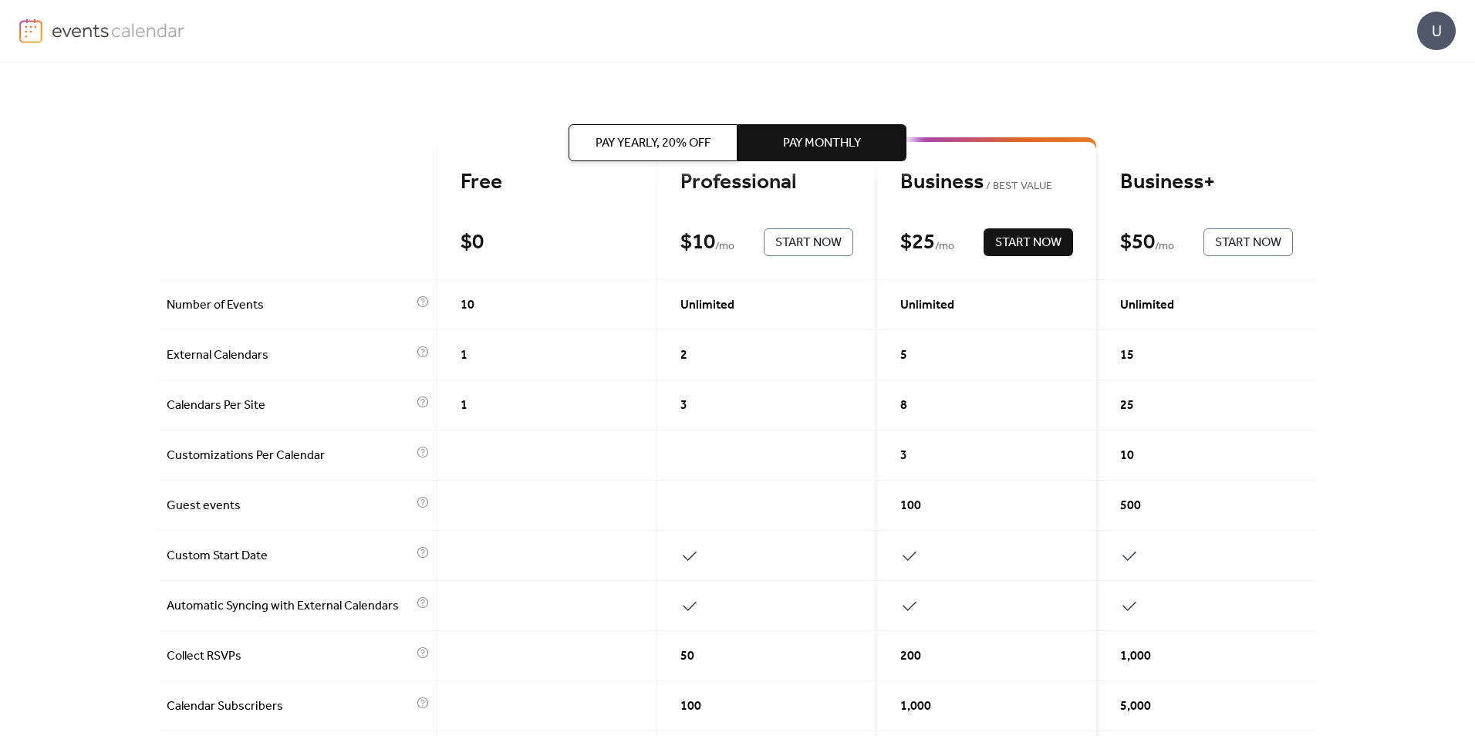
click at [589, 153] on button "Pay Yearly, 20% off" at bounding box center [653, 142] width 169 height 37
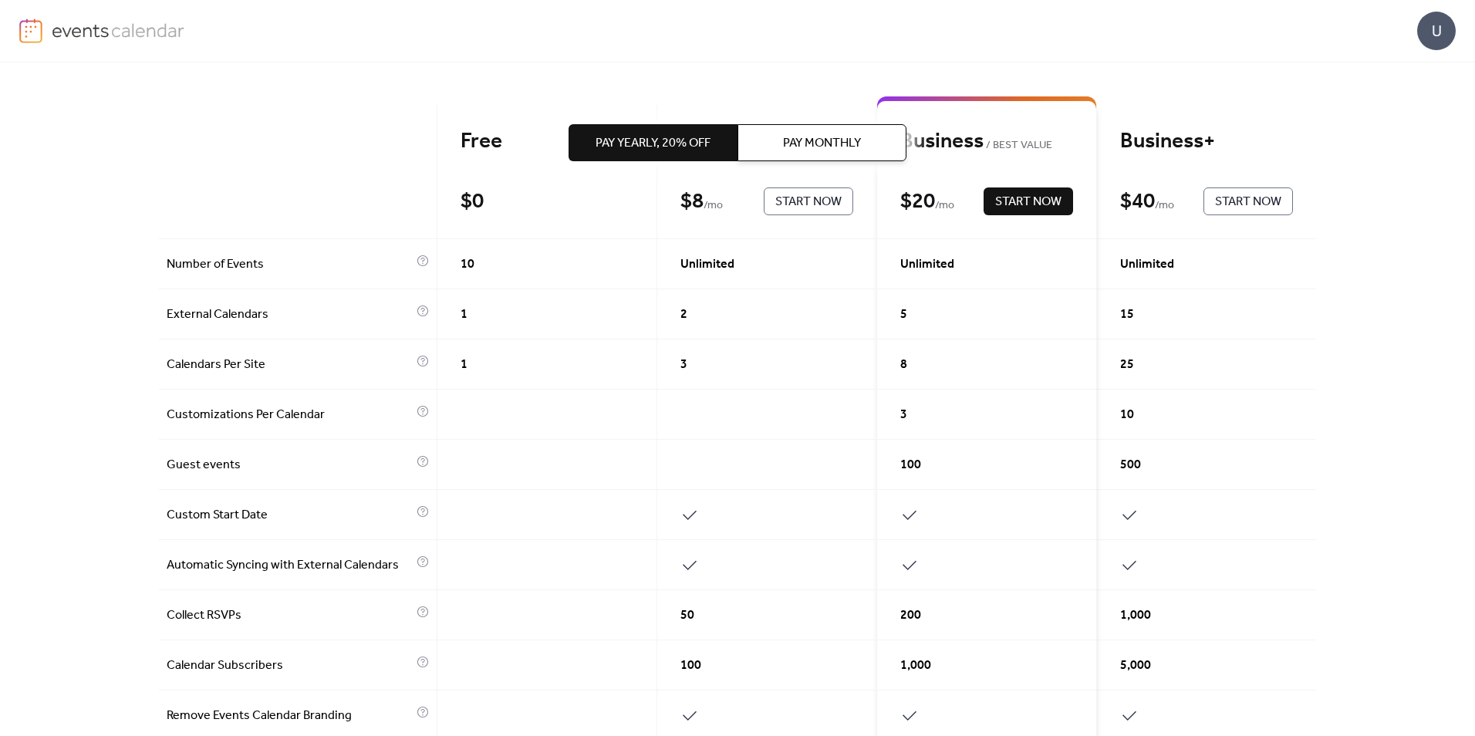
scroll to position [0, 0]
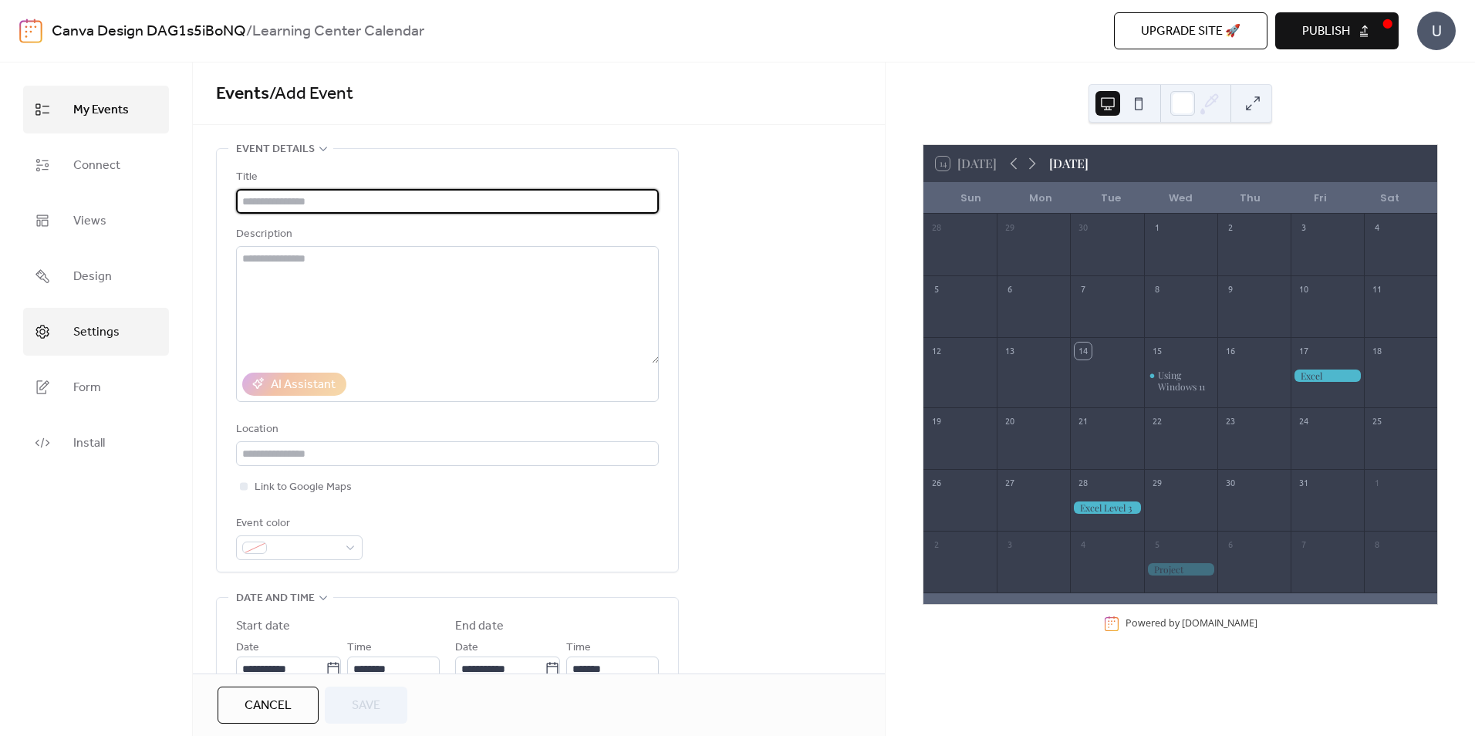
click at [84, 346] on link "Settings" at bounding box center [96, 332] width 146 height 48
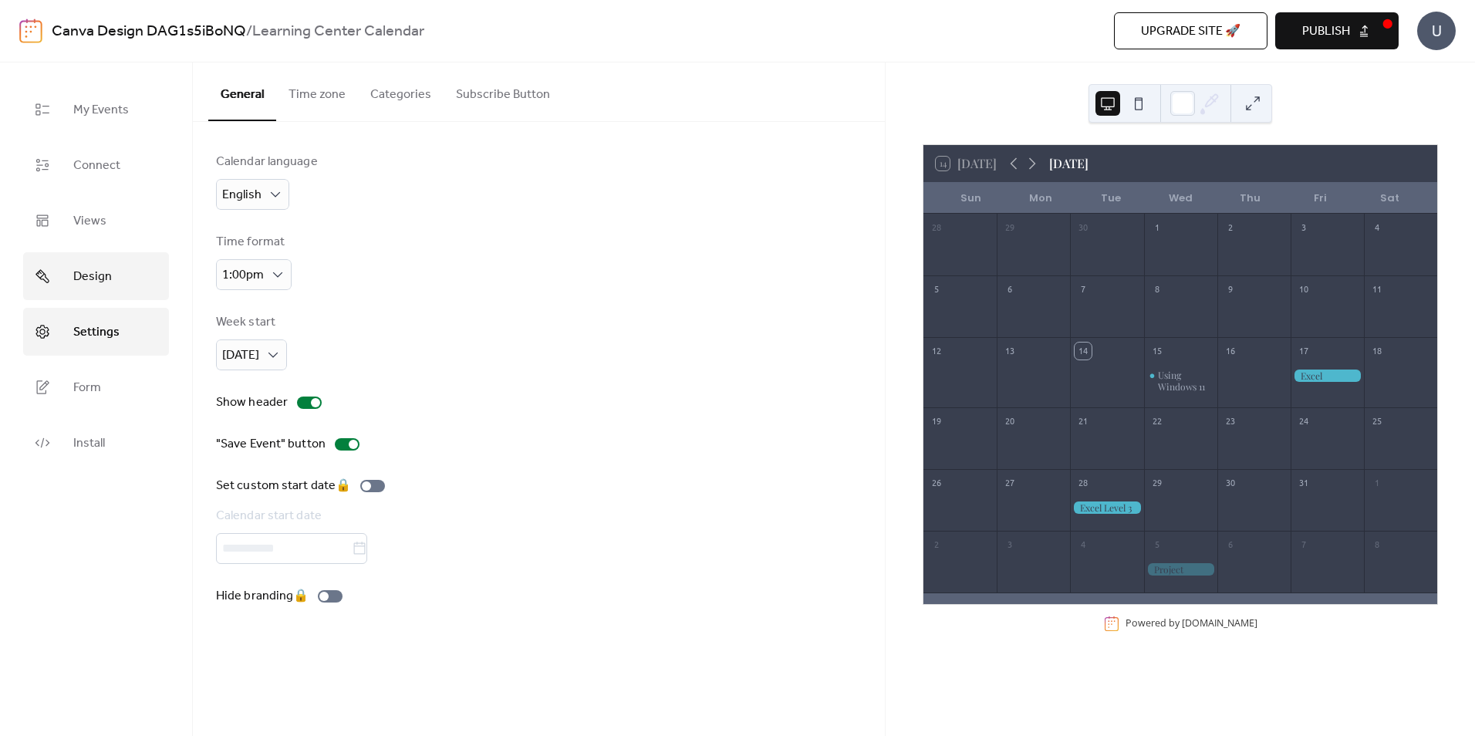
click at [98, 281] on span "Design" at bounding box center [92, 277] width 39 height 25
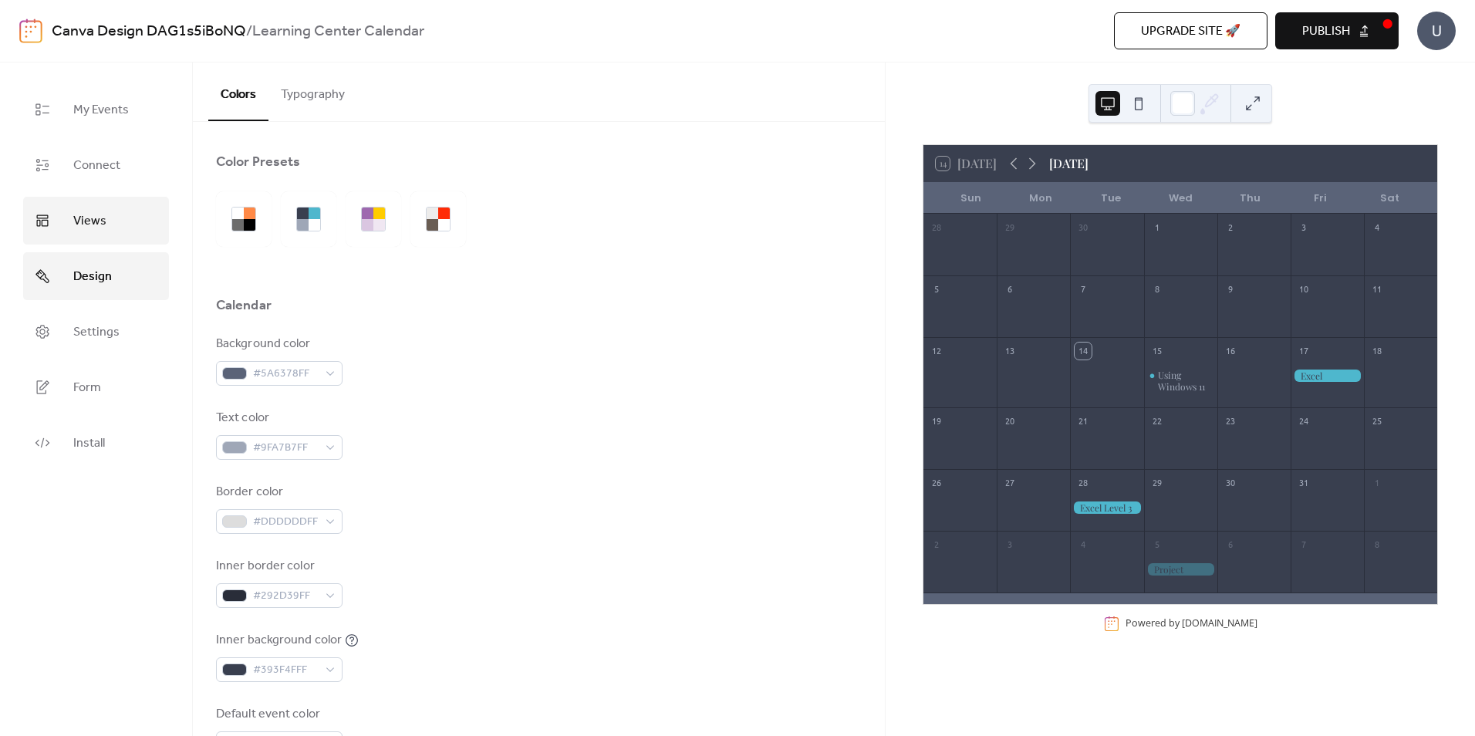
click at [85, 234] on link "Views" at bounding box center [96, 221] width 146 height 48
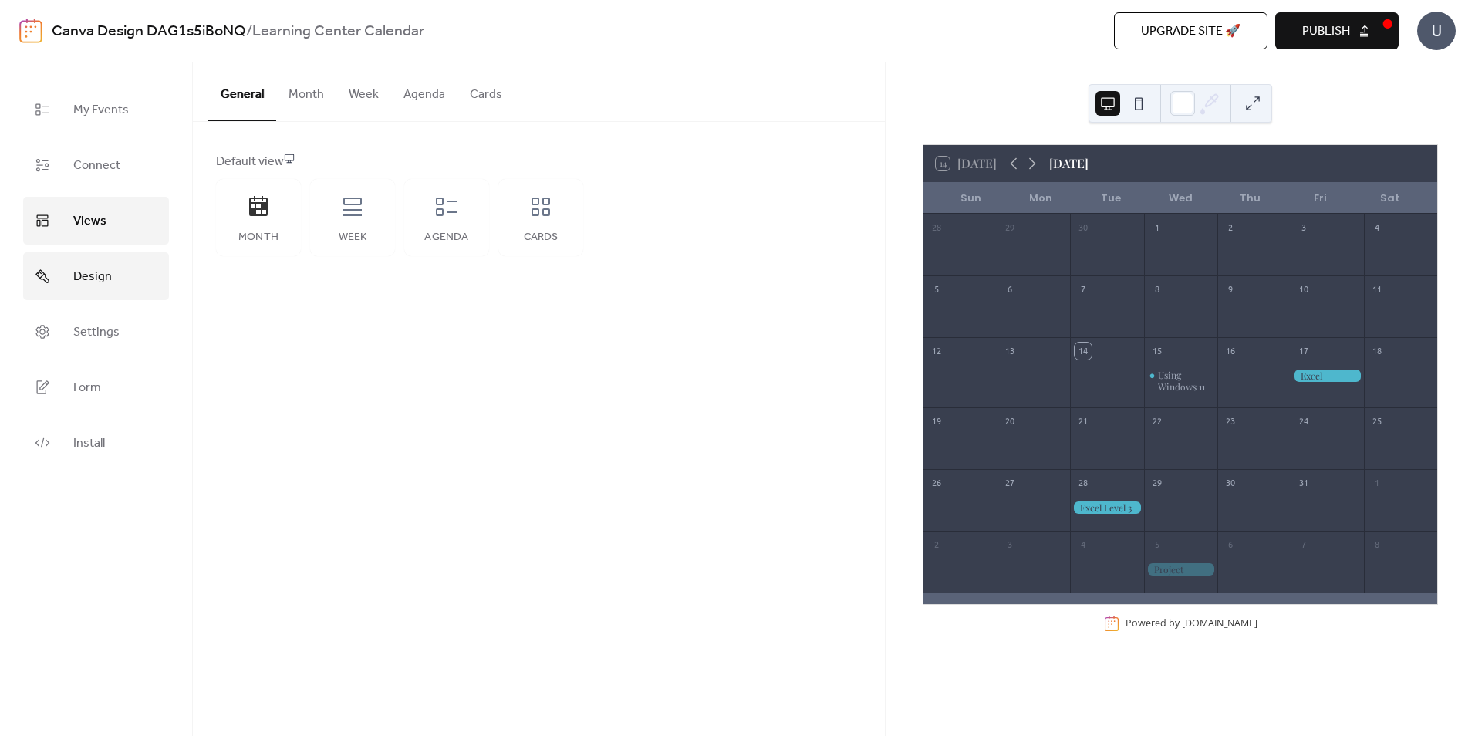
click at [82, 278] on span "Design" at bounding box center [92, 277] width 39 height 25
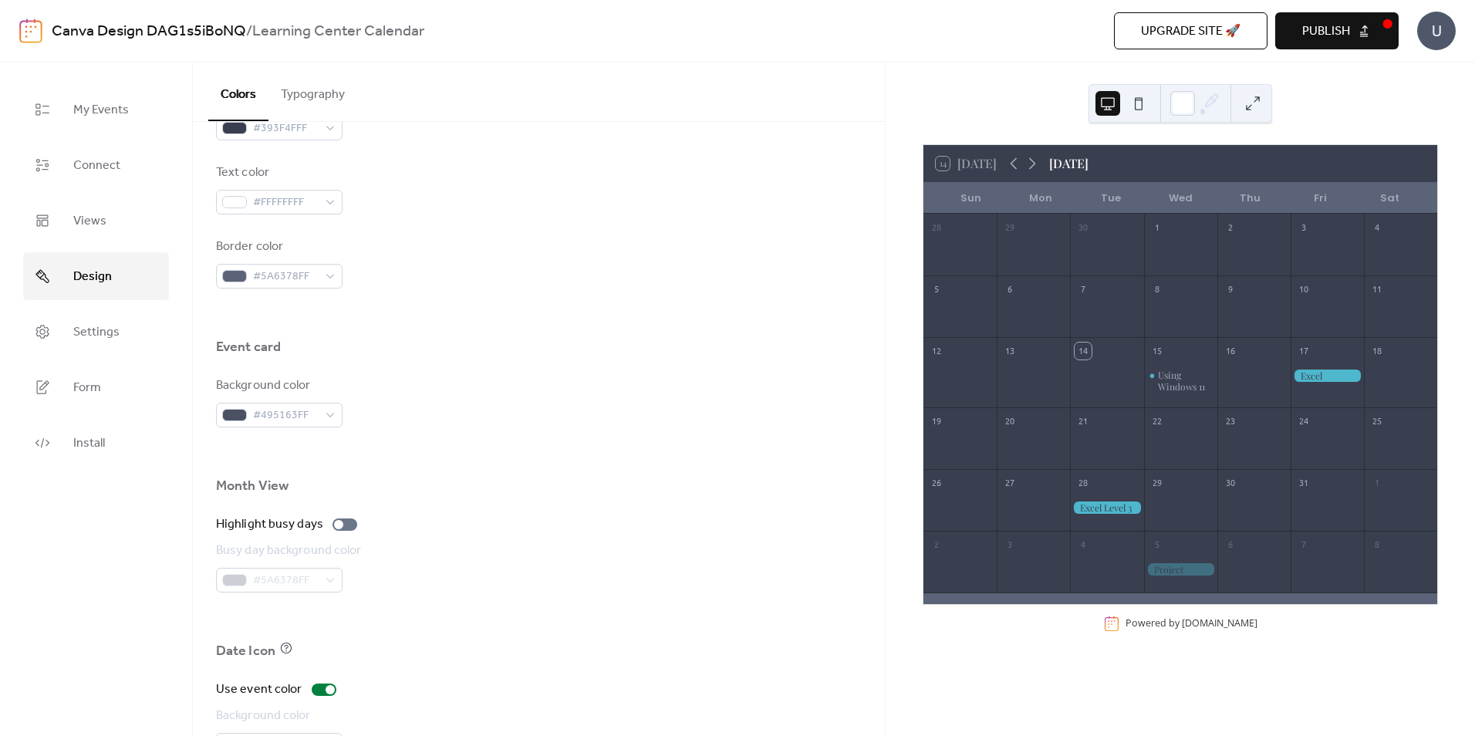
scroll to position [881, 0]
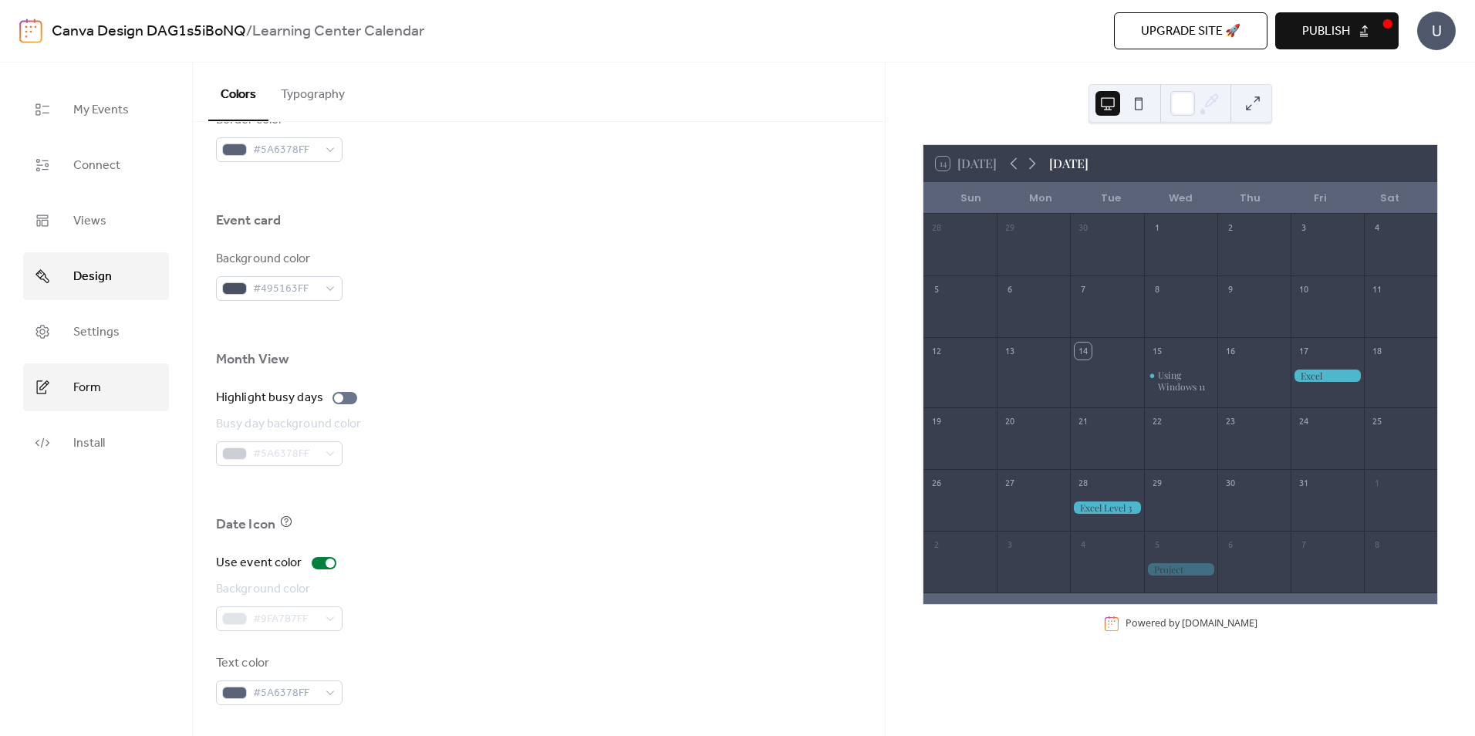
click at [76, 395] on span "Form" at bounding box center [87, 388] width 28 height 25
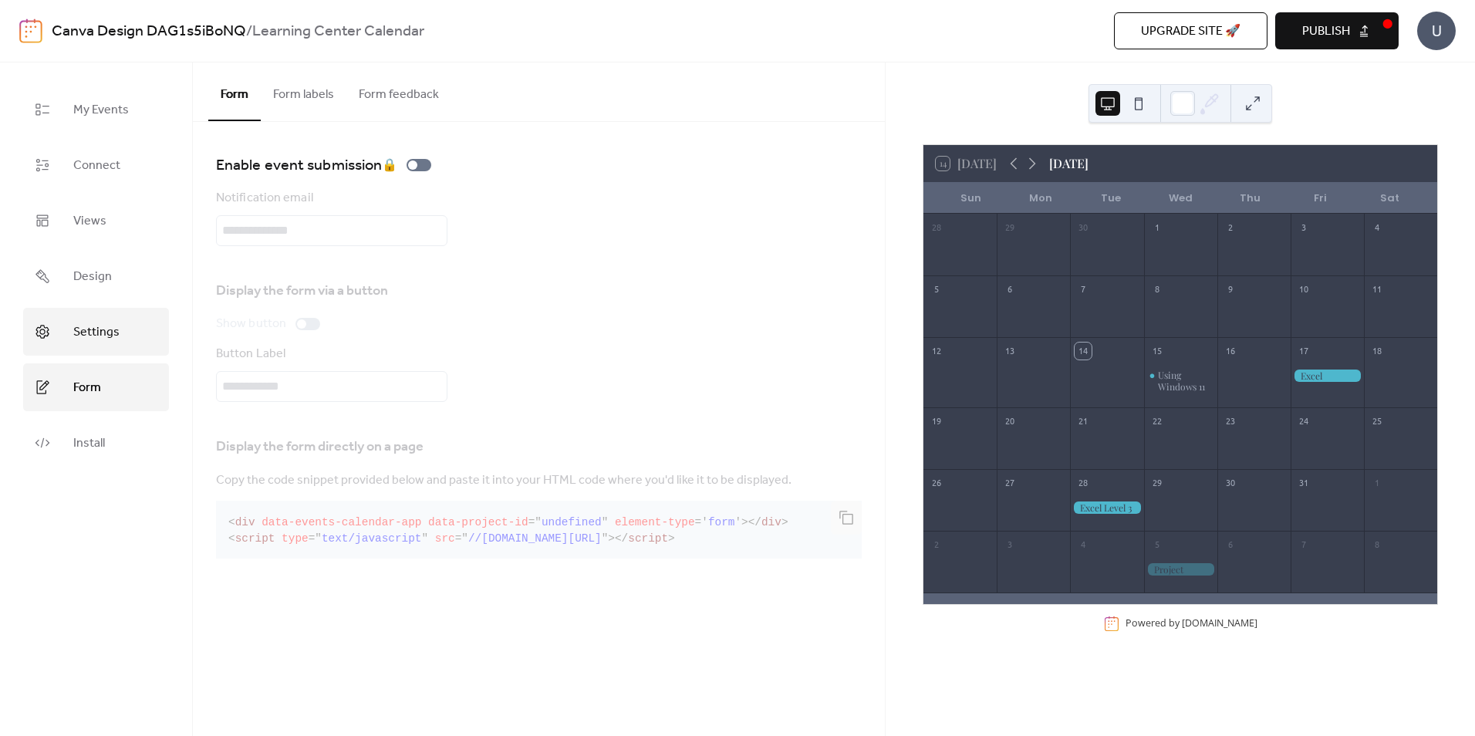
click at [86, 337] on span "Settings" at bounding box center [96, 332] width 46 height 25
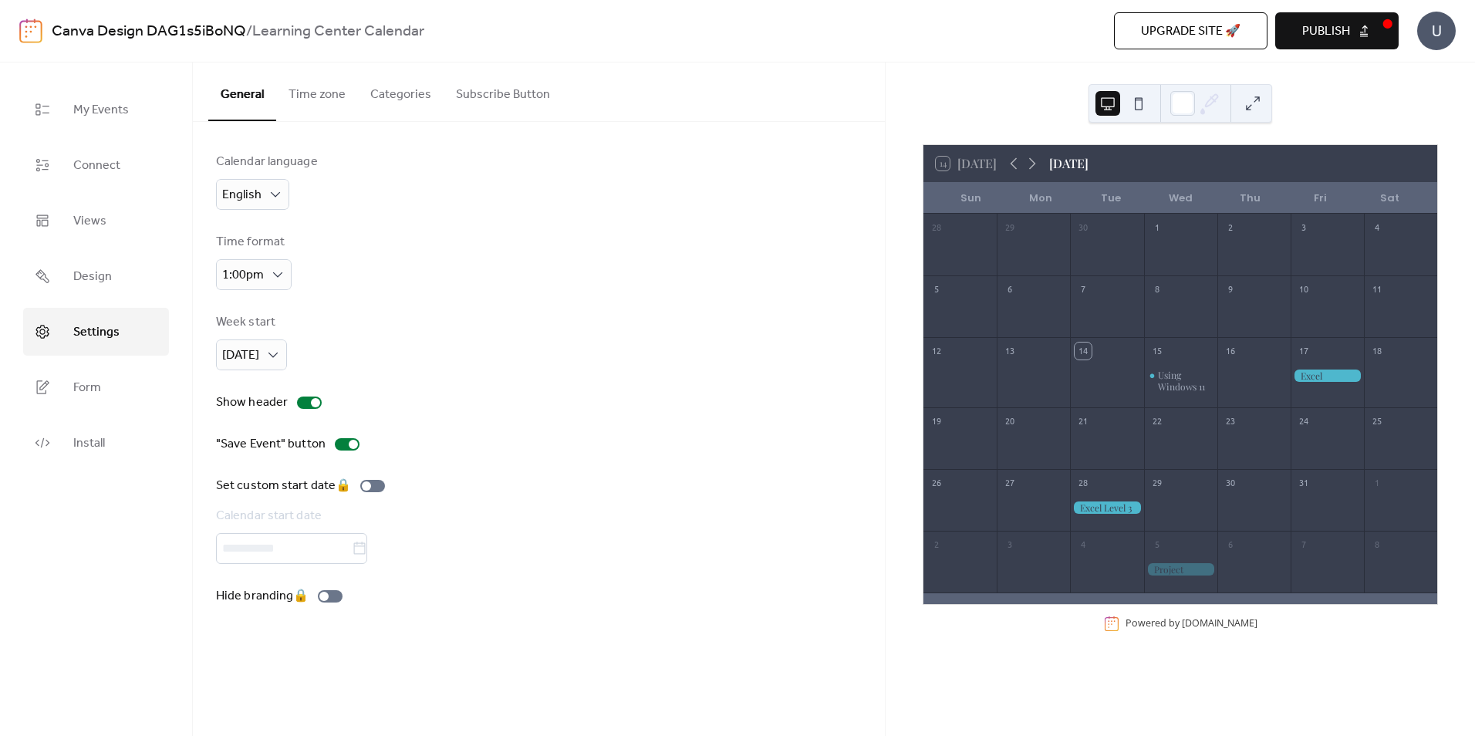
click at [498, 90] on button "Subscribe Button" at bounding box center [503, 90] width 119 height 57
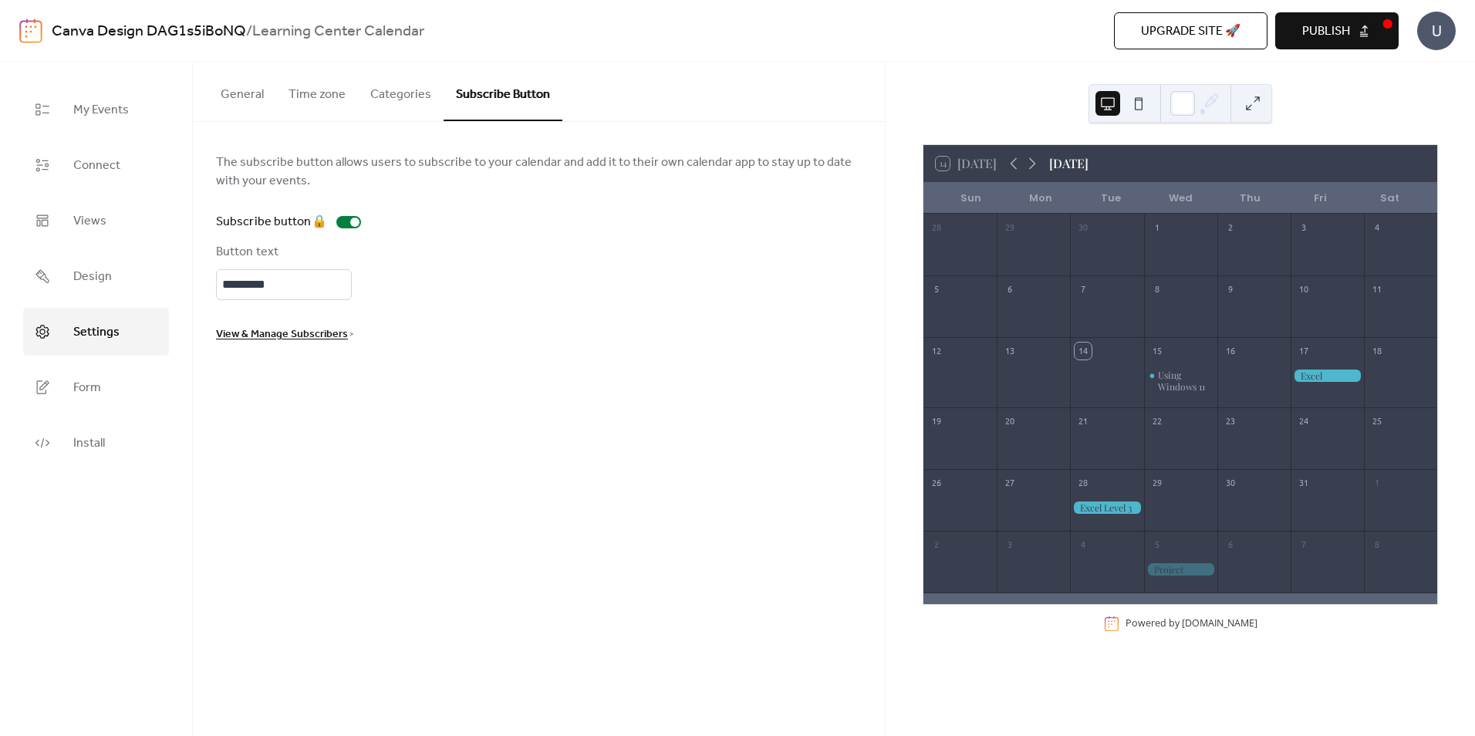
click at [402, 95] on button "Categories" at bounding box center [401, 90] width 86 height 57
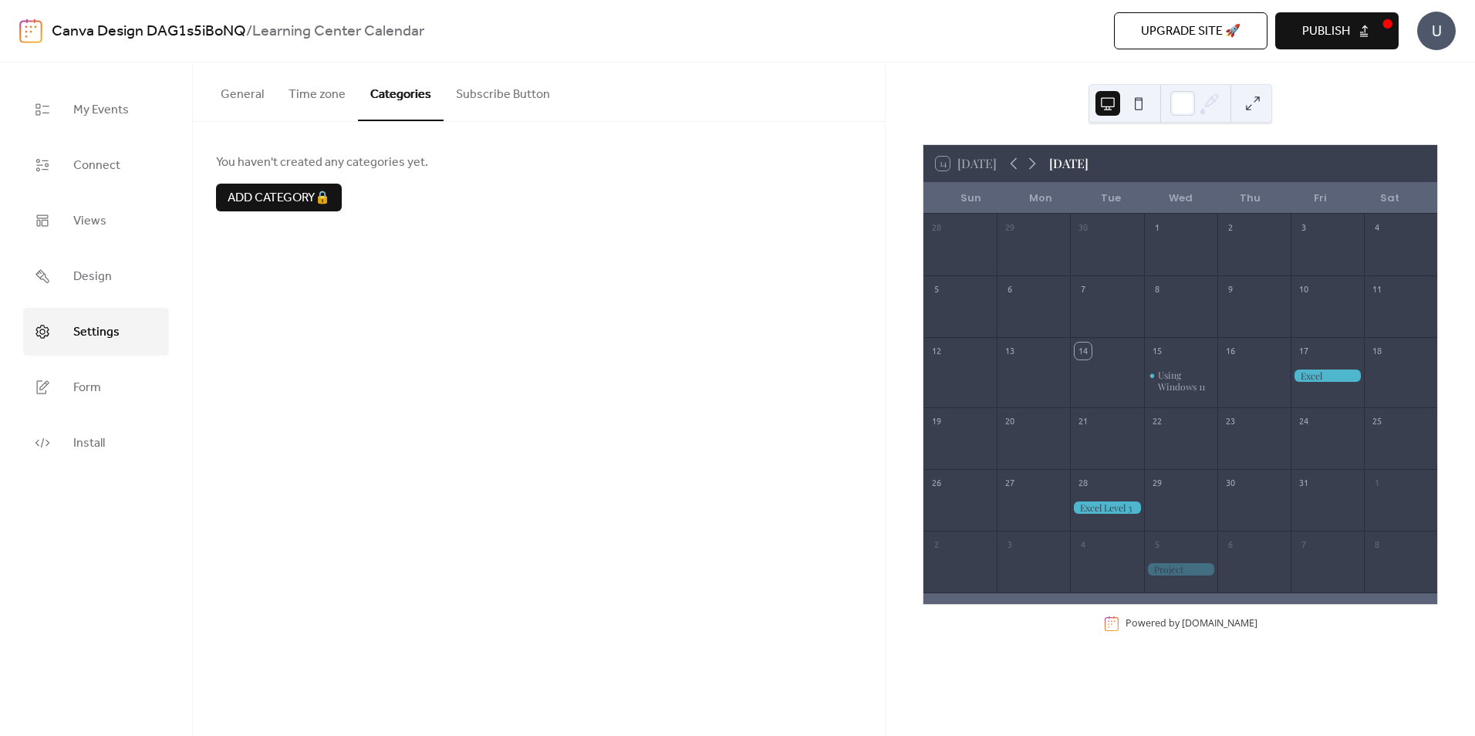
click at [309, 92] on button "Time zone" at bounding box center [317, 90] width 82 height 57
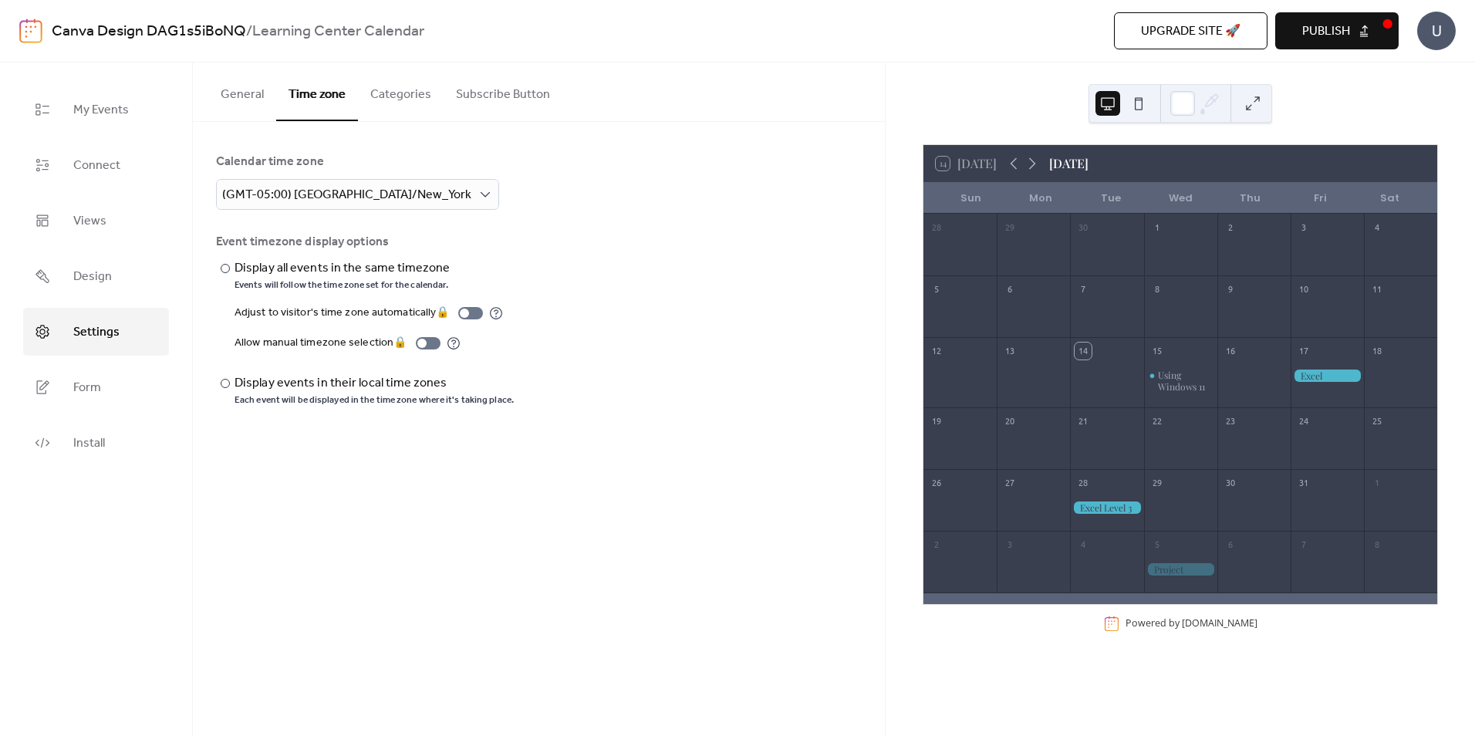
click at [224, 101] on button "General" at bounding box center [242, 90] width 68 height 57
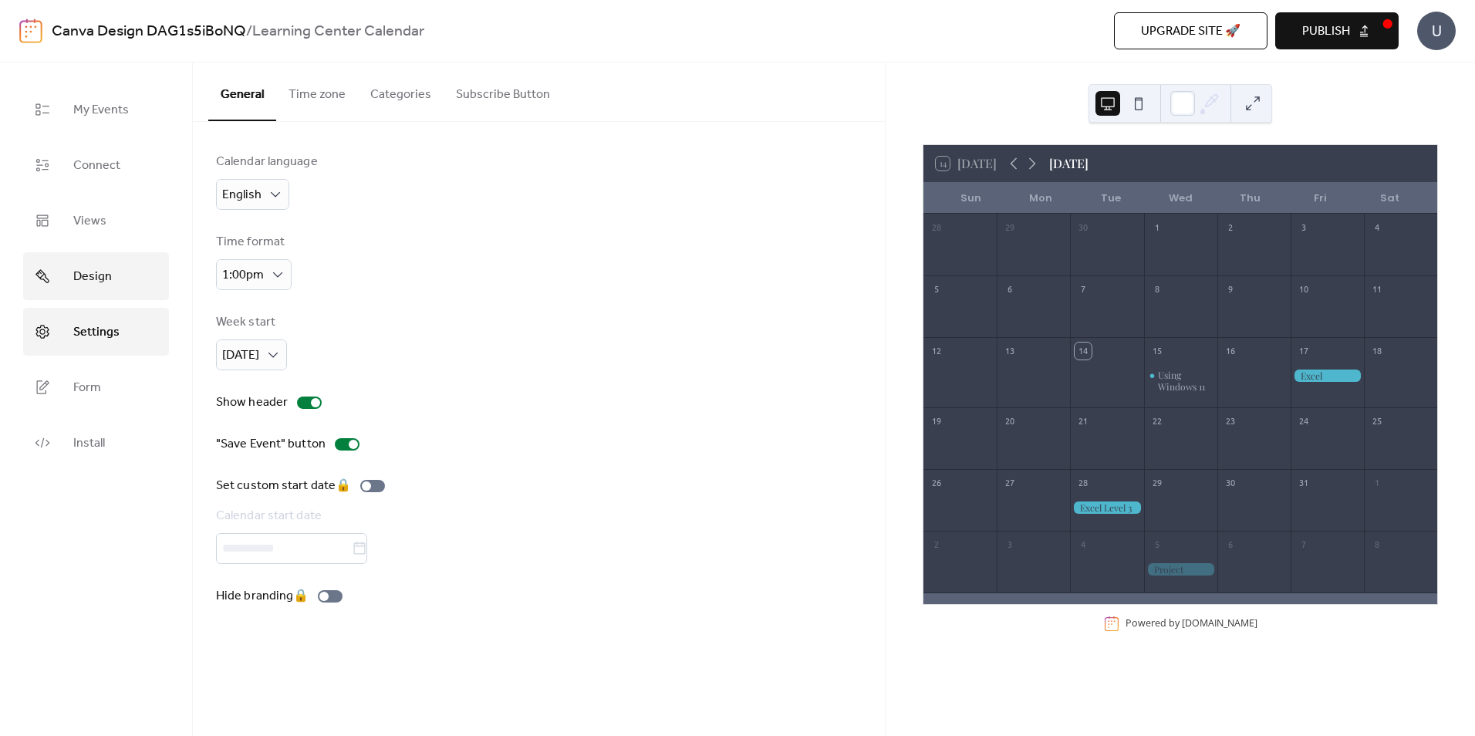
click at [89, 272] on span "Design" at bounding box center [92, 277] width 39 height 25
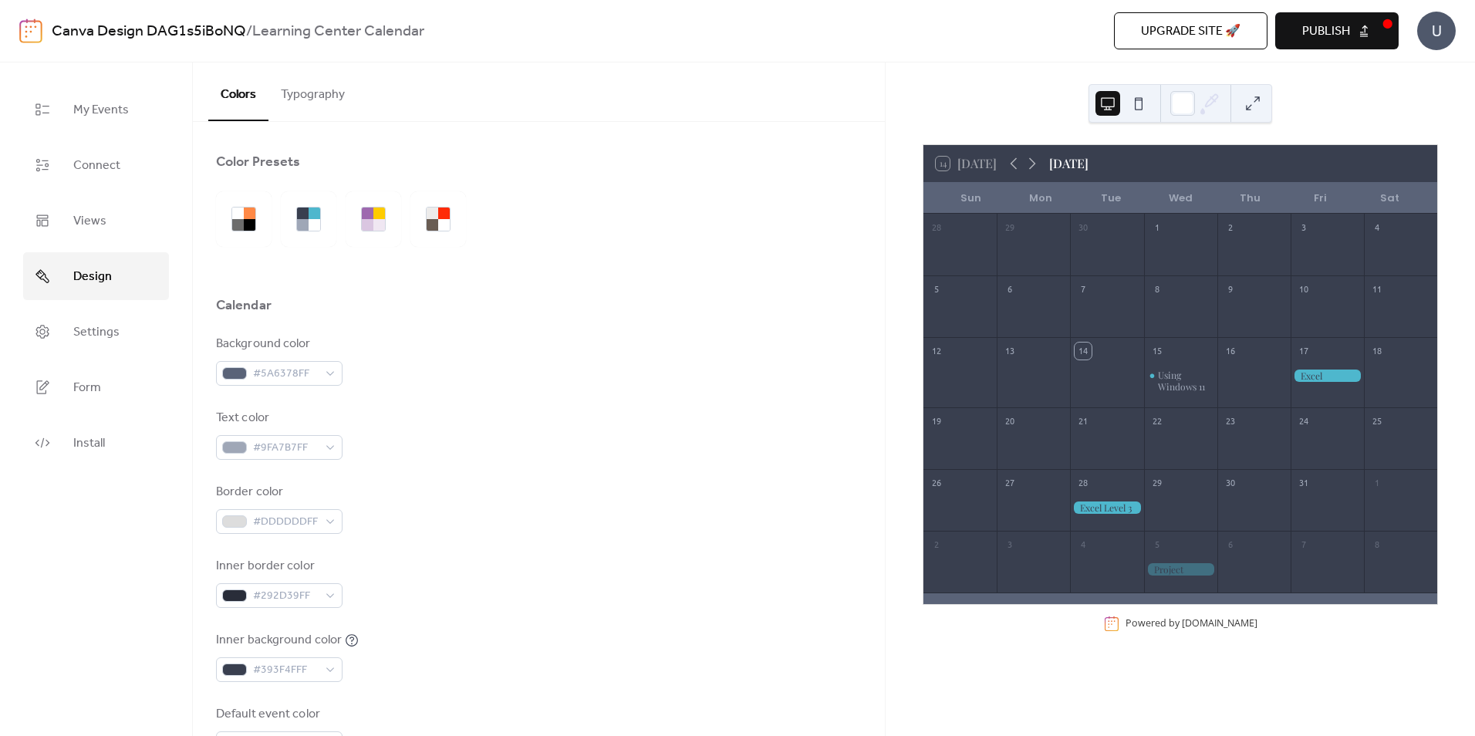
click at [333, 113] on button "Typography" at bounding box center [312, 90] width 89 height 57
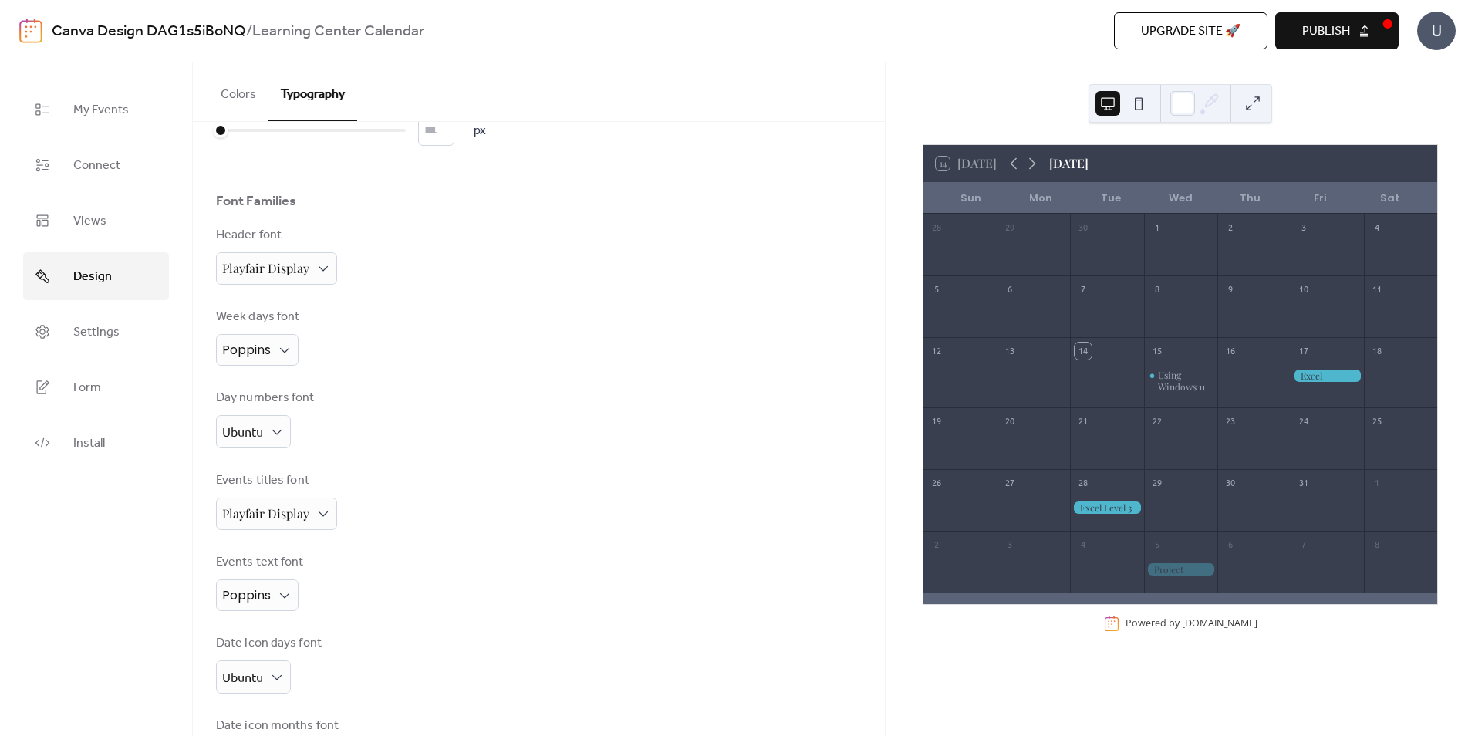
scroll to position [140, 0]
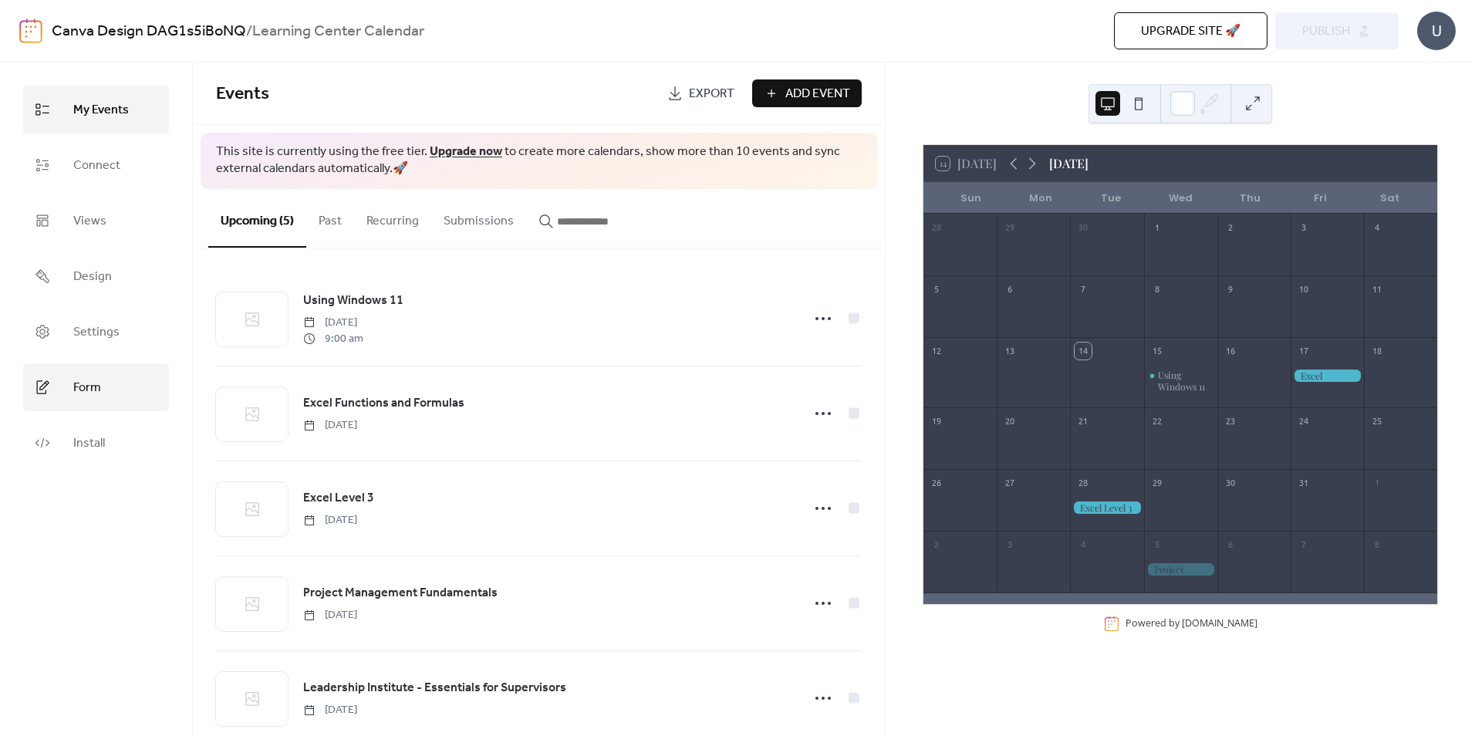
click at [78, 384] on span "Form" at bounding box center [87, 388] width 28 height 25
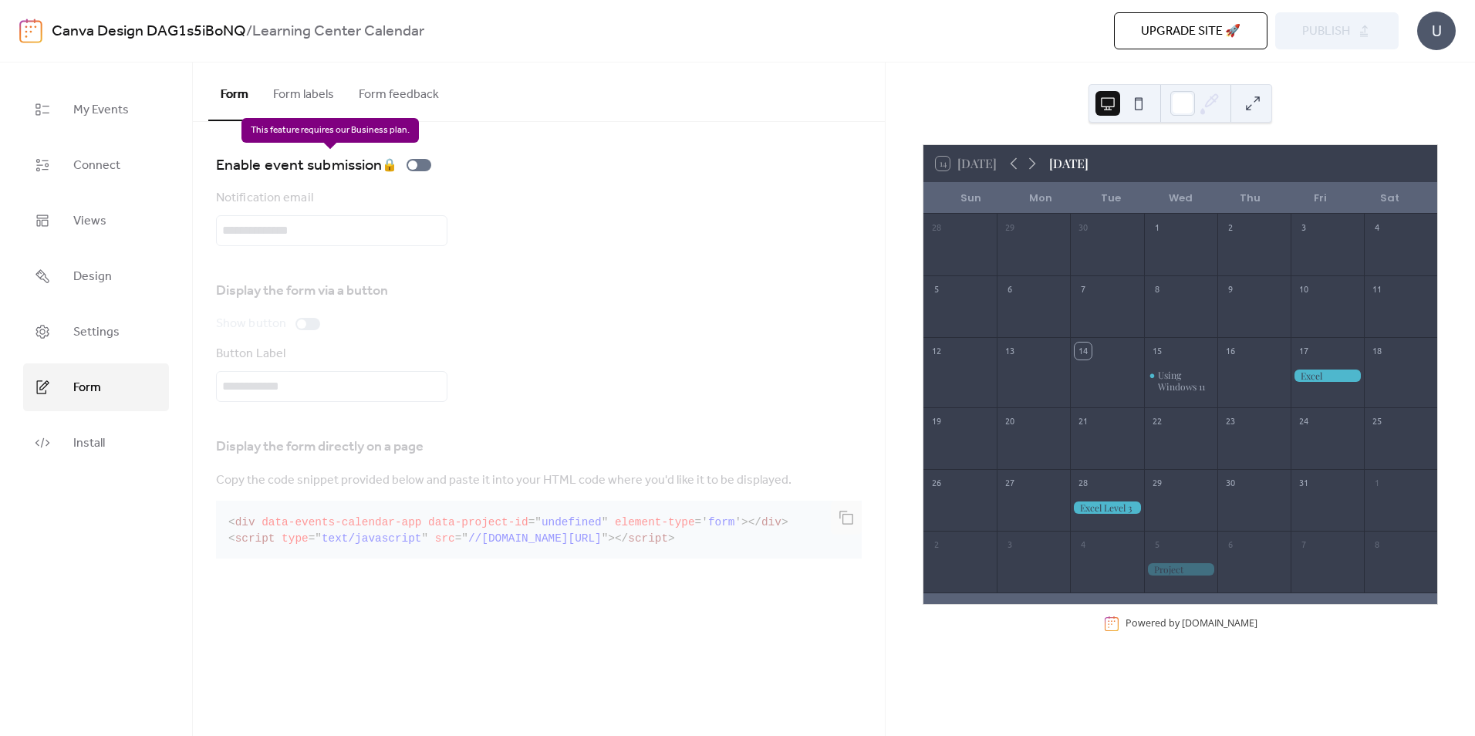
click at [423, 160] on div "Enable event submission 🔒" at bounding box center [326, 165] width 221 height 25
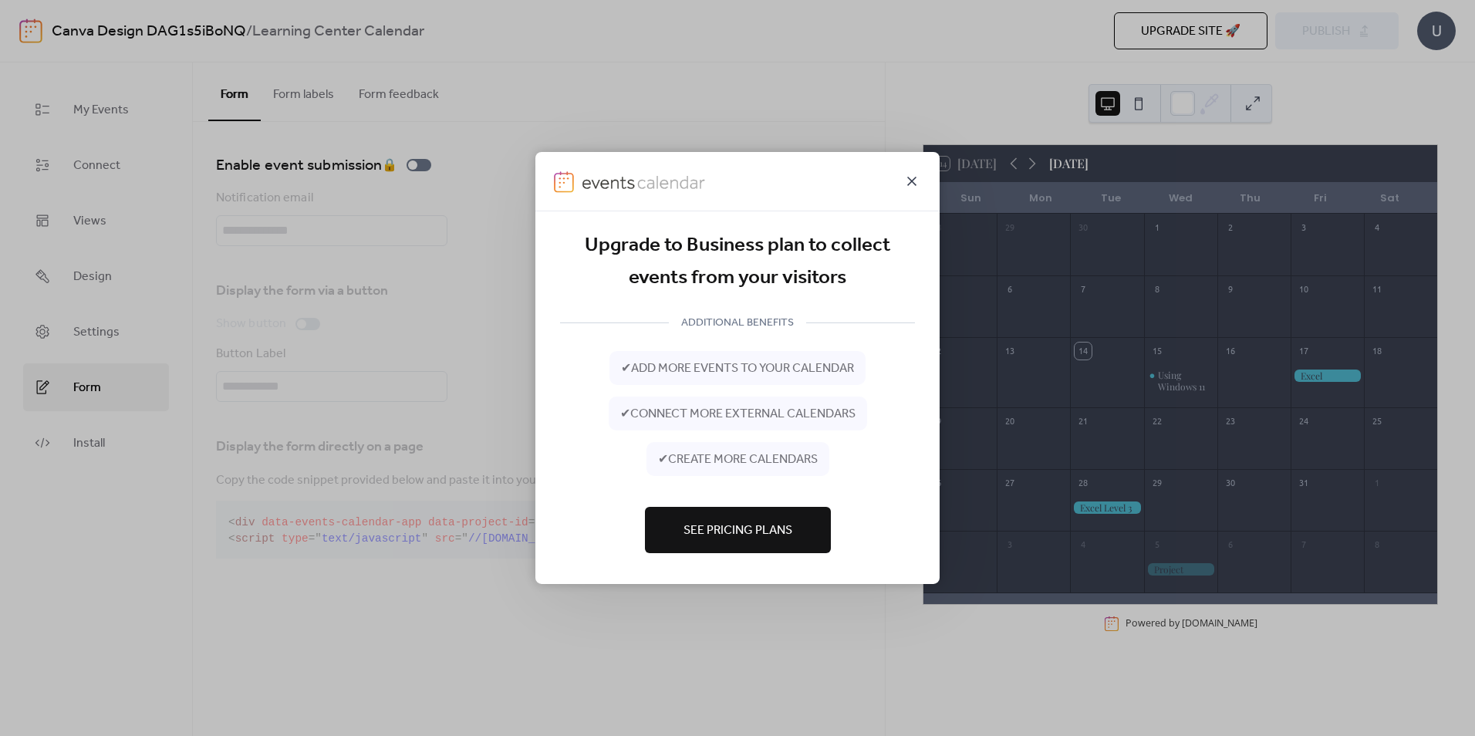
click at [913, 184] on icon at bounding box center [912, 181] width 19 height 19
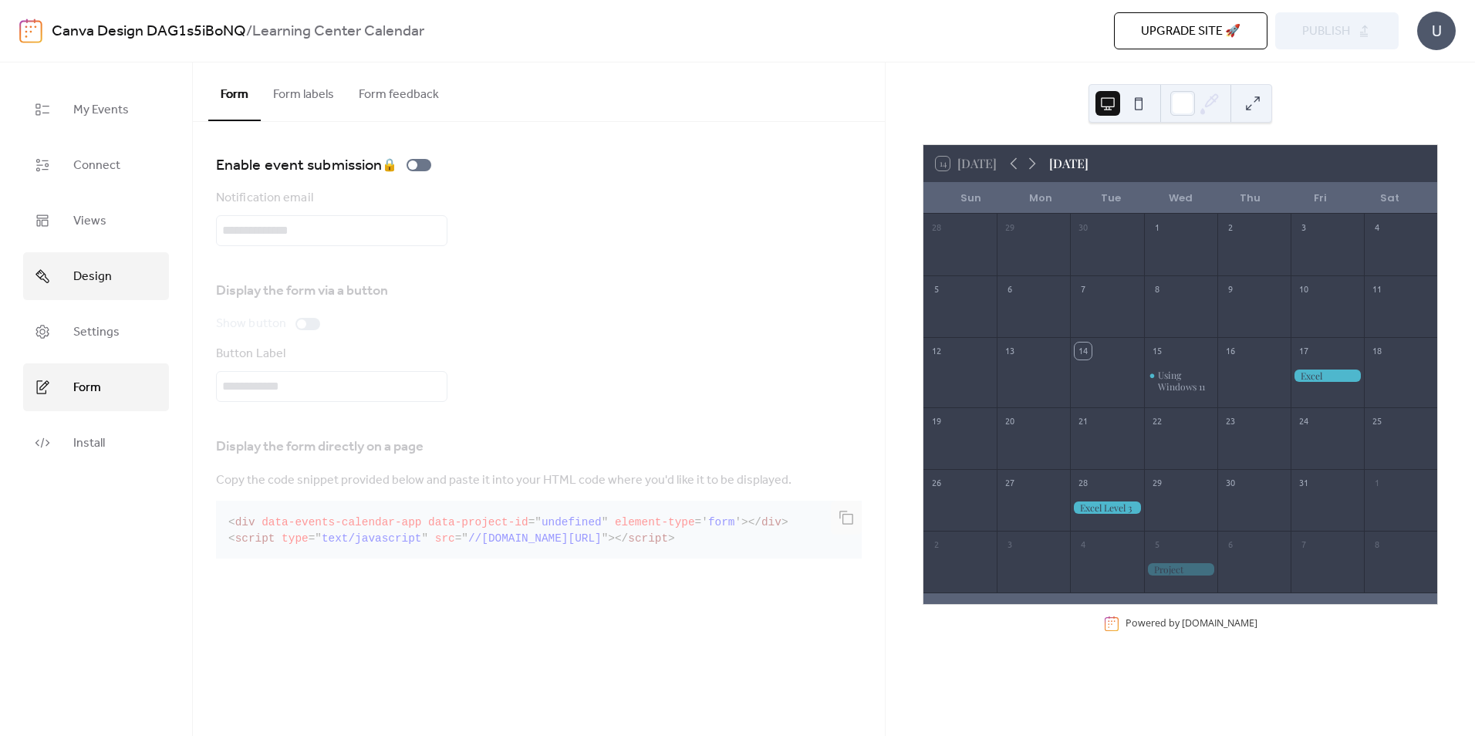
click at [113, 272] on link "Design" at bounding box center [96, 276] width 146 height 48
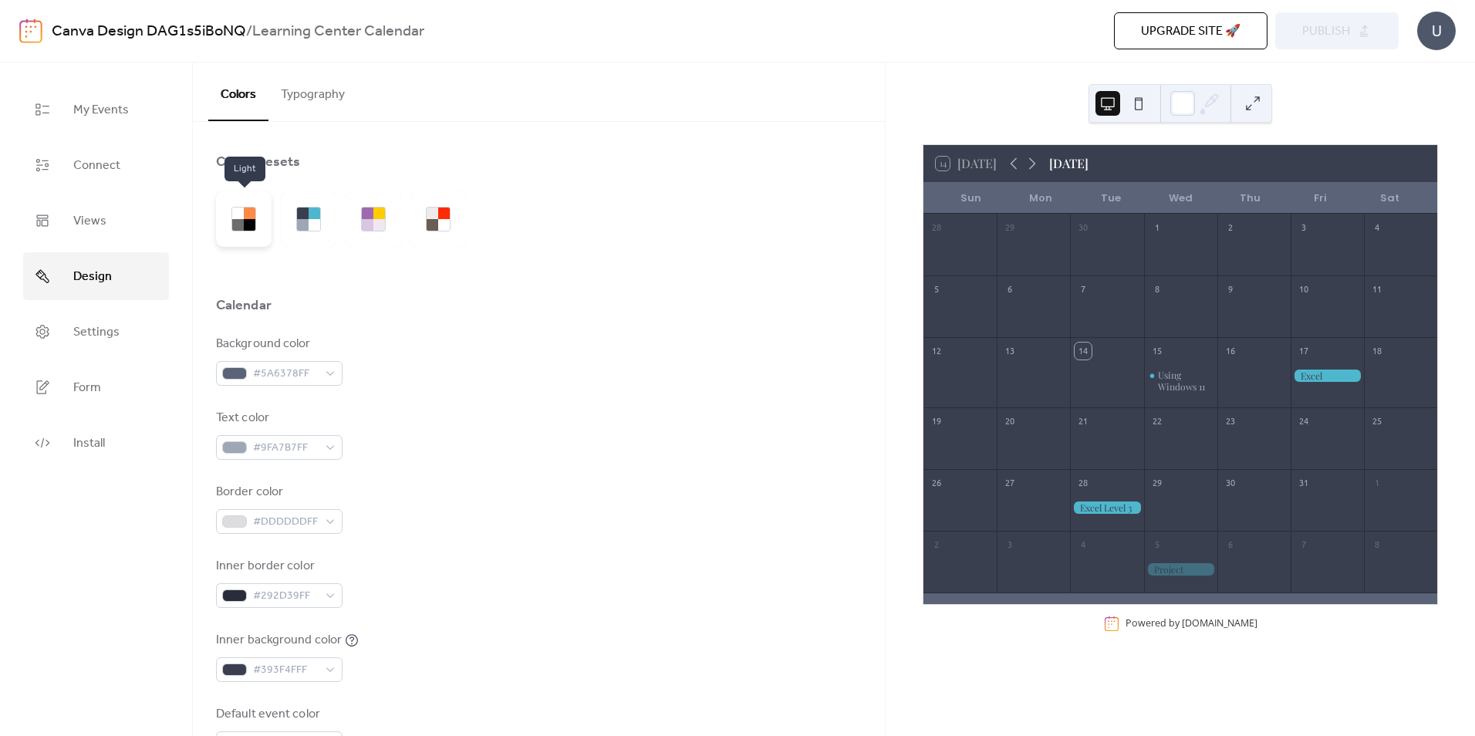
click at [248, 214] on div at bounding box center [250, 213] width 12 height 12
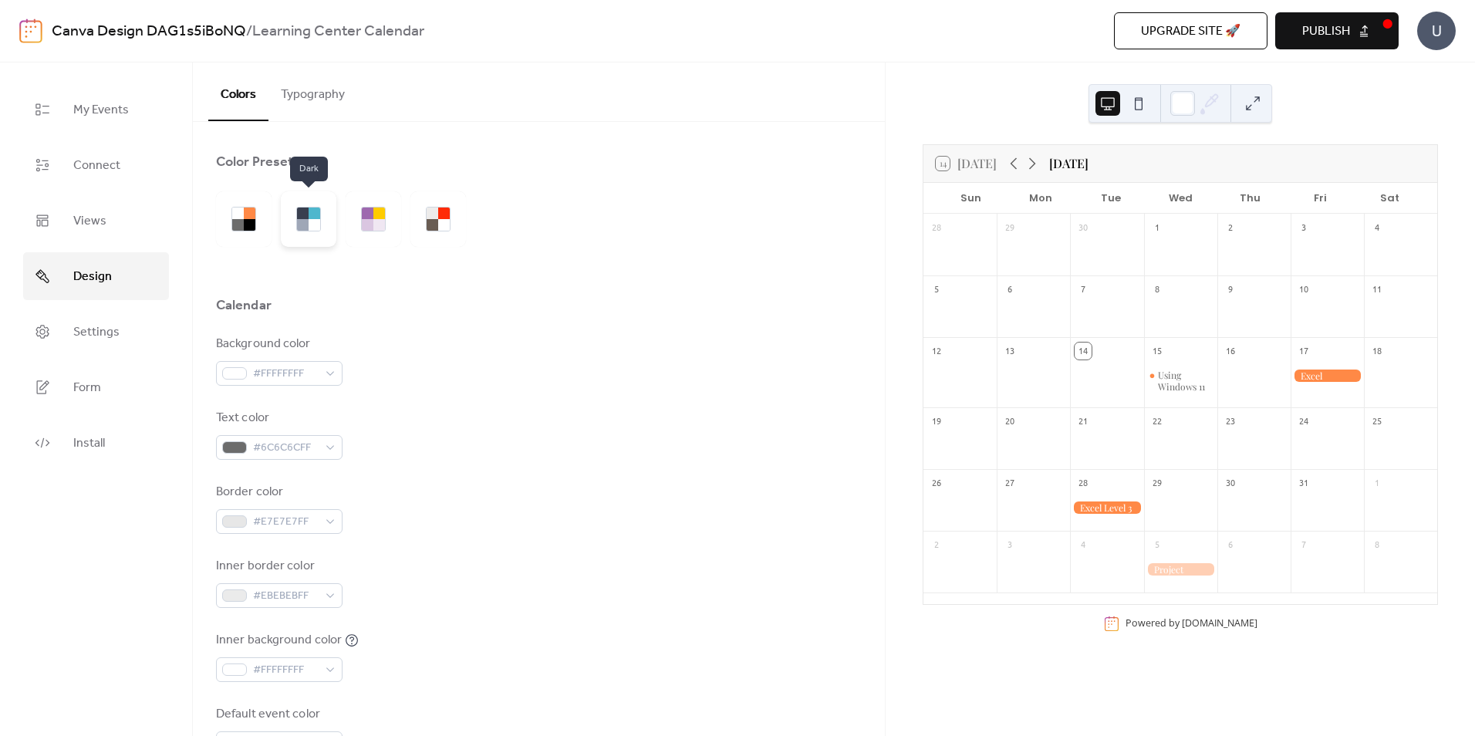
click at [312, 226] on div at bounding box center [315, 225] width 12 height 12
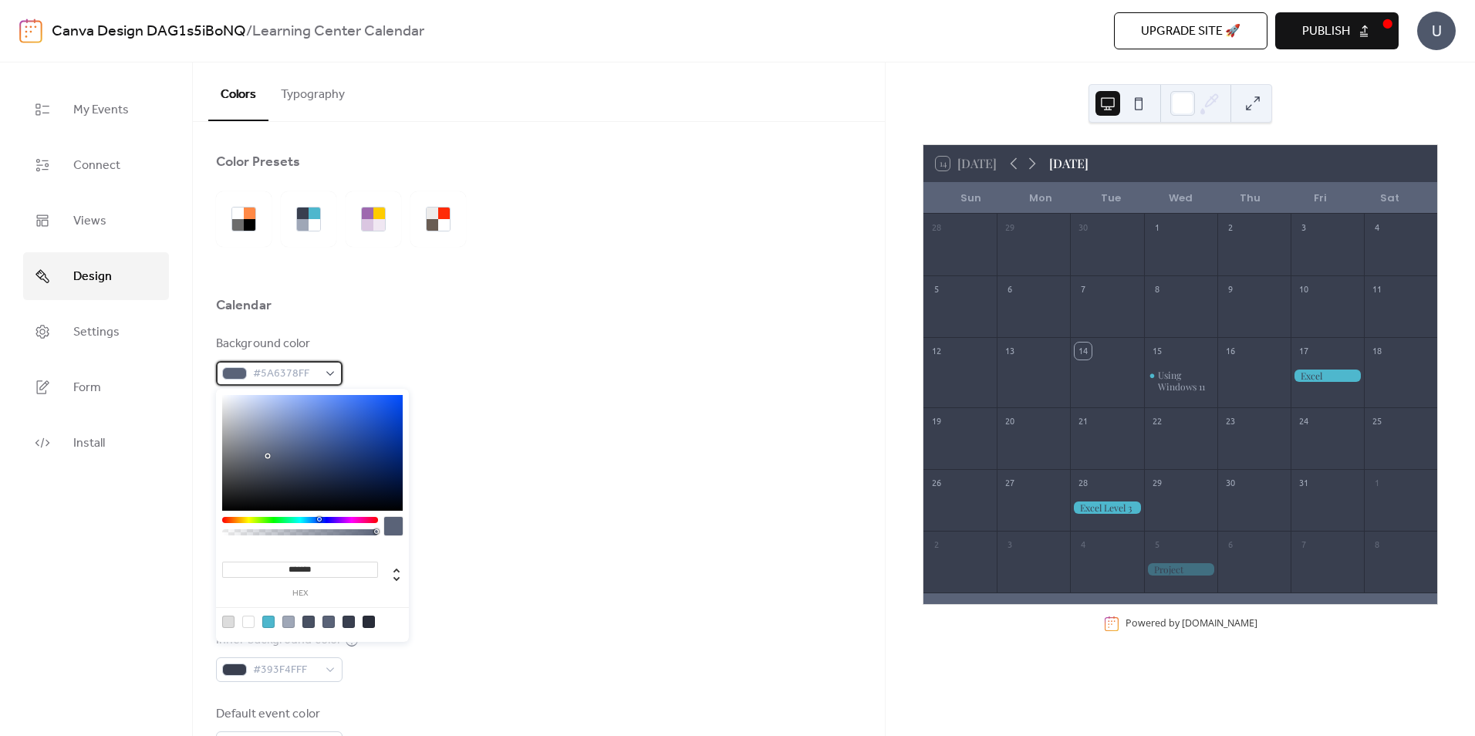
click at [332, 372] on div "#5A6378FF" at bounding box center [279, 373] width 127 height 25
click at [430, 376] on div "Background color #5A6378FF" at bounding box center [539, 360] width 646 height 51
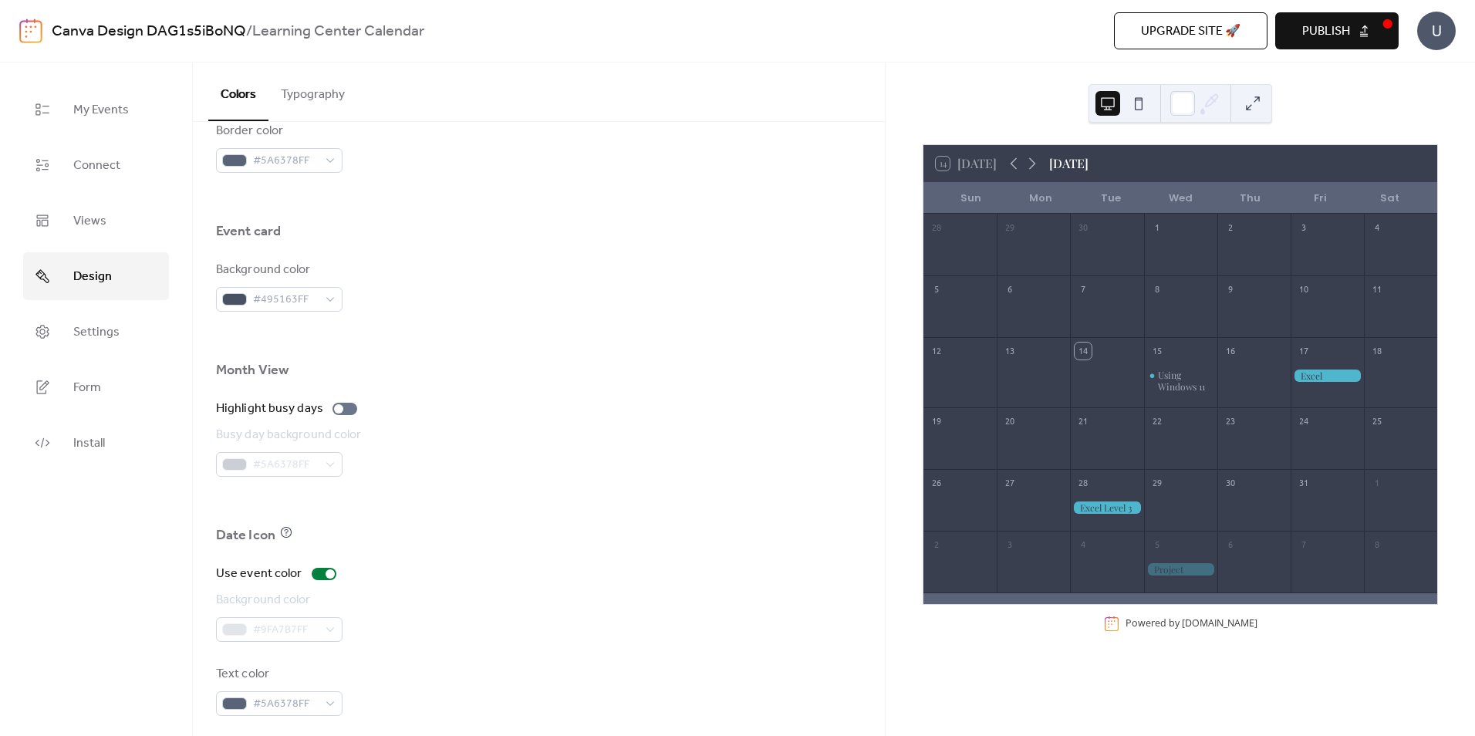
scroll to position [881, 0]
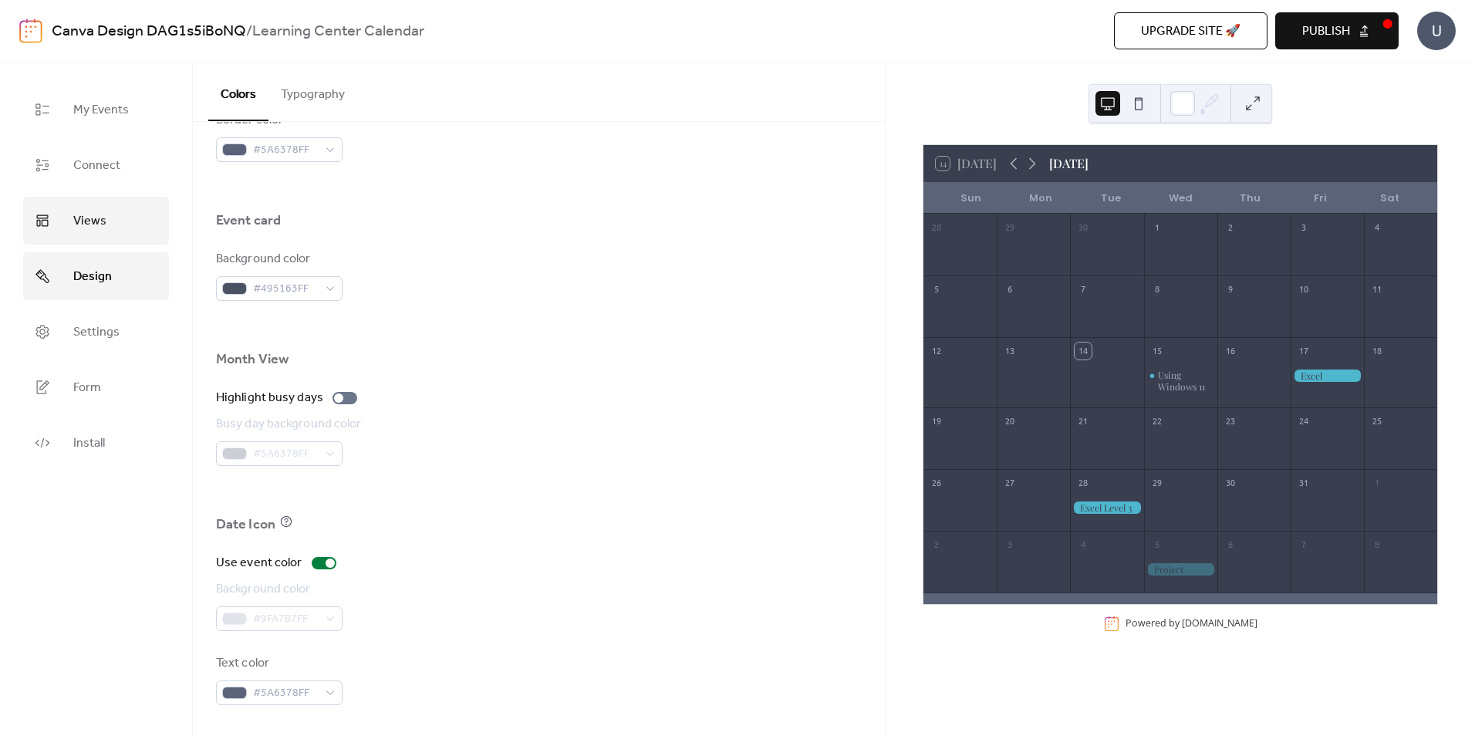
click at [74, 219] on span "Views" at bounding box center [89, 221] width 33 height 25
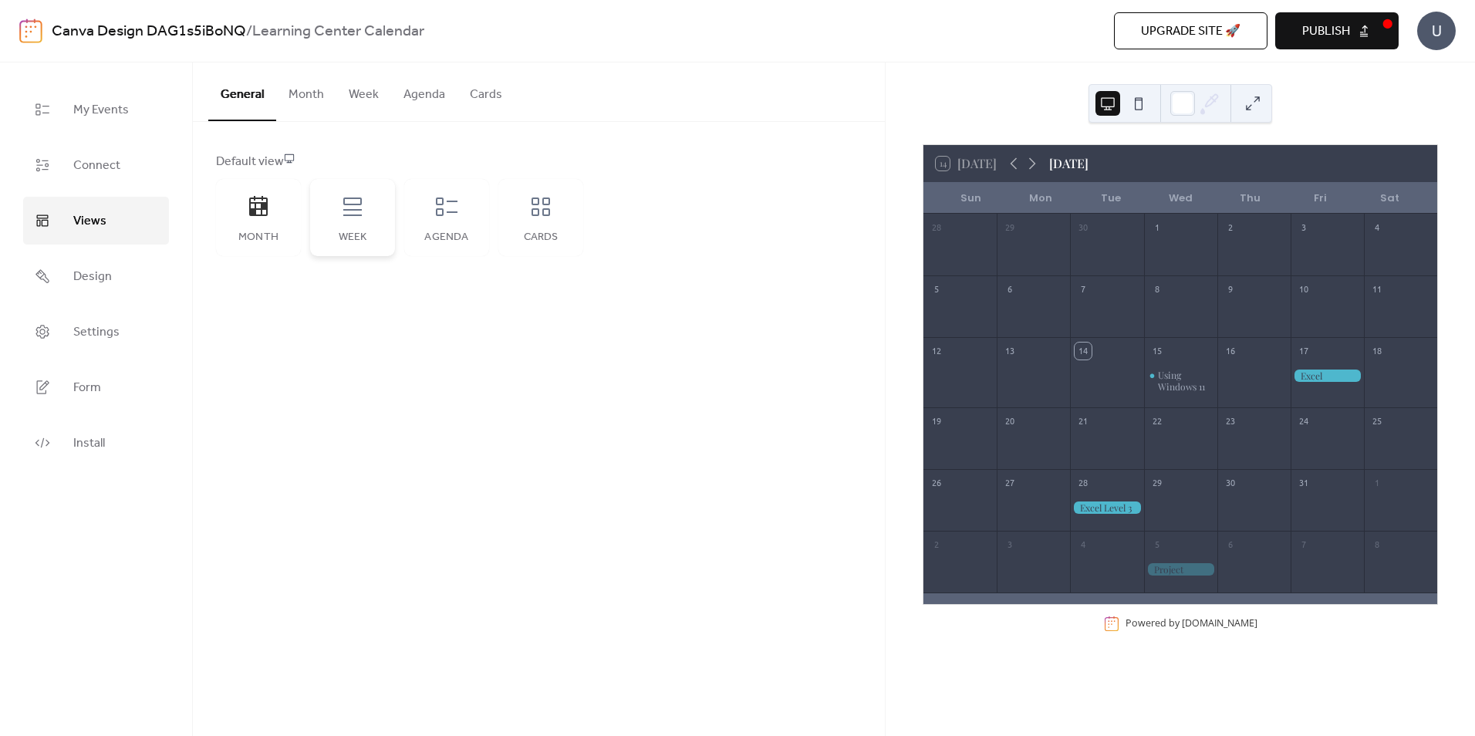
click at [367, 222] on div "Week" at bounding box center [352, 217] width 85 height 77
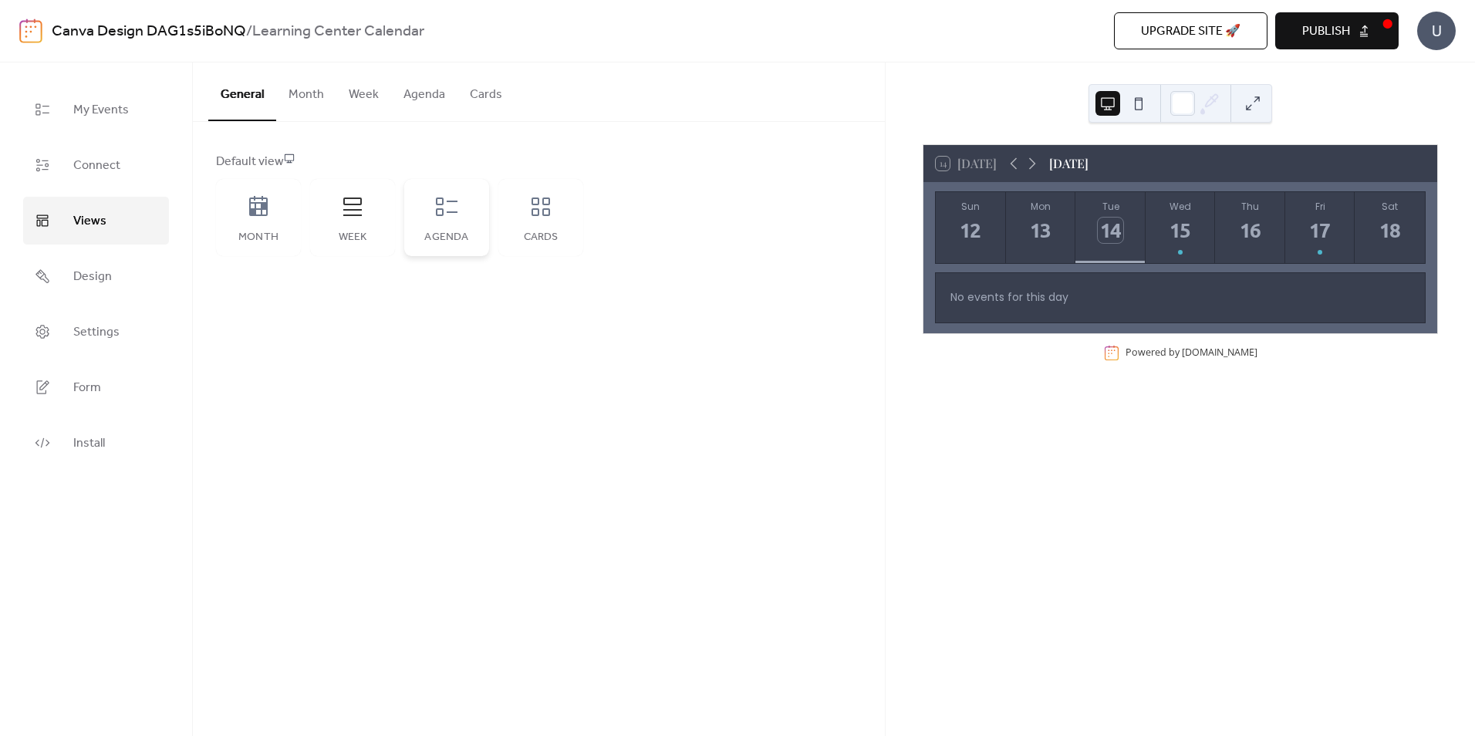
click at [466, 201] on div "Agenda" at bounding box center [446, 217] width 85 height 77
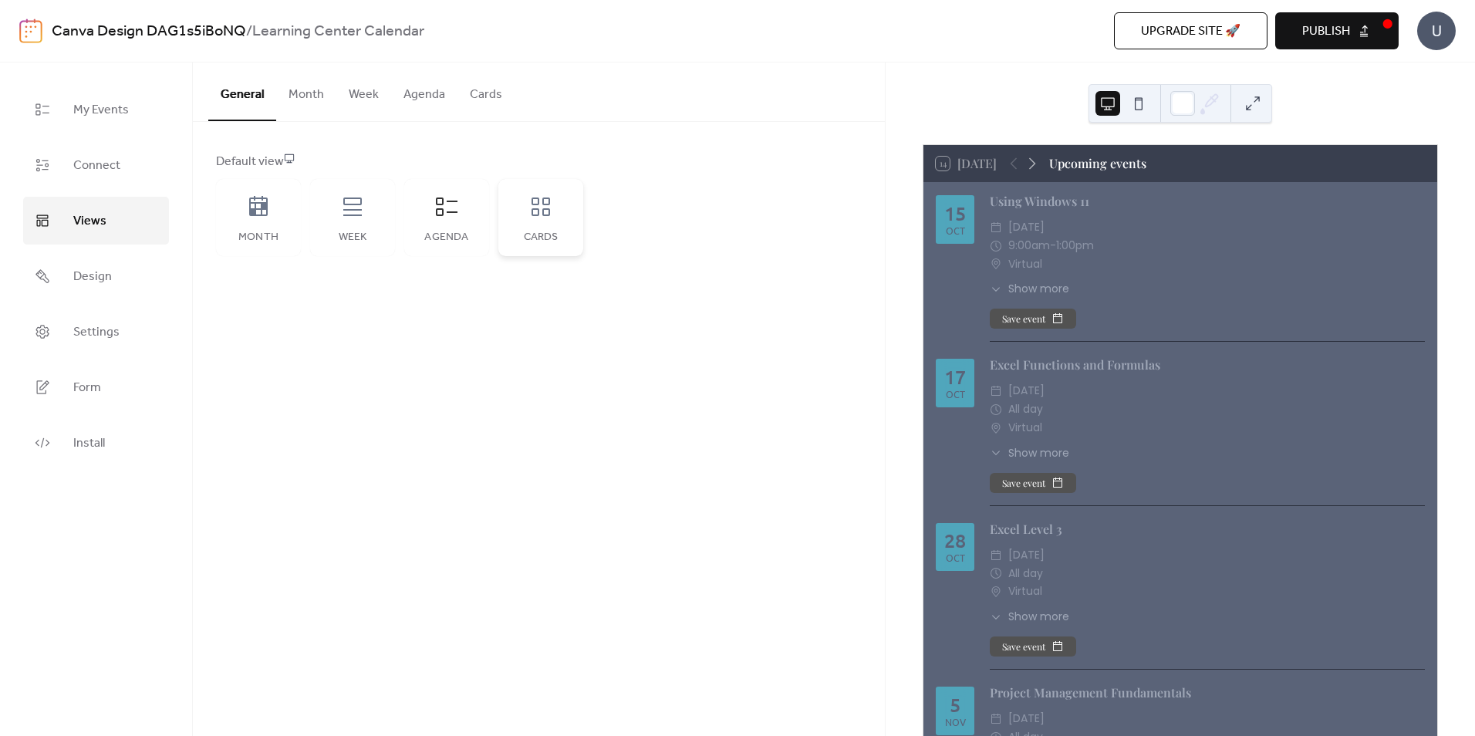
click at [558, 221] on div "Cards" at bounding box center [540, 217] width 85 height 77
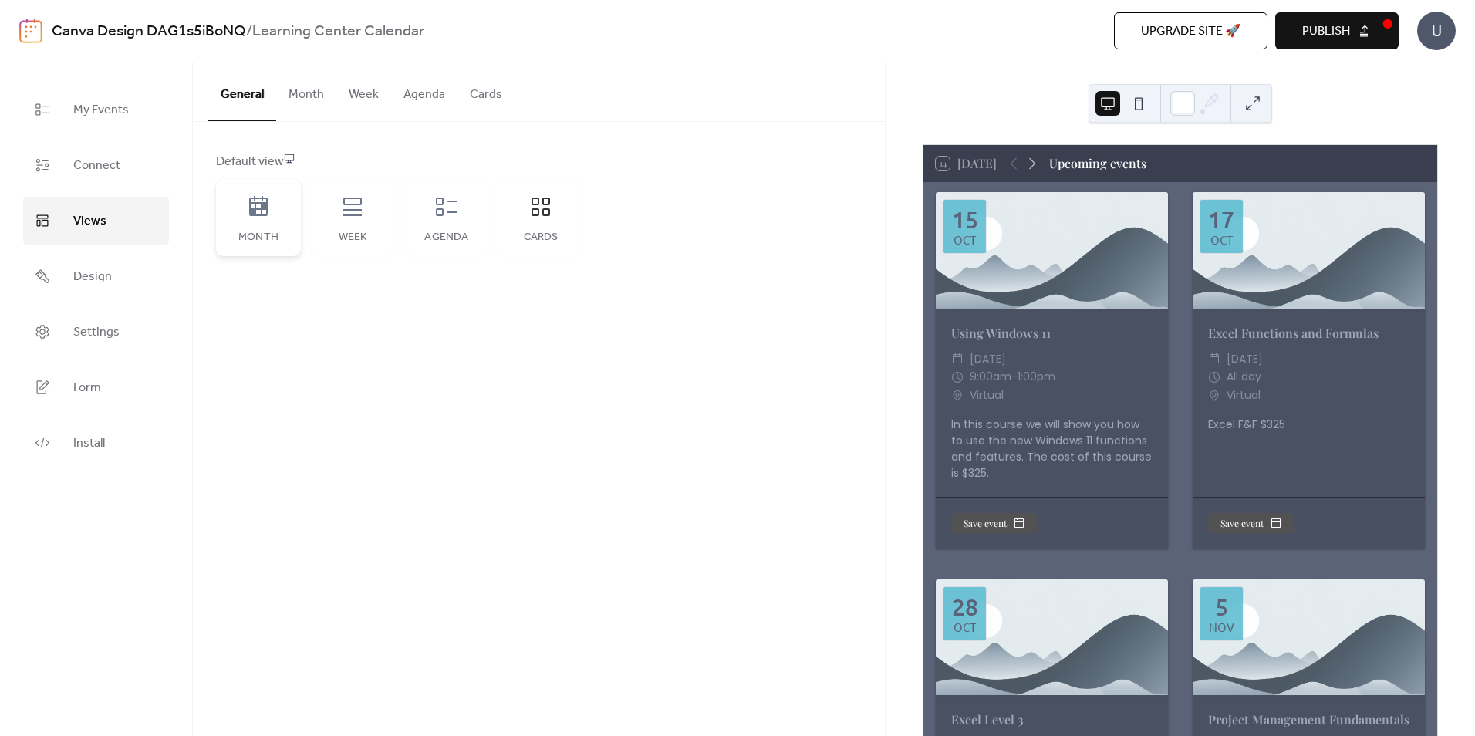
click at [250, 220] on div "Month" at bounding box center [258, 217] width 85 height 77
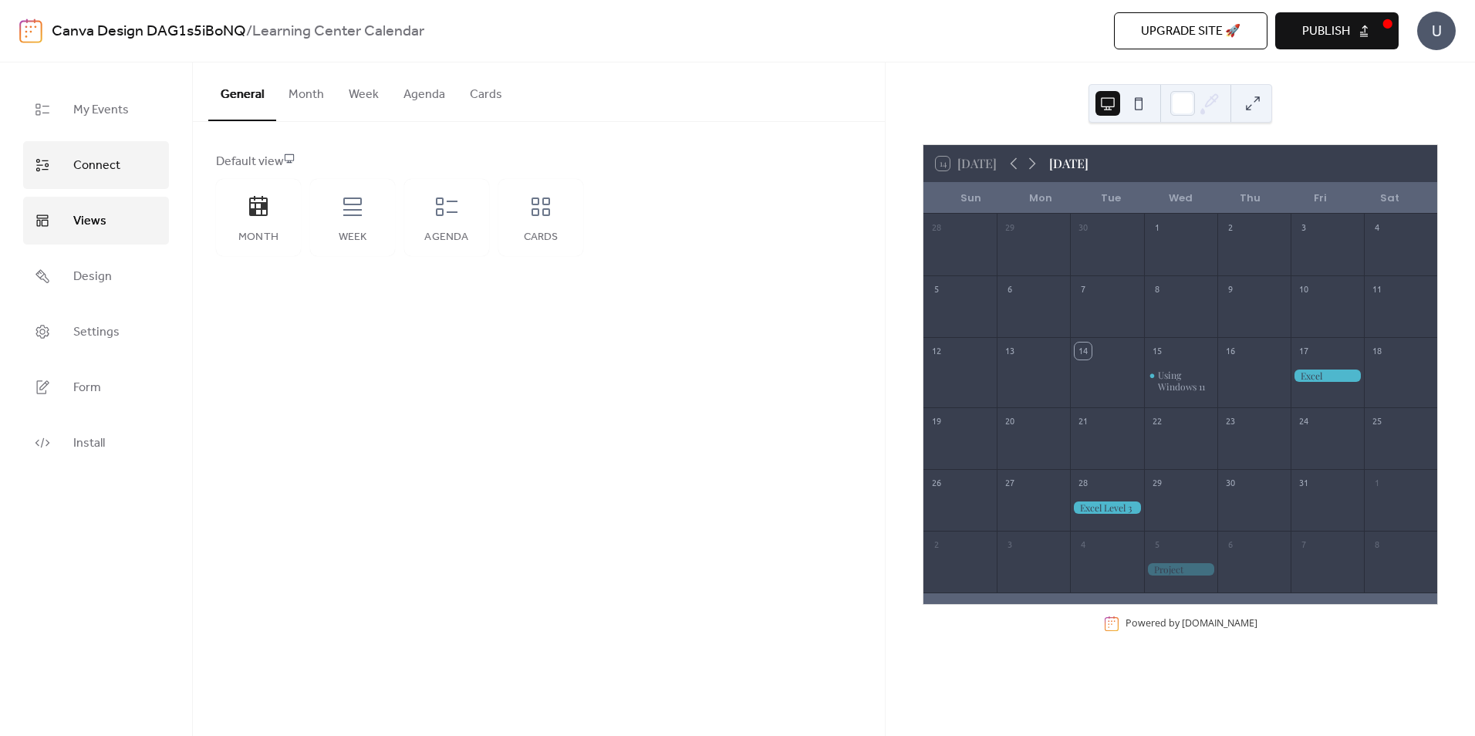
click at [80, 170] on span "Connect" at bounding box center [96, 166] width 47 height 25
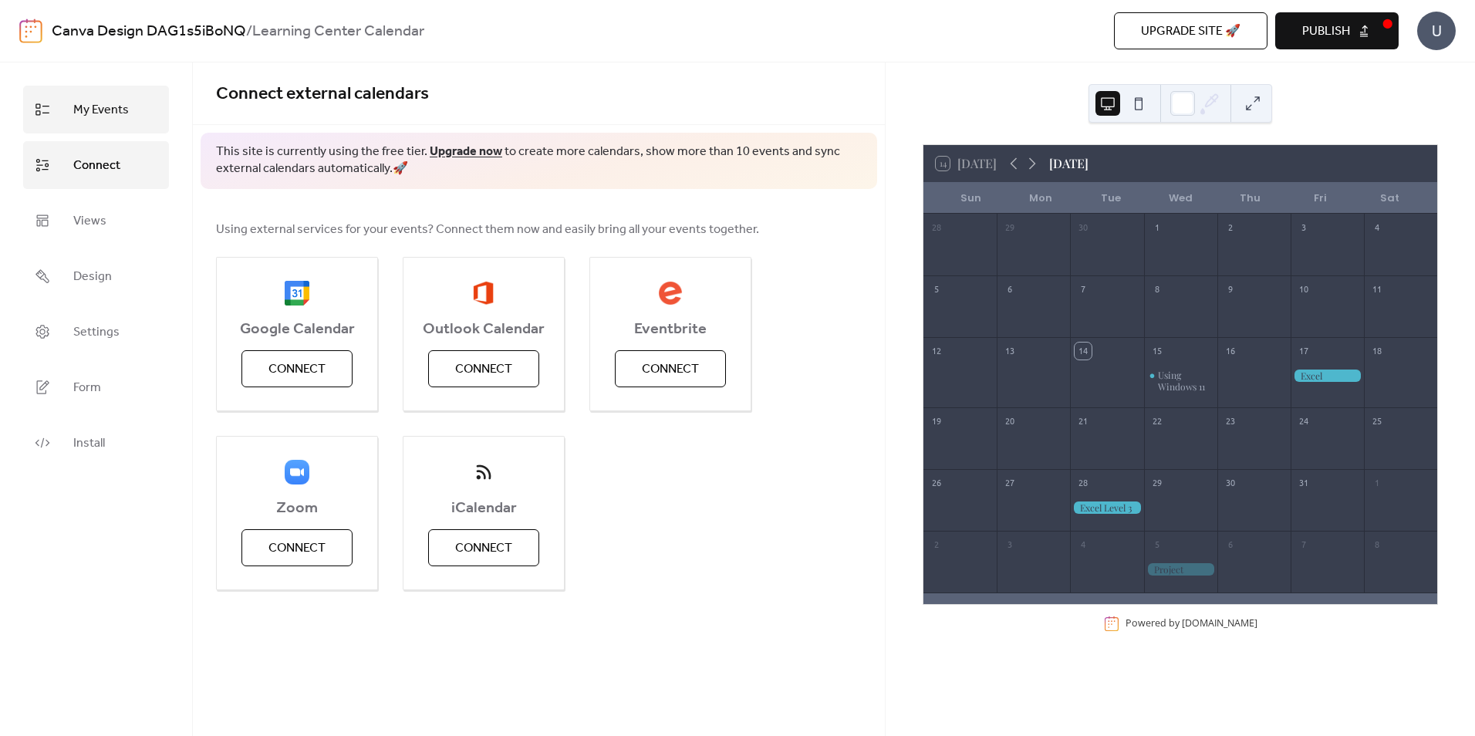
click at [129, 120] on link "My Events" at bounding box center [96, 110] width 146 height 48
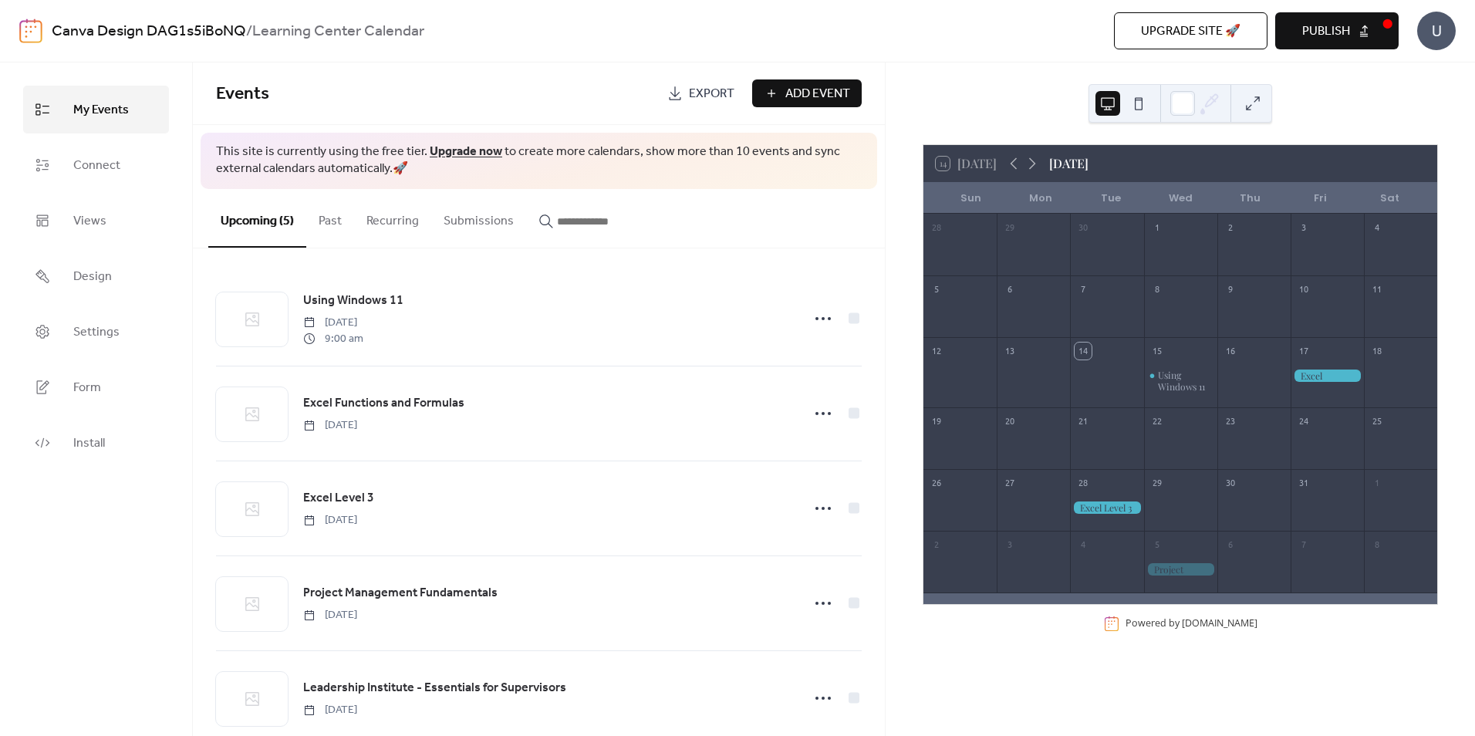
click at [1311, 376] on div at bounding box center [1327, 375] width 73 height 13
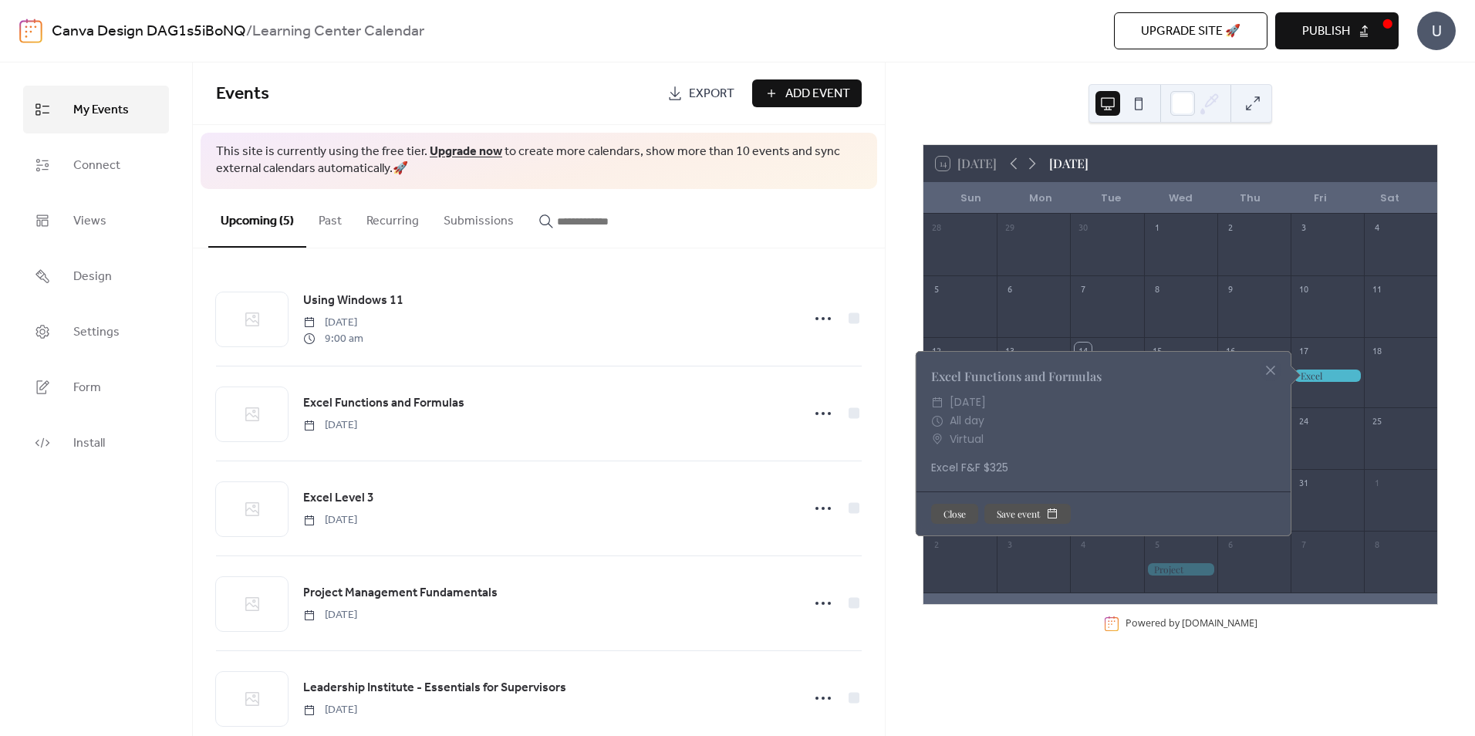
click at [1437, 202] on div "14 Today October 2025 Sun Mon Tue Wed Thu Fri Sat 28 29 30 1 2 3 4 5 6 7 8 9 10…" at bounding box center [1180, 391] width 540 height 495
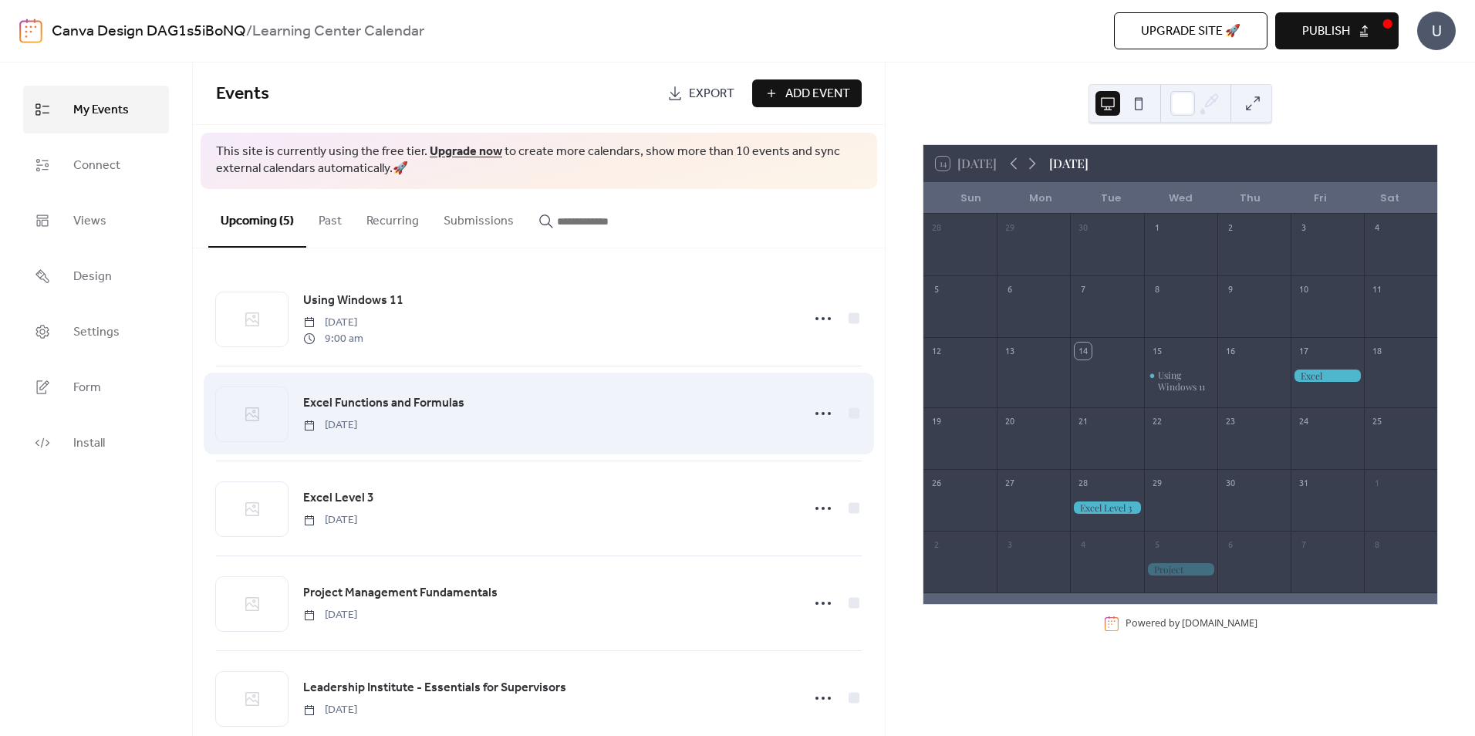
click at [233, 411] on div at bounding box center [252, 414] width 72 height 54
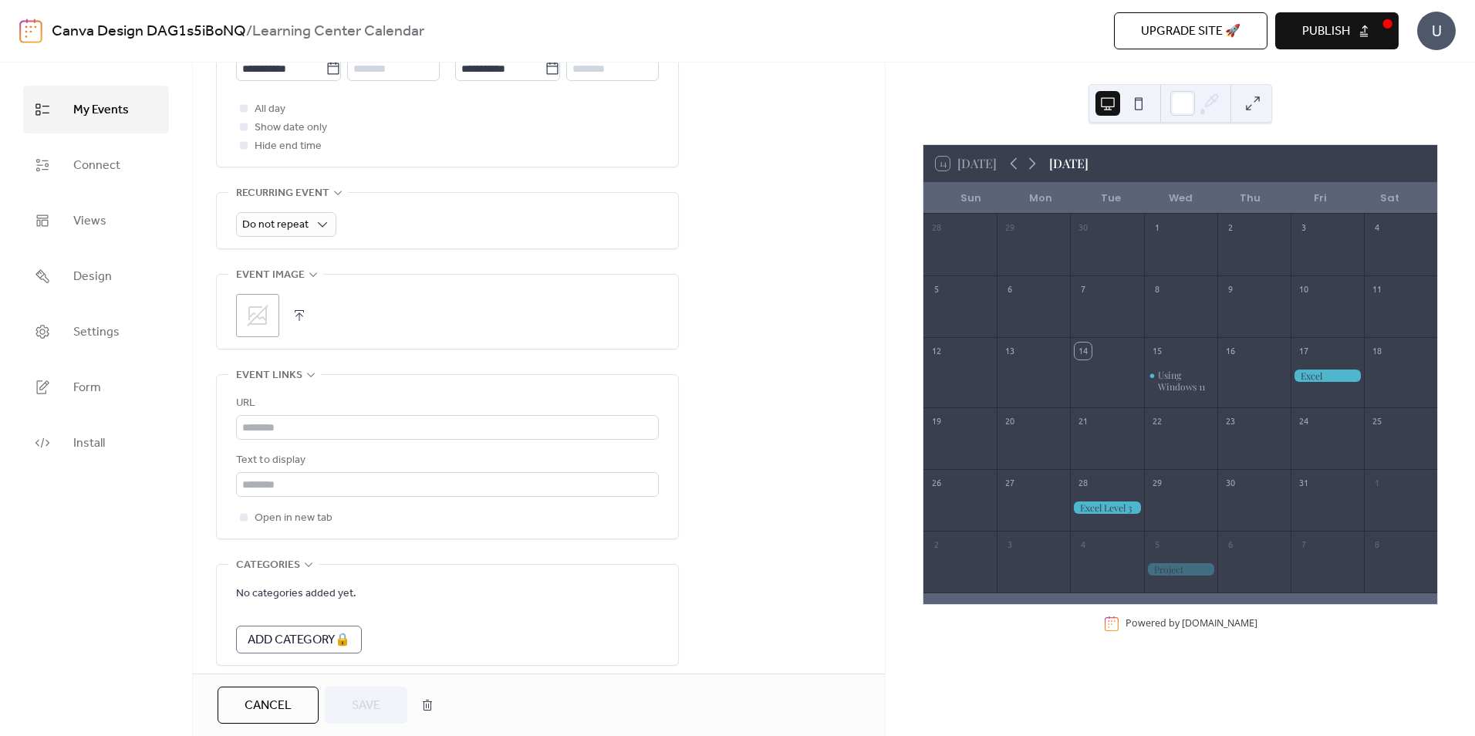
scroll to position [617, 0]
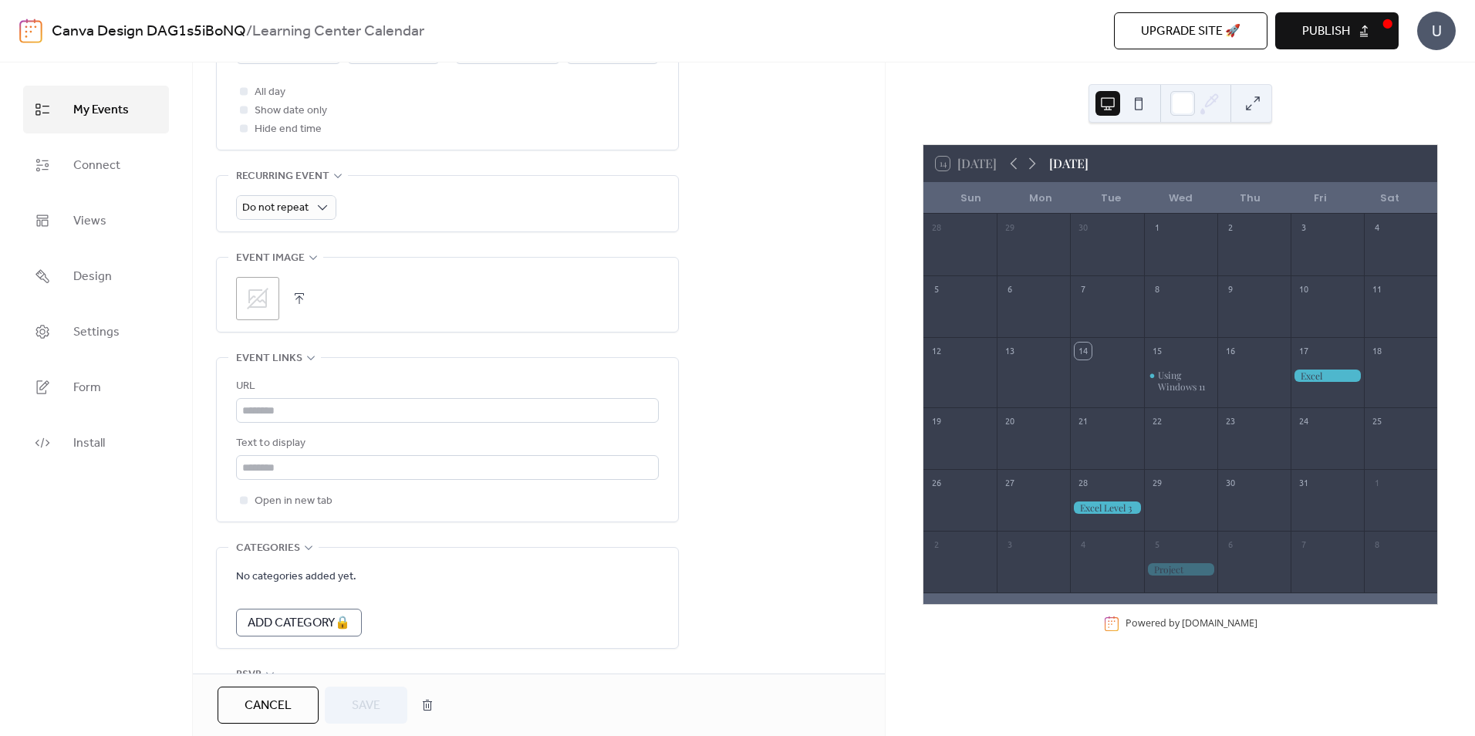
click at [255, 296] on icon at bounding box center [258, 299] width 22 height 22
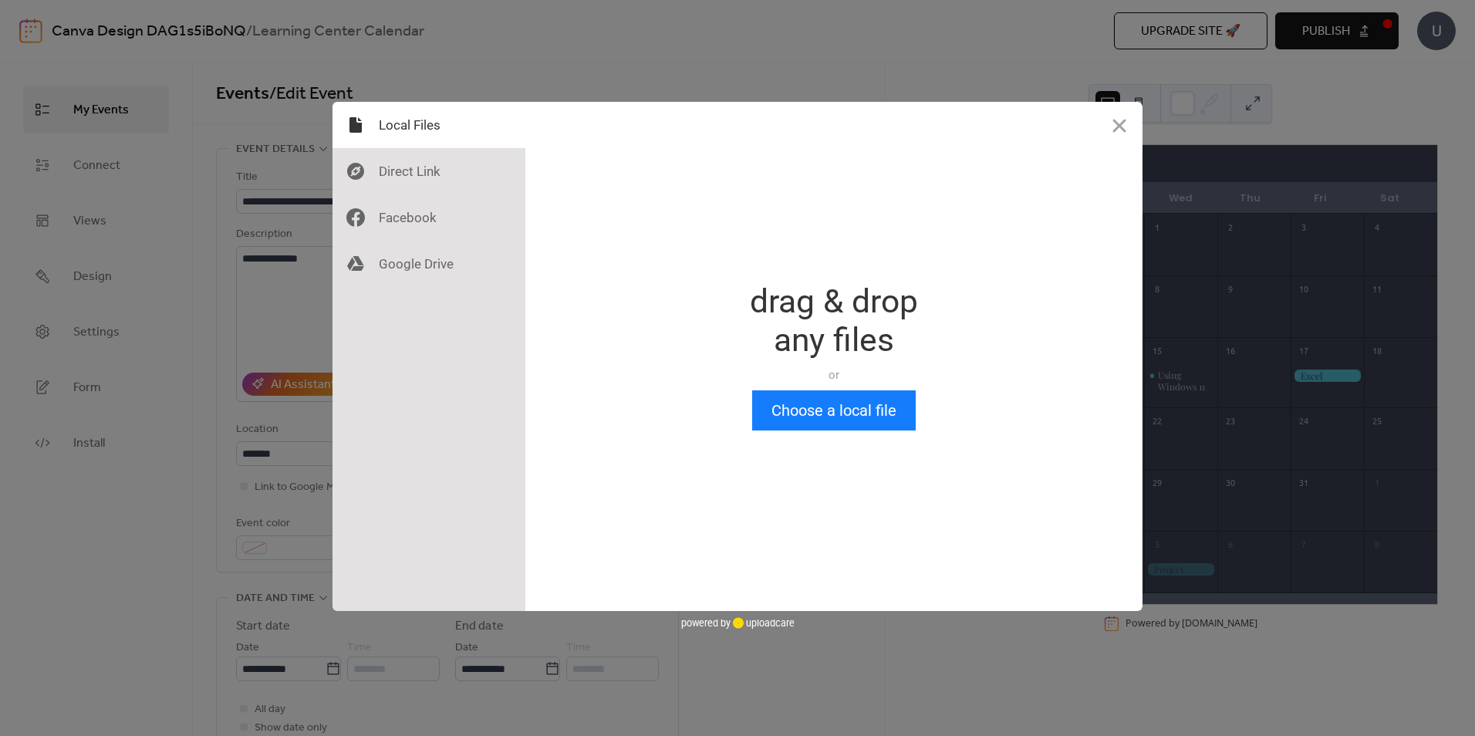
scroll to position [0, 0]
click at [1124, 121] on button "Close" at bounding box center [1119, 125] width 46 height 46
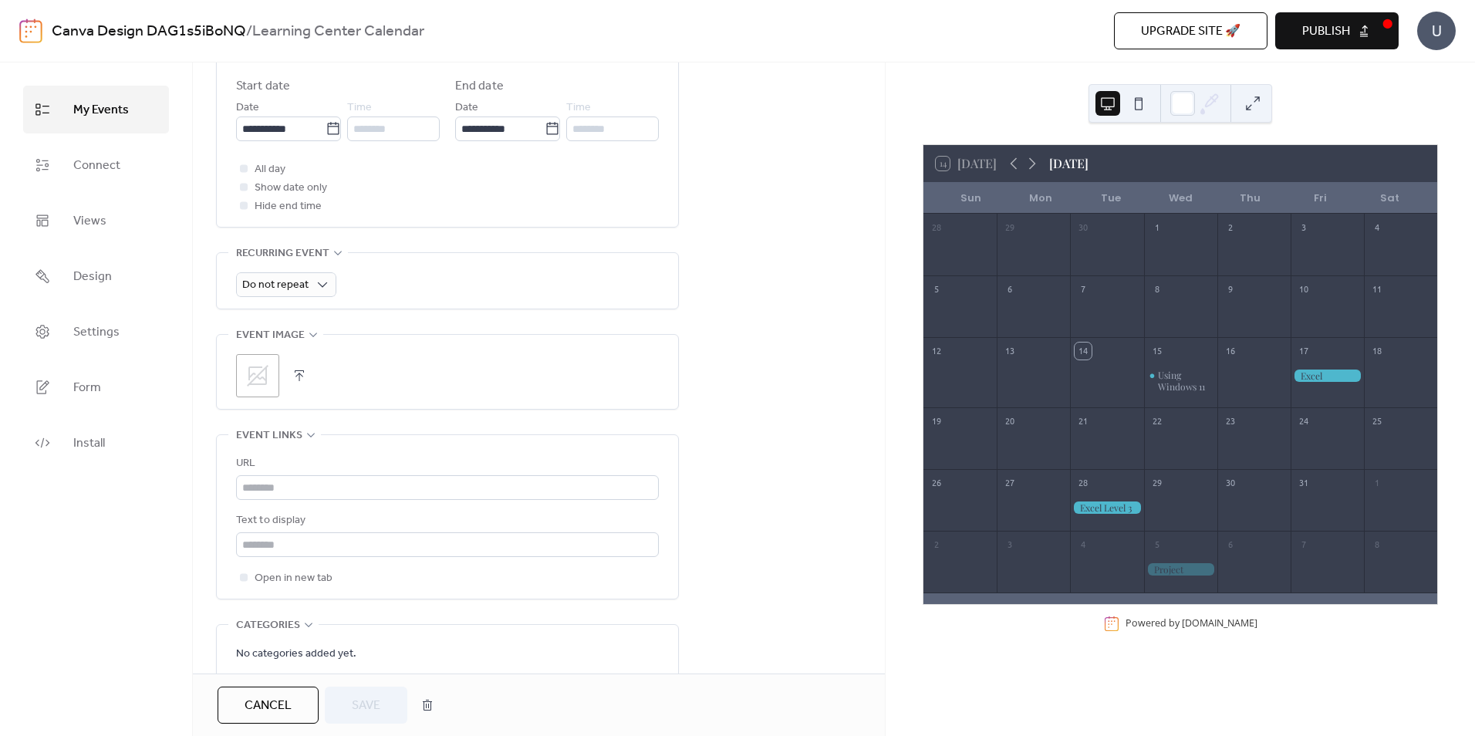
scroll to position [725, 0]
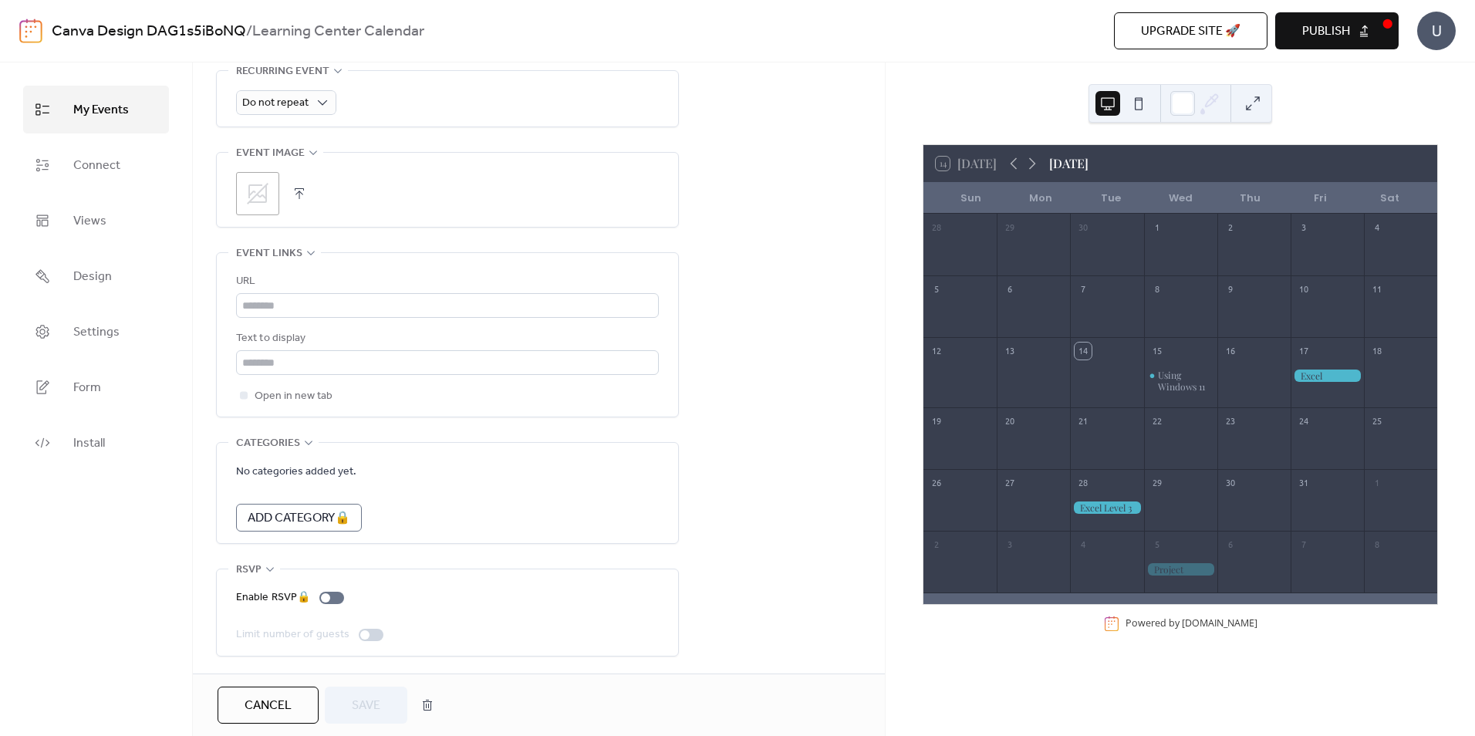
click at [1344, 35] on span "Publish" at bounding box center [1326, 31] width 48 height 19
